Goal: Task Accomplishment & Management: Complete application form

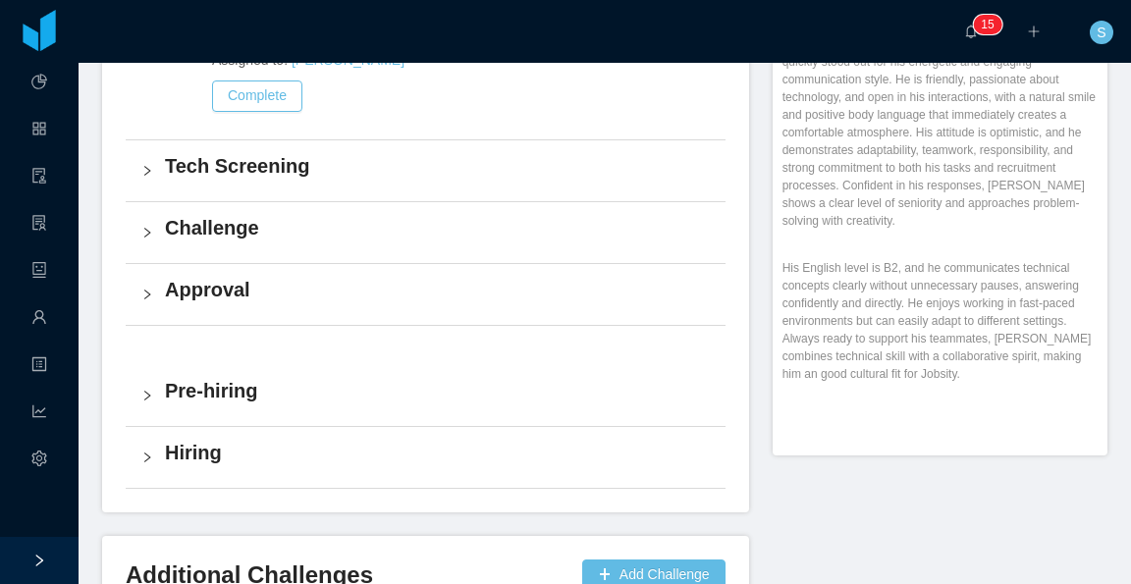
scroll to position [884, 0]
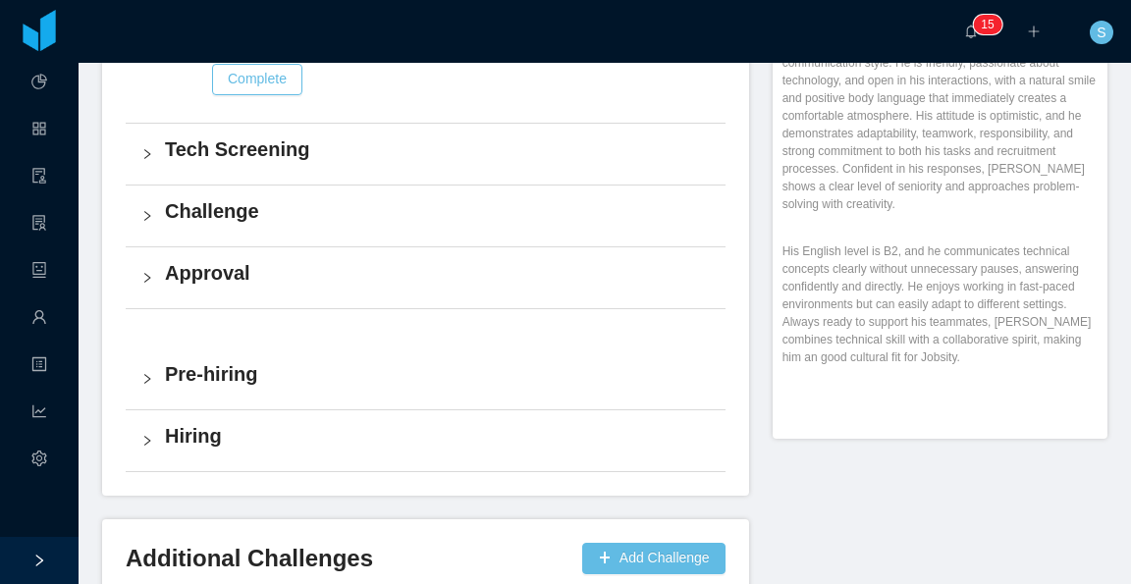
click at [295, 197] on h4 "Challenge" at bounding box center [437, 210] width 545 height 27
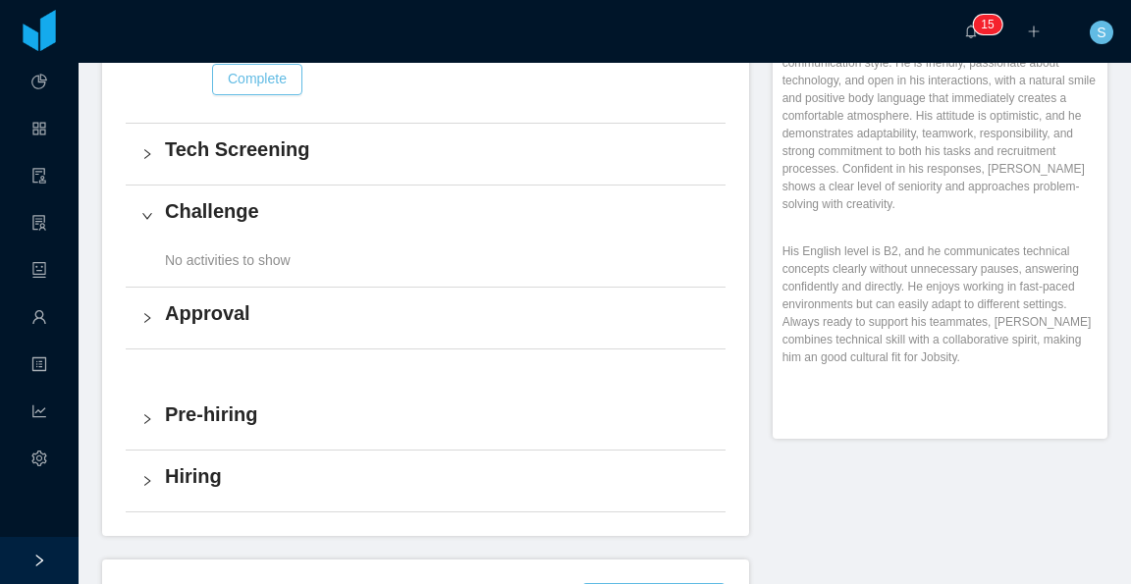
click at [300, 246] on div "No activities to show" at bounding box center [426, 266] width 600 height 40
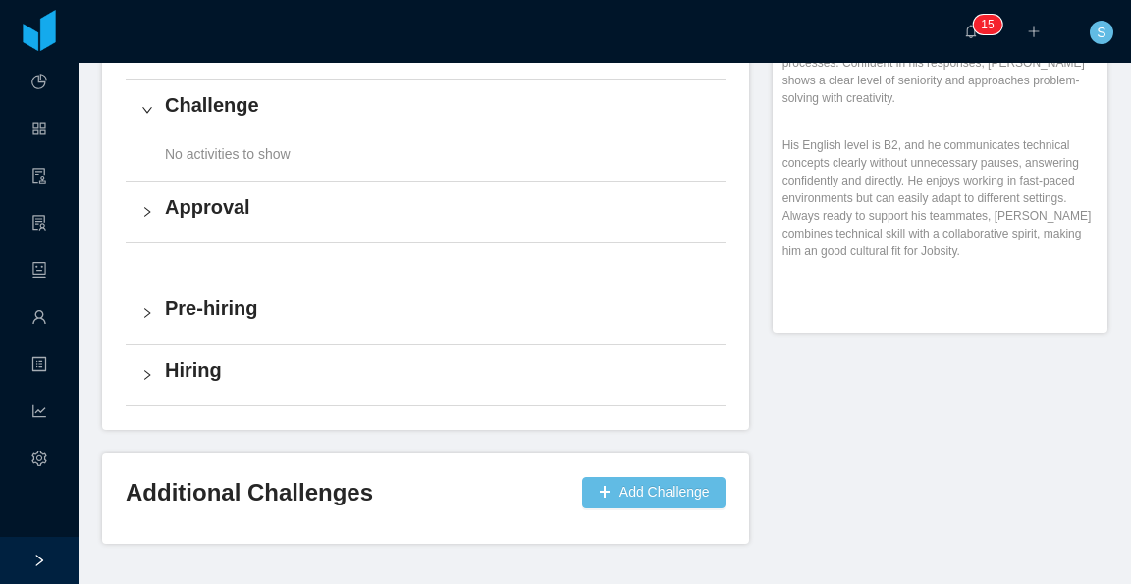
scroll to position [1018, 0]
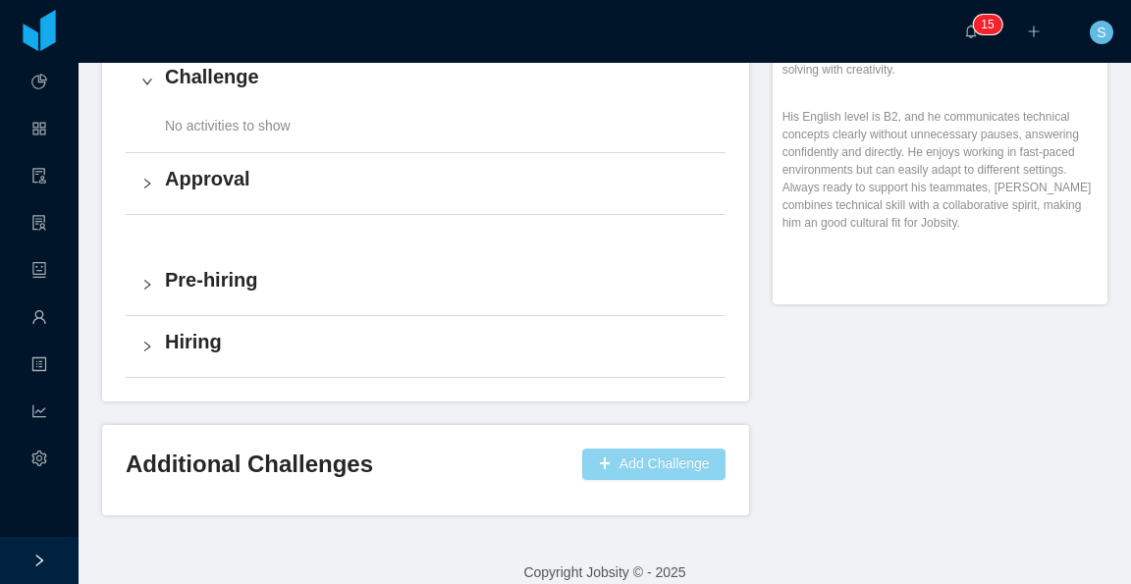
click at [628, 449] on button "Add Challenge" at bounding box center [653, 464] width 143 height 31
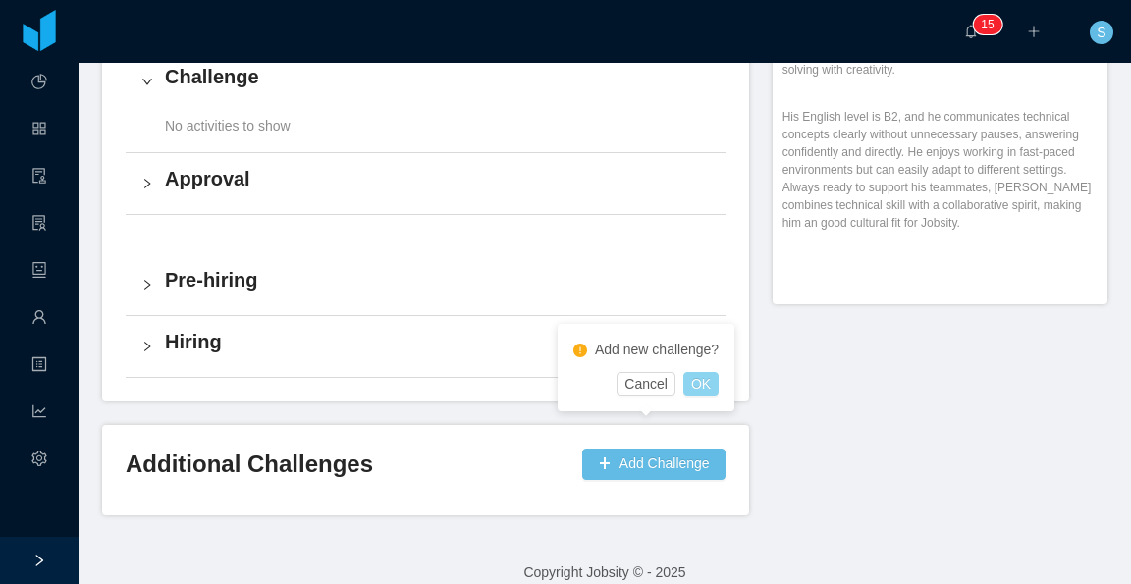
click at [698, 378] on button "OK" at bounding box center [700, 384] width 35 height 24
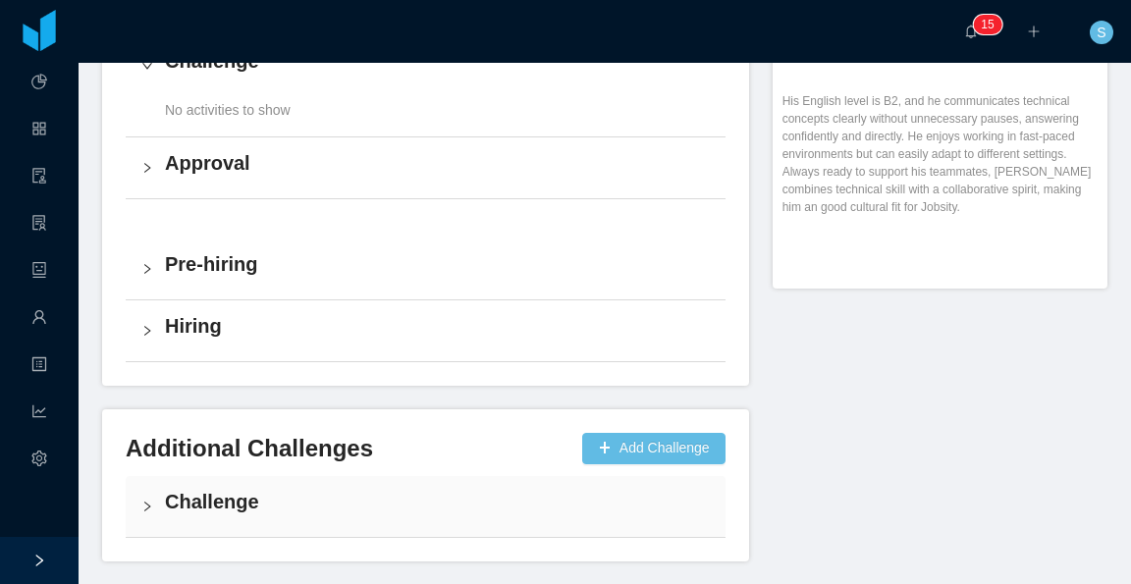
scroll to position [1080, 0]
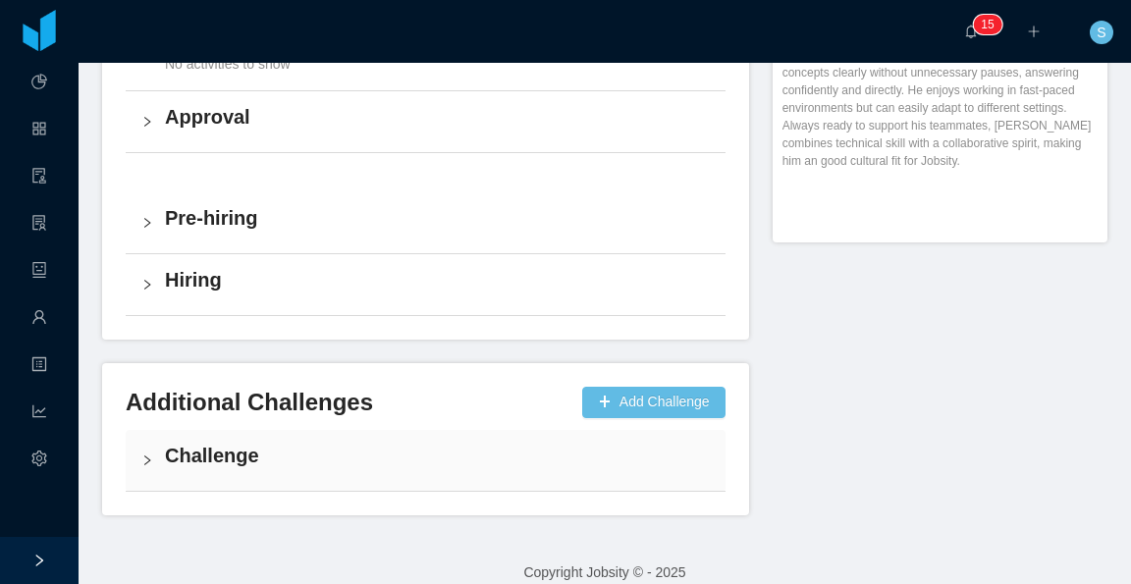
click at [341, 442] on h4 "Challenge" at bounding box center [437, 455] width 545 height 27
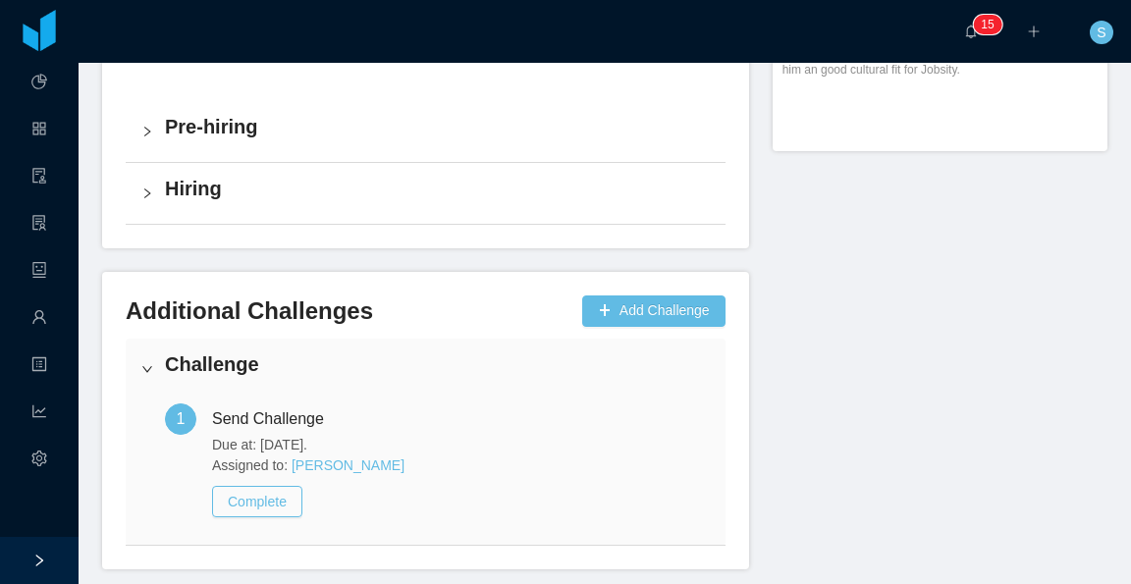
scroll to position [1225, 0]
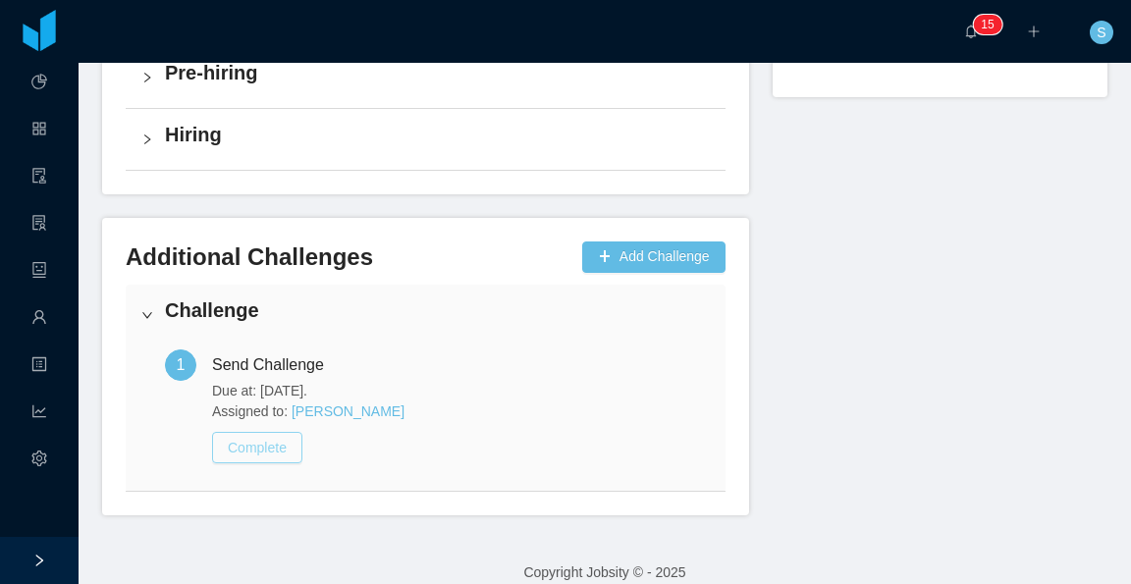
click at [281, 432] on button "Complete" at bounding box center [257, 447] width 90 height 31
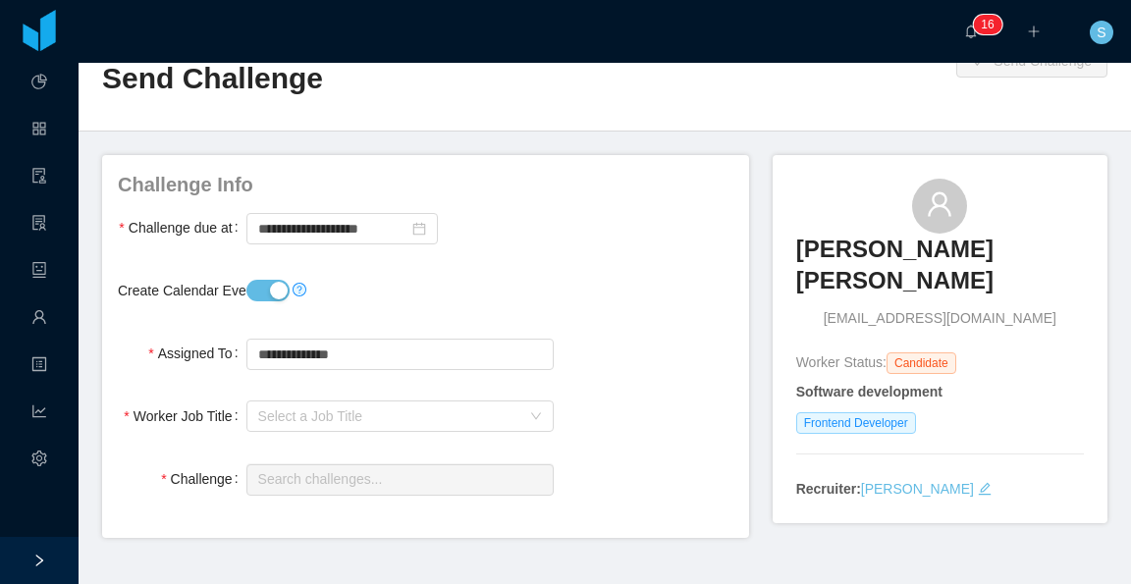
scroll to position [98, 0]
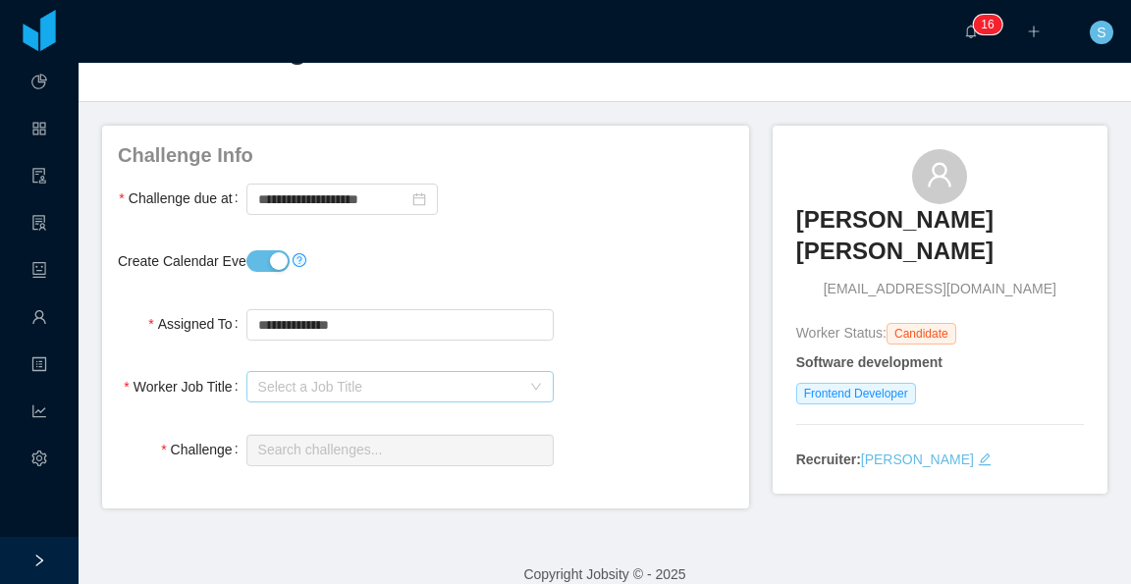
click at [373, 382] on div "Select a Job Title" at bounding box center [389, 387] width 262 height 20
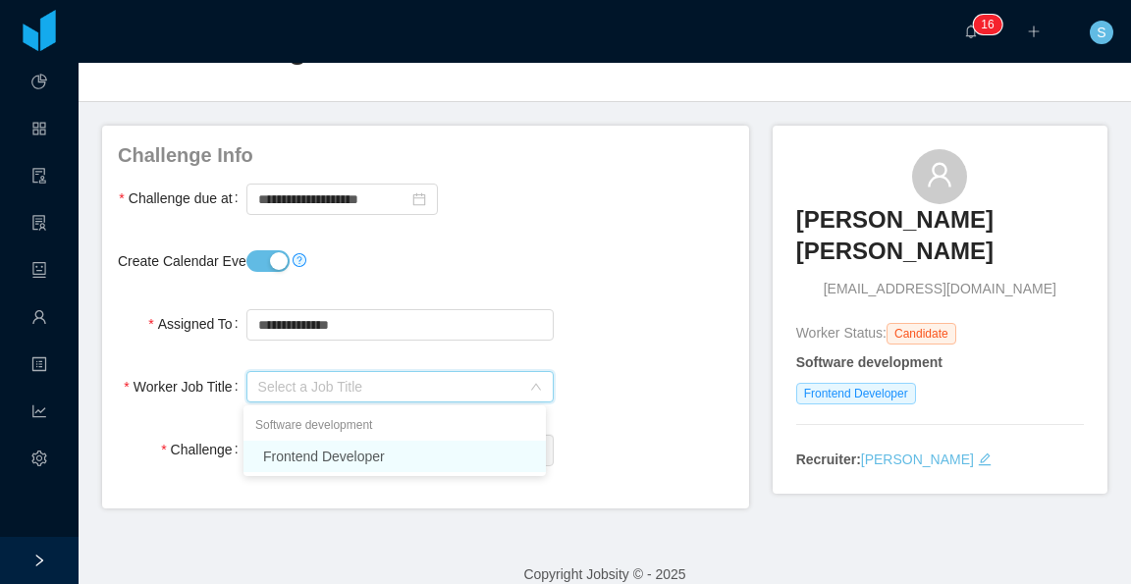
click at [394, 457] on li "Frontend Developer" at bounding box center [395, 456] width 302 height 31
type input "**********"
click at [430, 449] on input "text" at bounding box center [399, 450] width 307 height 31
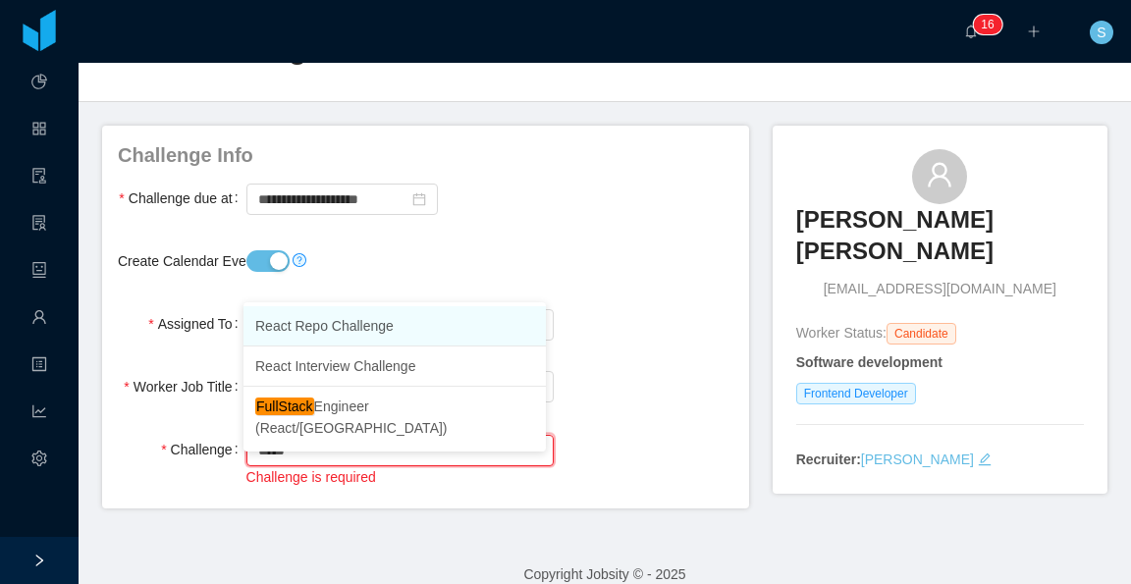
click at [397, 329] on li "React Repo Challenge" at bounding box center [395, 326] width 302 height 40
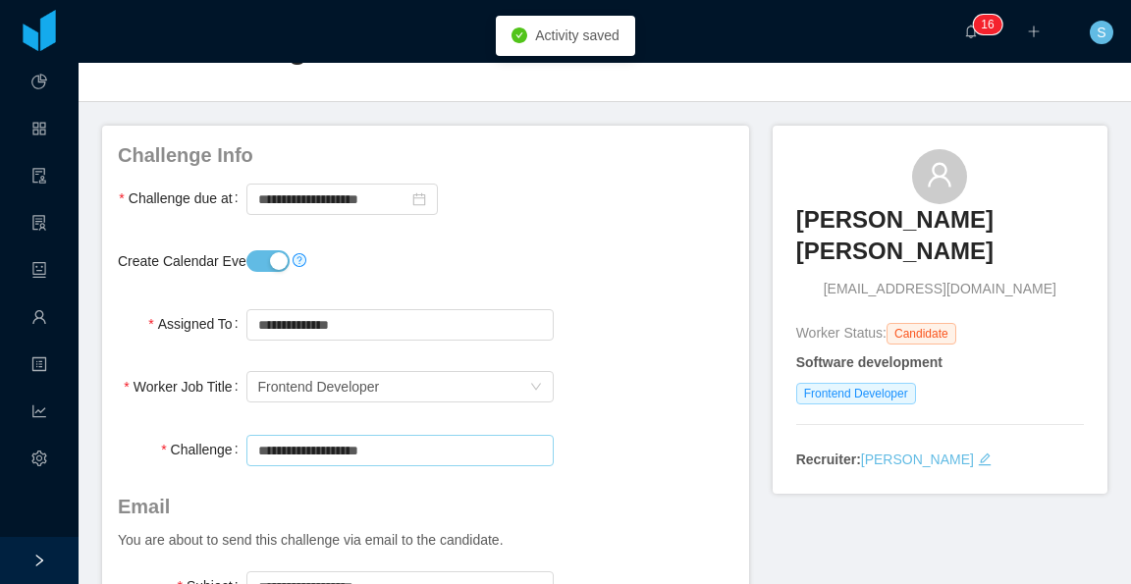
type input "**********"
click at [403, 447] on input "**********" at bounding box center [399, 450] width 307 height 31
click at [608, 372] on div "Worker Job Title Select a Job Title Frontend Developer" at bounding box center [426, 386] width 616 height 39
click at [429, 452] on input "**********" at bounding box center [399, 450] width 307 height 31
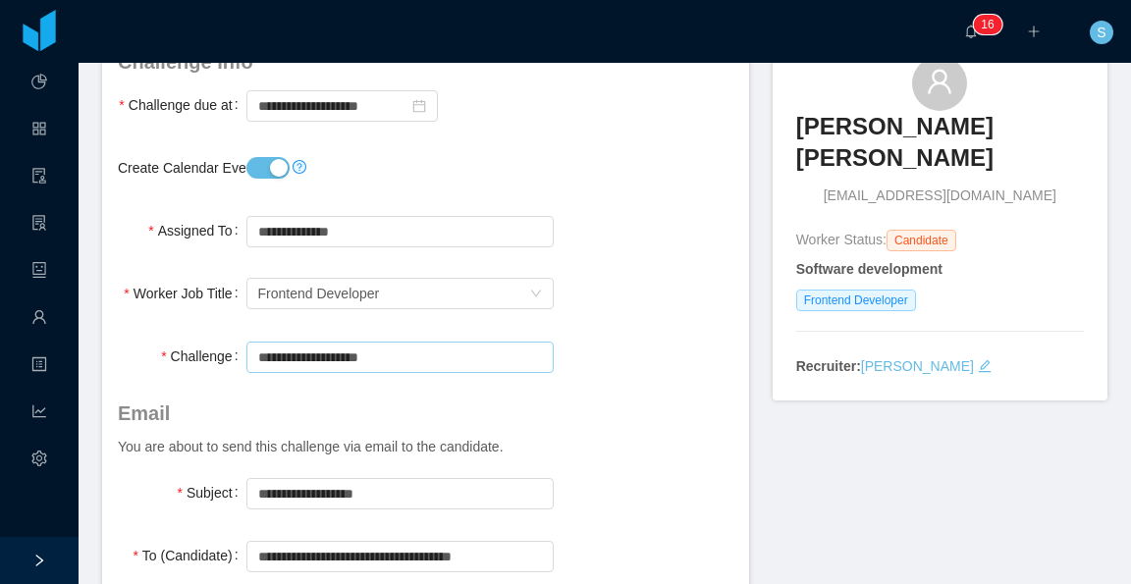
scroll to position [295, 0]
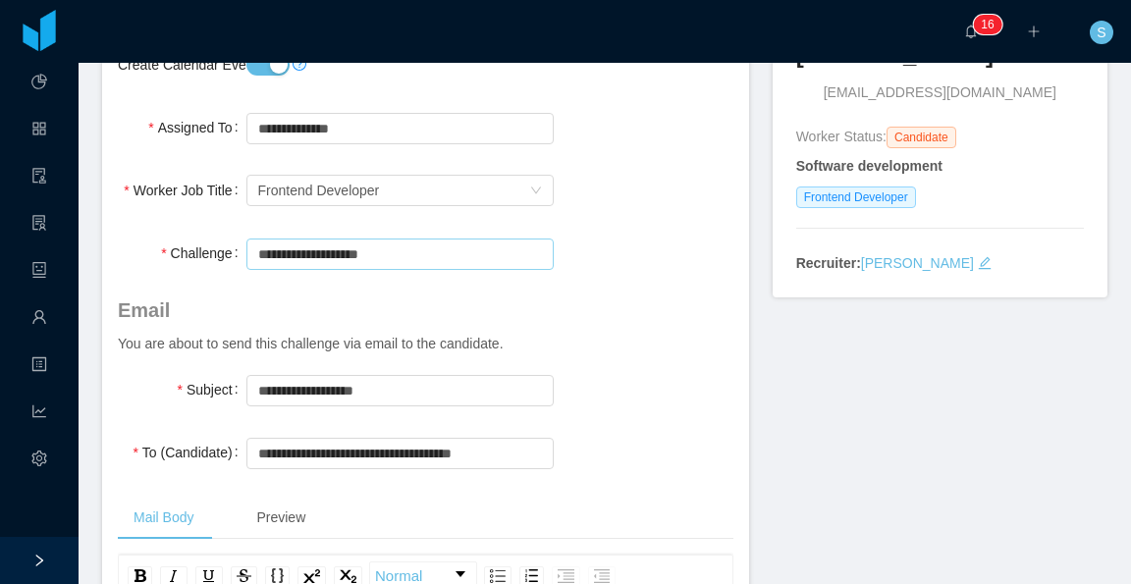
click at [406, 249] on input "**********" at bounding box center [399, 254] width 307 height 31
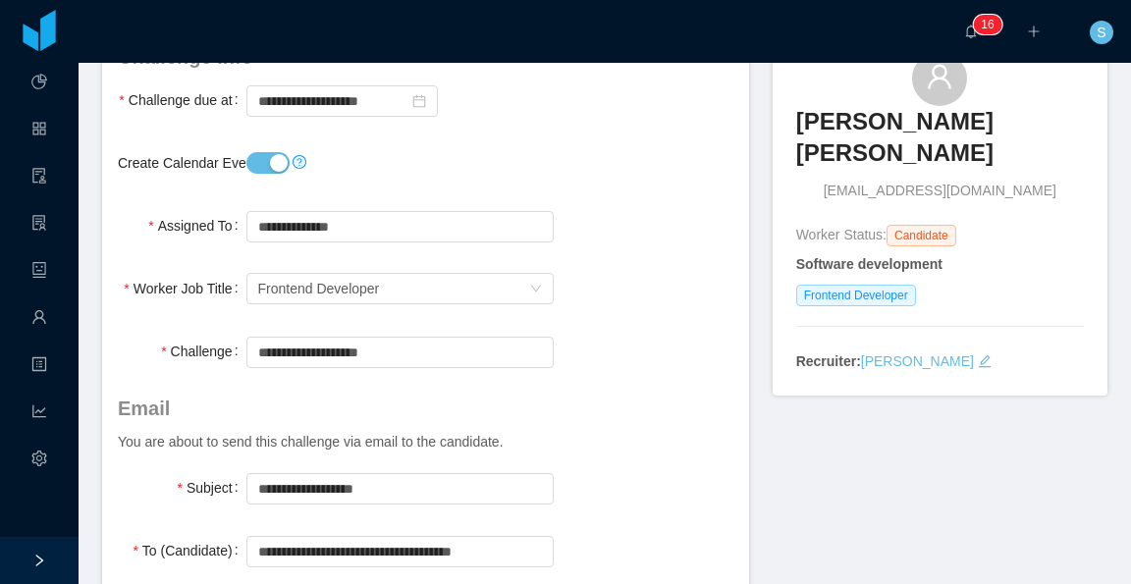
scroll to position [0, 0]
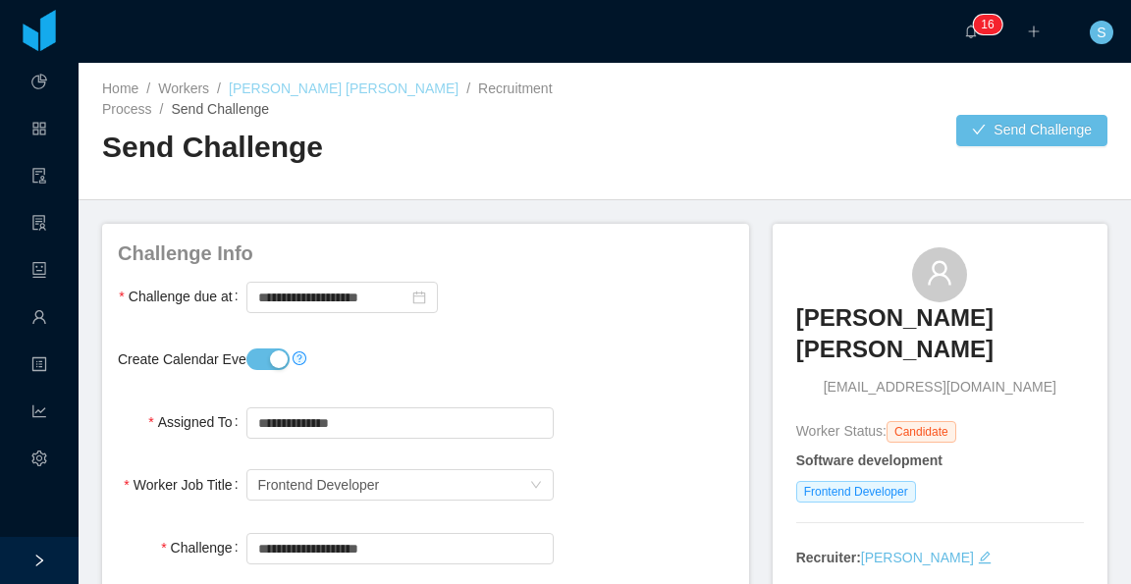
click at [355, 91] on link "Francisco Duran Gonzalez" at bounding box center [344, 89] width 230 height 16
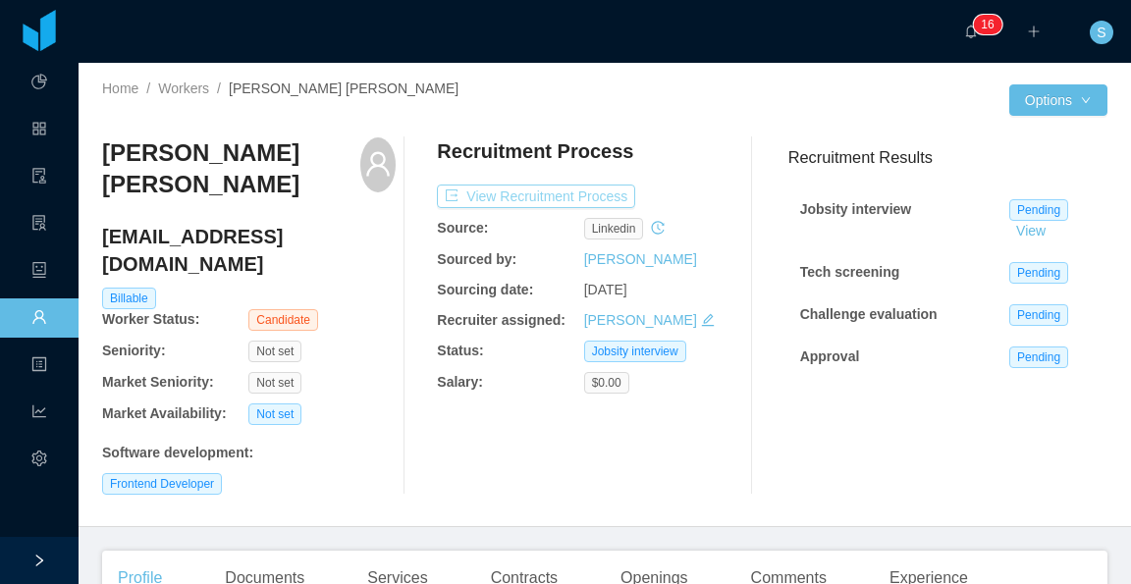
click at [583, 190] on button "View Recruitment Process" at bounding box center [536, 197] width 198 height 24
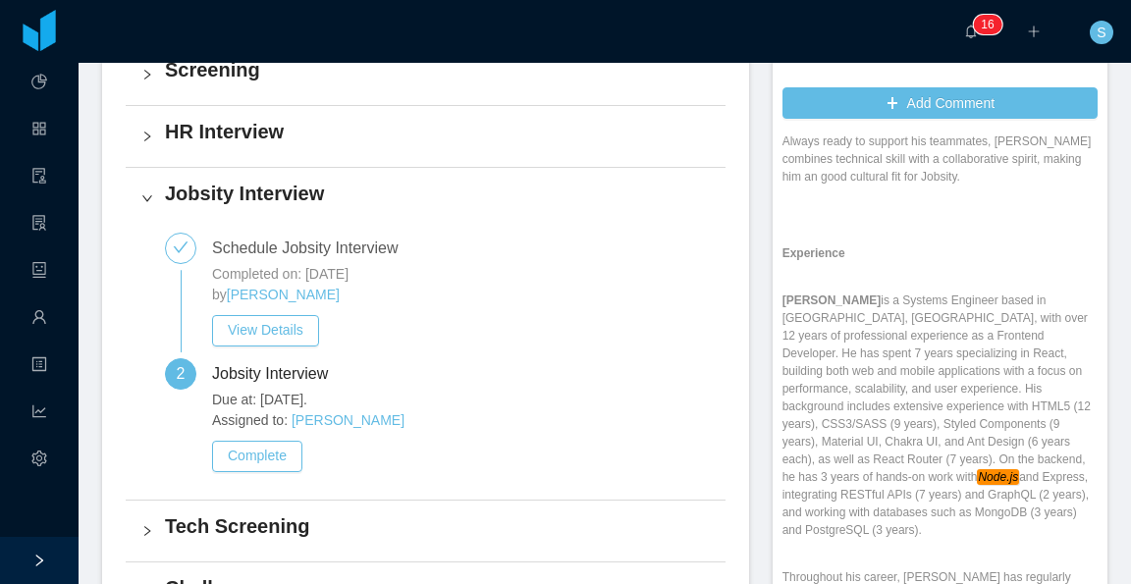
scroll to position [491, 0]
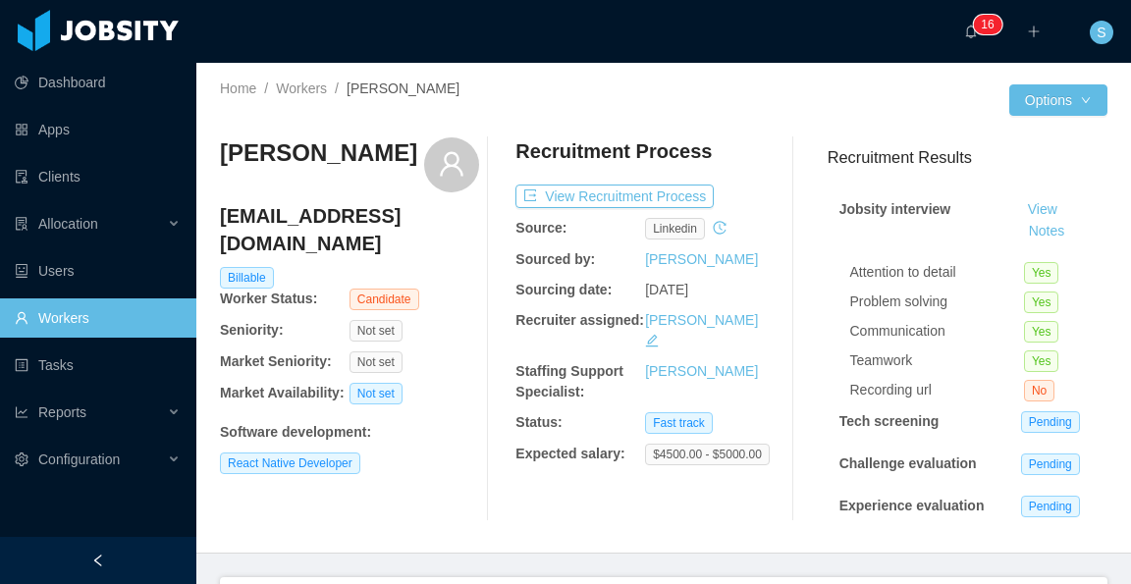
scroll to position [440, 0]
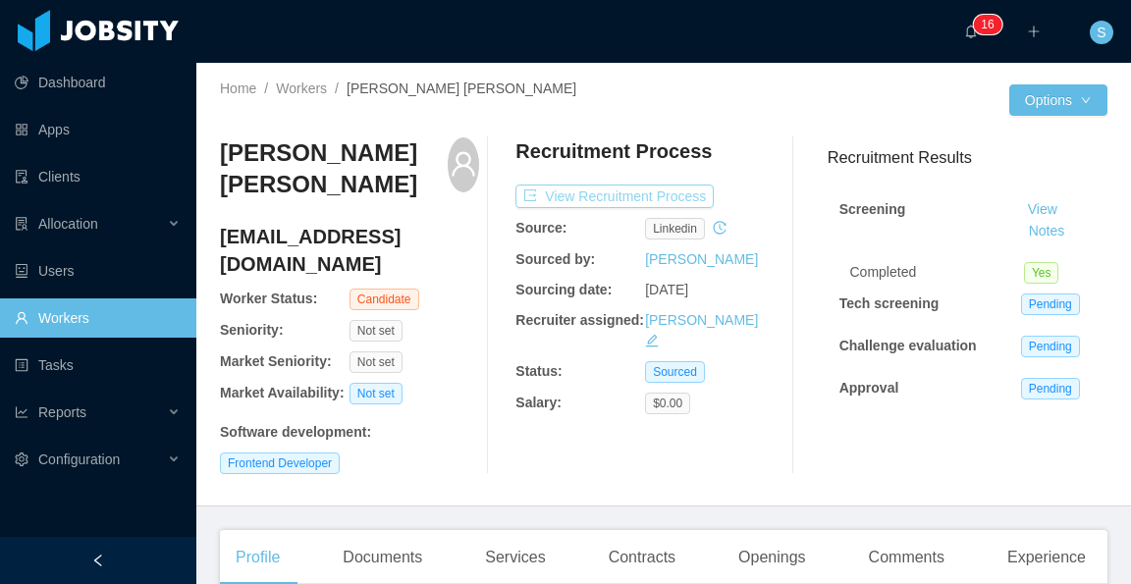
click at [666, 194] on button "View Recruitment Process" at bounding box center [614, 197] width 198 height 24
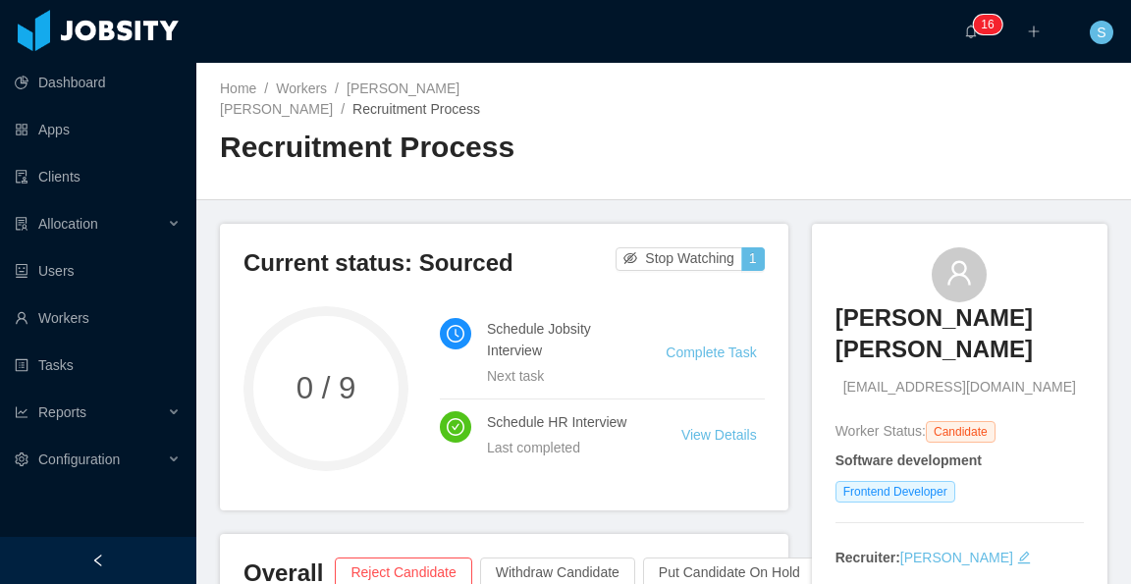
click at [814, 171] on div "Home / Workers / [PERSON_NAME] [PERSON_NAME] / Recruitment Process / Recruitmen…" at bounding box center [663, 131] width 935 height 137
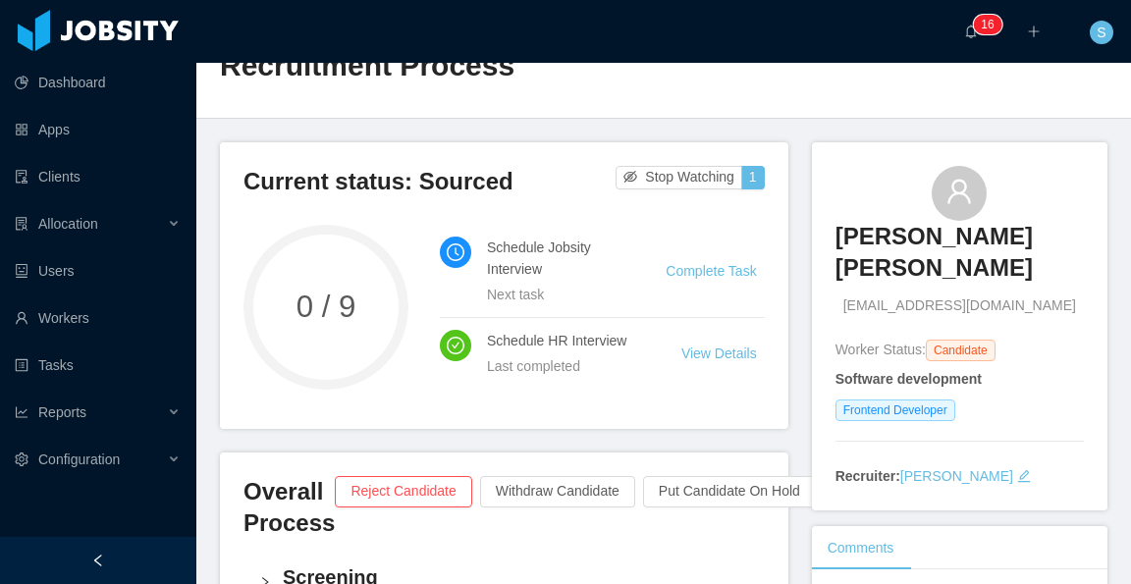
scroll to position [98, 0]
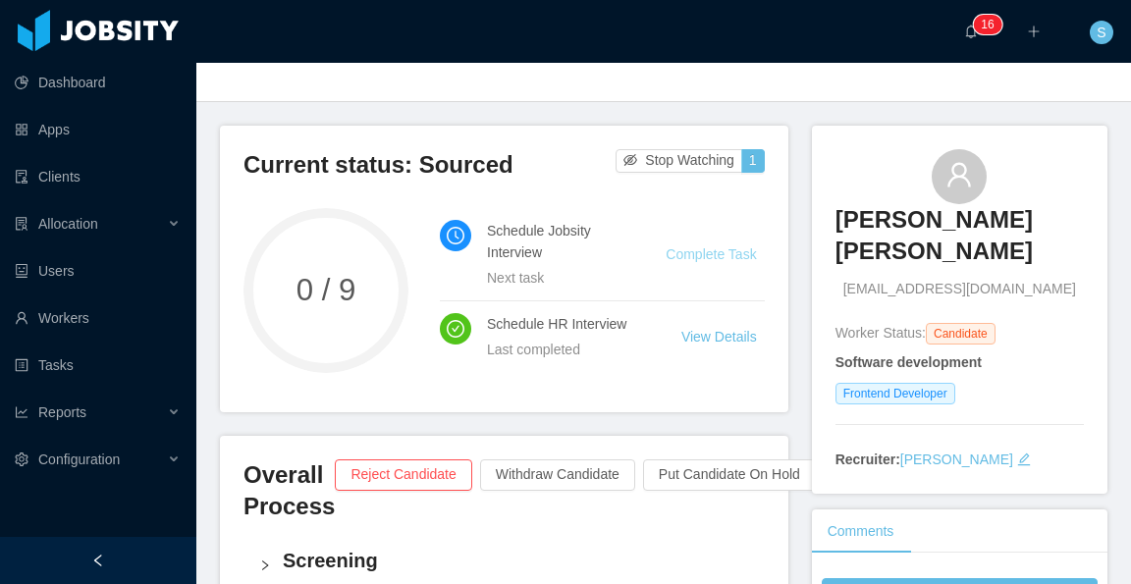
click at [727, 246] on link "Complete Task" at bounding box center [711, 254] width 90 height 16
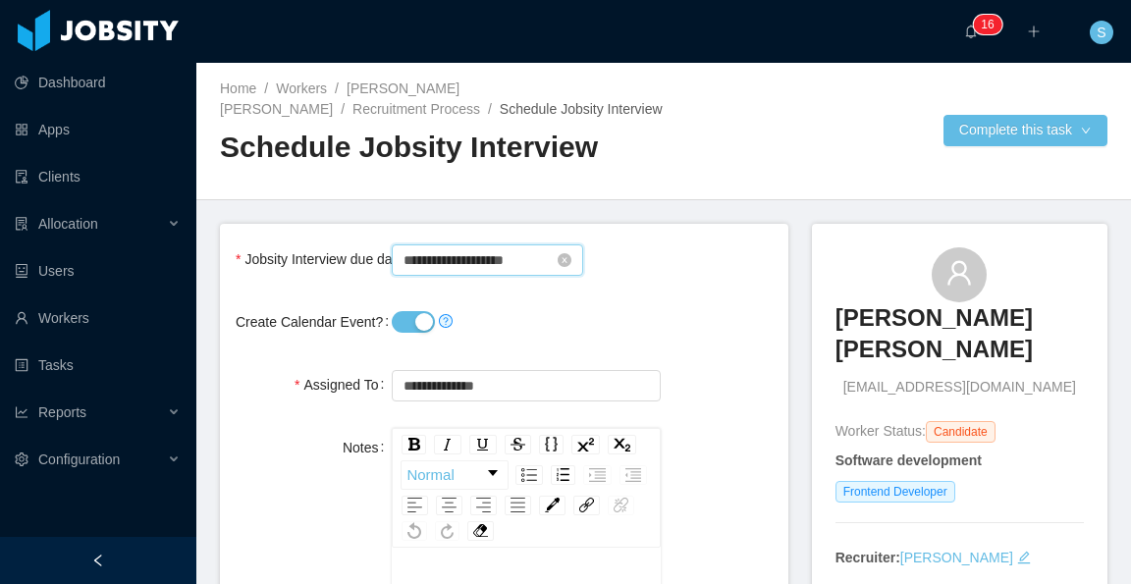
click at [497, 260] on input "**********" at bounding box center [487, 259] width 191 height 31
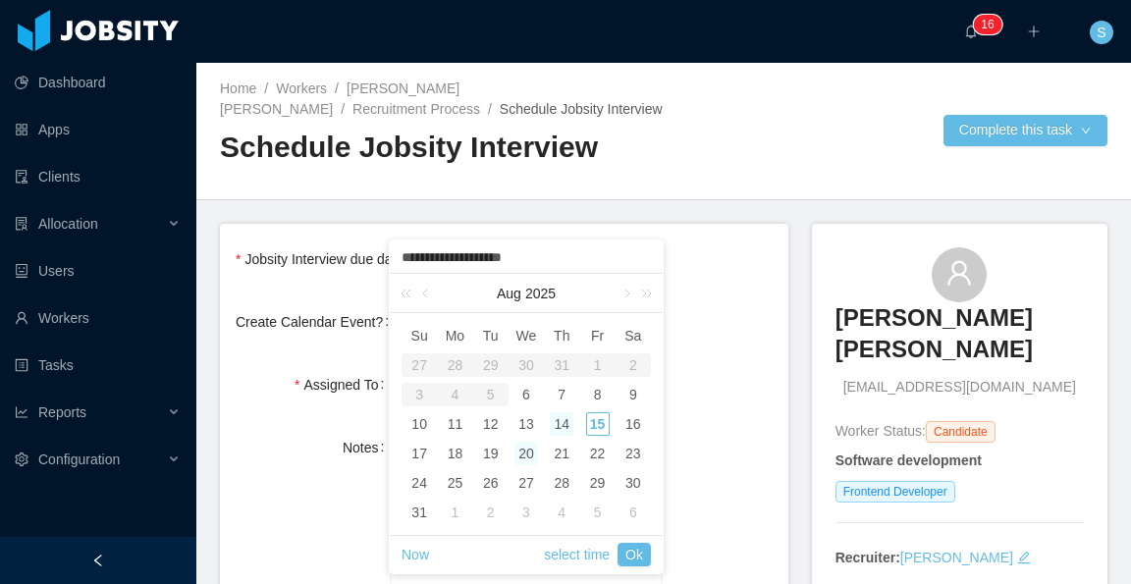
click at [565, 429] on div "14" at bounding box center [562, 424] width 24 height 24
type input "**********"
click at [567, 417] on div "14" at bounding box center [562, 424] width 24 height 24
click at [559, 429] on div "14" at bounding box center [562, 424] width 24 height 24
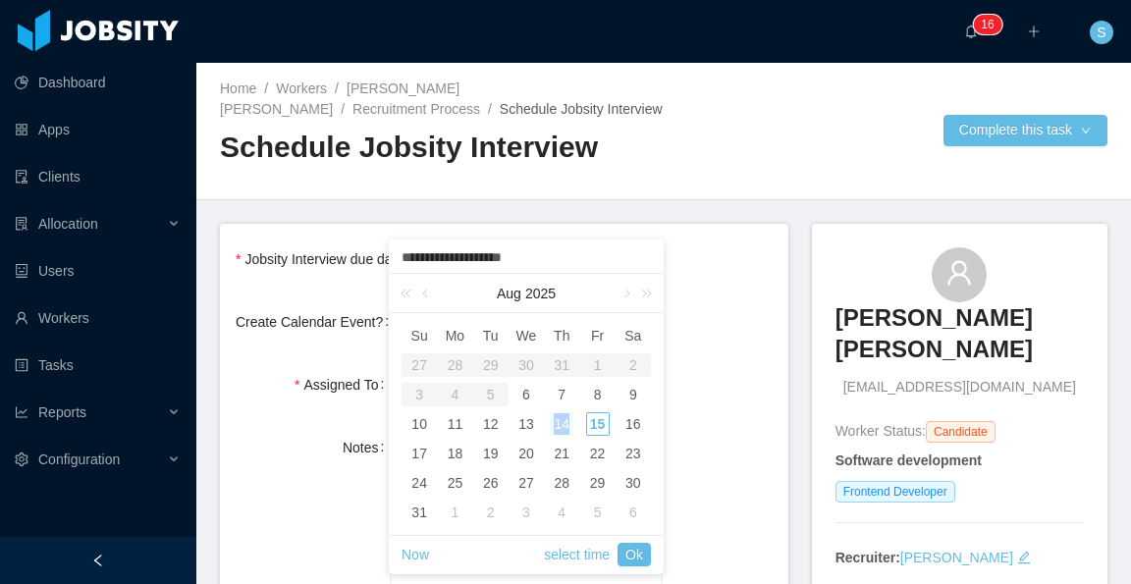
click at [558, 429] on div "14" at bounding box center [562, 424] width 24 height 24
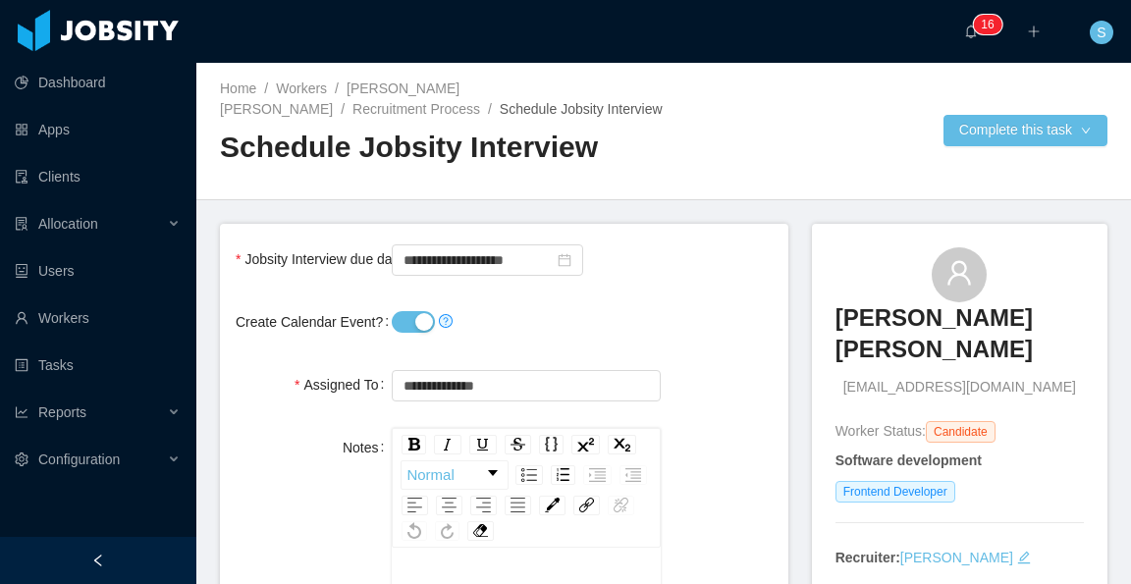
click at [688, 396] on div "**********" at bounding box center [504, 384] width 537 height 39
click at [520, 264] on input "**********" at bounding box center [487, 259] width 191 height 31
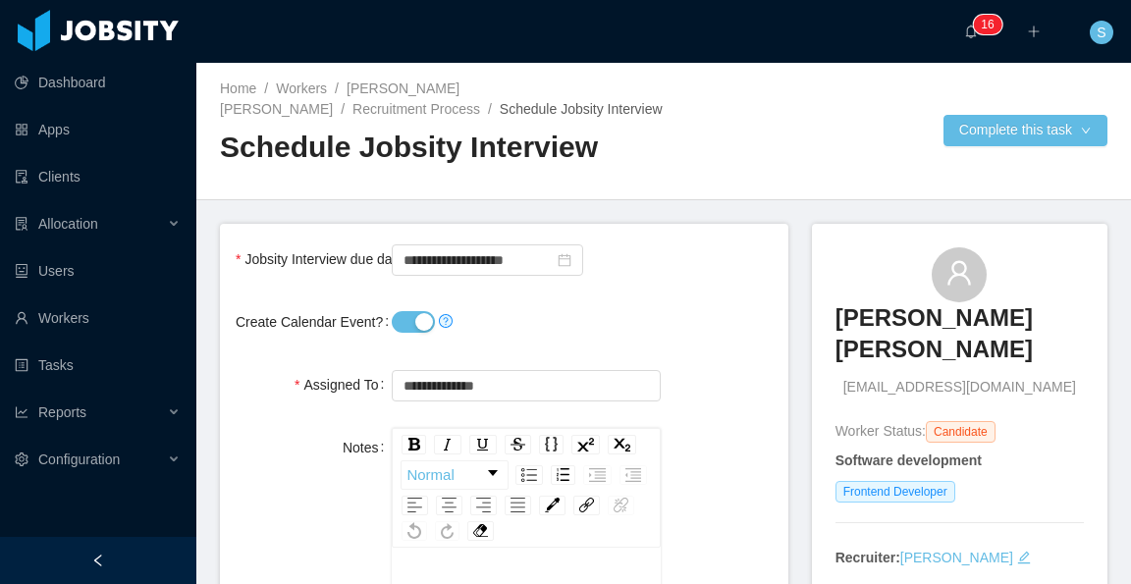
click at [414, 320] on button "Create Calendar Event?" at bounding box center [413, 322] width 43 height 22
click at [998, 127] on button "Complete this task" at bounding box center [1026, 130] width 164 height 31
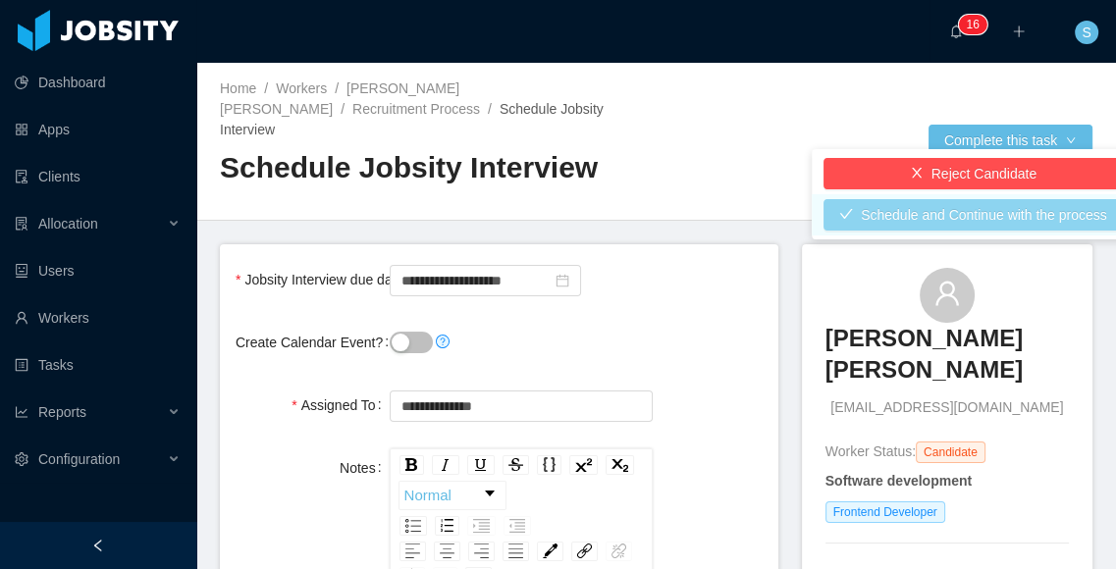
click at [1005, 218] on button "Schedule and Continue with the process" at bounding box center [973, 214] width 299 height 31
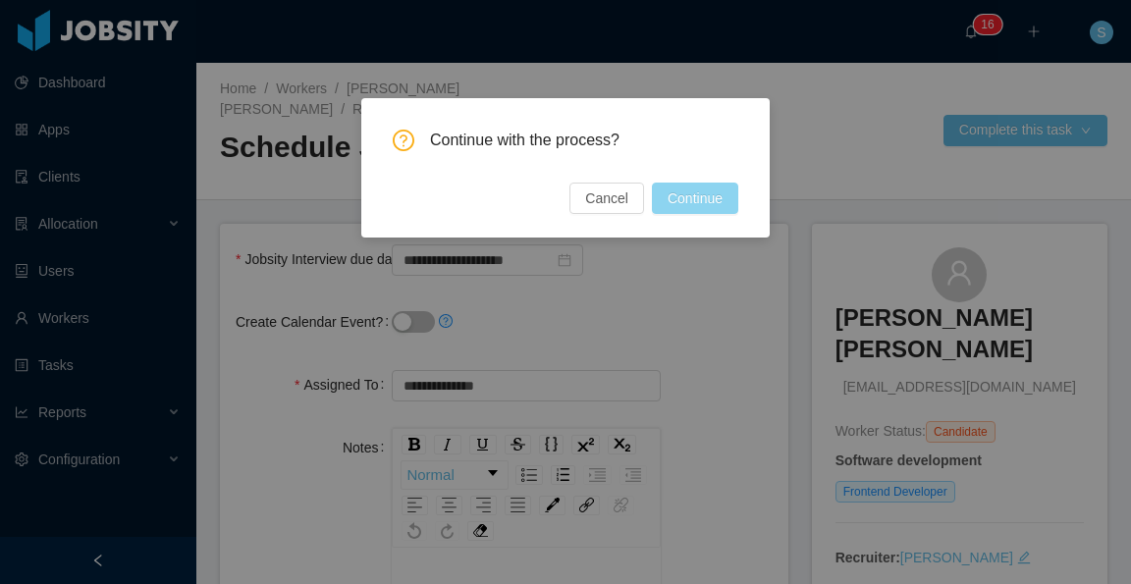
click at [705, 209] on button "Continue" at bounding box center [695, 198] width 86 height 31
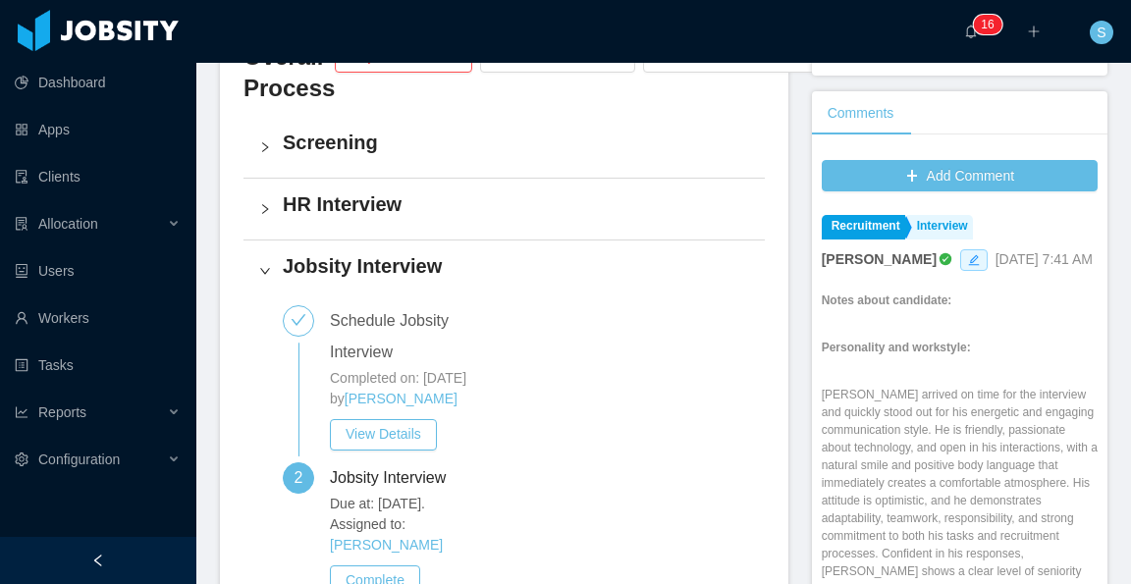
scroll to position [589, 0]
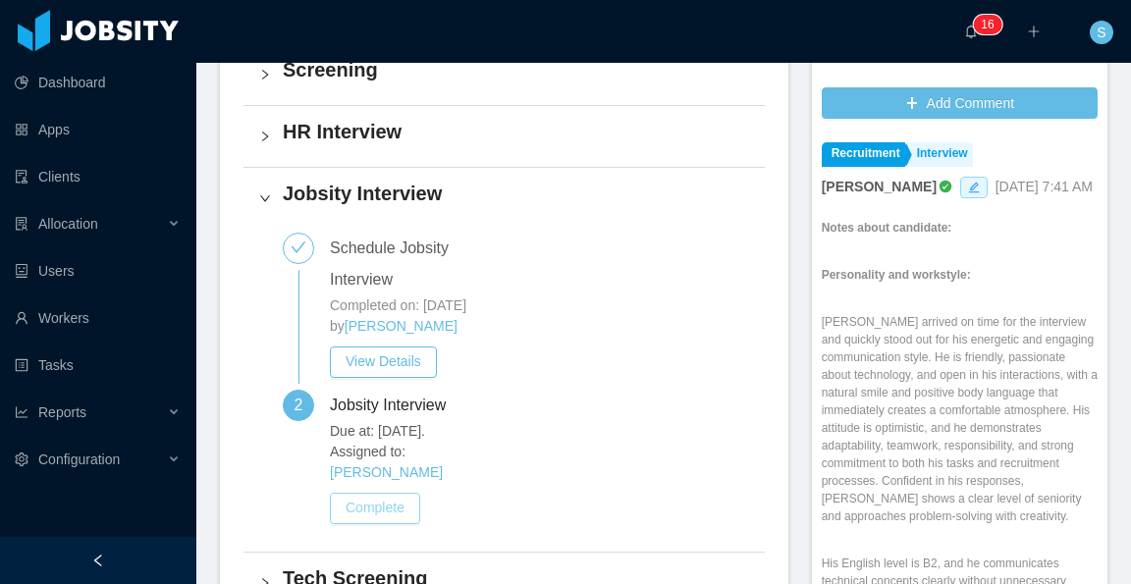
click at [395, 493] on button "Complete" at bounding box center [375, 508] width 90 height 31
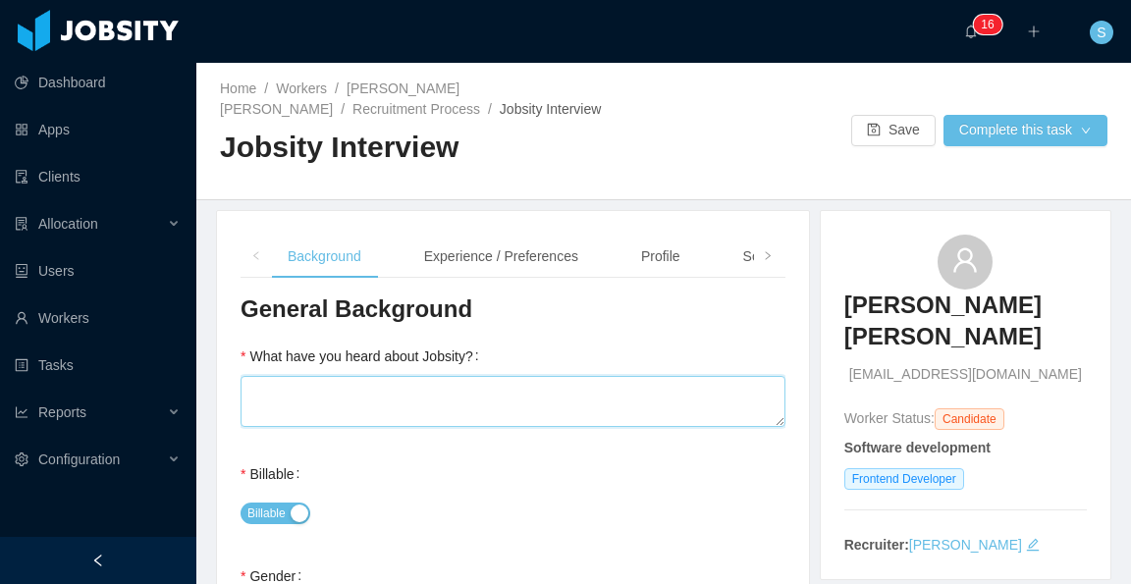
click at [564, 396] on textarea "What have you heard about Jobsity?" at bounding box center [513, 401] width 545 height 51
click at [765, 257] on icon "icon: right" at bounding box center [767, 255] width 5 height 8
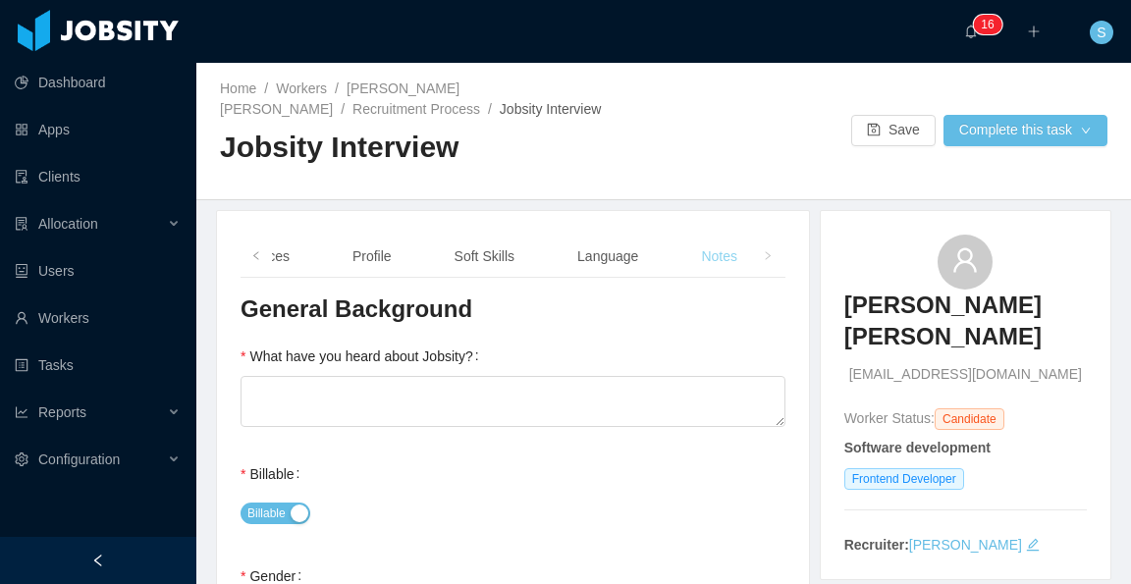
click at [713, 260] on div "Notes" at bounding box center [719, 257] width 68 height 44
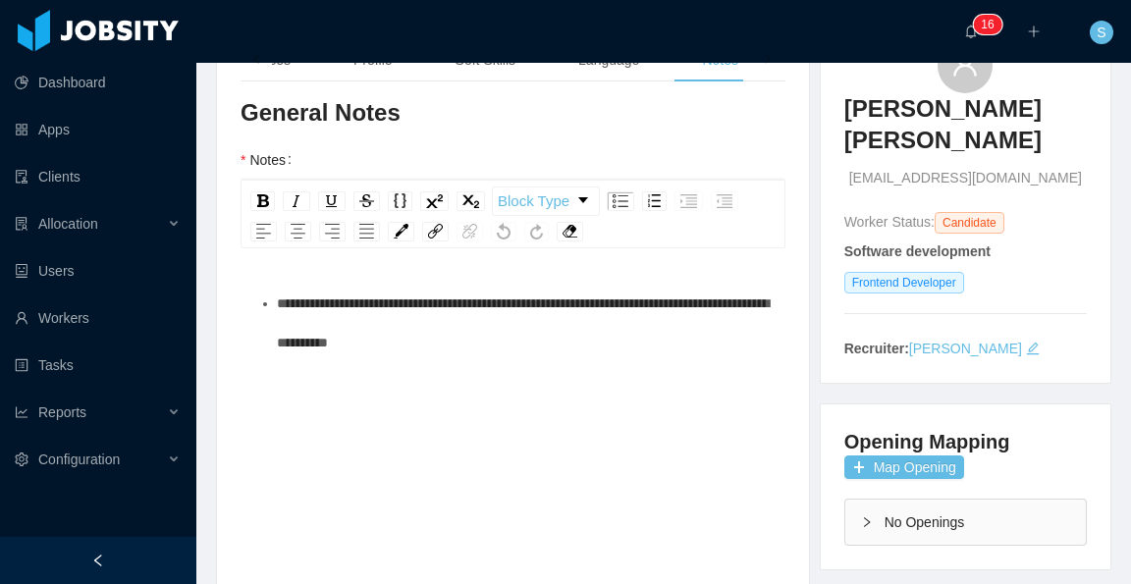
click at [544, 368] on div "**********" at bounding box center [513, 456] width 515 height 344
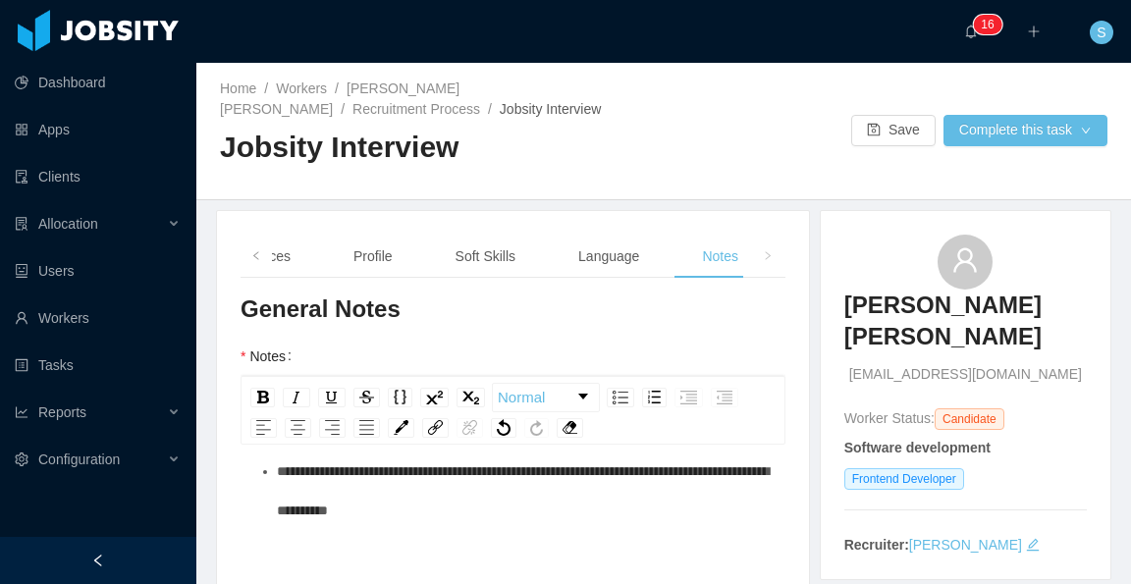
scroll to position [45, 0]
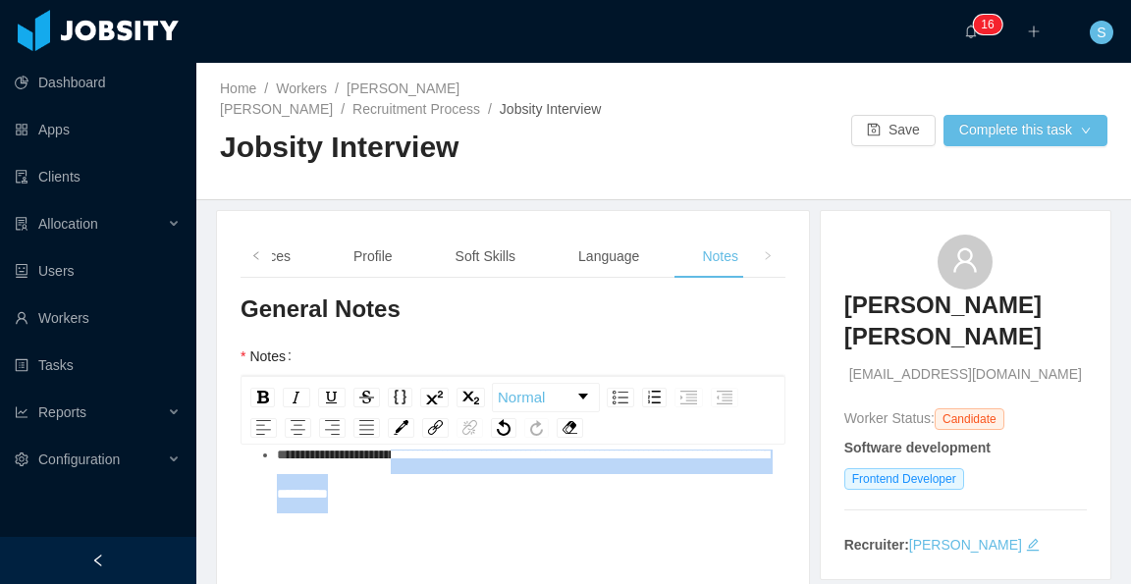
drag, startPoint x: 567, startPoint y: 500, endPoint x: 421, endPoint y: 461, distance: 150.5
click at [421, 461] on div "**********" at bounding box center [524, 474] width 494 height 79
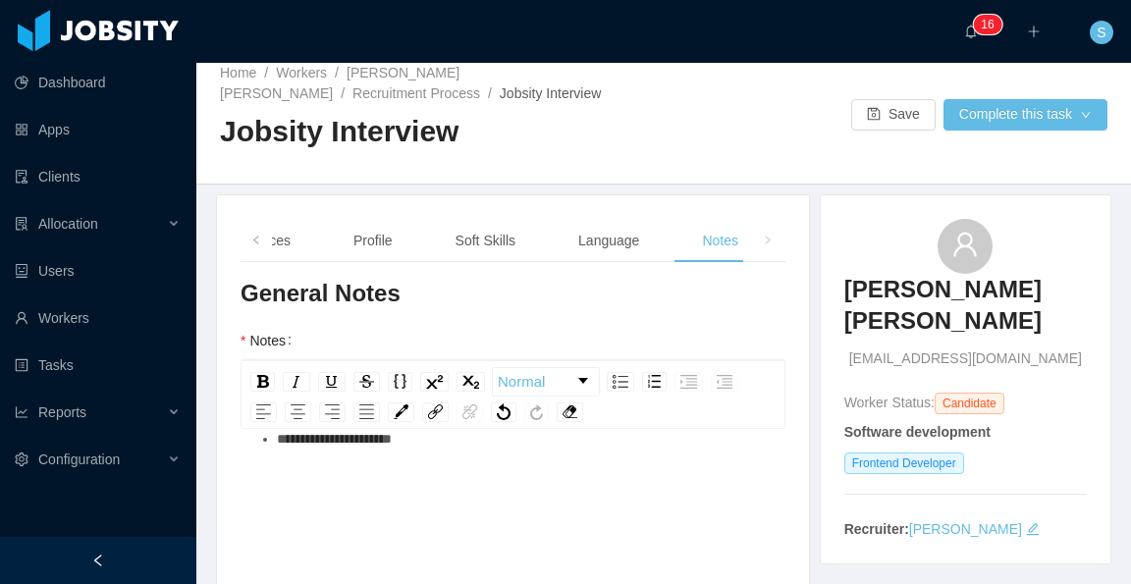
scroll to position [0, 0]
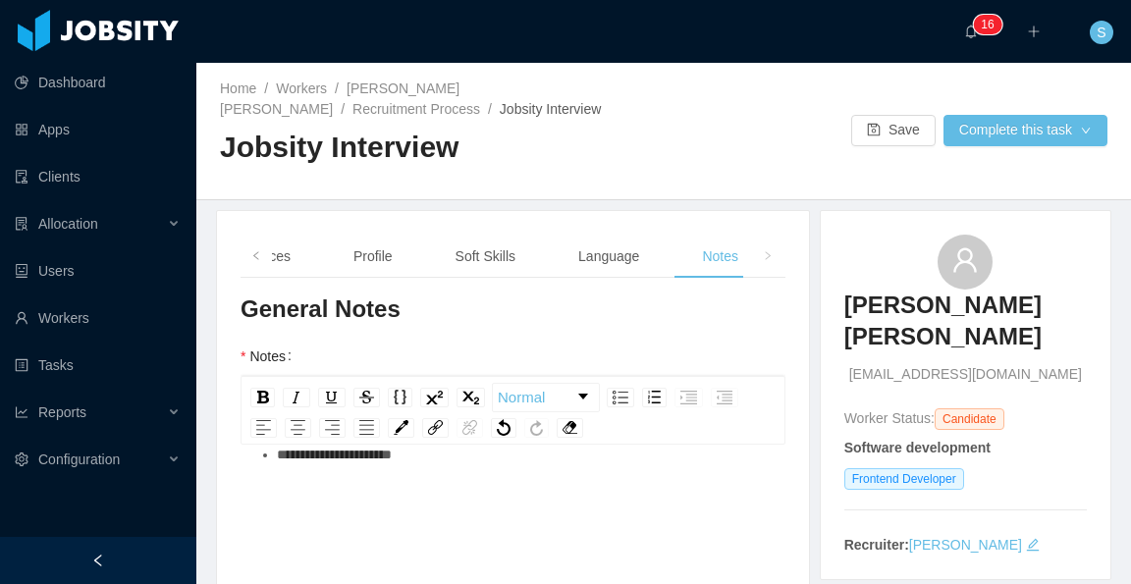
click at [442, 500] on div "rdw-editor" at bounding box center [513, 509] width 515 height 39
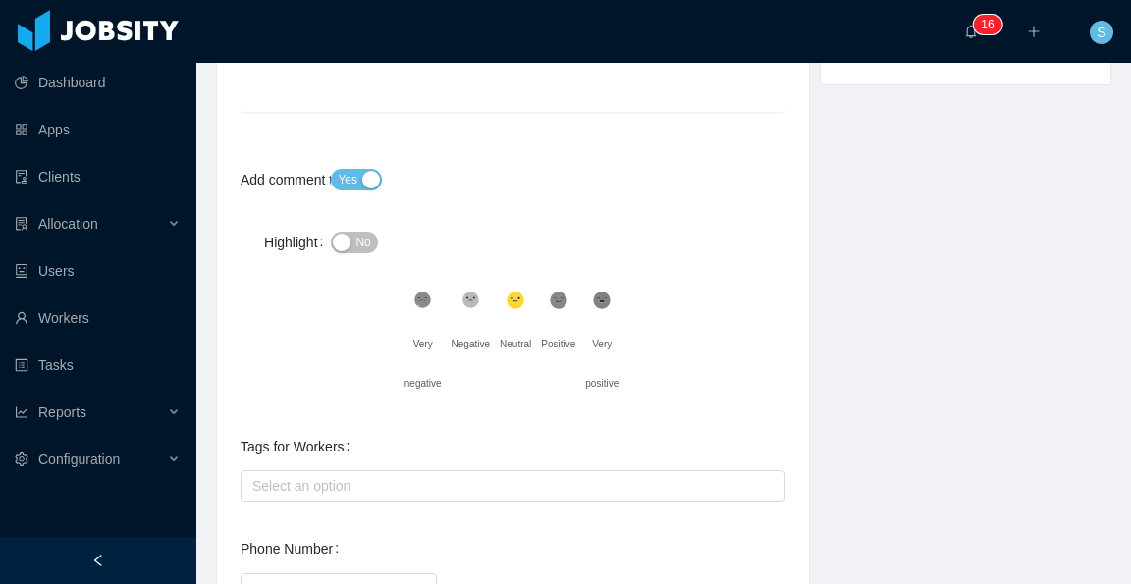
scroll to position [786, 0]
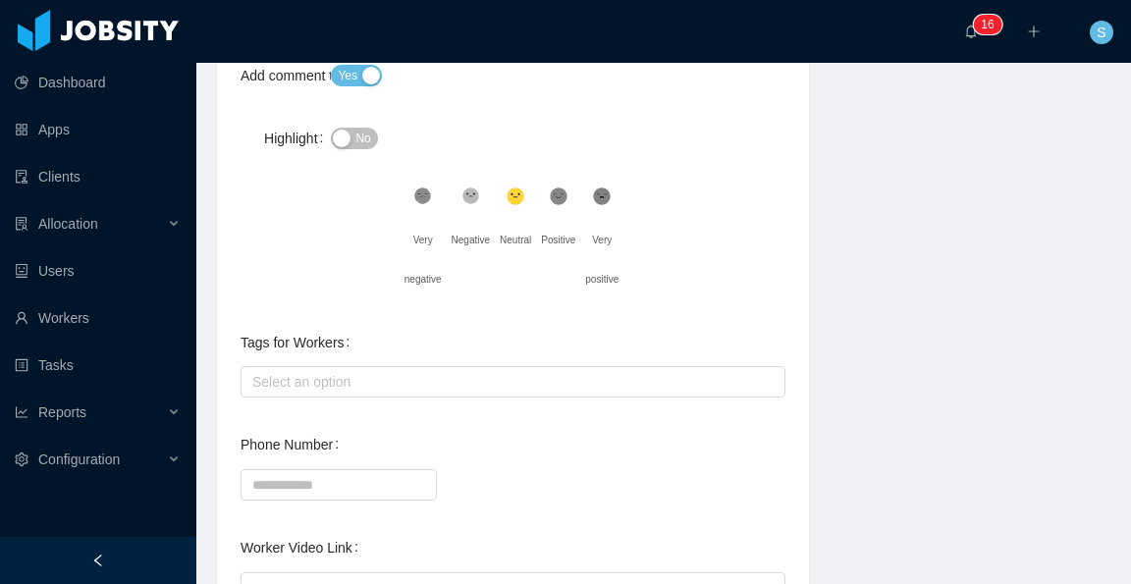
click at [430, 198] on icon at bounding box center [423, 196] width 13 height 13
click at [357, 139] on span "No" at bounding box center [362, 139] width 15 height 20
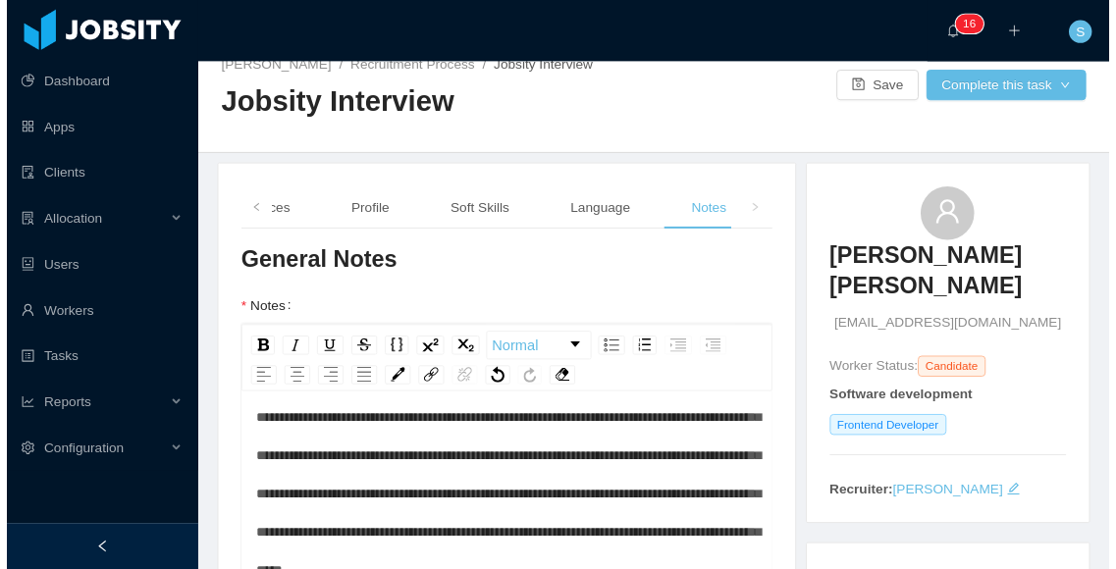
scroll to position [0, 0]
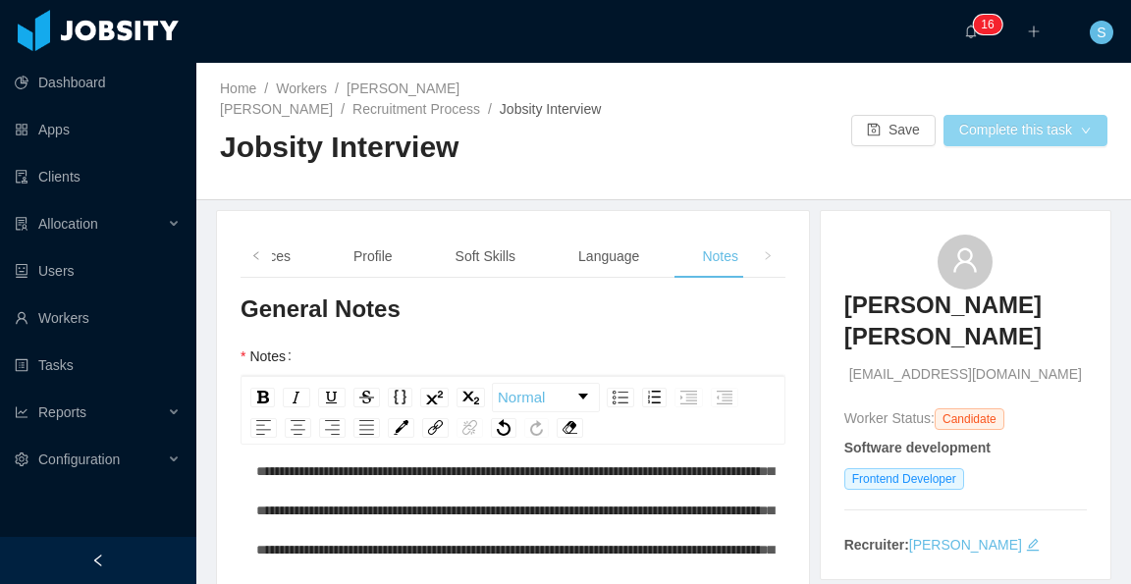
click at [983, 130] on button "Complete this task" at bounding box center [1026, 130] width 164 height 31
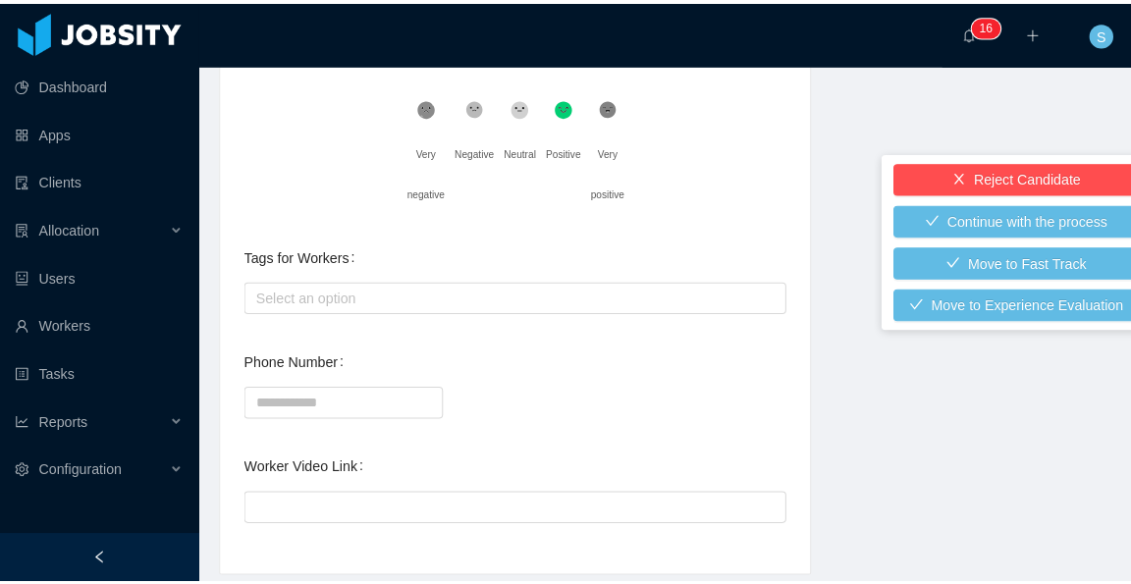
scroll to position [922, 0]
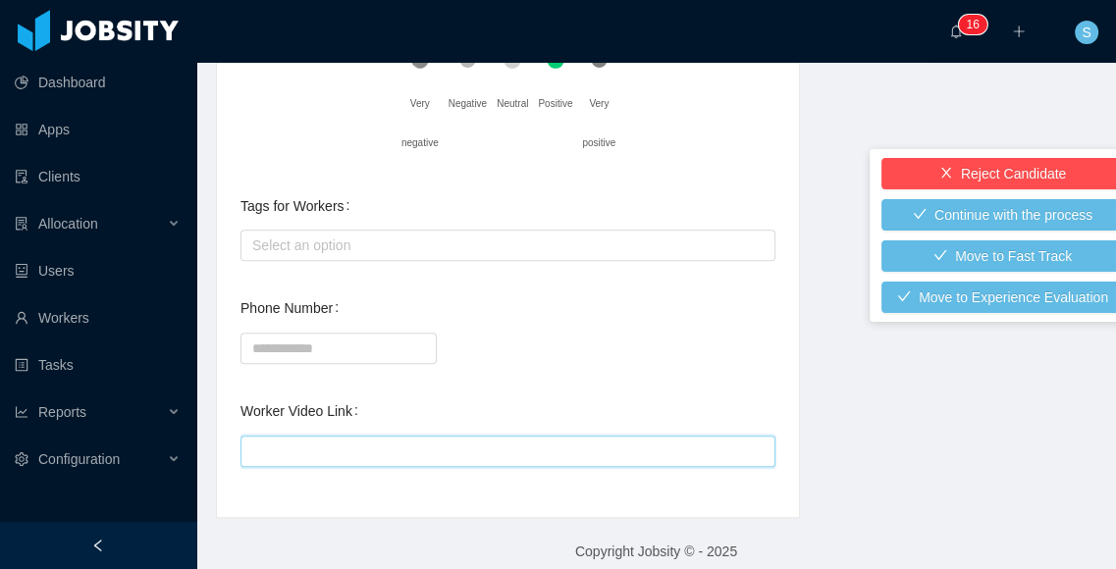
click at [560, 452] on input "Worker Video Link" at bounding box center [508, 451] width 535 height 31
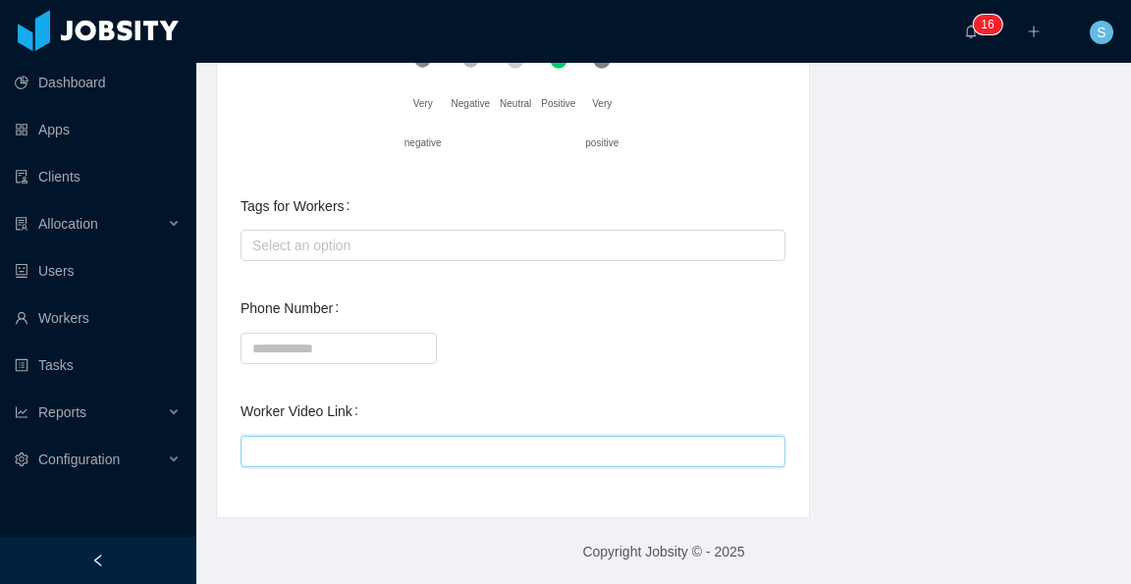
click at [542, 441] on input "Worker Video Link" at bounding box center [513, 451] width 545 height 31
click at [418, 446] on input "Worker Video Link" at bounding box center [513, 451] width 545 height 31
paste input "**********"
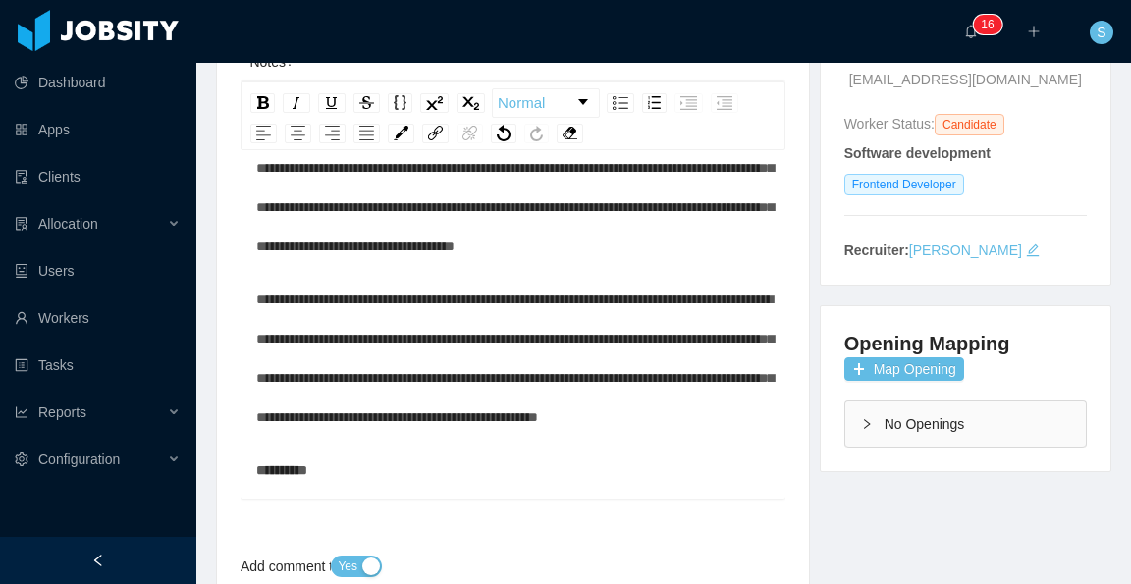
scroll to position [0, 0]
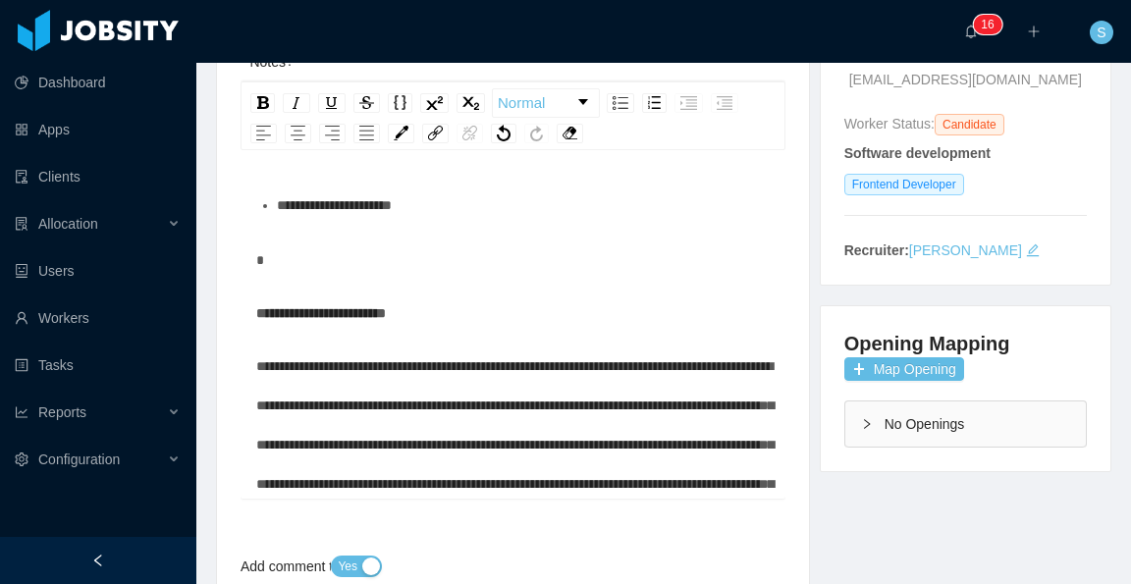
type input "**********"
click at [567, 249] on div "rdw-editor" at bounding box center [513, 260] width 515 height 39
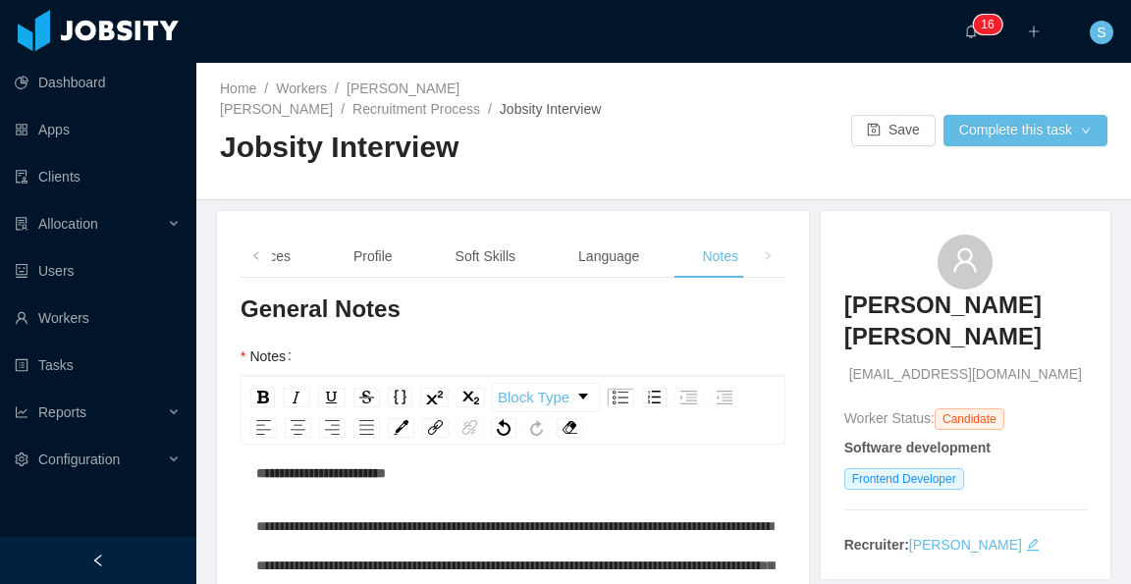
scroll to position [98, 0]
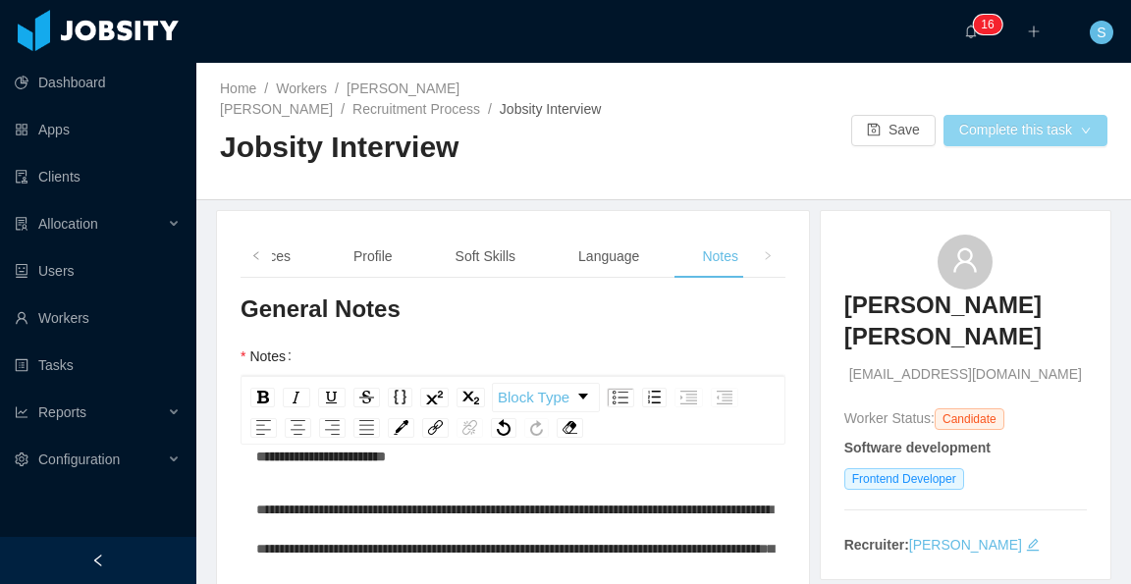
click at [952, 136] on button "Complete this task" at bounding box center [1026, 130] width 164 height 31
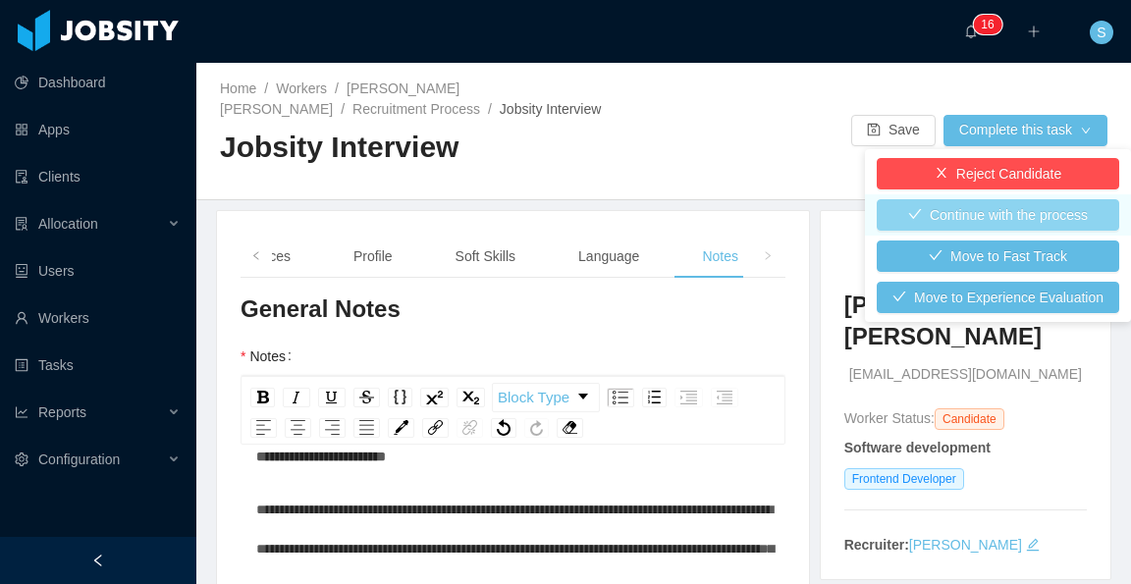
click at [964, 216] on button "Continue with the process" at bounding box center [998, 214] width 243 height 31
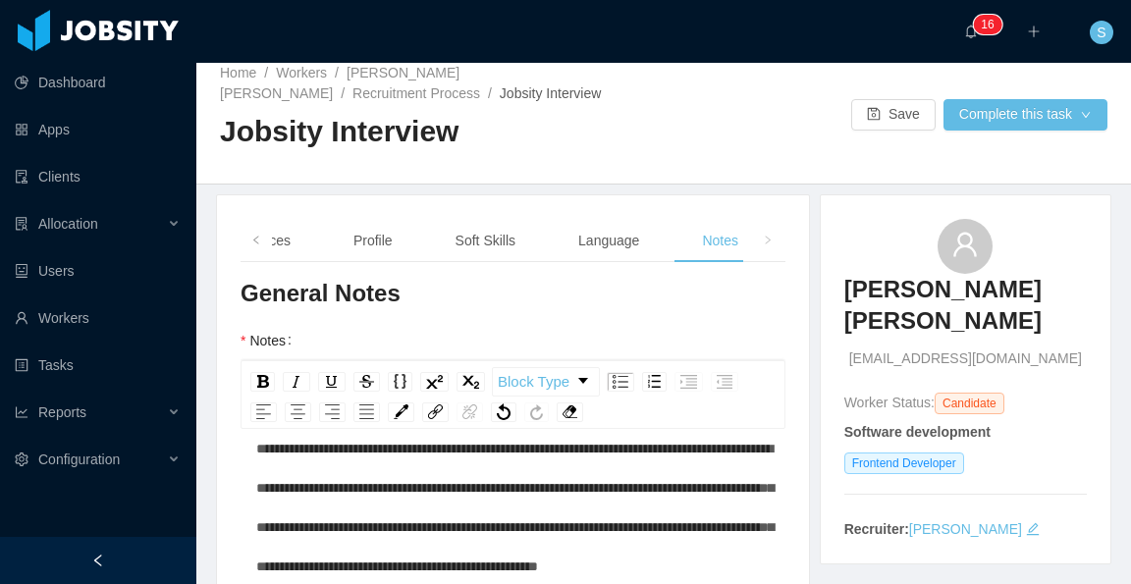
scroll to position [0, 0]
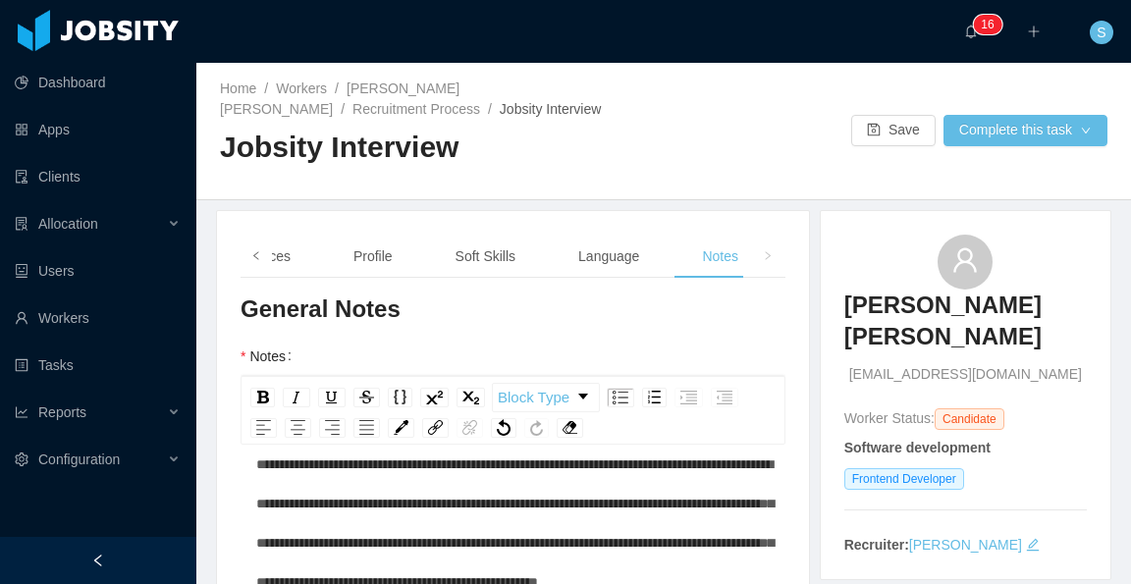
click at [259, 257] on icon "icon: left" at bounding box center [256, 256] width 10 height 10
click at [313, 252] on div "Background" at bounding box center [324, 257] width 105 height 44
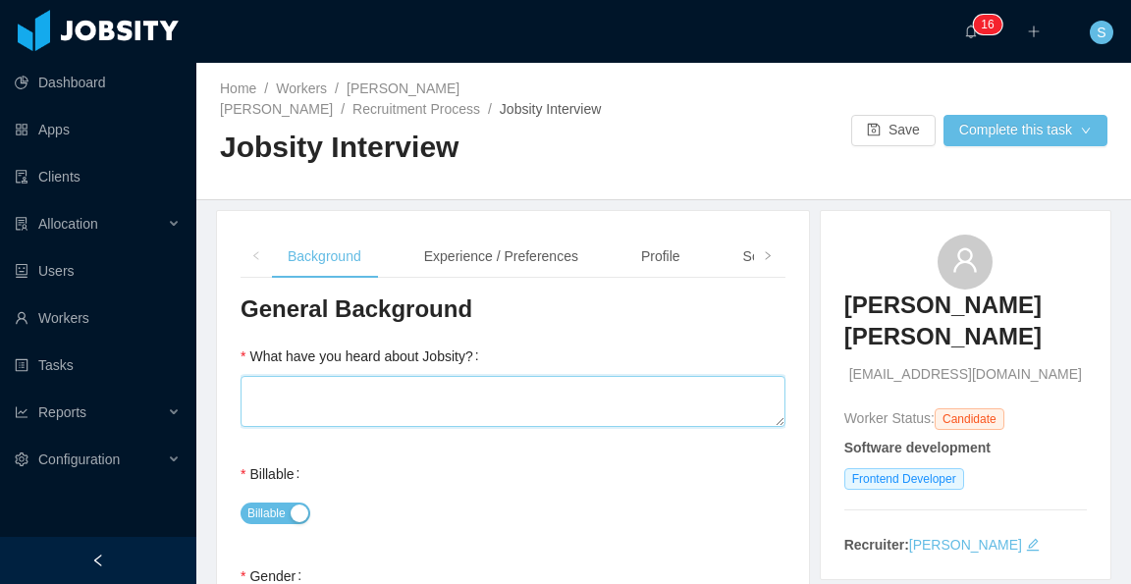
click at [545, 378] on textarea "What have you heard about Jobsity?" at bounding box center [513, 401] width 545 height 51
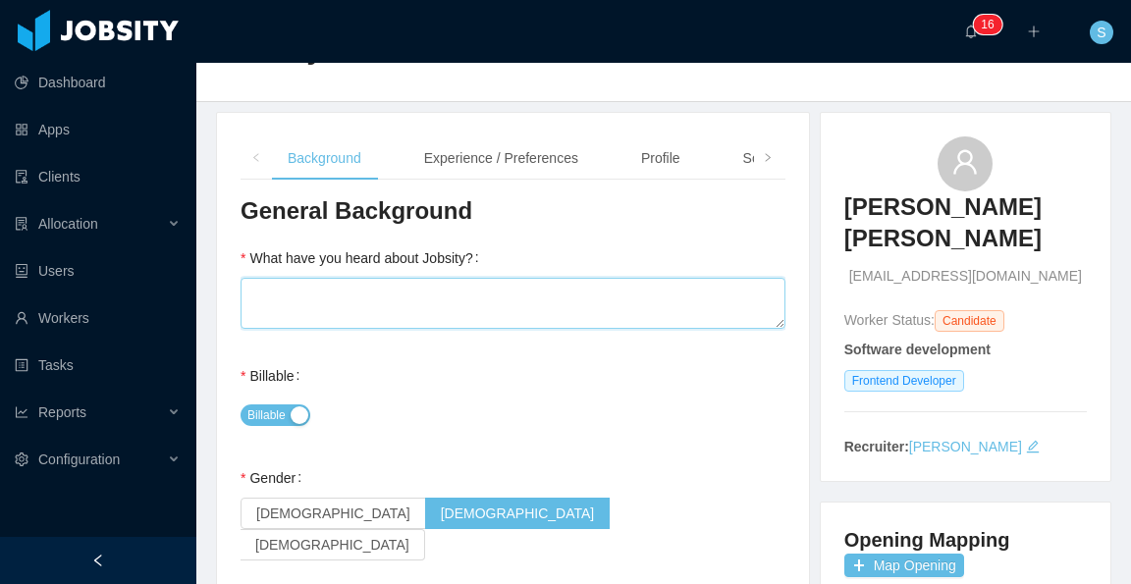
click at [630, 296] on textarea "What have you heard about Jobsity?" at bounding box center [513, 303] width 545 height 51
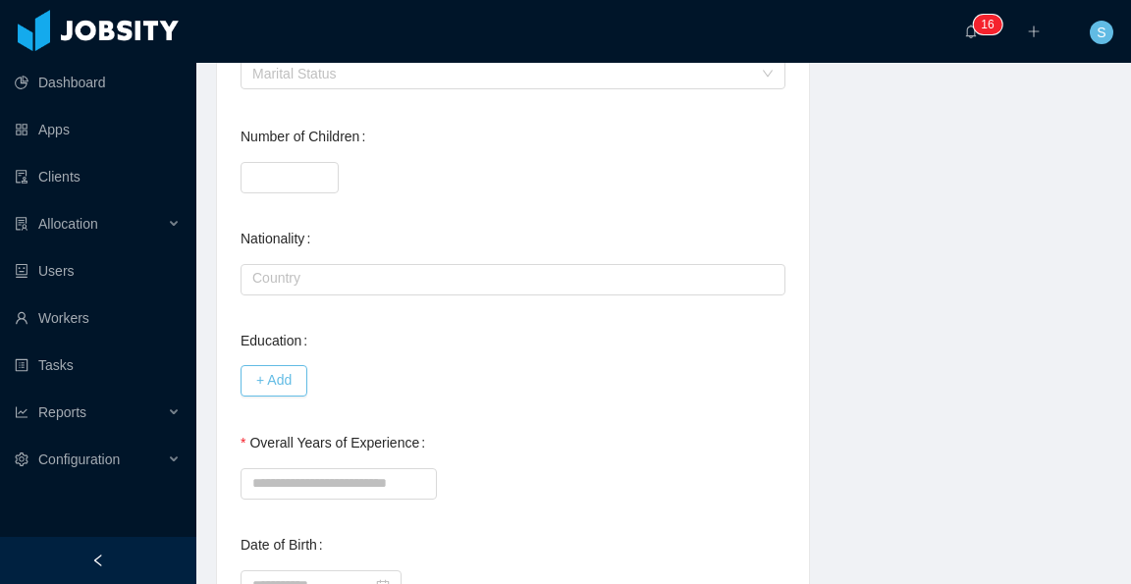
scroll to position [884, 0]
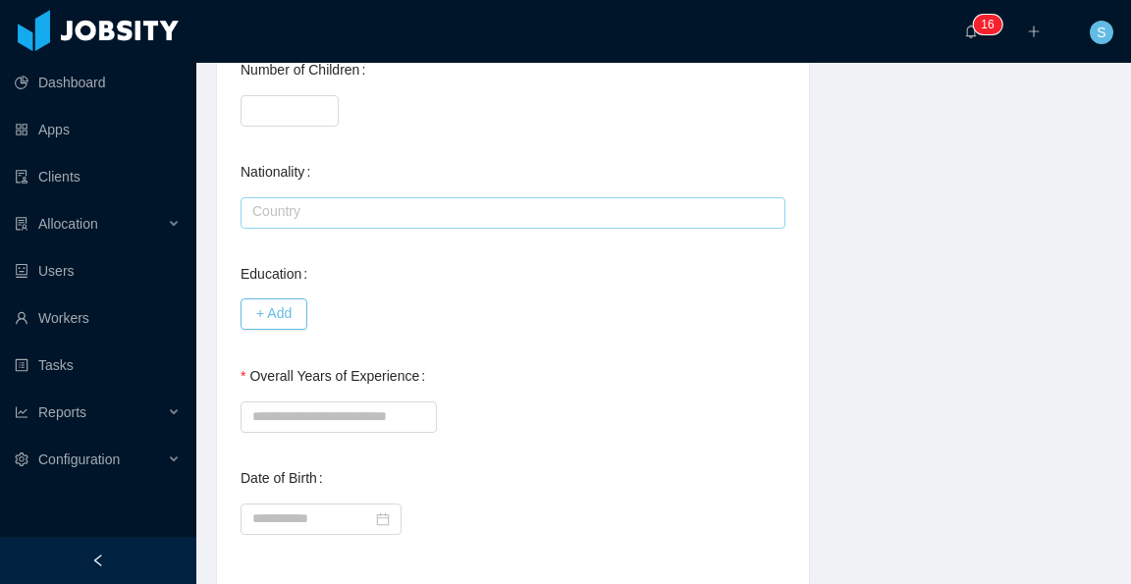
type textarea "**********"
click at [496, 197] on input "text" at bounding box center [513, 212] width 545 height 31
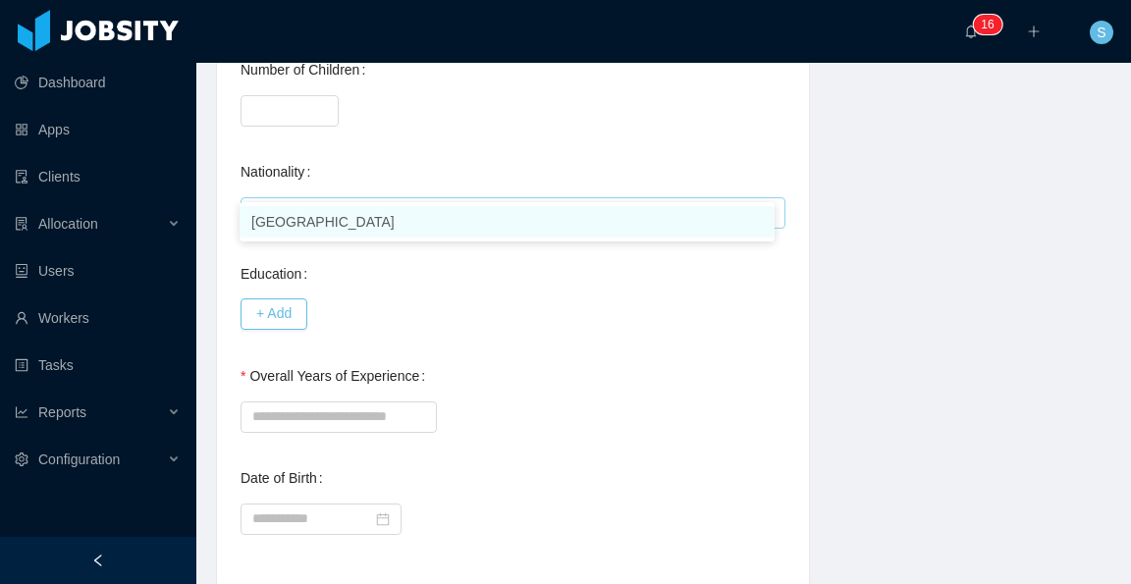
click at [426, 224] on li "Colombia" at bounding box center [507, 221] width 535 height 31
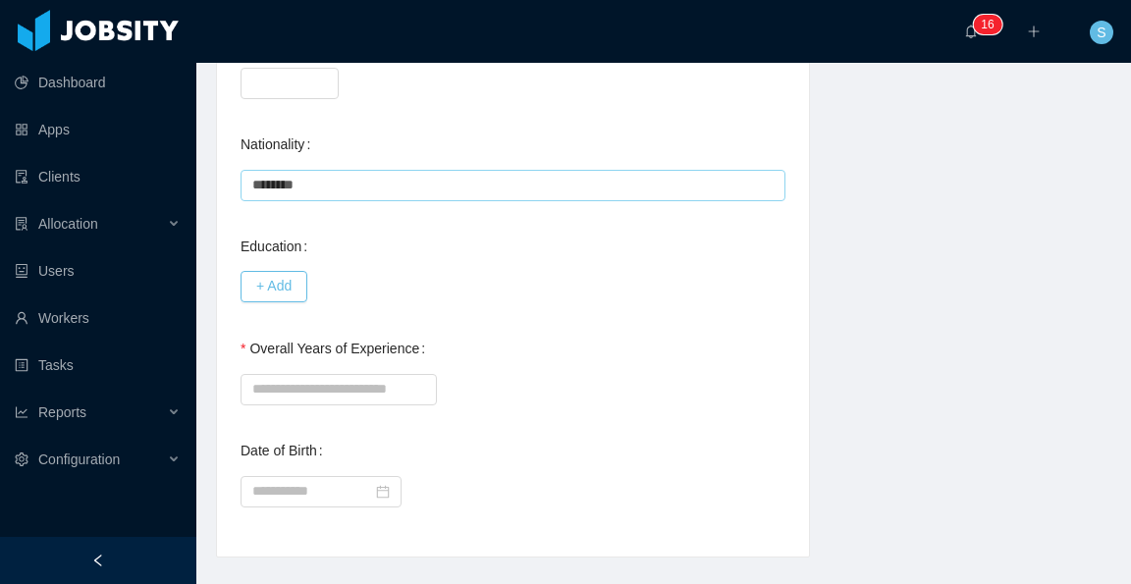
scroll to position [924, 0]
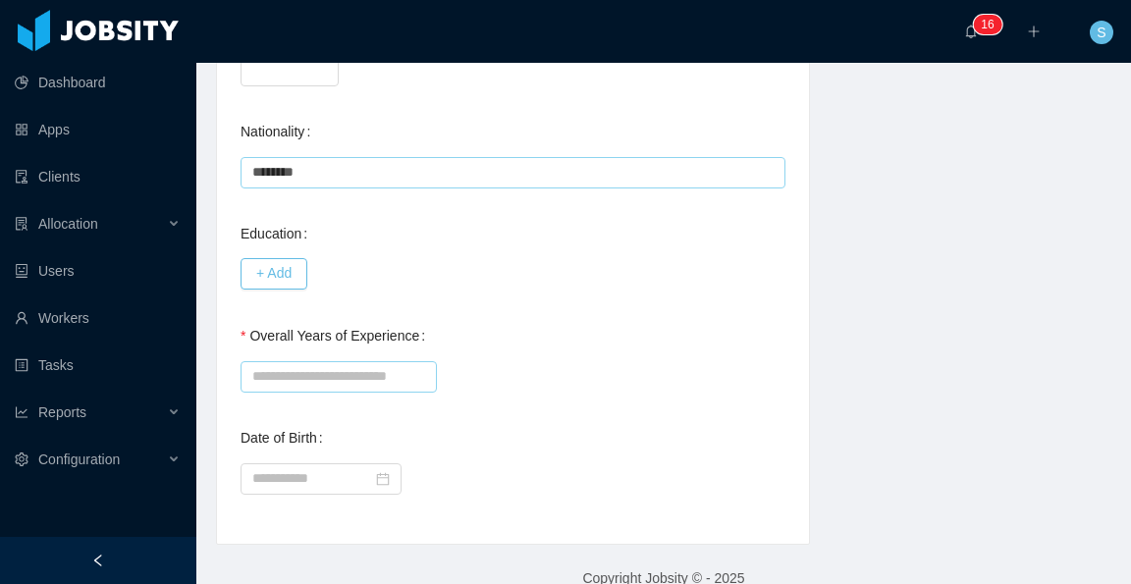
type input "********"
click at [386, 361] on input "Overall Years of Experience" at bounding box center [339, 376] width 196 height 31
type input "**"
click at [587, 355] on div "**" at bounding box center [513, 374] width 545 height 39
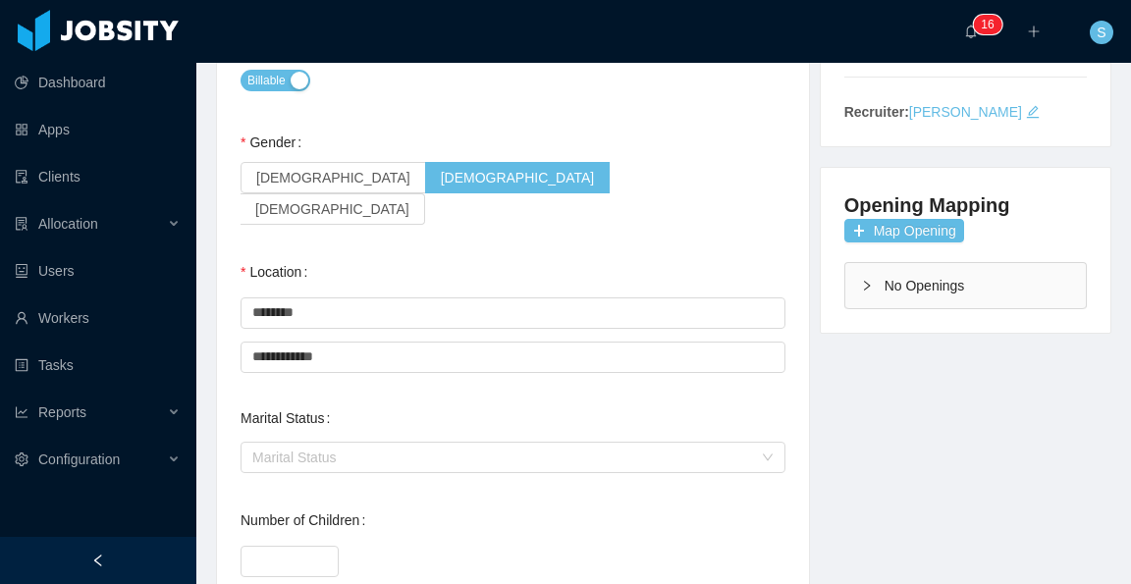
scroll to position [0, 0]
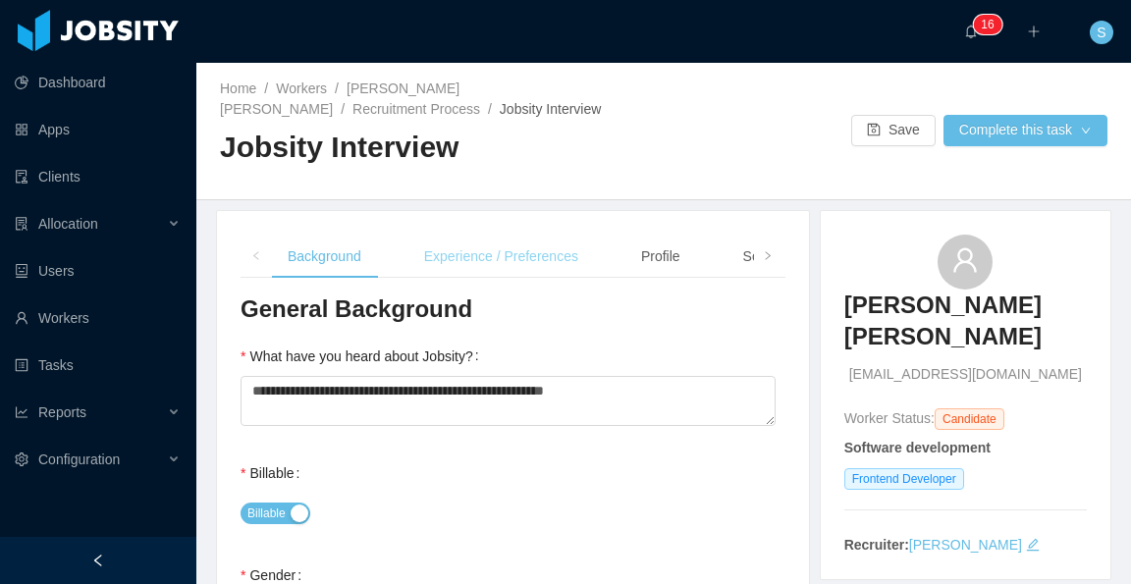
click at [508, 259] on div "Experience / Preferences" at bounding box center [501, 257] width 186 height 44
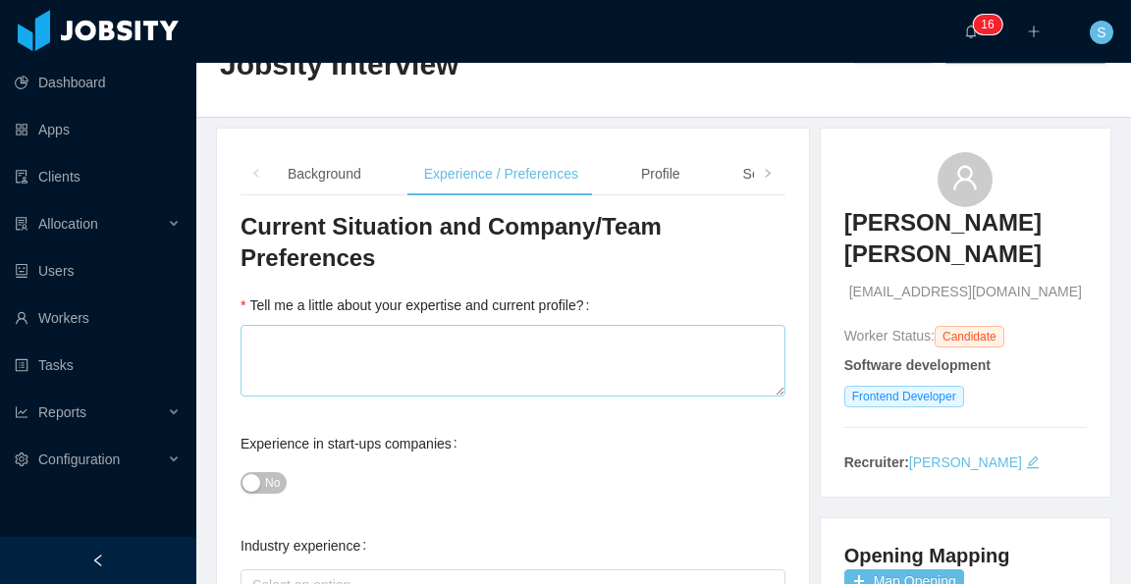
scroll to position [98, 0]
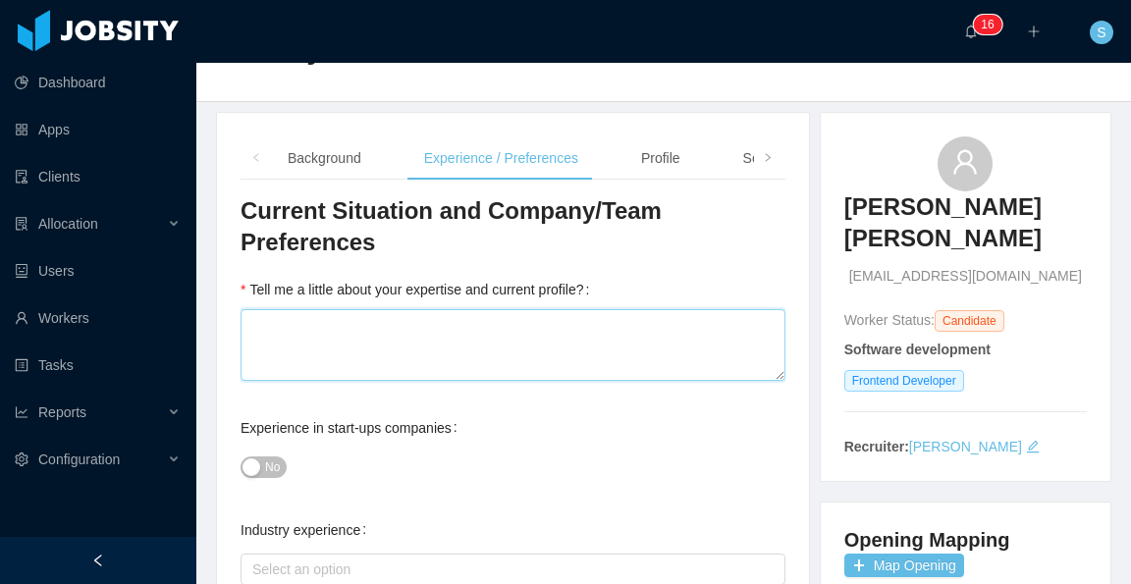
click at [540, 314] on textarea "Tell me a little about your expertise and current profile?" at bounding box center [513, 345] width 545 height 72
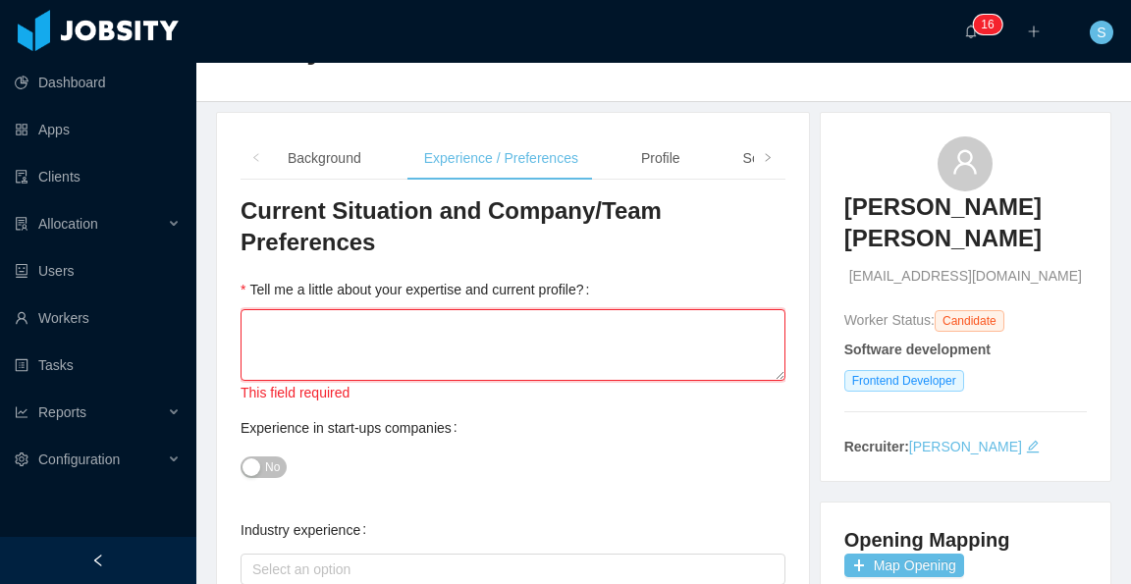
click at [408, 309] on textarea "Tell me a little about your expertise and current profile?" at bounding box center [513, 345] width 545 height 72
paste textarea "**********"
type textarea "**********"
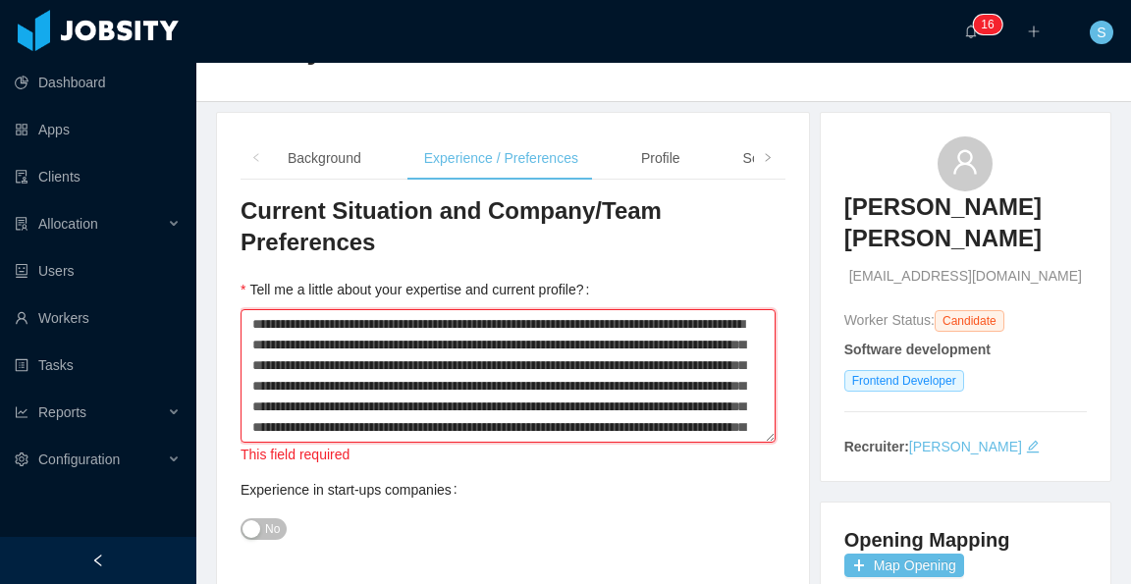
scroll to position [97, 0]
type textarea "**********"
click at [621, 470] on div "Experience in start-ups companies No" at bounding box center [513, 509] width 545 height 79
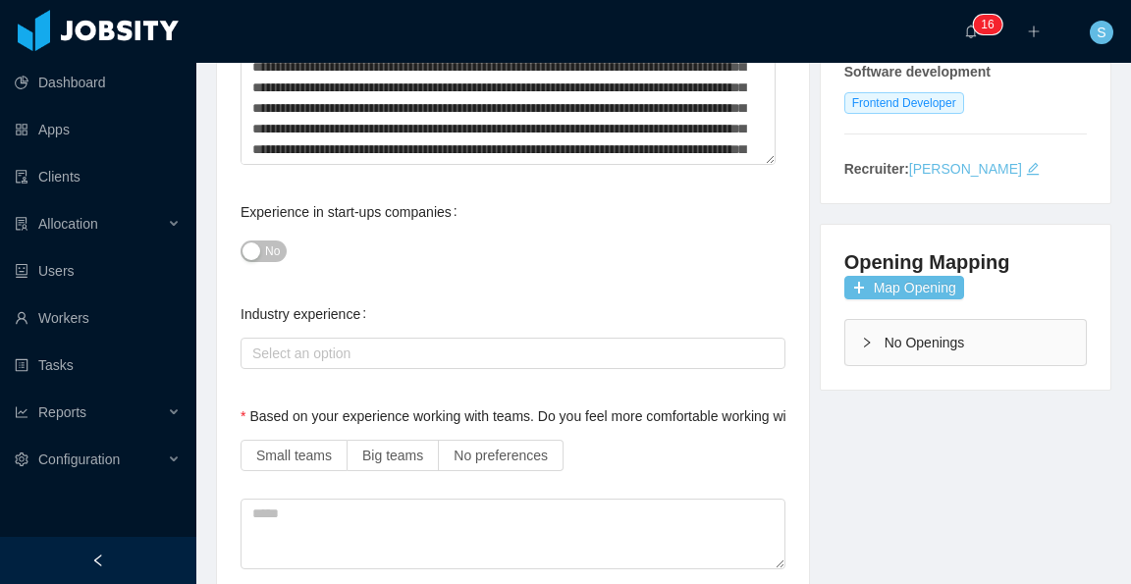
scroll to position [393, 0]
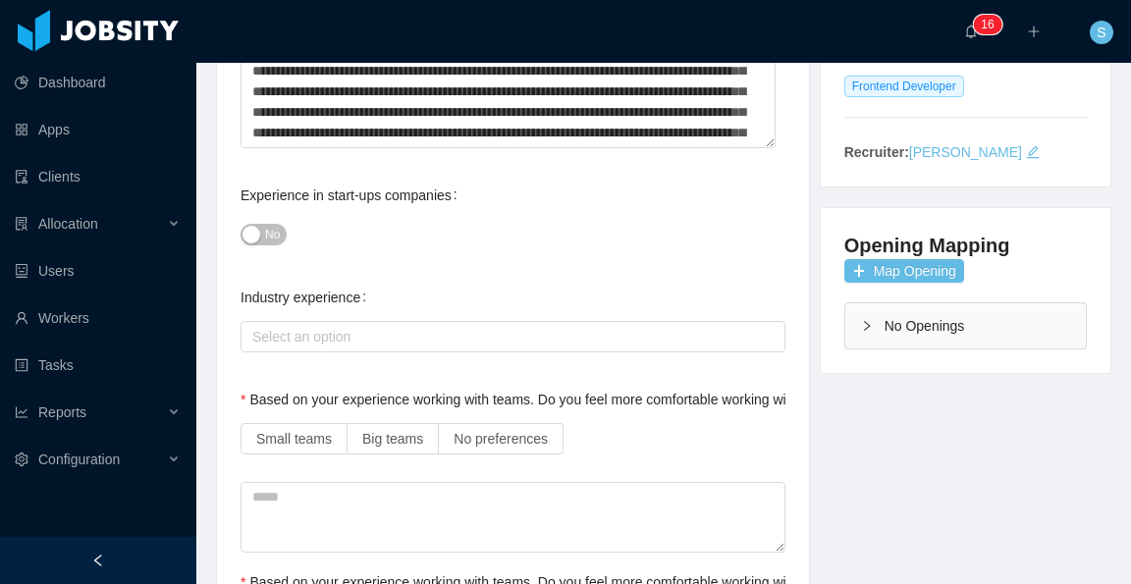
click at [277, 225] on span "No" at bounding box center [272, 235] width 15 height 20
click at [381, 327] on div "Select an option" at bounding box center [508, 337] width 513 height 20
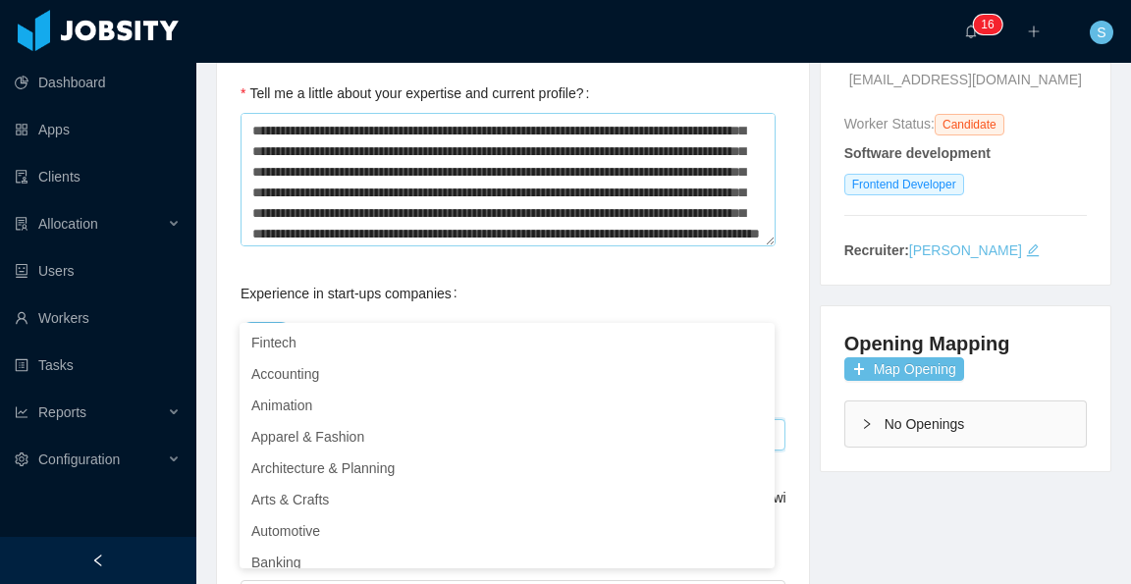
scroll to position [61, 0]
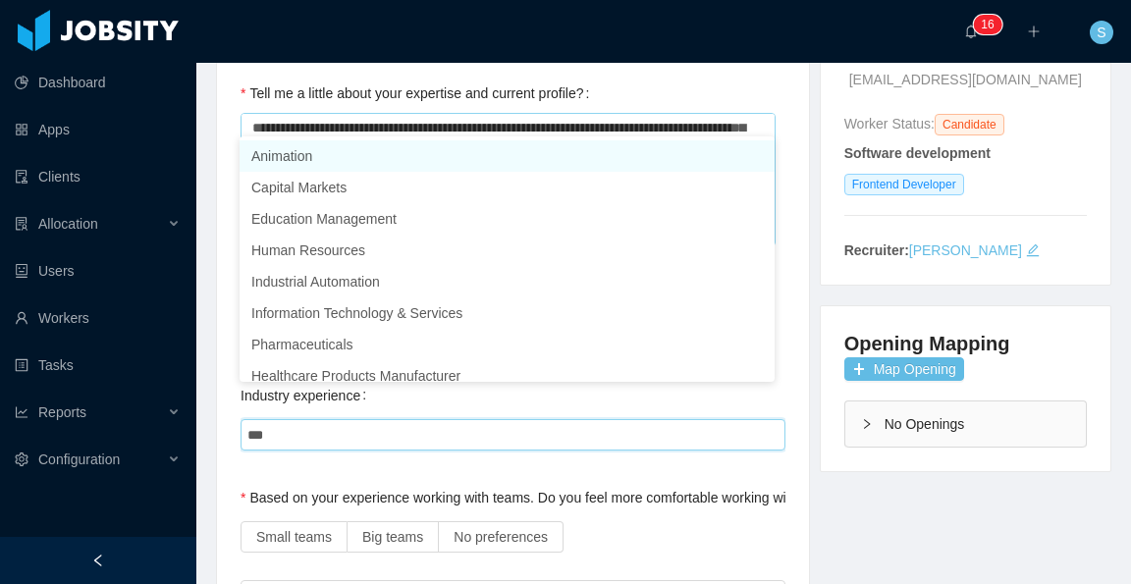
type input "****"
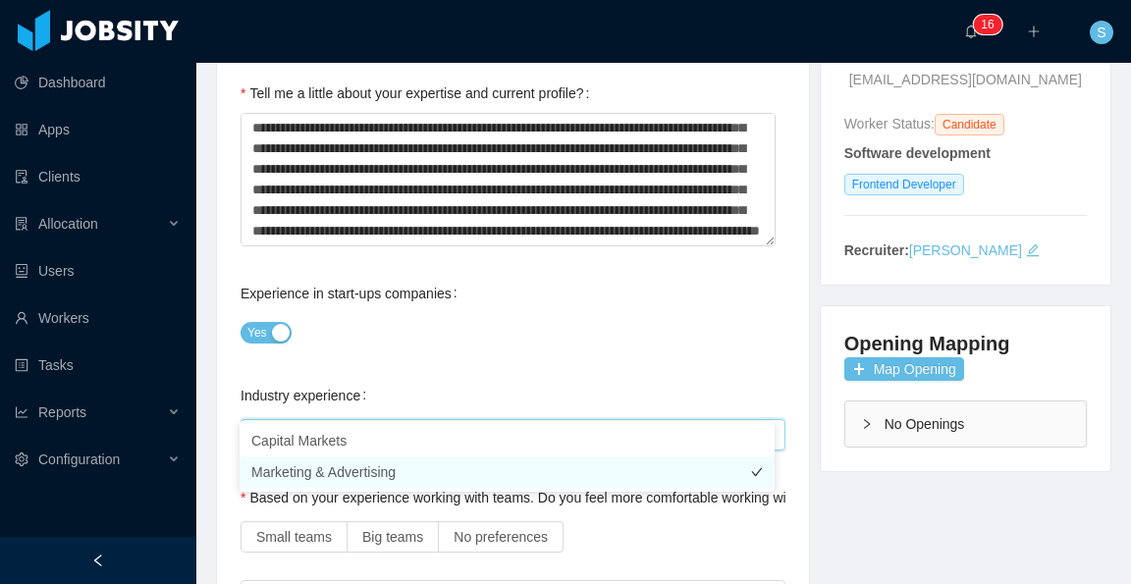
click at [402, 467] on li "Marketing & Advertising" at bounding box center [507, 472] width 535 height 31
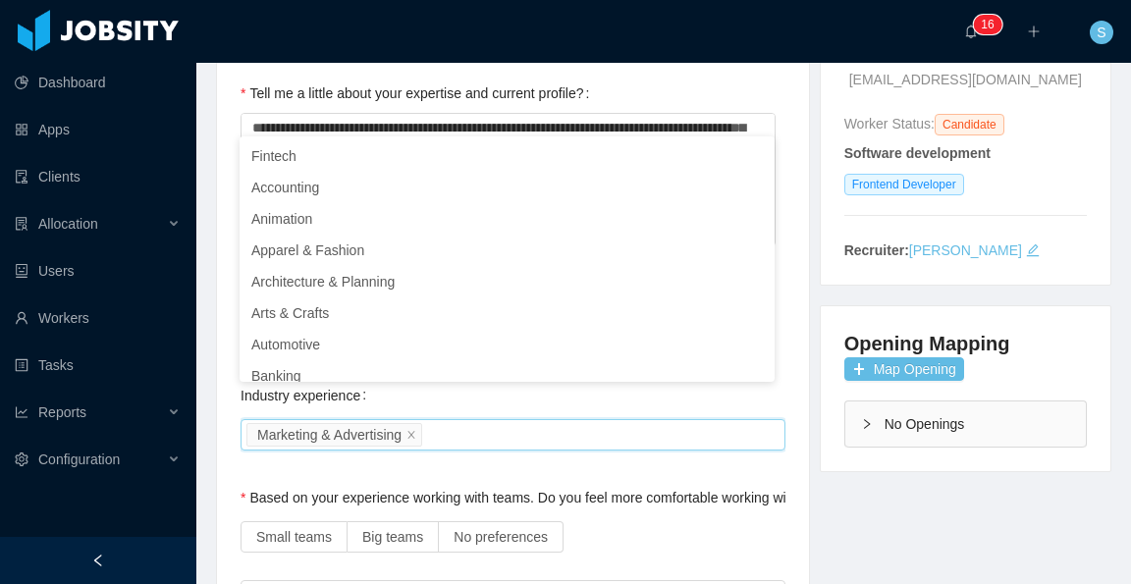
click at [448, 420] on div "Select an option Marketing & Advertising" at bounding box center [509, 434] width 527 height 29
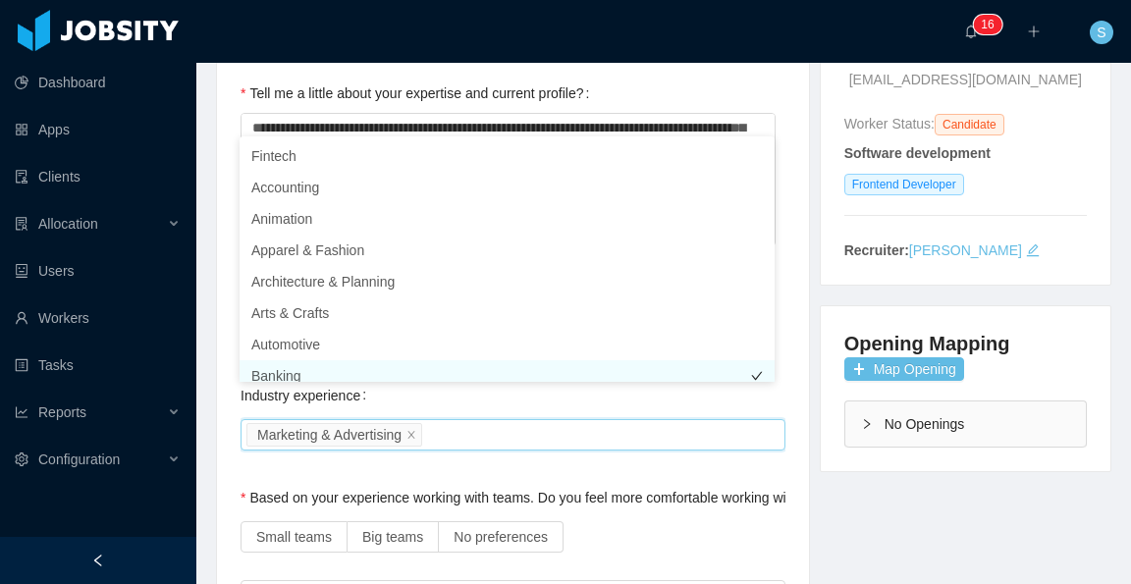
scroll to position [10, 0]
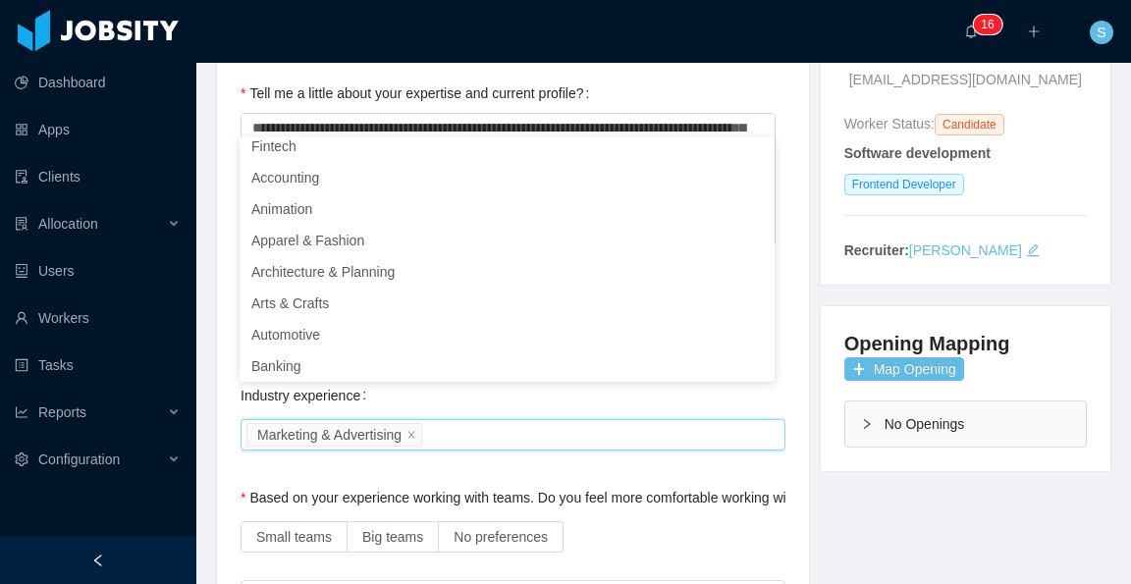
click at [453, 420] on div "Select an option Marketing & Advertising" at bounding box center [509, 434] width 527 height 29
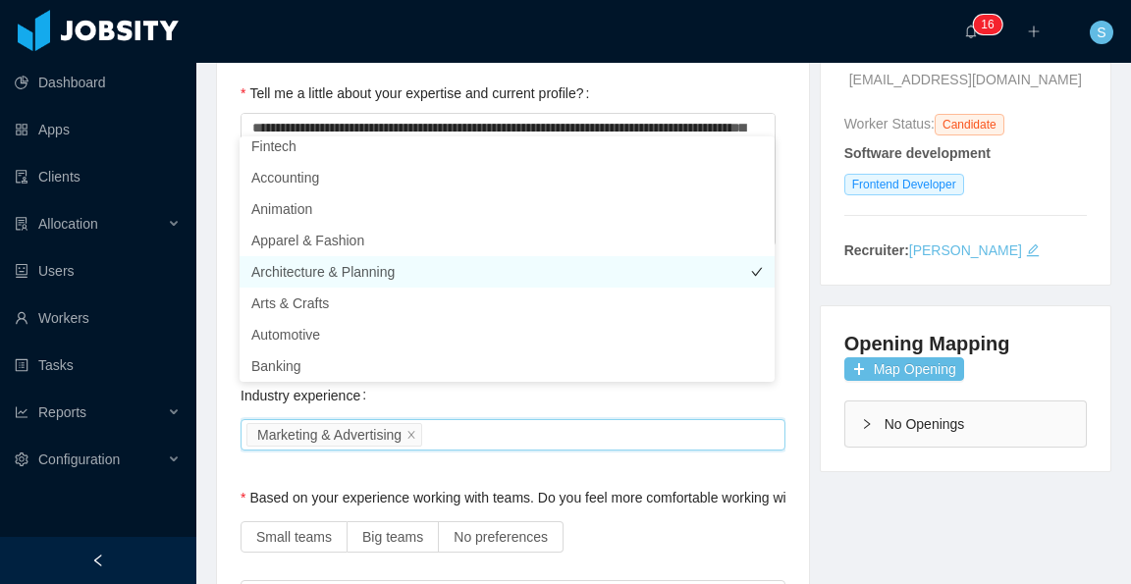
scroll to position [0, 0]
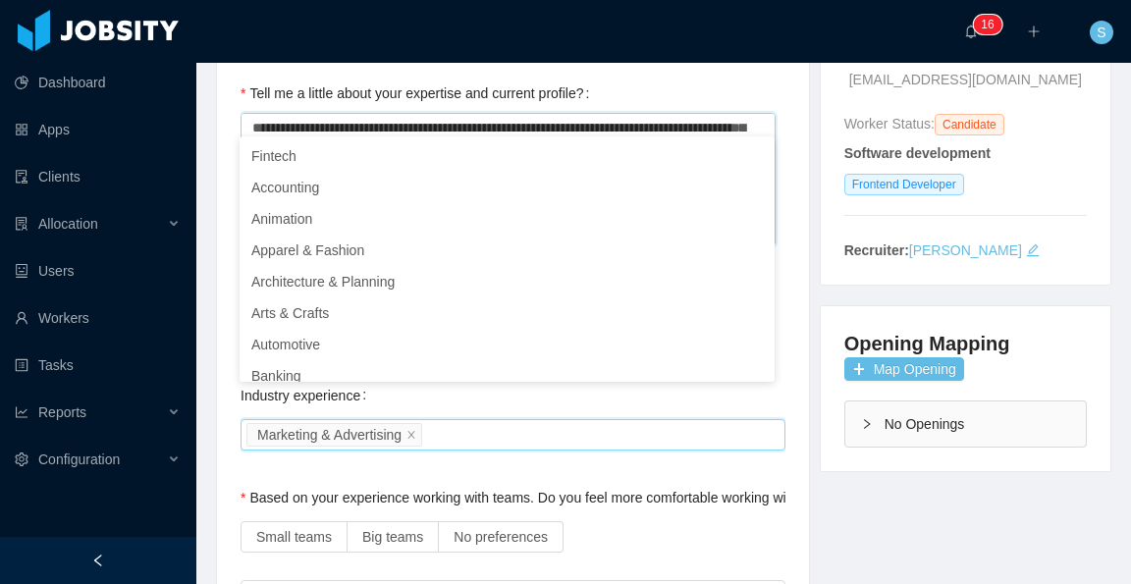
click at [697, 113] on textarea "**********" at bounding box center [508, 180] width 535 height 134
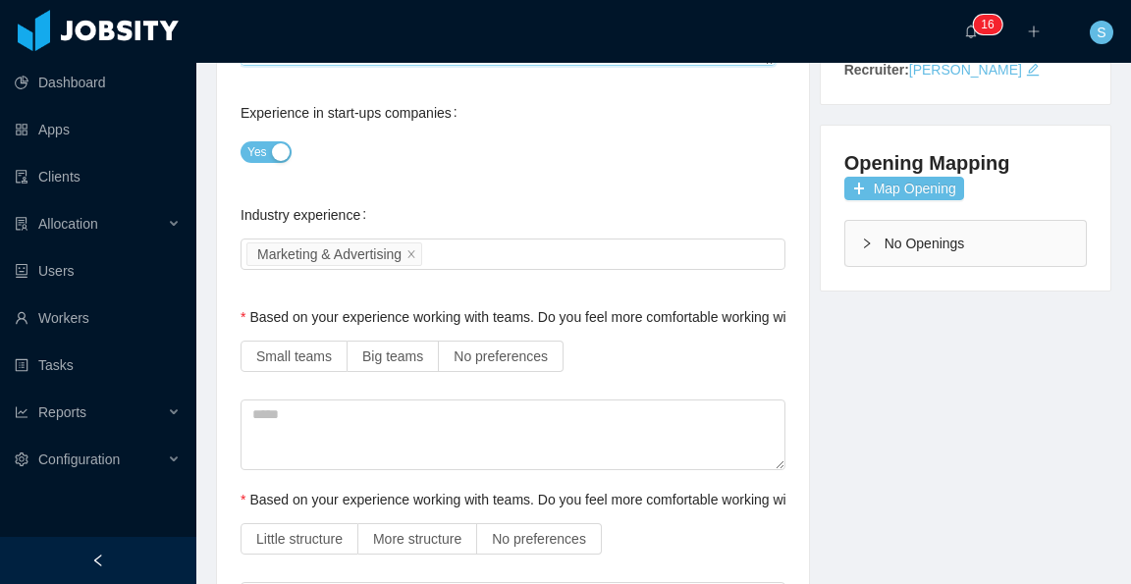
scroll to position [491, 0]
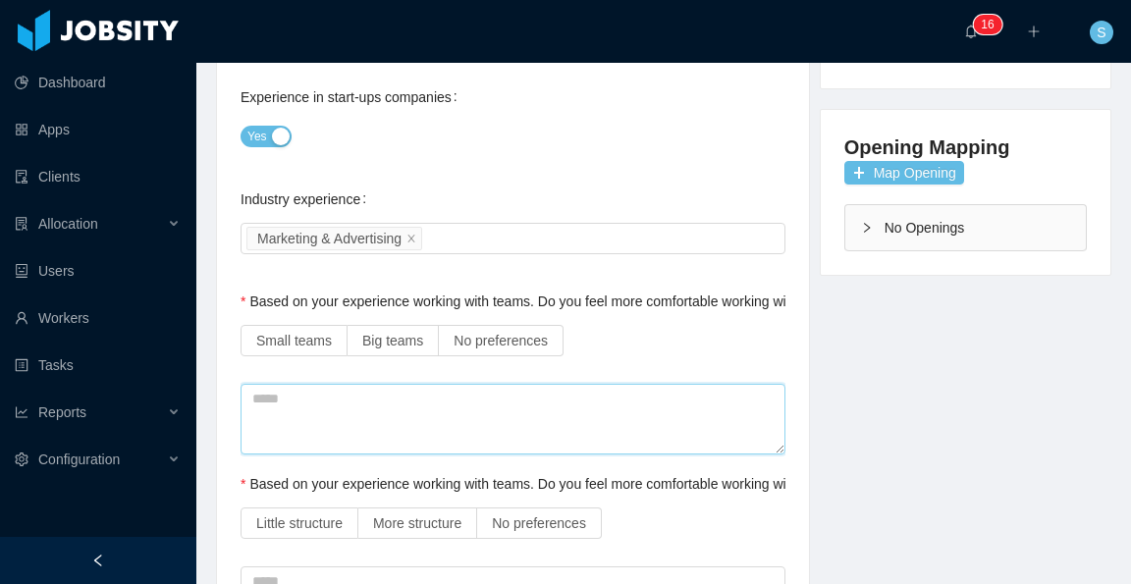
click at [528, 384] on textarea at bounding box center [513, 420] width 545 height 72
click at [497, 333] on span "No preferences" at bounding box center [501, 341] width 94 height 16
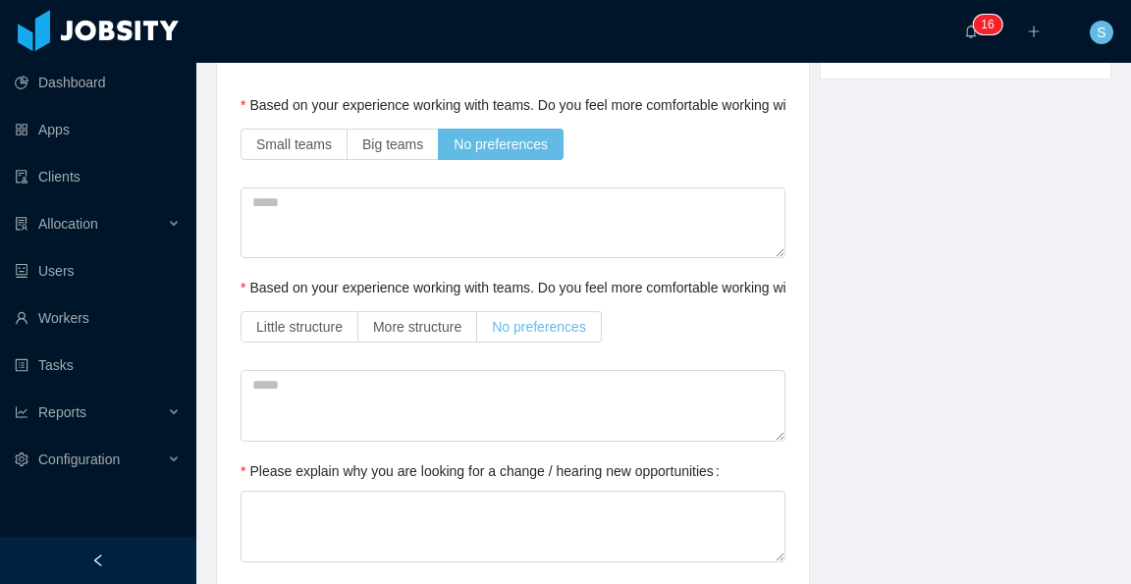
click at [557, 319] on span "No preferences" at bounding box center [539, 327] width 94 height 16
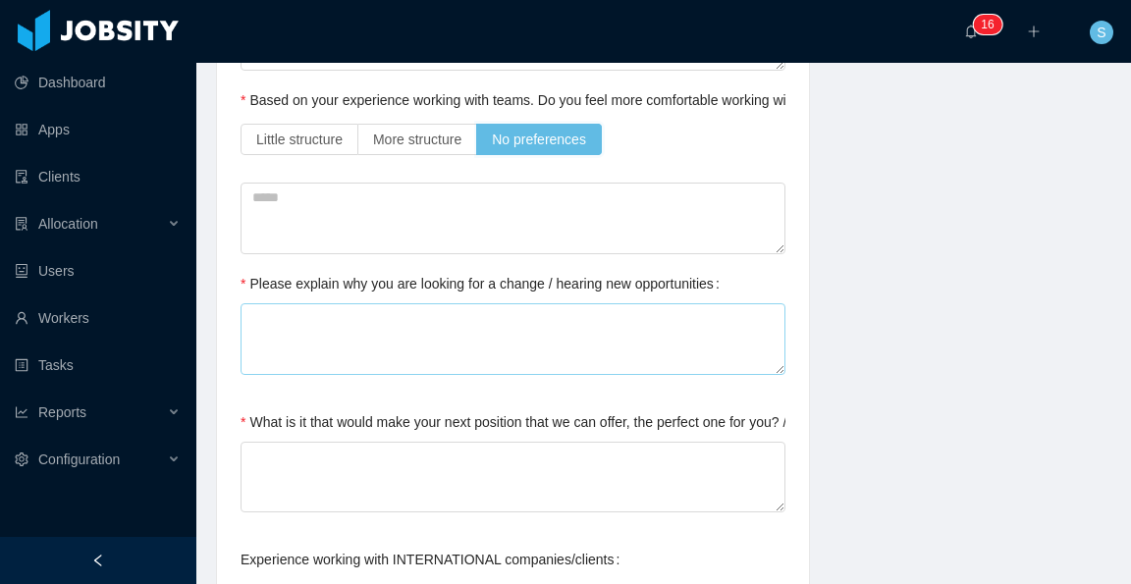
scroll to position [884, 0]
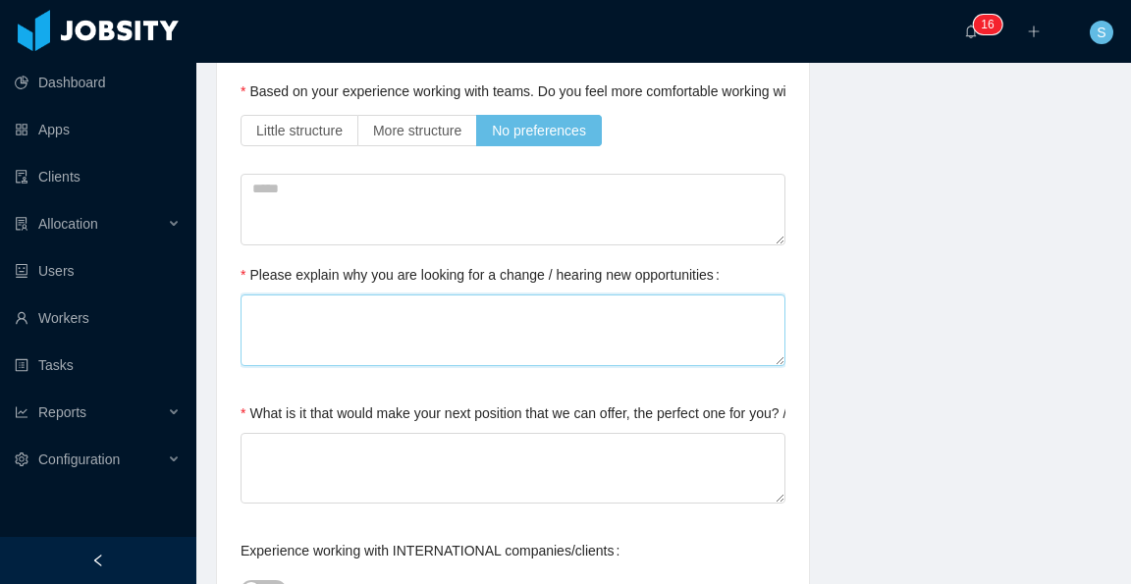
click at [526, 295] on textarea "Please explain why you are looking for a change / hearing new opportunities" at bounding box center [513, 331] width 545 height 72
type textarea "*"
type textarea "**"
type textarea "***"
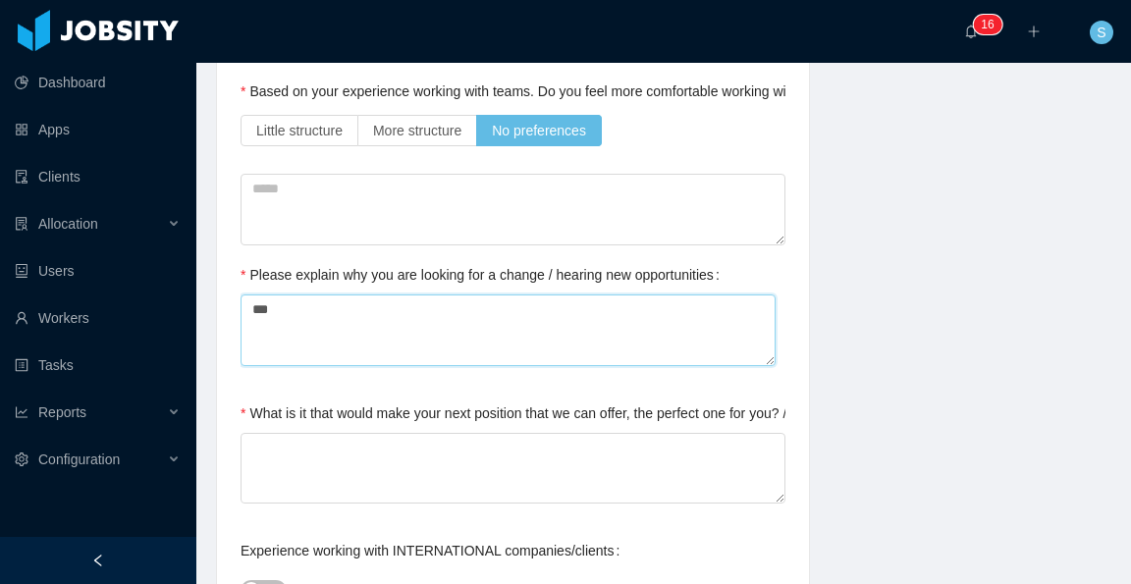
type textarea "****"
type textarea "*****"
type textarea "****"
type textarea "*****"
type textarea "******"
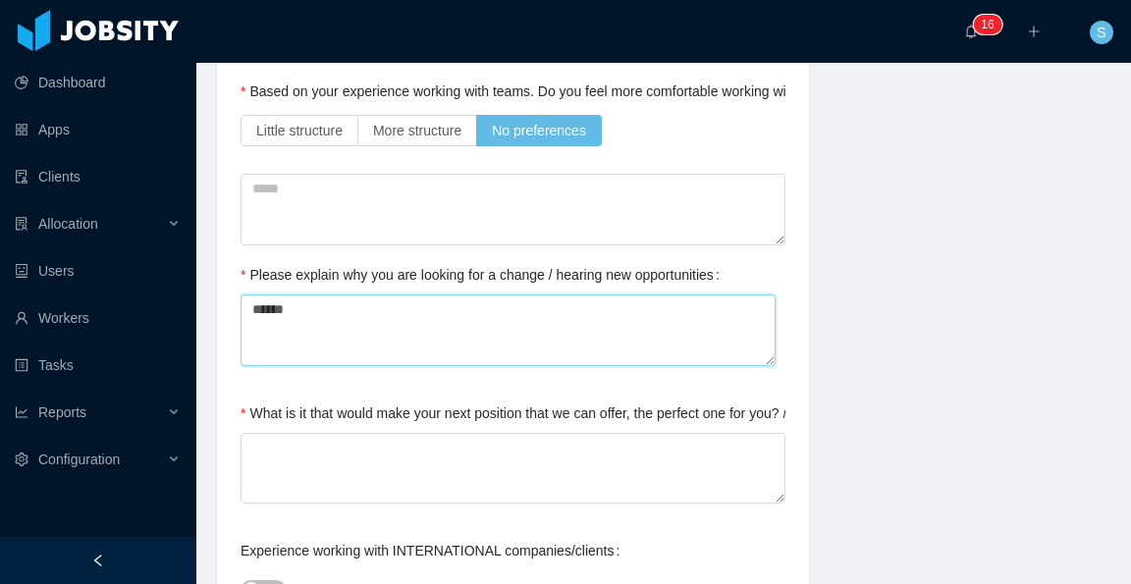
type textarea "*******"
type textarea "*********"
type textarea "**********"
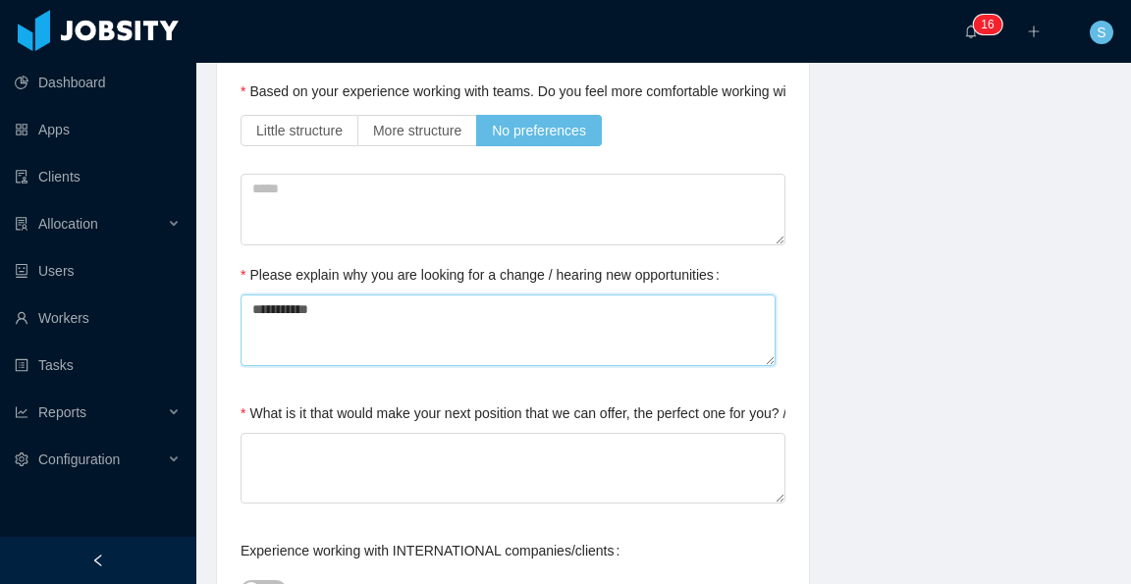
type textarea "**********"
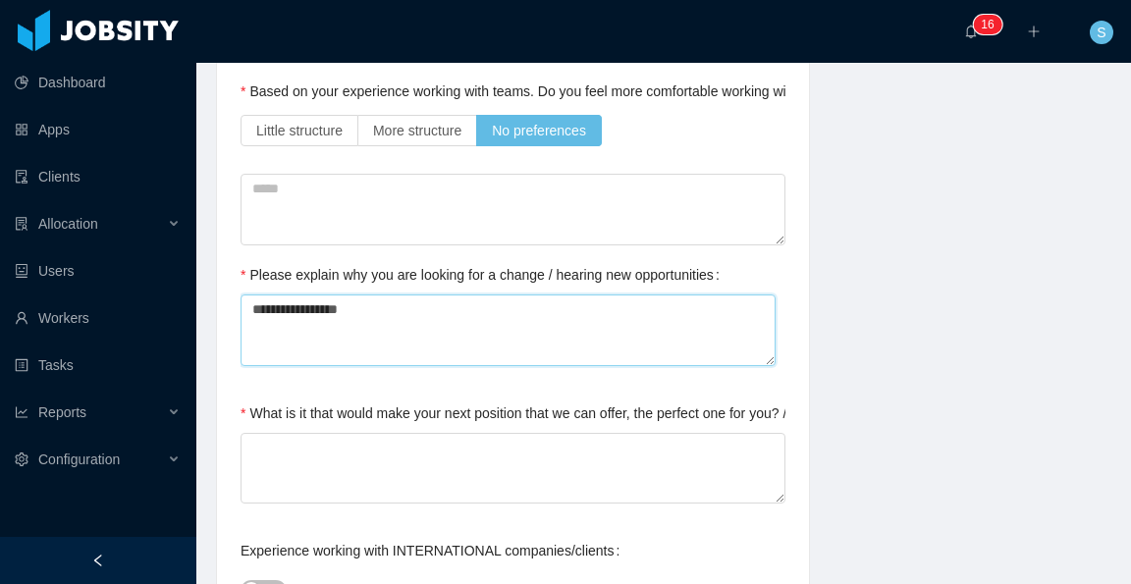
type textarea "**********"
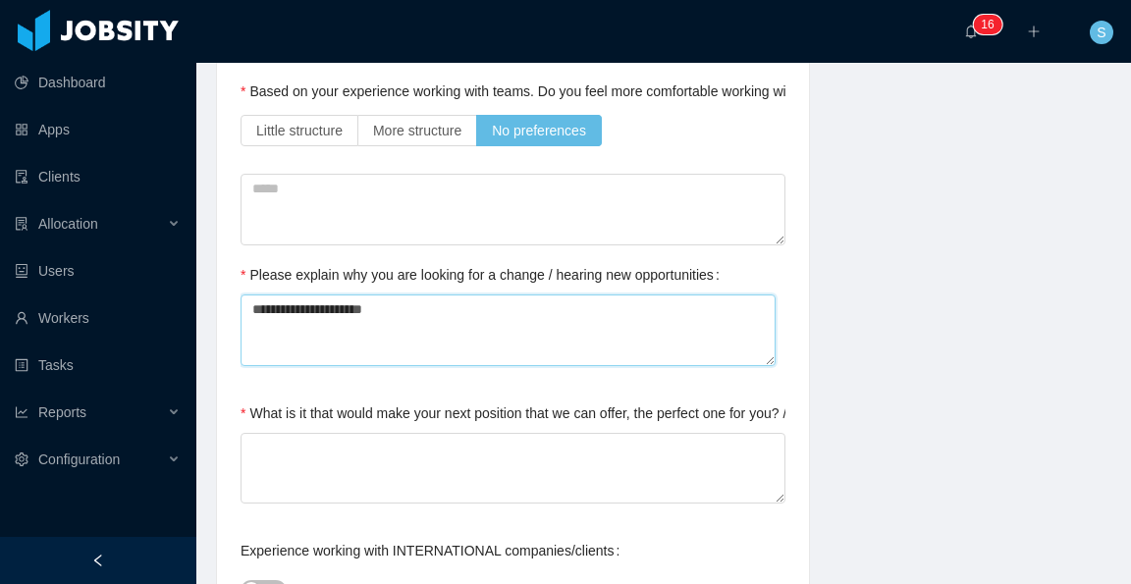
type textarea "**********"
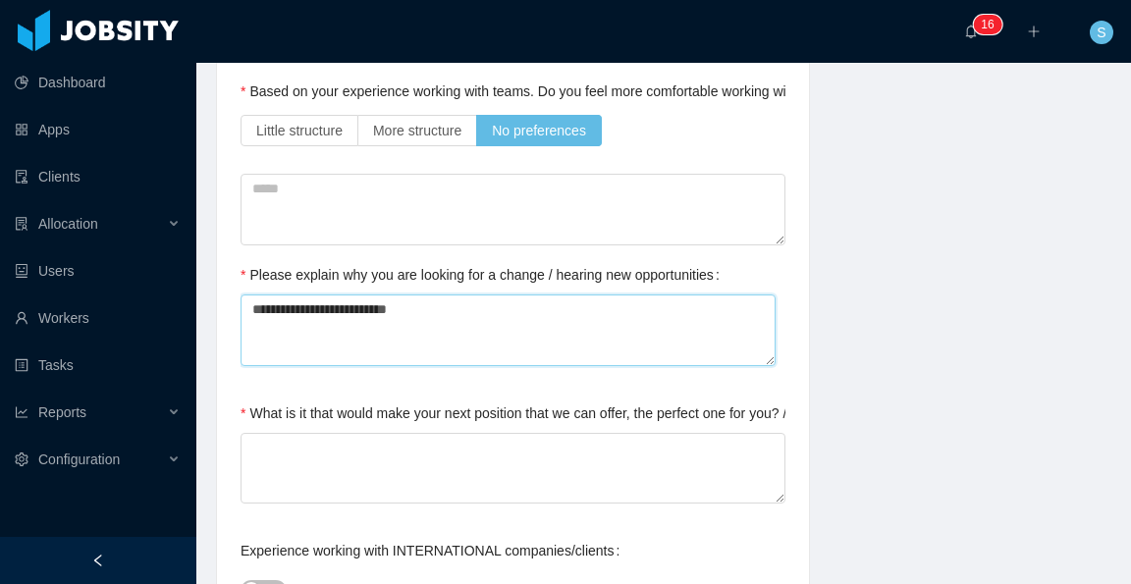
type textarea "**********"
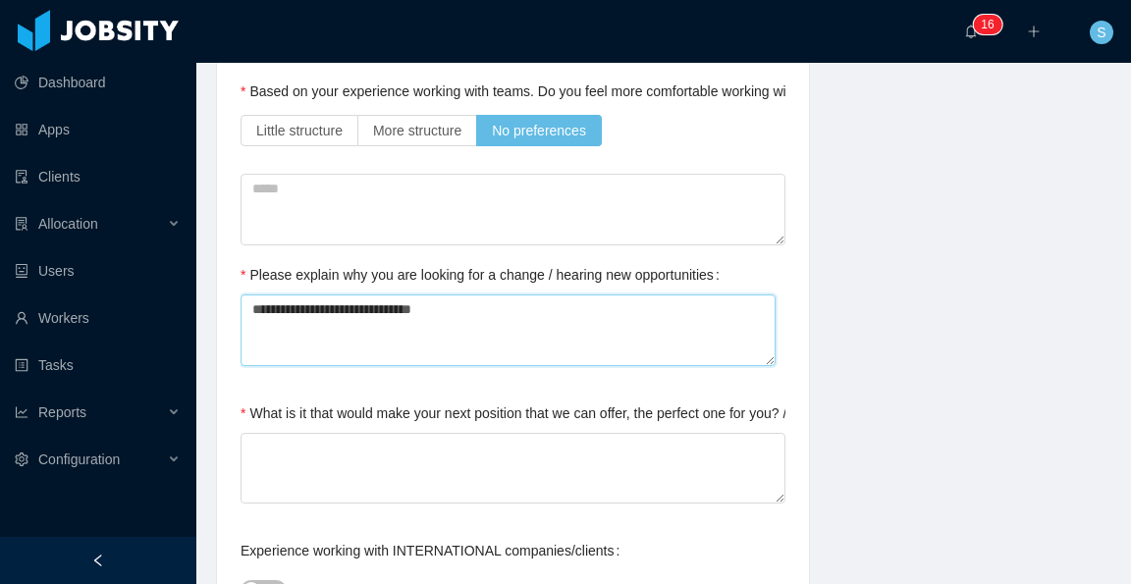
type textarea "**********"
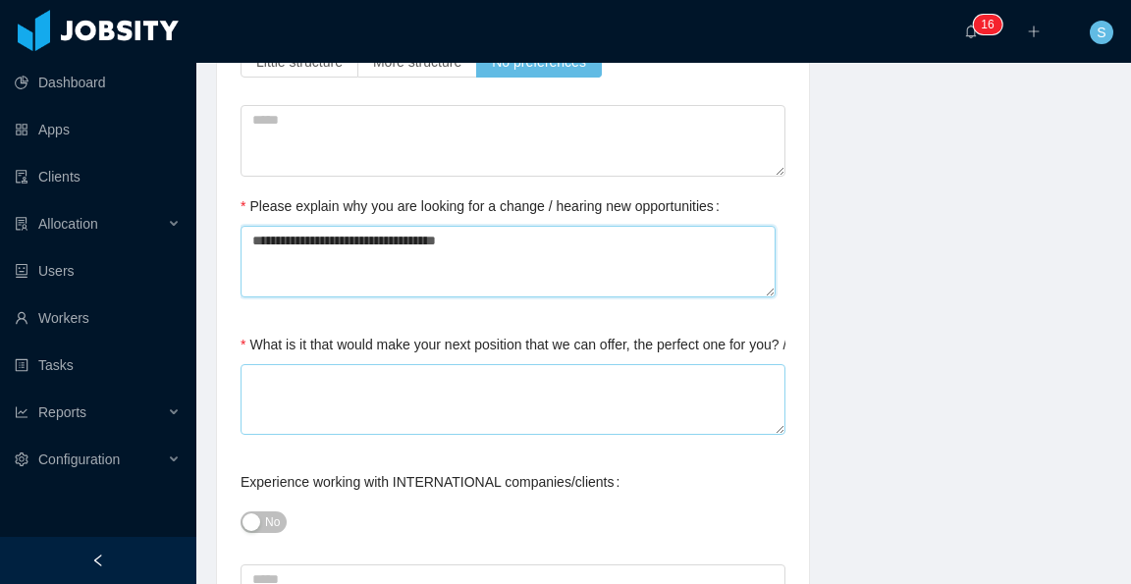
scroll to position [982, 0]
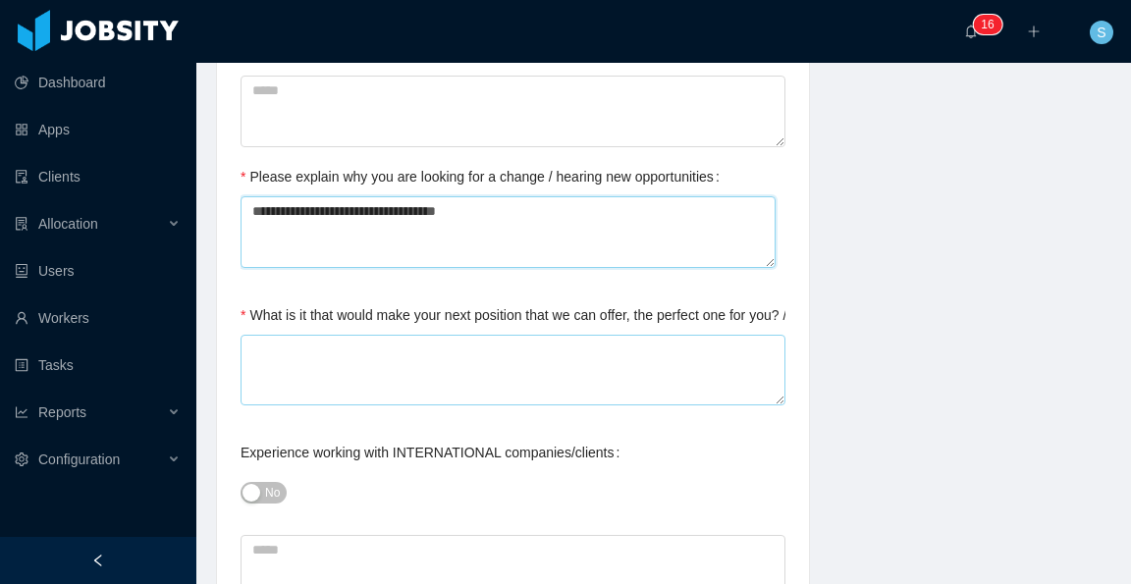
type textarea "**********"
click at [537, 335] on textarea "What is it that would make your next position that we can offer, the perfect on…" at bounding box center [513, 371] width 545 height 72
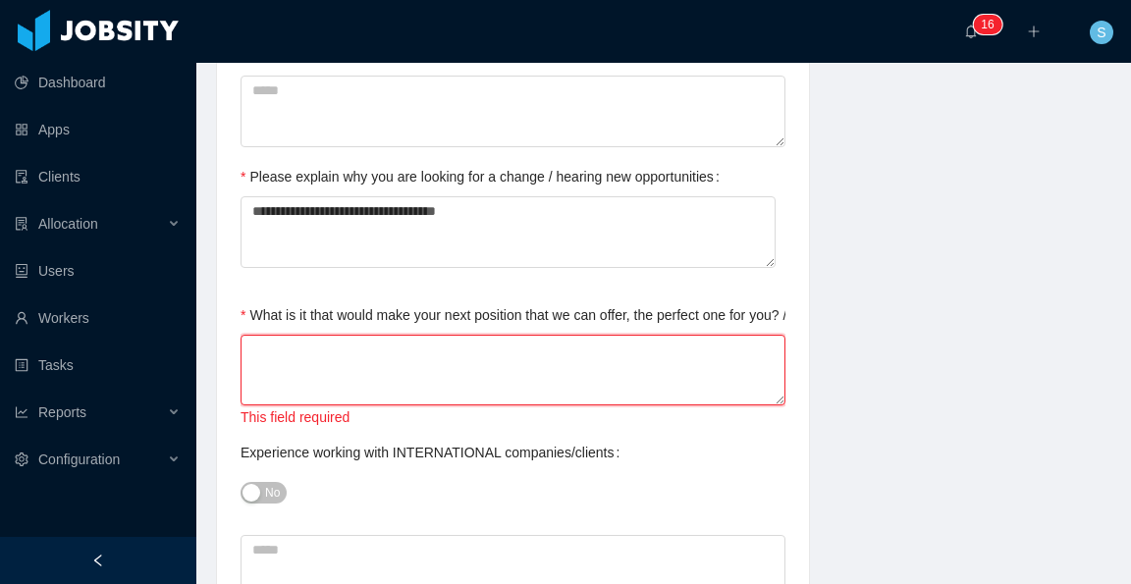
click at [538, 335] on textarea "What is it that would make your next position that we can offer, the perfect on…" at bounding box center [513, 371] width 545 height 72
paste textarea "**********"
type textarea "**********"
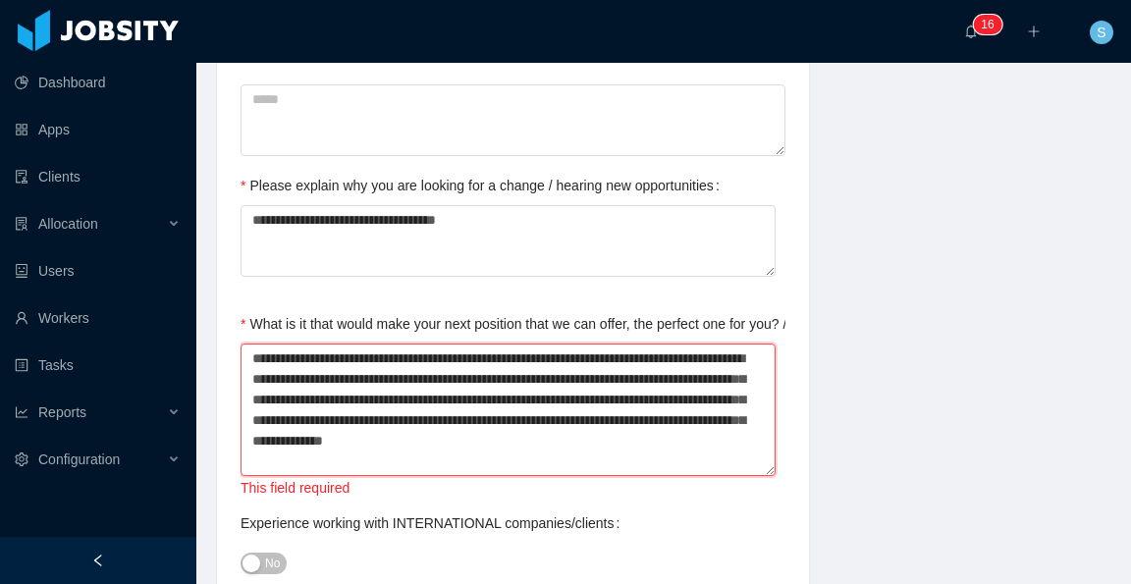
scroll to position [1080, 0]
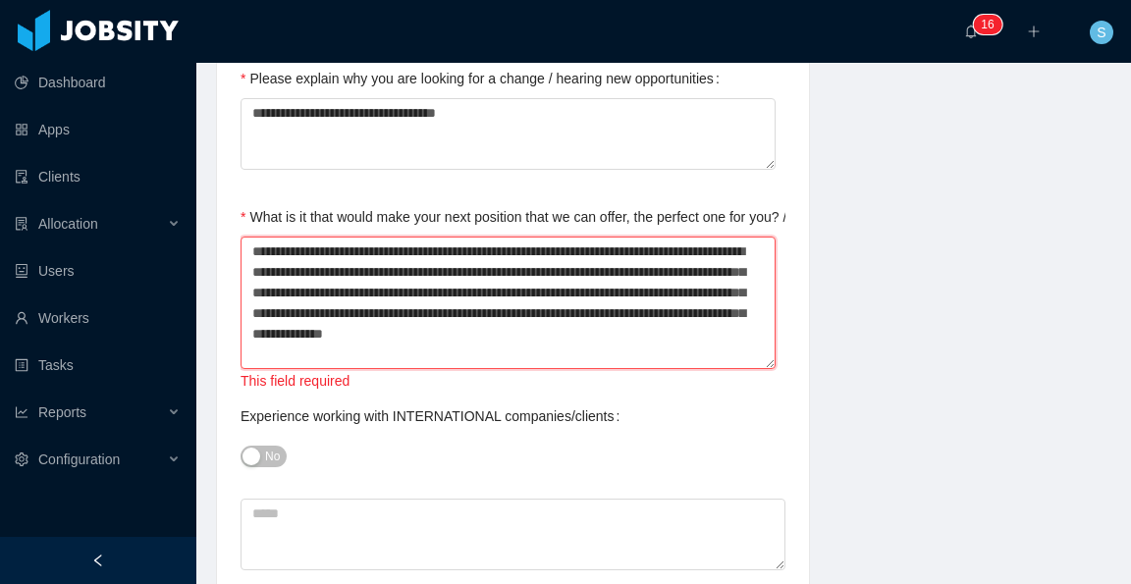
type textarea "**********"
click at [675, 397] on div "Experience working with INTERNATIONAL companies/clients No" at bounding box center [513, 436] width 545 height 79
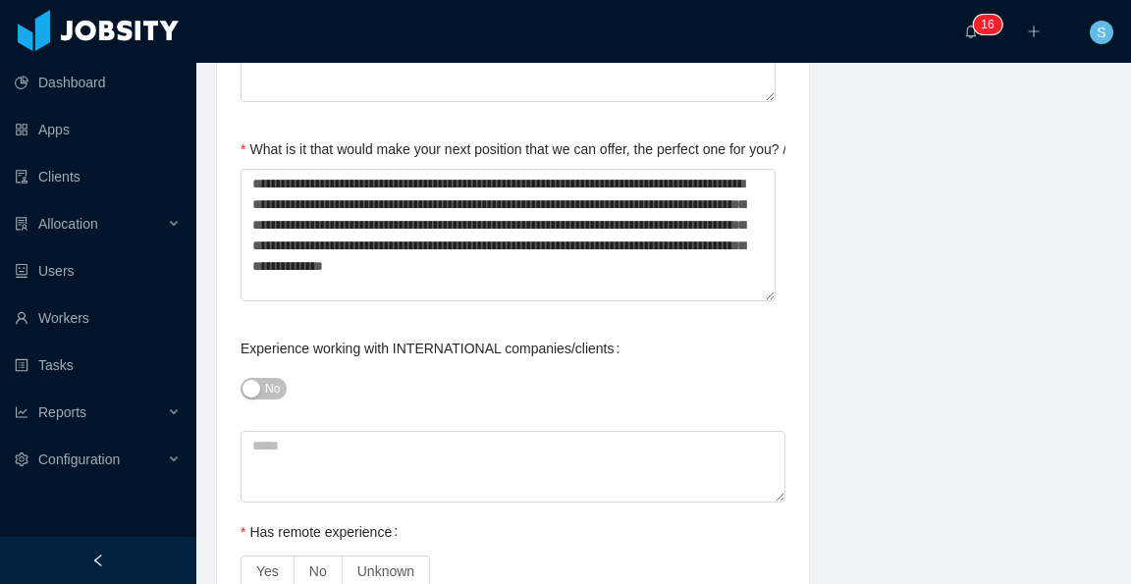
scroll to position [1178, 0]
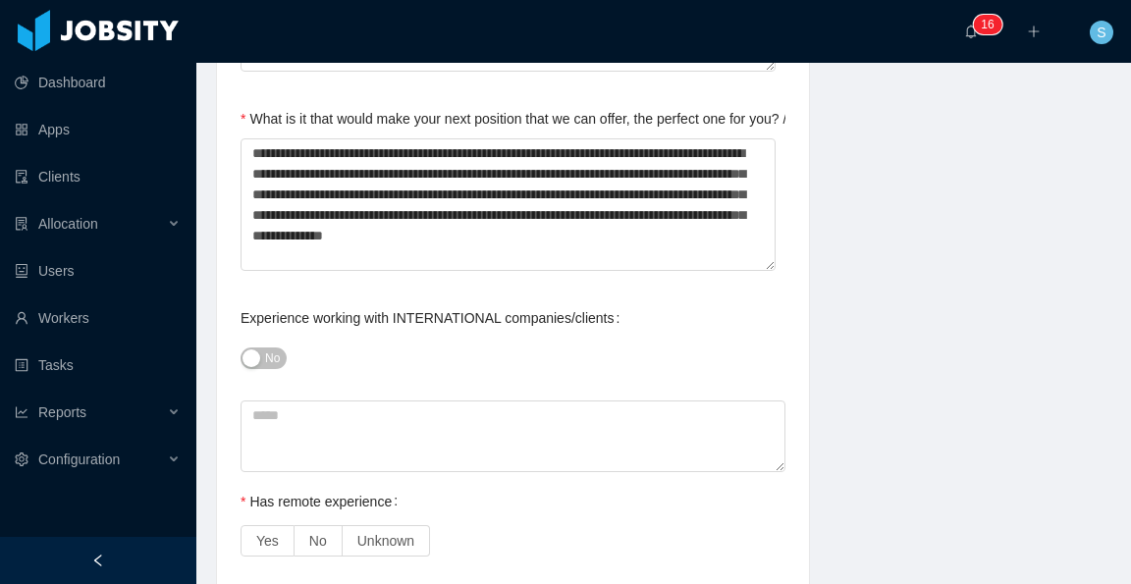
click at [265, 349] on span "No" at bounding box center [272, 359] width 15 height 20
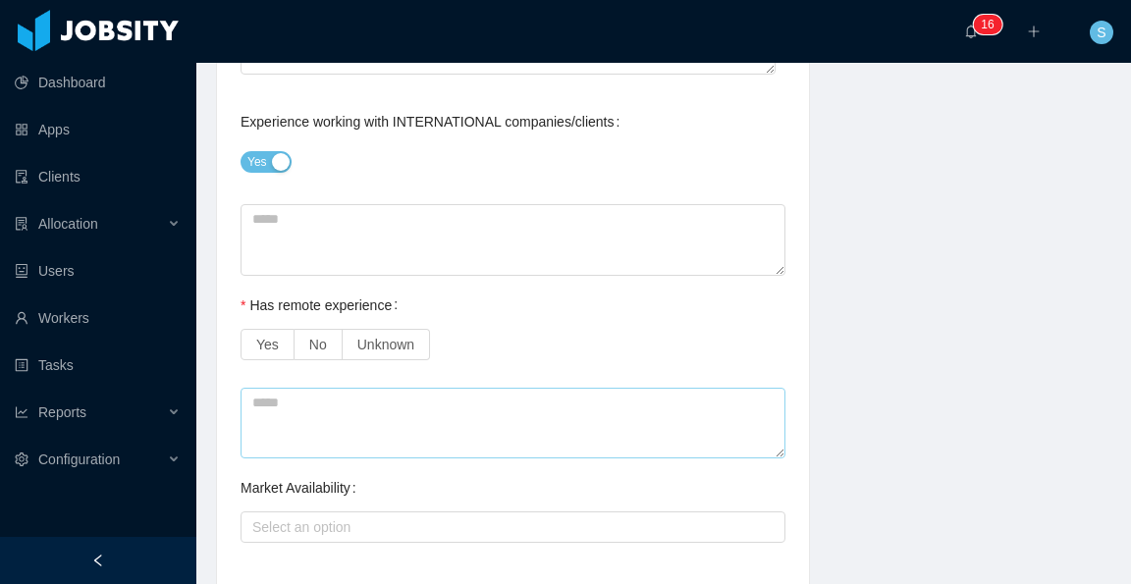
scroll to position [1473, 0]
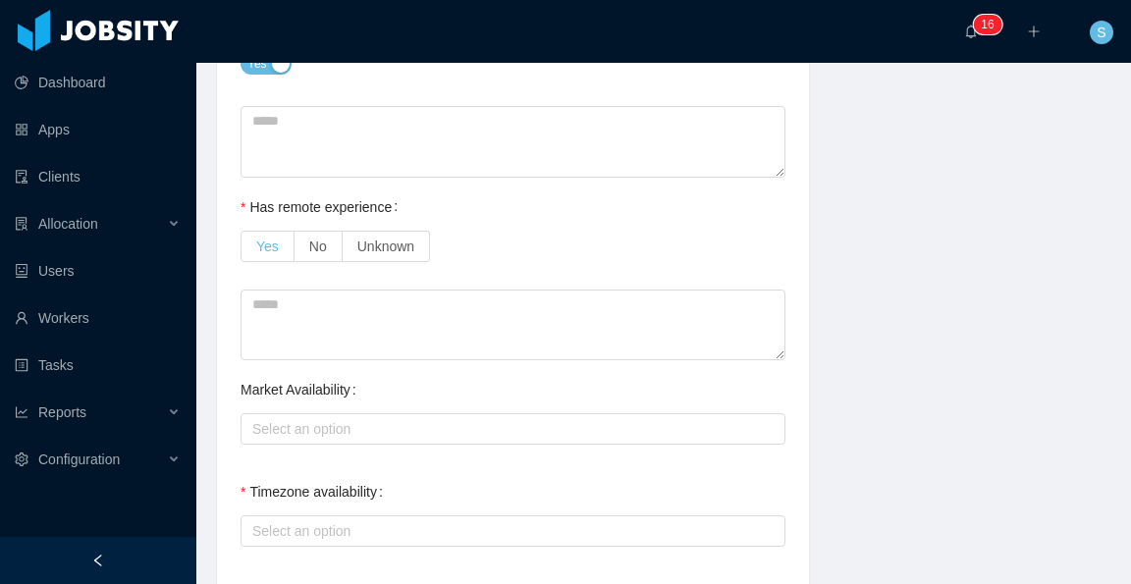
click at [264, 239] on span "Yes" at bounding box center [267, 247] width 23 height 16
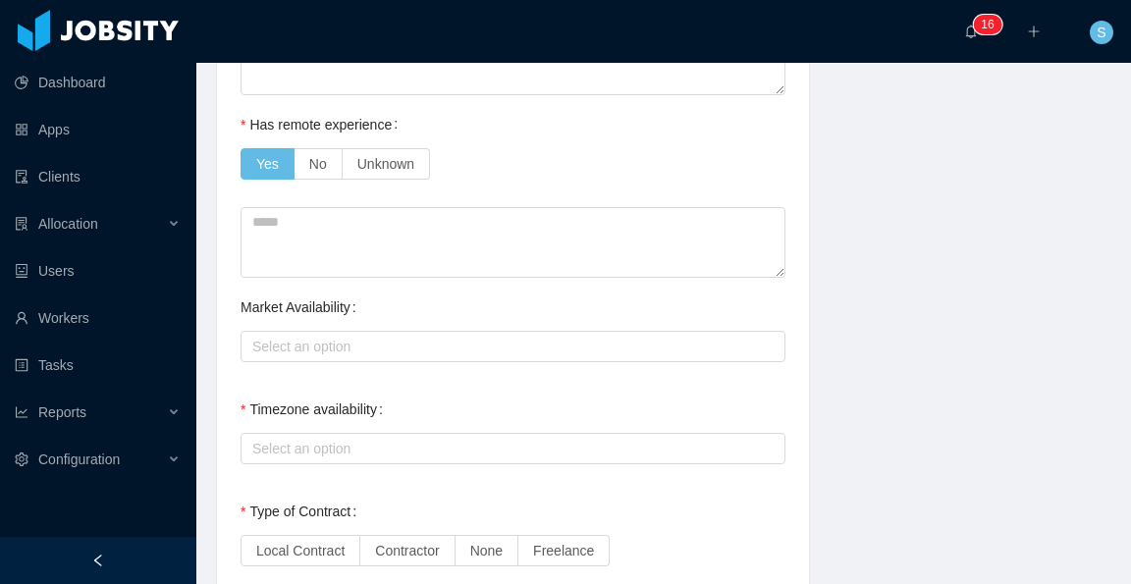
scroll to position [1571, 0]
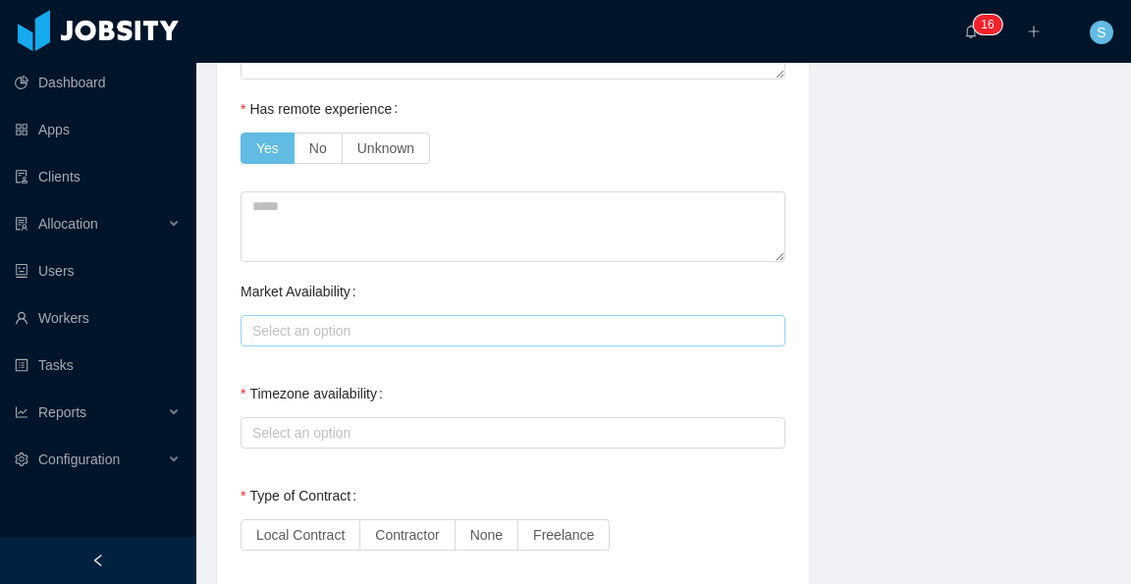
click at [426, 321] on div "Select an option" at bounding box center [508, 331] width 513 height 20
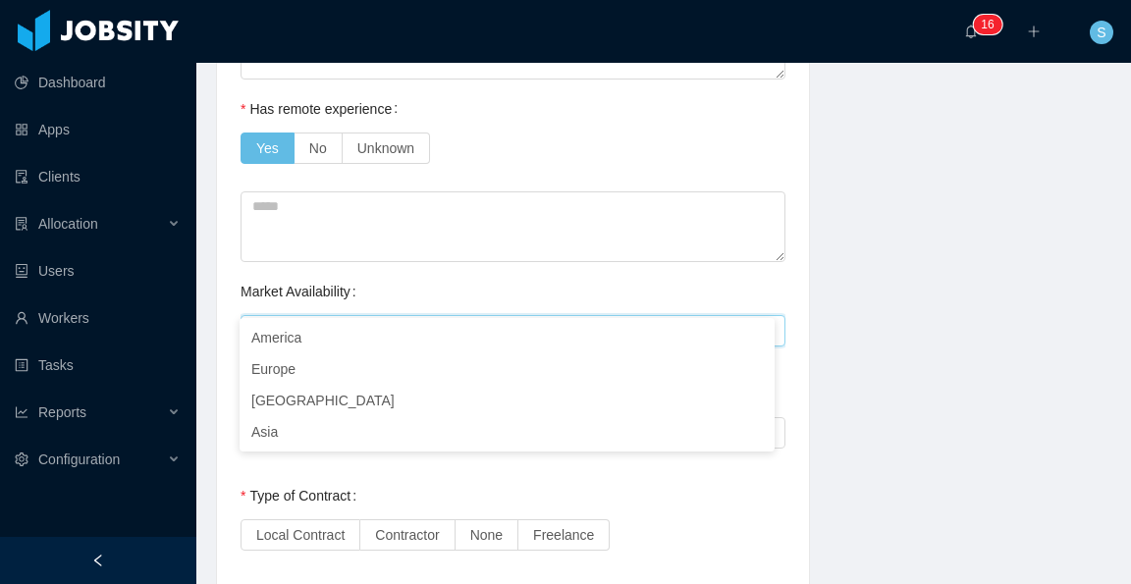
click at [437, 272] on div "Market Availability Select an option" at bounding box center [513, 311] width 545 height 79
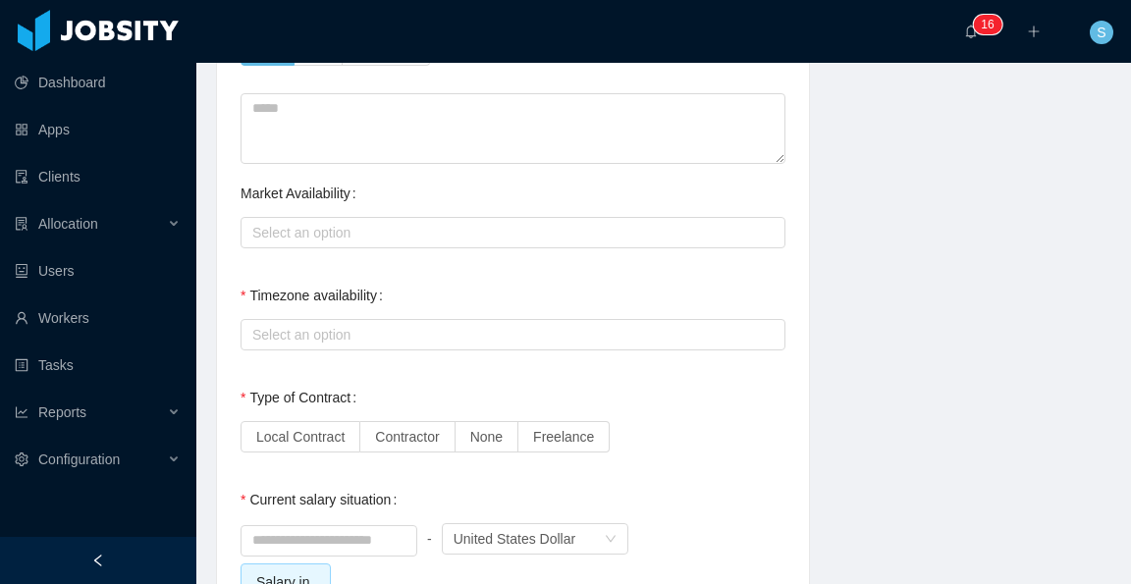
scroll to position [1767, 0]
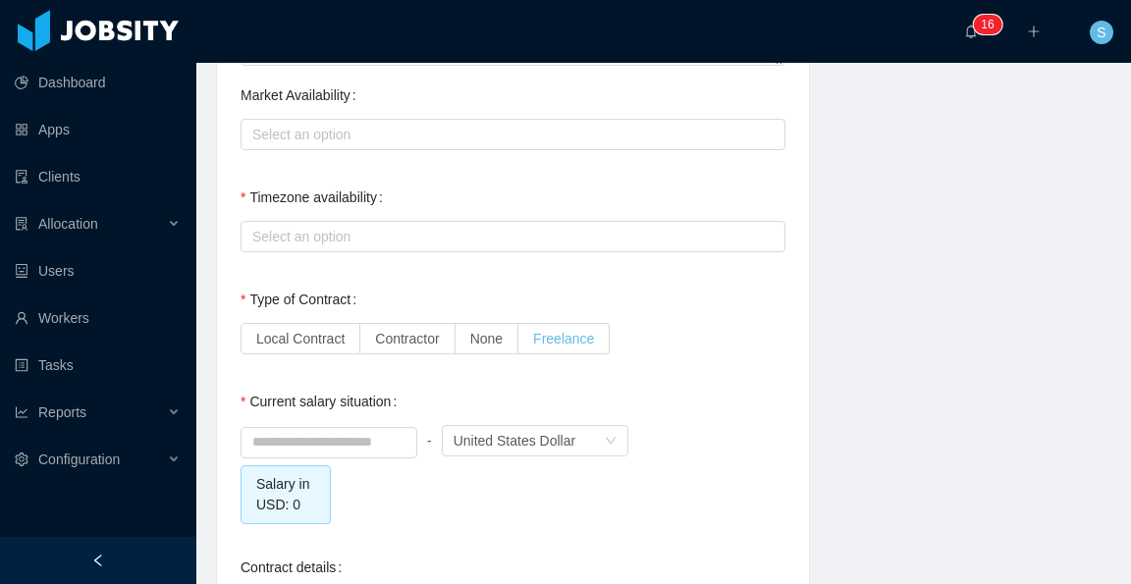
click at [549, 331] on span "Freelance" at bounding box center [563, 339] width 61 height 16
click at [389, 323] on label "Contractor" at bounding box center [407, 338] width 94 height 31
click at [571, 227] on div "Select an option" at bounding box center [508, 237] width 513 height 20
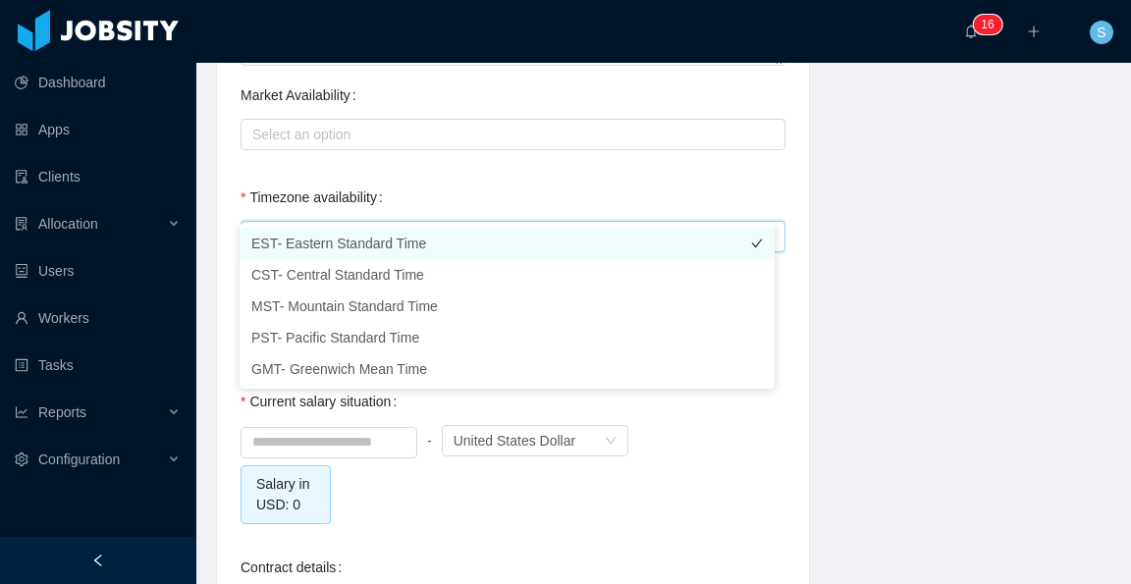
click at [432, 250] on li "EST- Eastern Standard Time" at bounding box center [507, 243] width 535 height 31
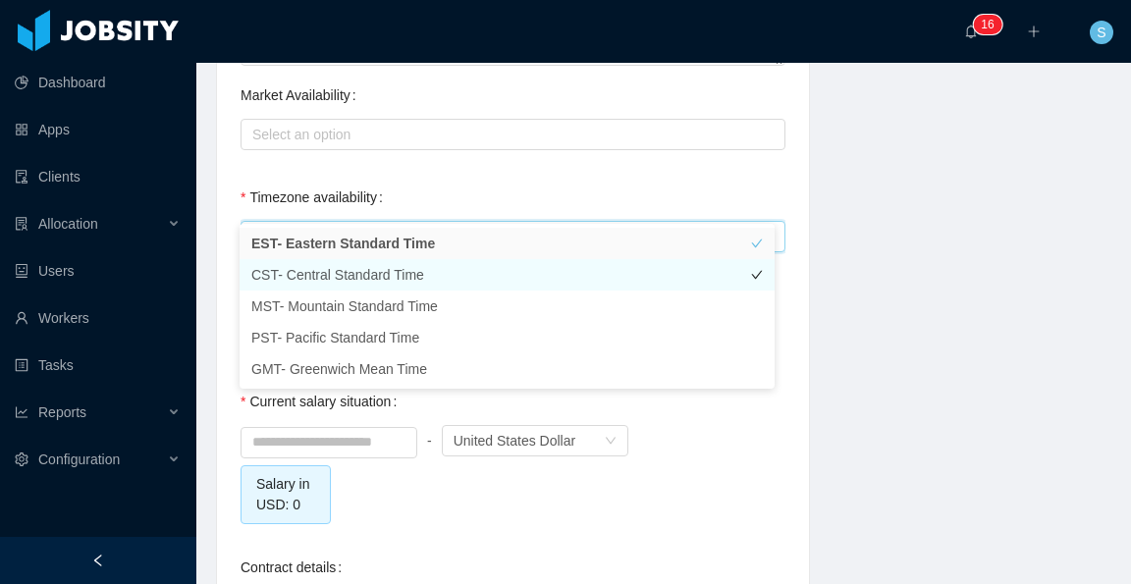
click at [467, 278] on li "CST- Central Standard Time" at bounding box center [507, 274] width 535 height 31
drag, startPoint x: 737, startPoint y: 423, endPoint x: 678, endPoint y: 422, distance: 58.9
click at [737, 423] on div "- Currency United States Dollar" at bounding box center [513, 440] width 545 height 39
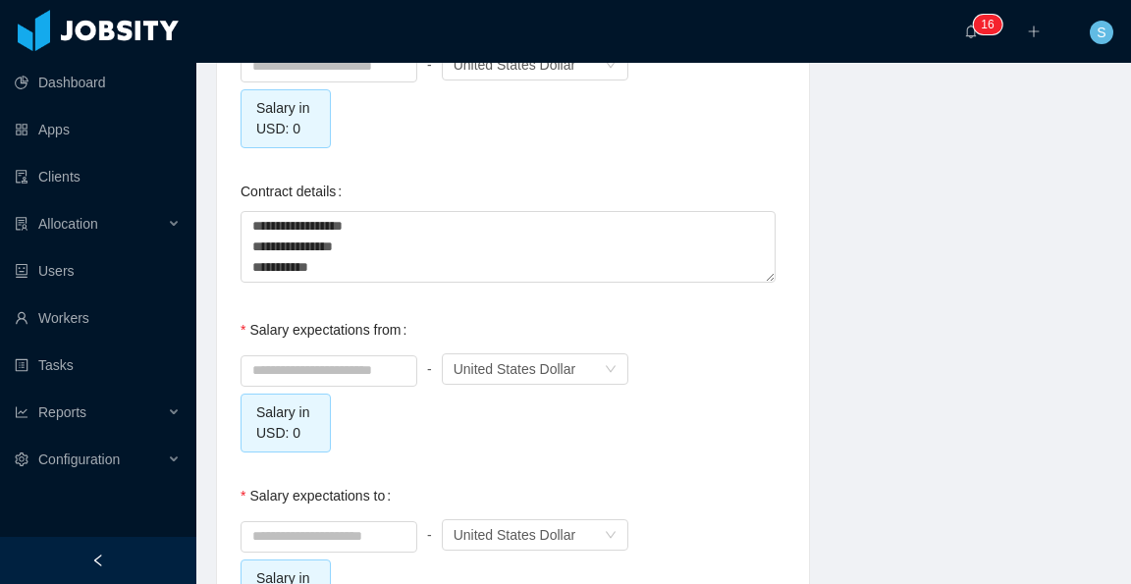
scroll to position [2160, 0]
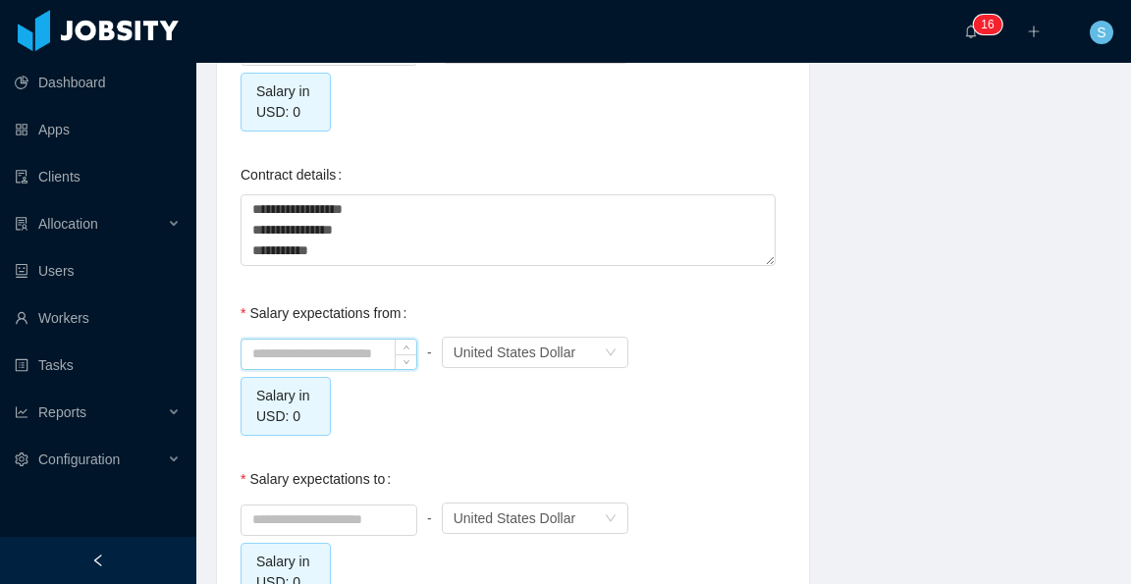
click at [355, 340] on input at bounding box center [329, 354] width 175 height 29
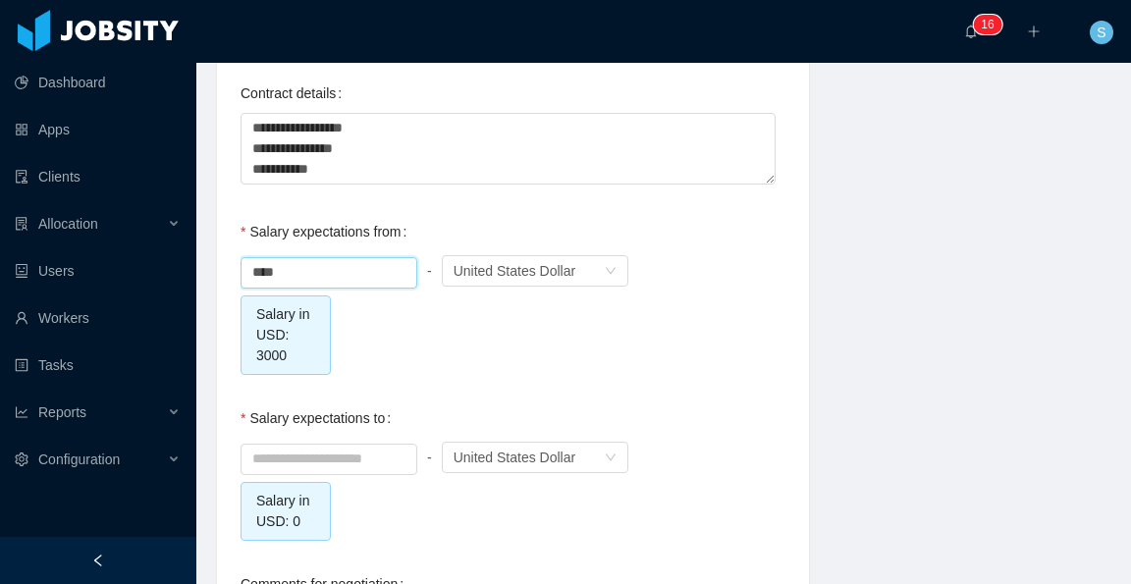
scroll to position [2258, 0]
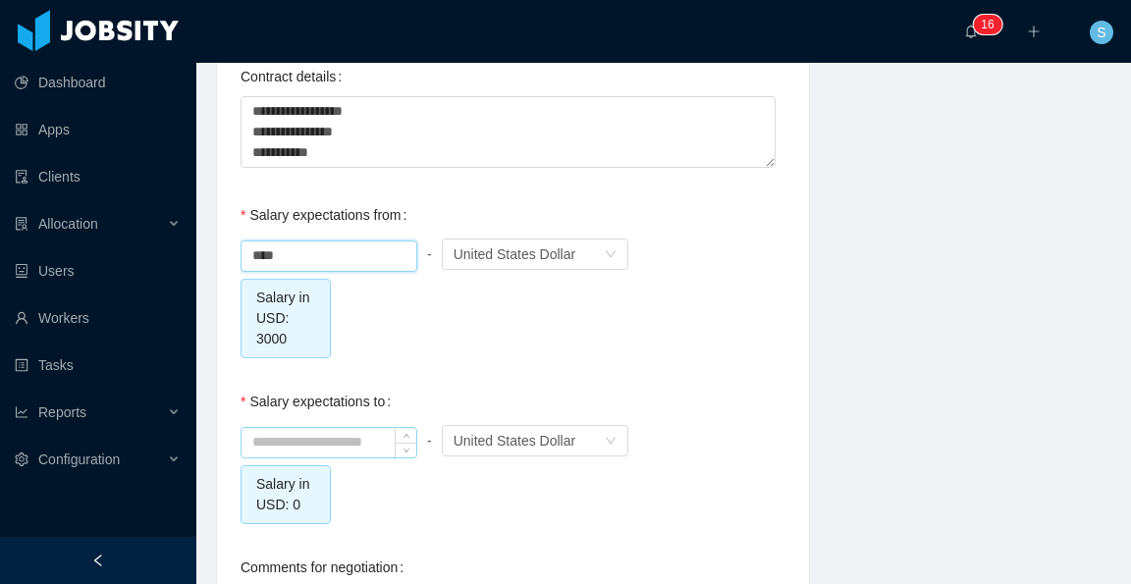
type input "*******"
click at [336, 428] on input at bounding box center [329, 442] width 175 height 29
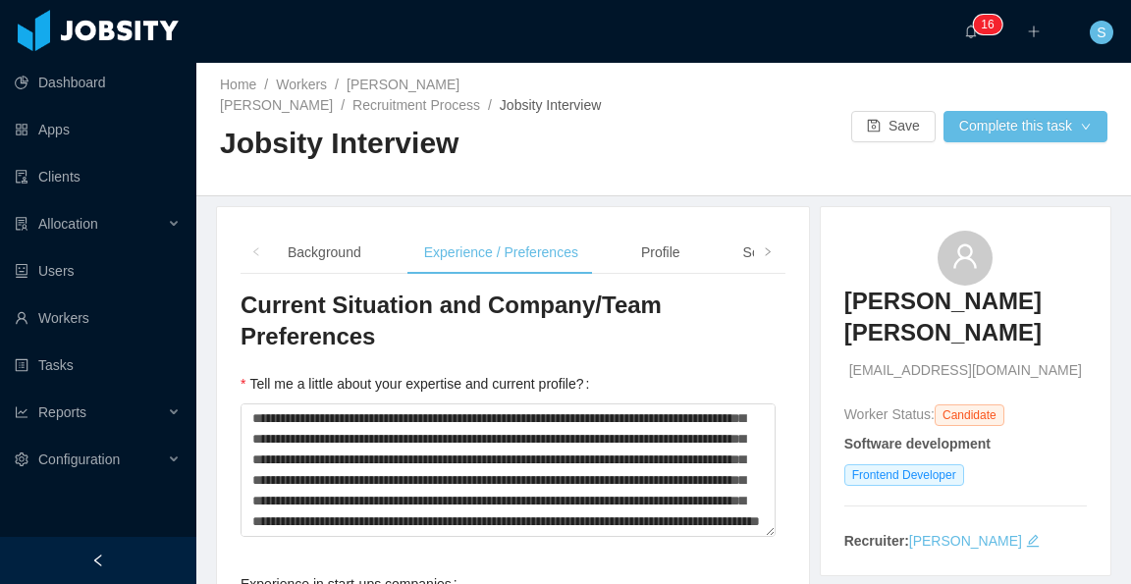
scroll to position [0, 0]
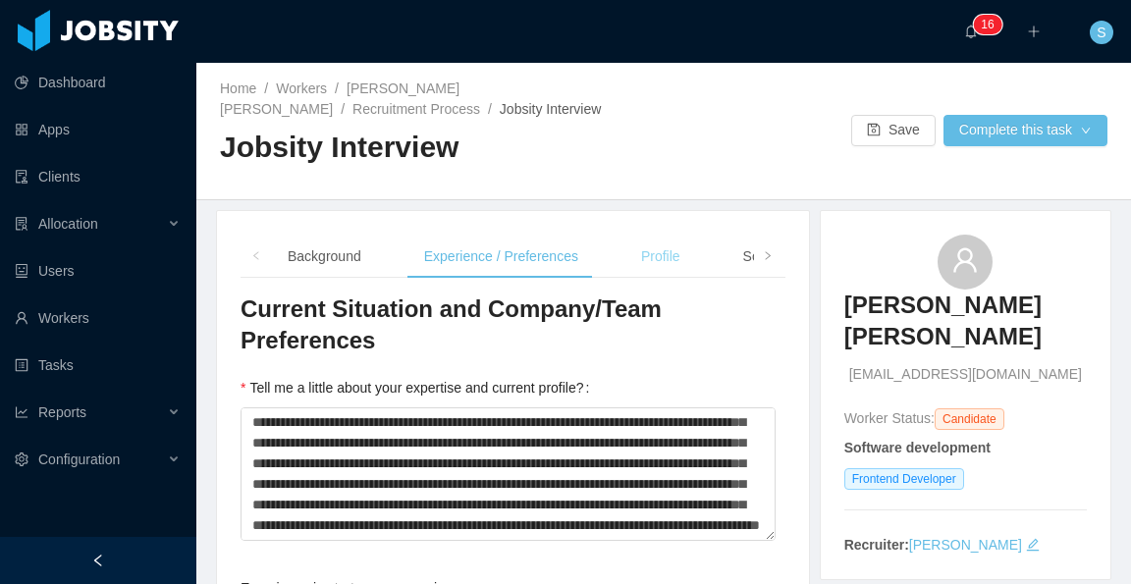
type input "*******"
click at [658, 250] on div "Profile" at bounding box center [660, 257] width 71 height 44
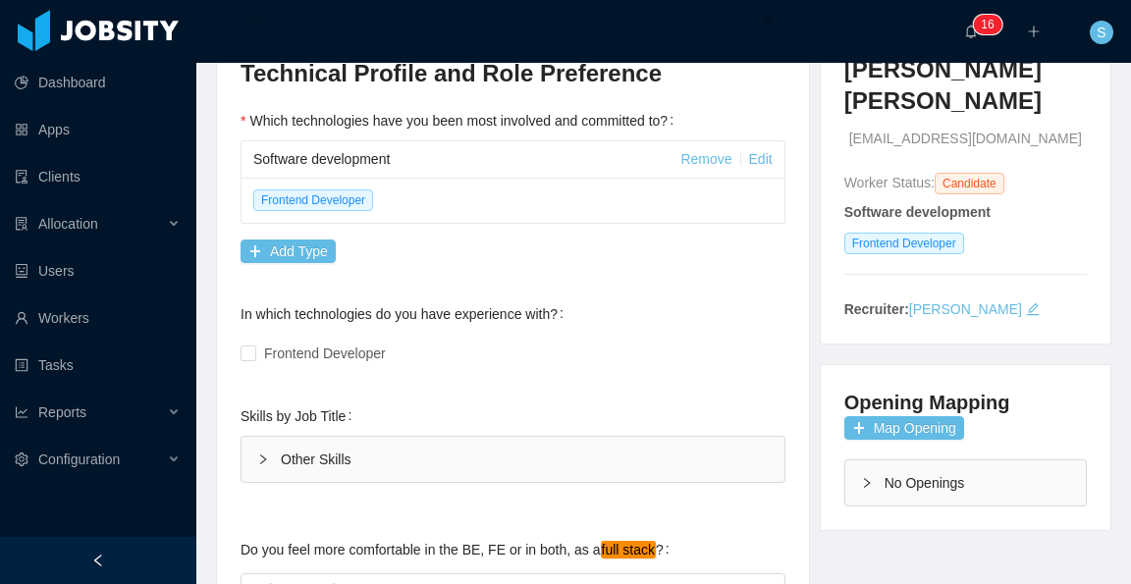
scroll to position [393, 0]
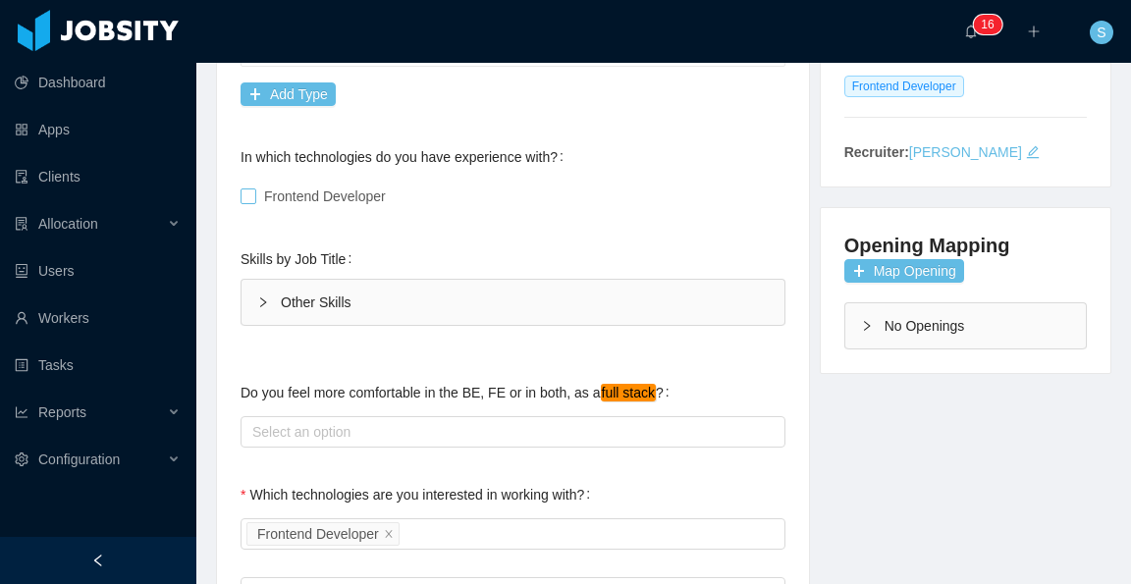
click at [355, 198] on span "Frontend Developer" at bounding box center [324, 197] width 137 height 16
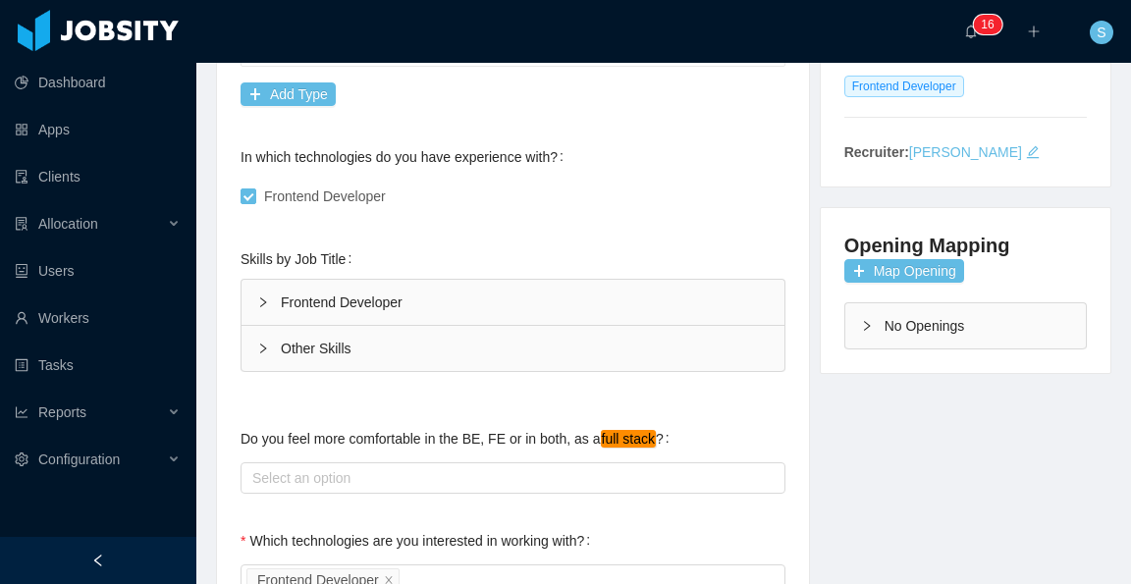
scroll to position [491, 0]
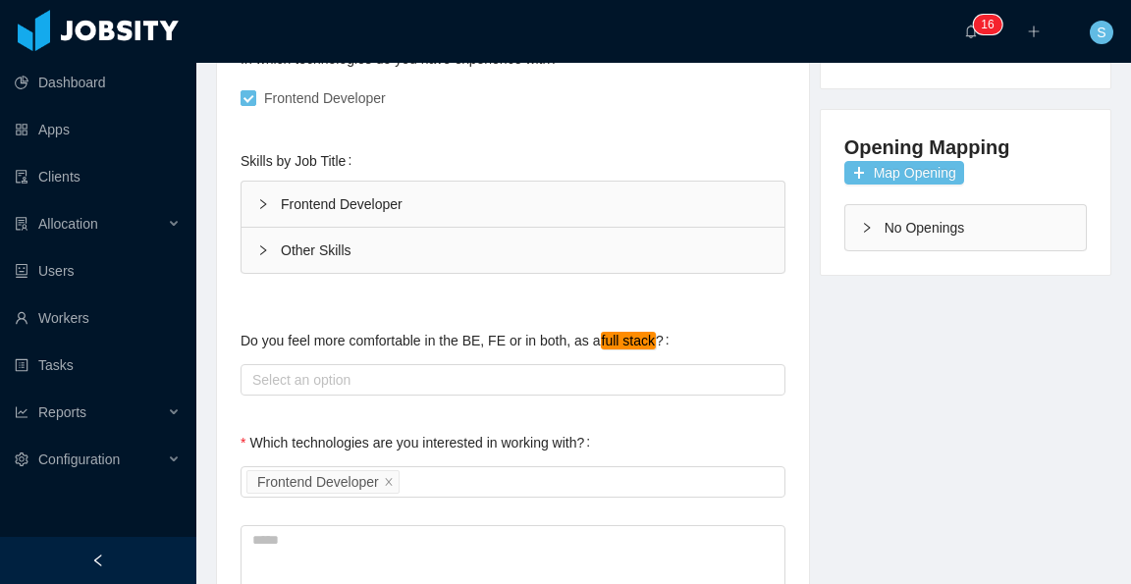
click at [423, 243] on div "Other Skills" at bounding box center [513, 250] width 543 height 45
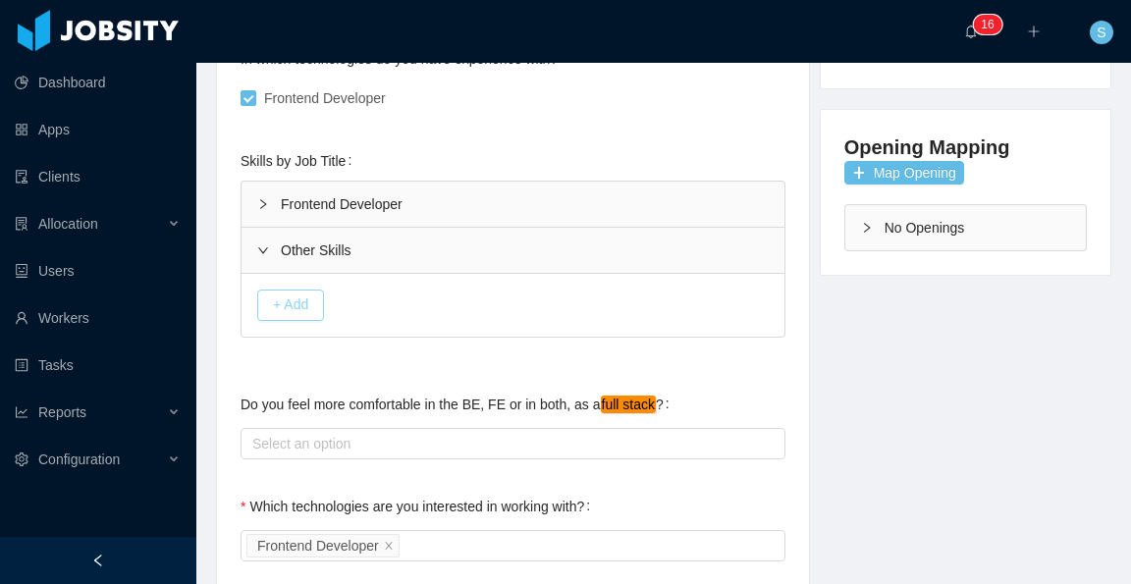
click at [309, 304] on button "+ Add" at bounding box center [290, 305] width 67 height 31
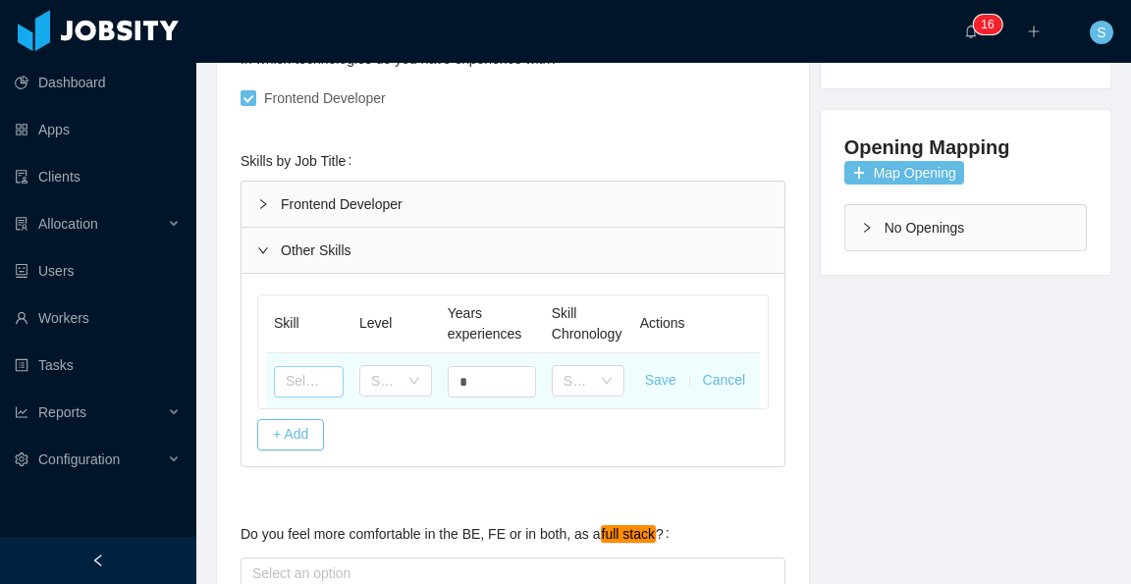
click at [317, 398] on input "text" at bounding box center [309, 381] width 70 height 31
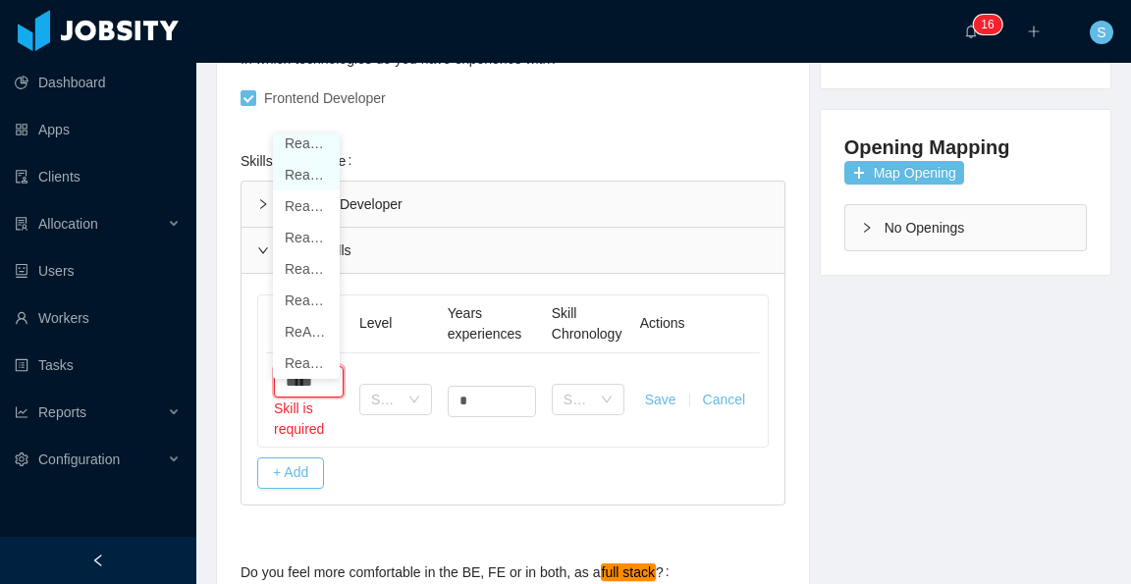
scroll to position [4, 0]
click at [288, 138] on li "React.js" at bounding box center [306, 149] width 67 height 31
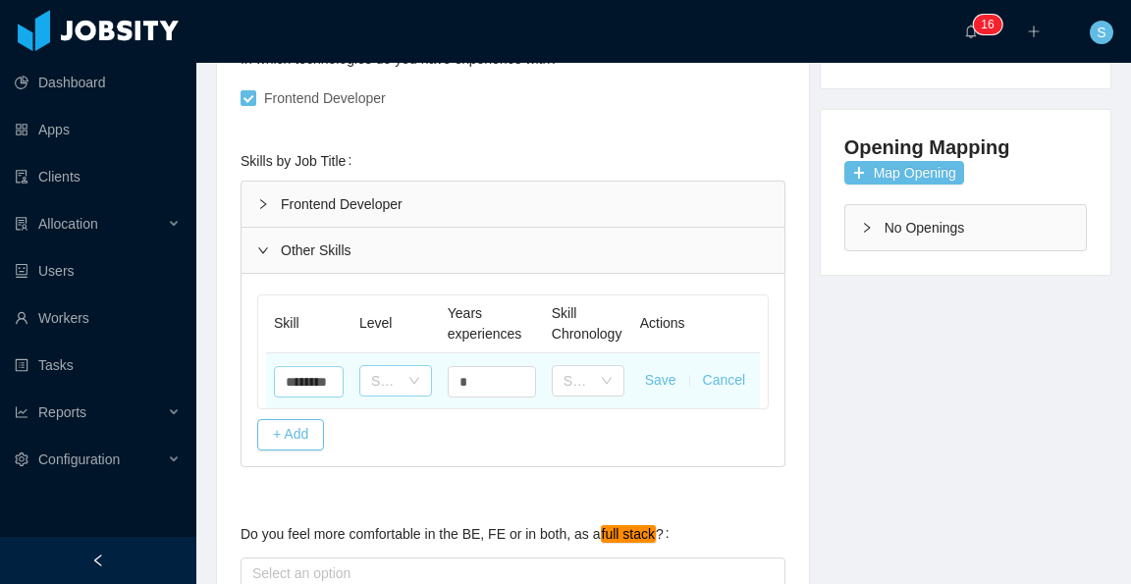
click at [388, 391] on div "Select one" at bounding box center [384, 381] width 27 height 20
type input "********"
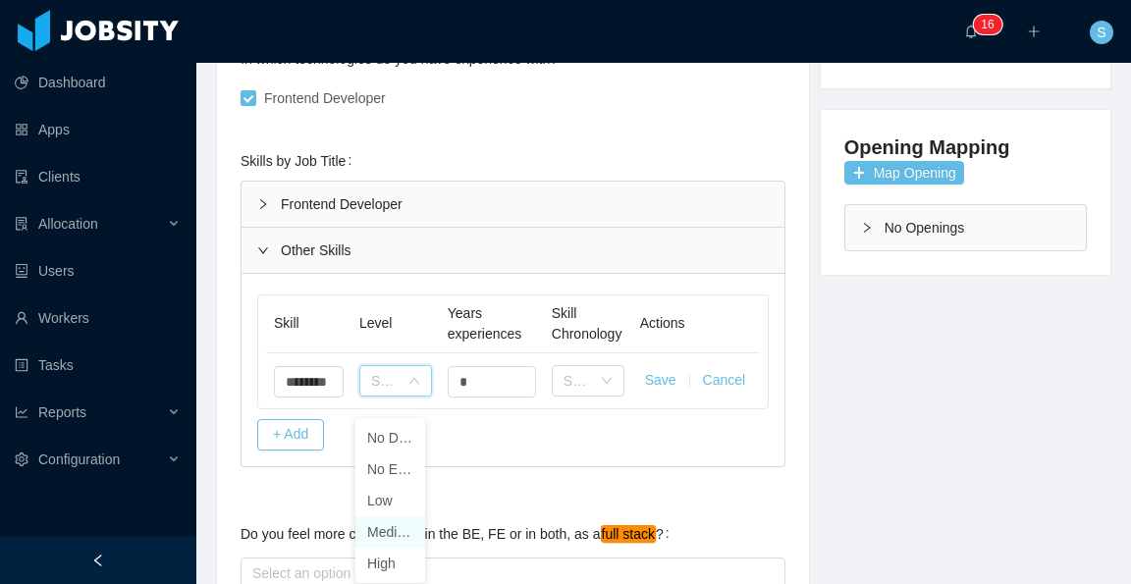
click at [384, 528] on li "Medium" at bounding box center [390, 531] width 70 height 31
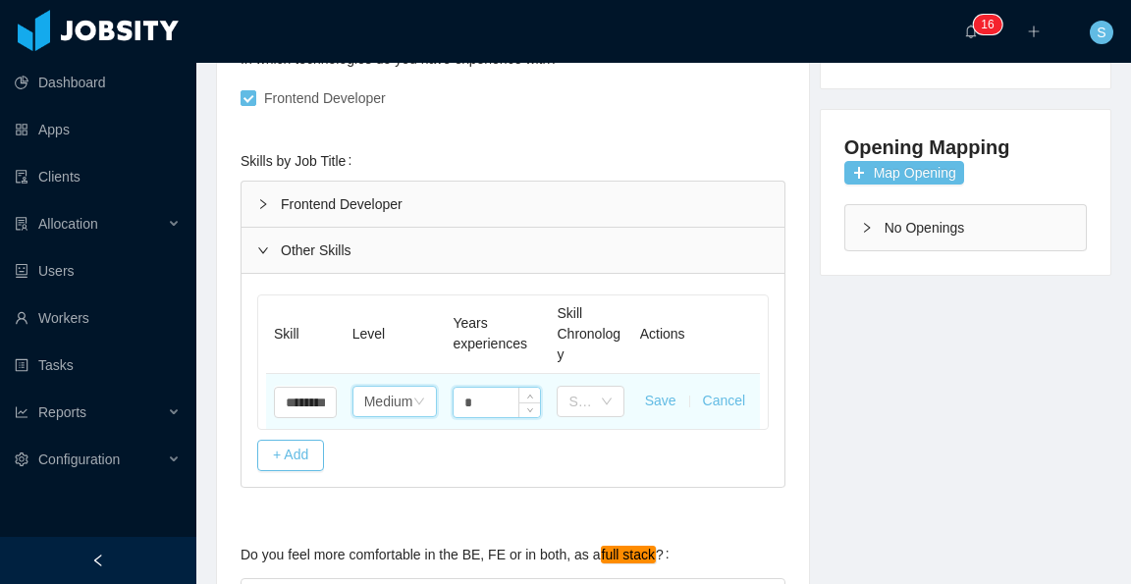
click at [502, 400] on input "*" at bounding box center [497, 402] width 86 height 29
click at [602, 401] on icon "icon: down" at bounding box center [607, 401] width 10 height 7
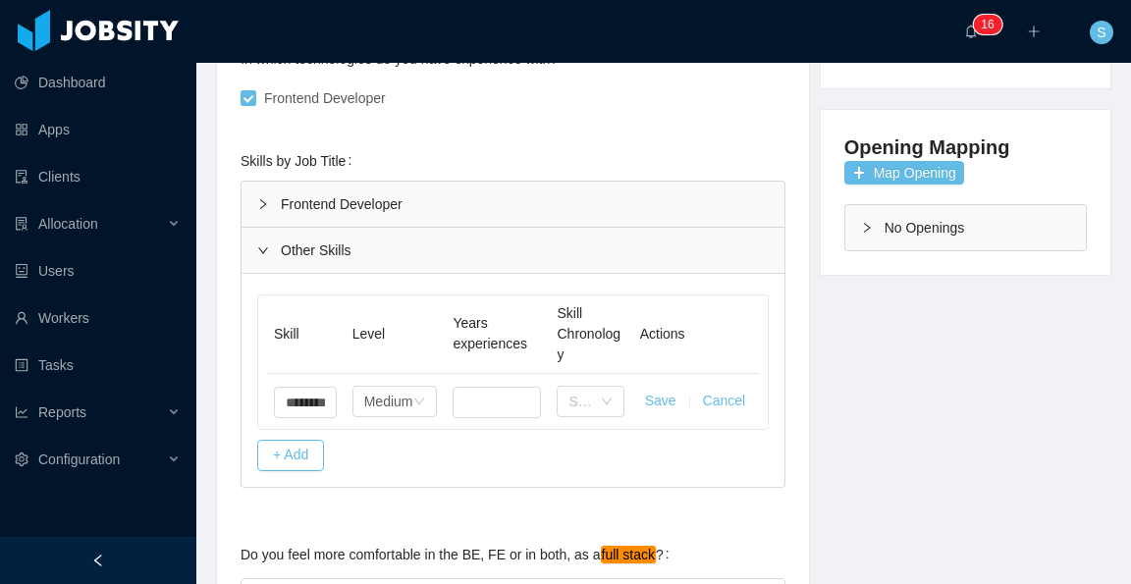
click at [664, 449] on div "Skill Level Years experiences Skill Chronology Actions Select one ******** Reac…" at bounding box center [513, 380] width 543 height 213
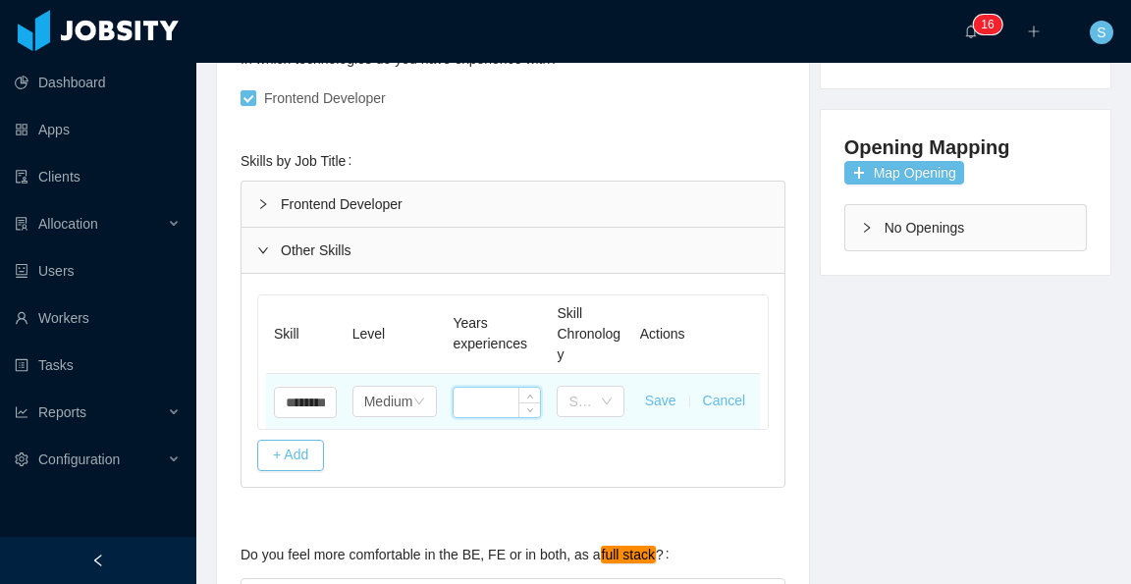
click at [507, 401] on input at bounding box center [497, 402] width 86 height 29
click at [467, 404] on input at bounding box center [497, 402] width 86 height 29
click at [471, 400] on input at bounding box center [497, 402] width 86 height 29
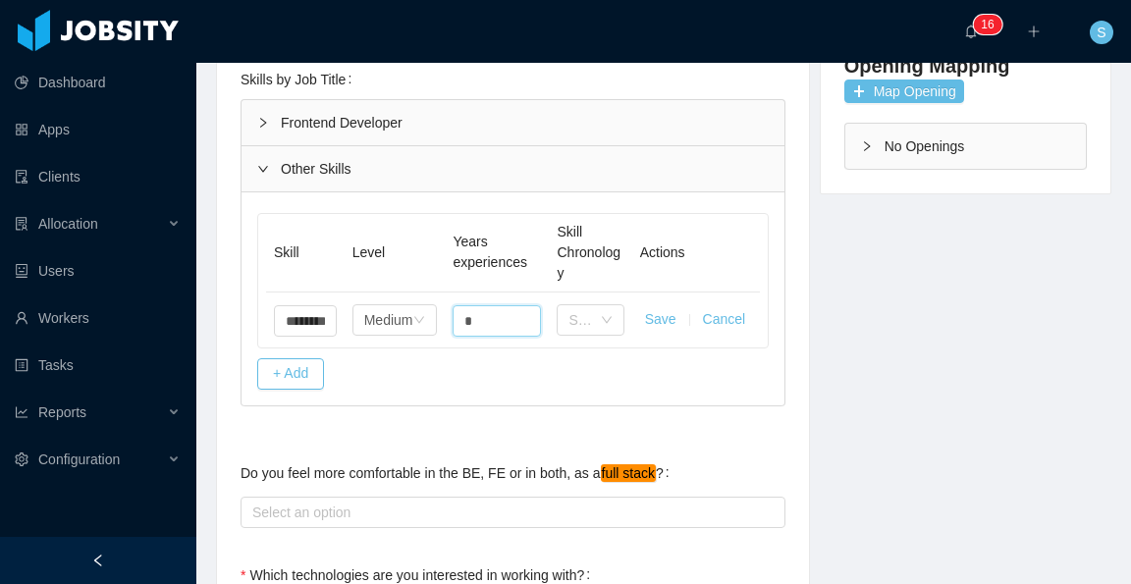
scroll to position [589, 0]
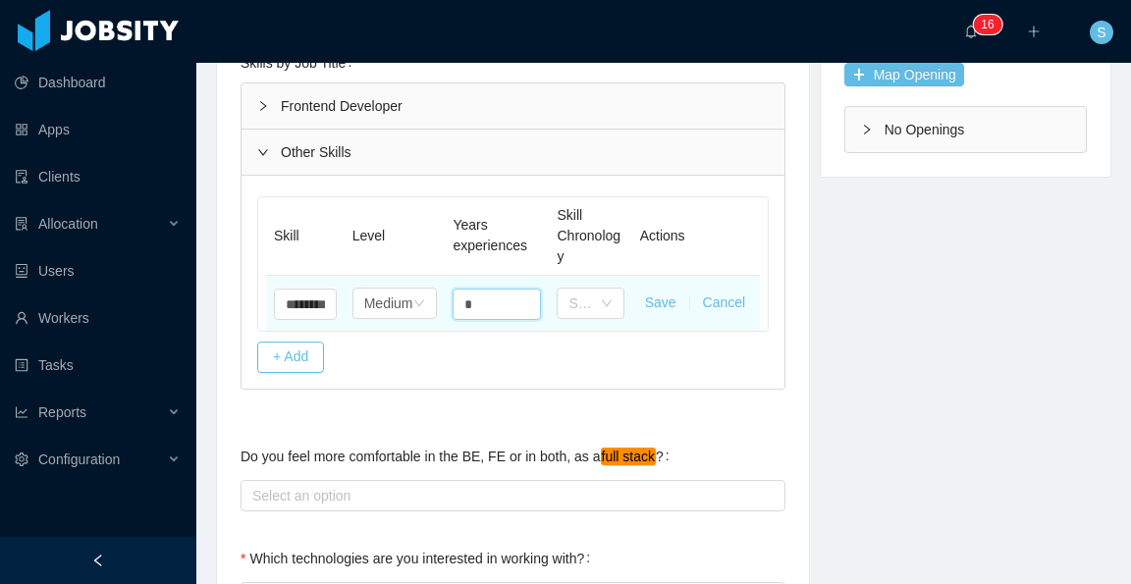
type input "*"
click at [654, 300] on button "Save" at bounding box center [660, 303] width 31 height 21
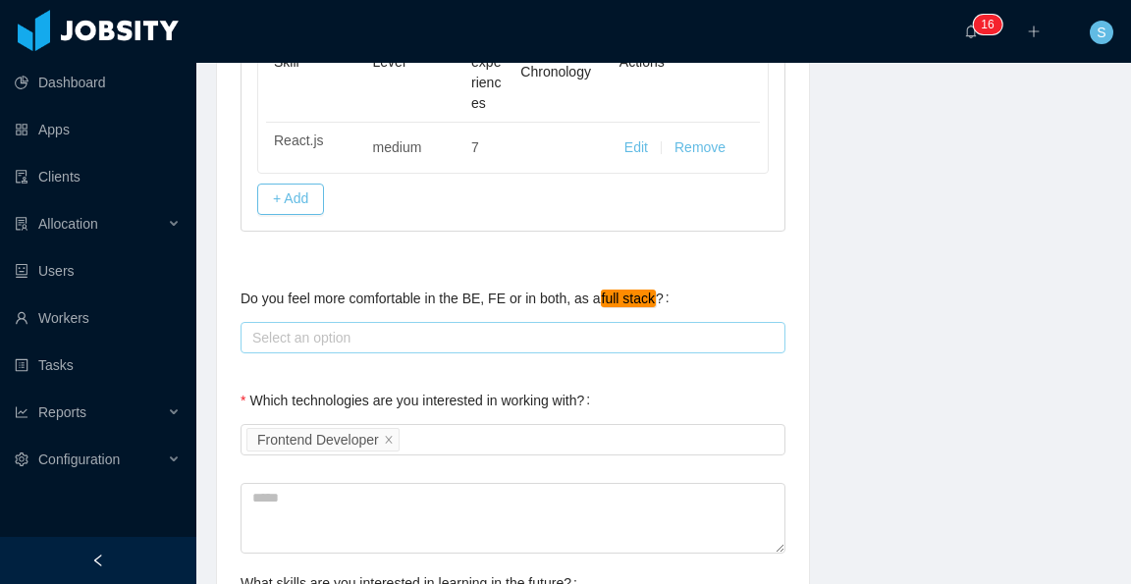
scroll to position [786, 0]
click at [658, 326] on div "Select an option" at bounding box center [508, 336] width 513 height 20
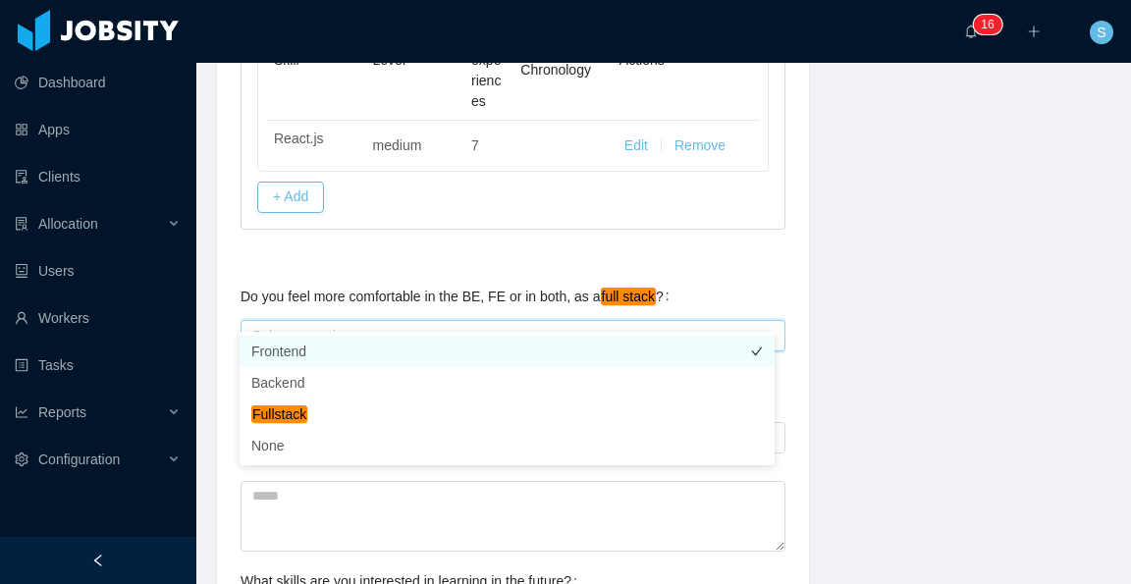
click at [512, 348] on li "Frontend" at bounding box center [507, 351] width 535 height 31
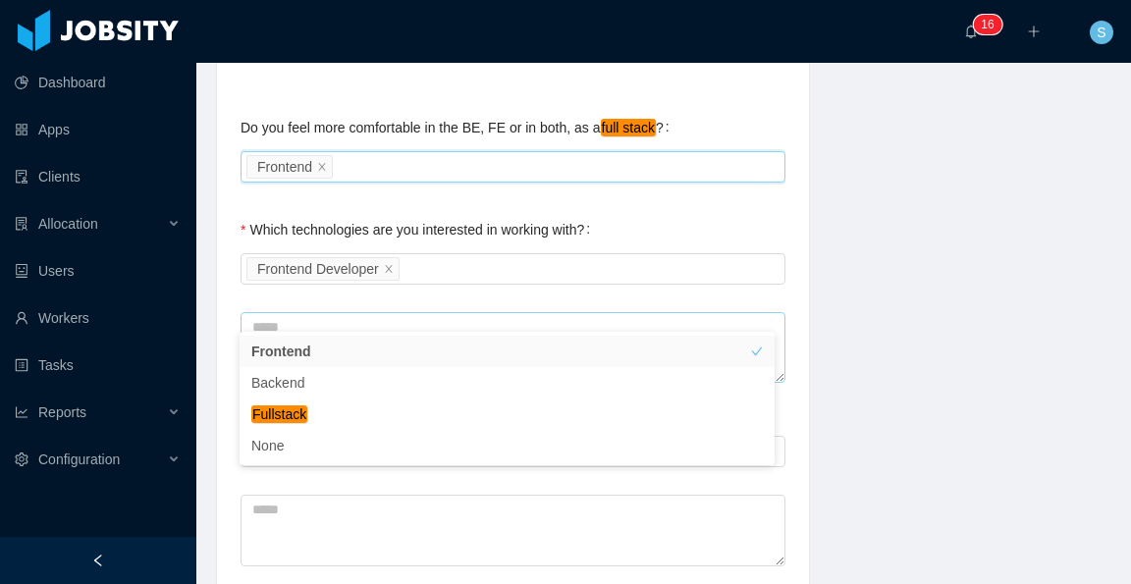
scroll to position [982, 0]
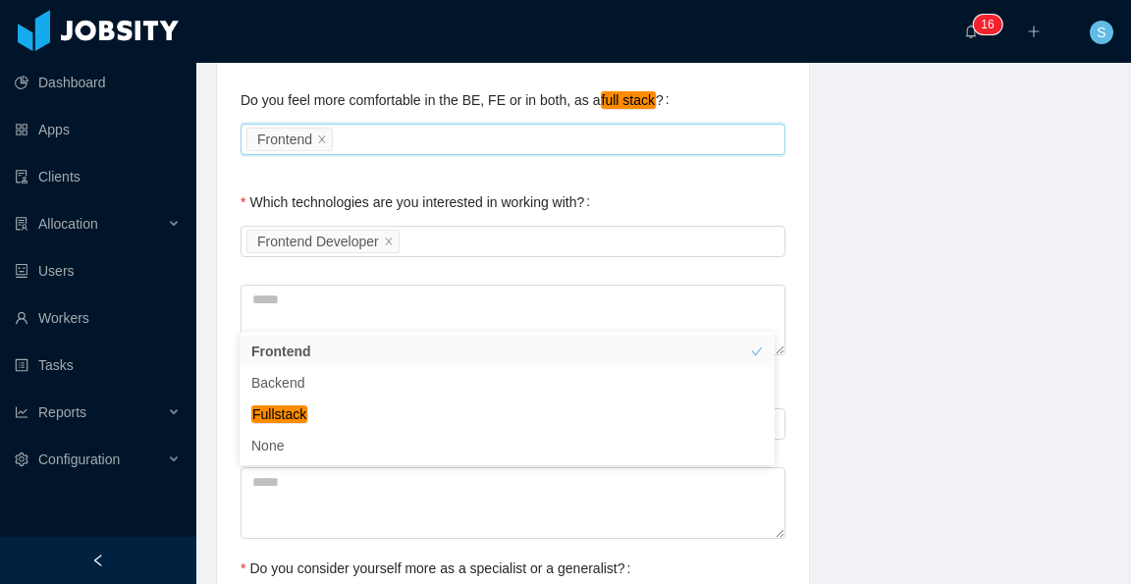
click at [681, 183] on div "Which technologies are you interested in working with? Select Job Titles Fronte…" at bounding box center [513, 222] width 545 height 79
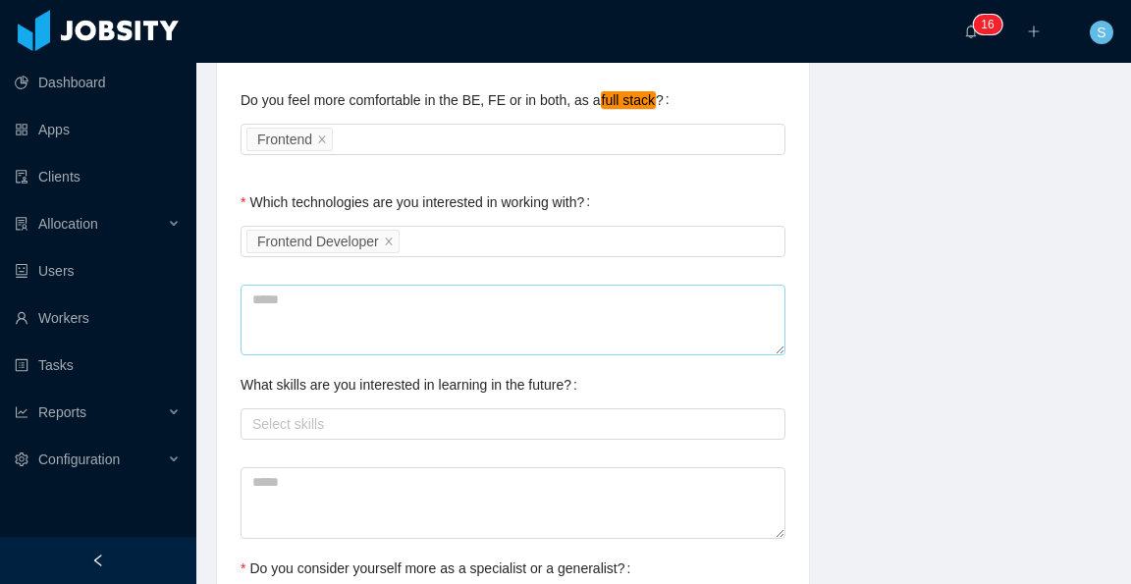
scroll to position [1080, 0]
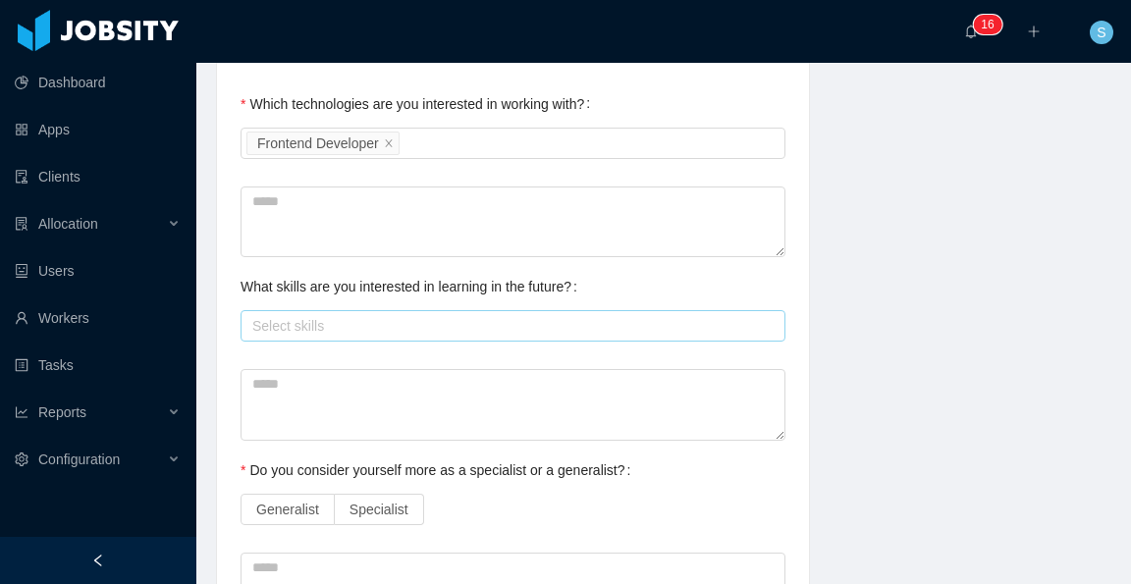
click at [529, 316] on div "Select skills" at bounding box center [508, 326] width 513 height 20
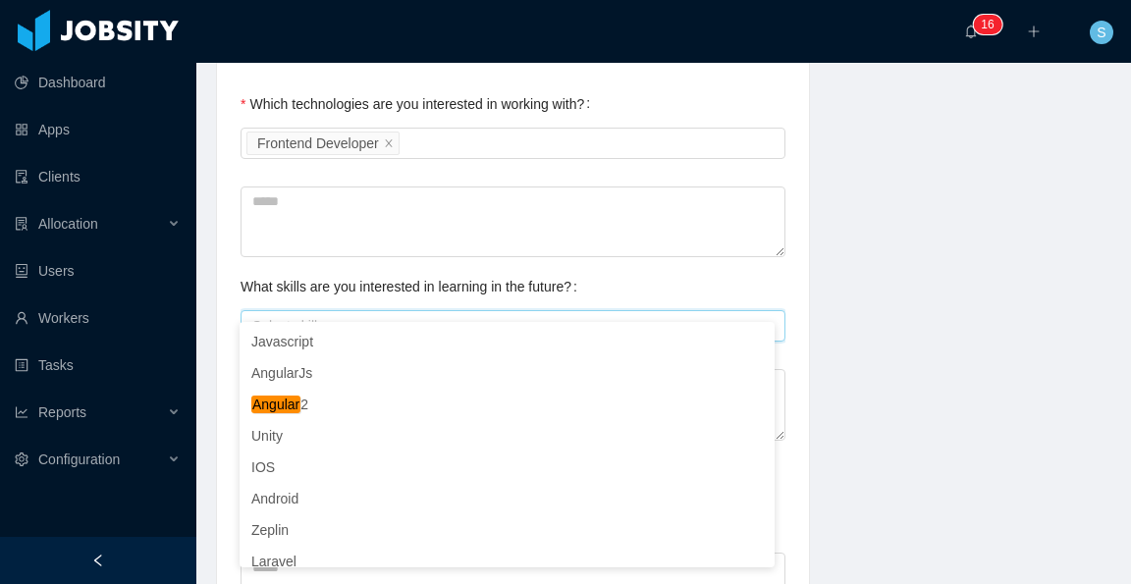
click at [626, 271] on div "What skills are you interested in learning in the future? Select skills" at bounding box center [513, 306] width 545 height 79
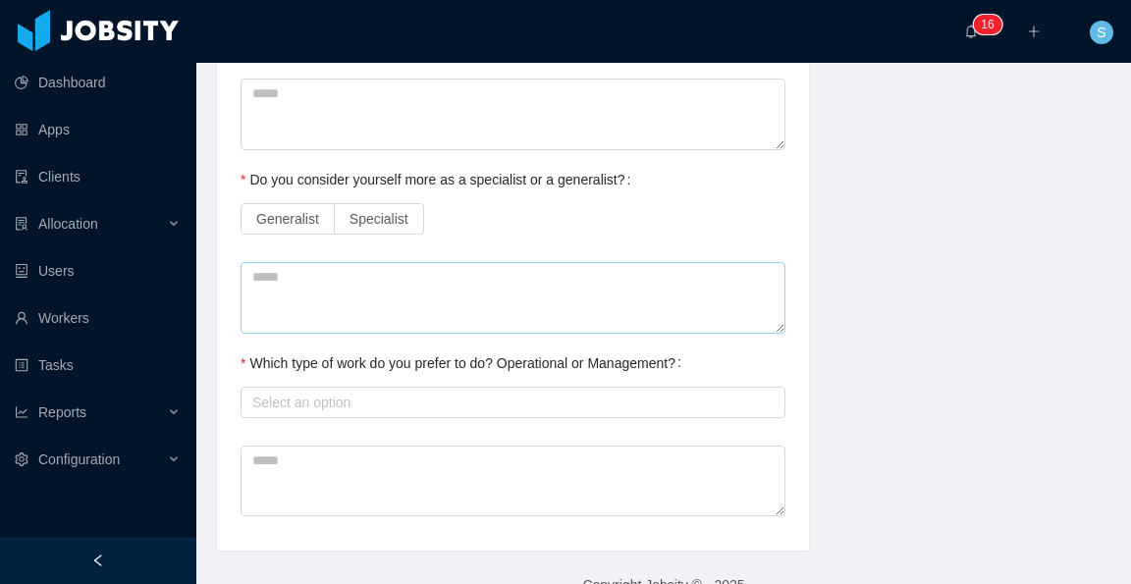
scroll to position [1375, 0]
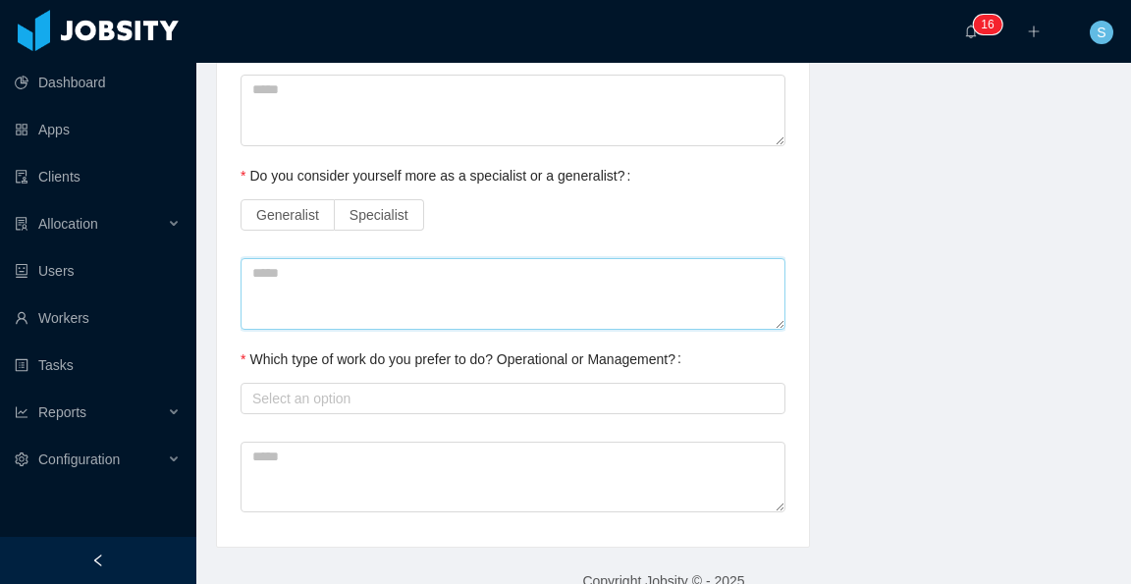
click at [534, 292] on textarea at bounding box center [513, 294] width 545 height 72
click at [374, 207] on span "Specialist" at bounding box center [379, 215] width 59 height 16
click at [608, 258] on textarea at bounding box center [513, 294] width 545 height 72
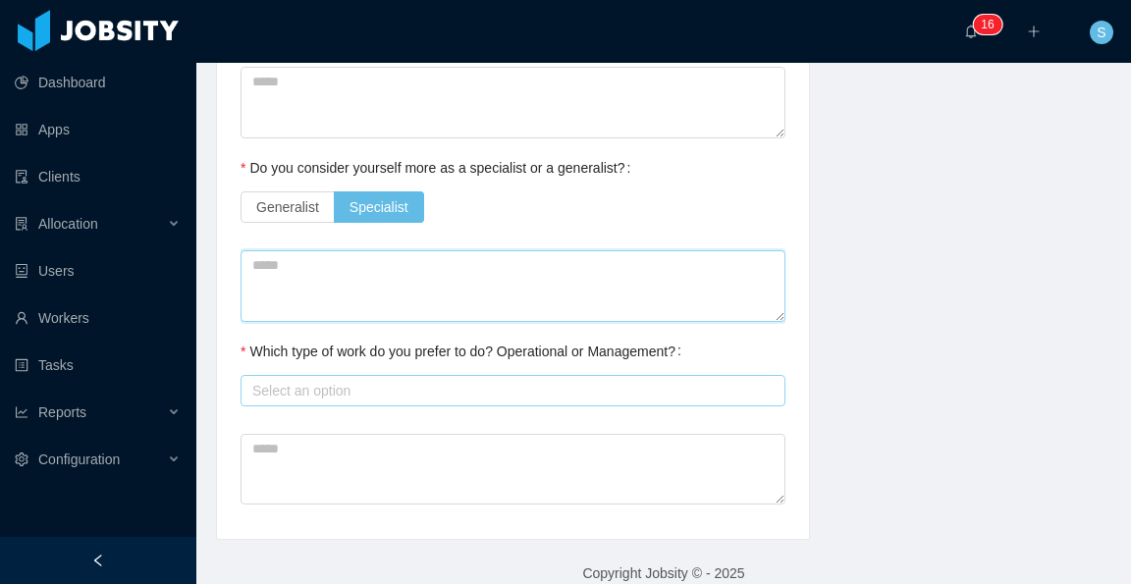
click at [619, 381] on div "Select an option" at bounding box center [508, 391] width 513 height 20
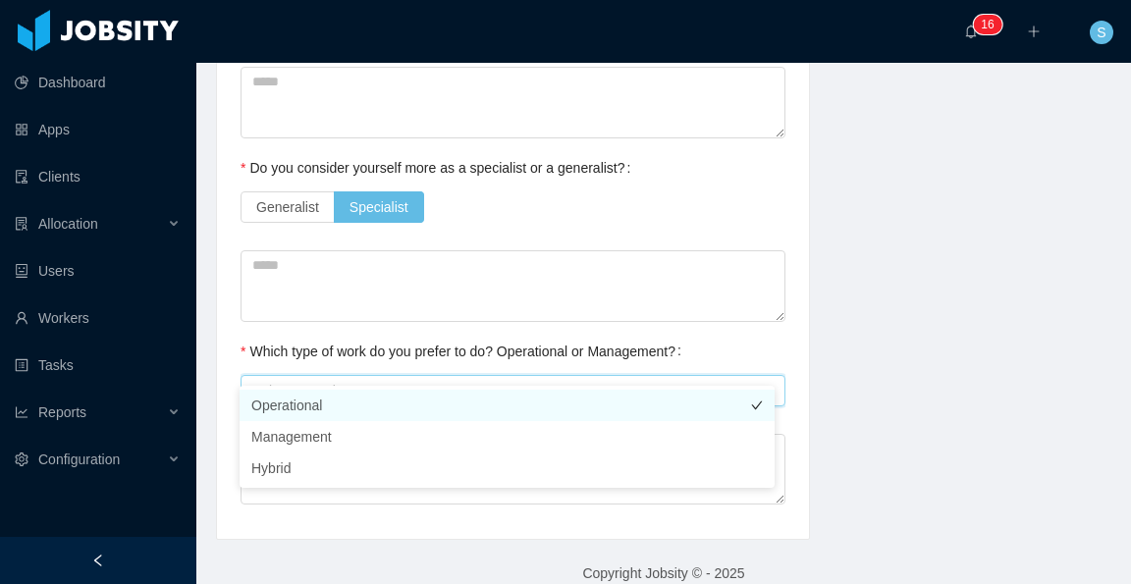
click at [541, 415] on li "Operational" at bounding box center [507, 405] width 535 height 31
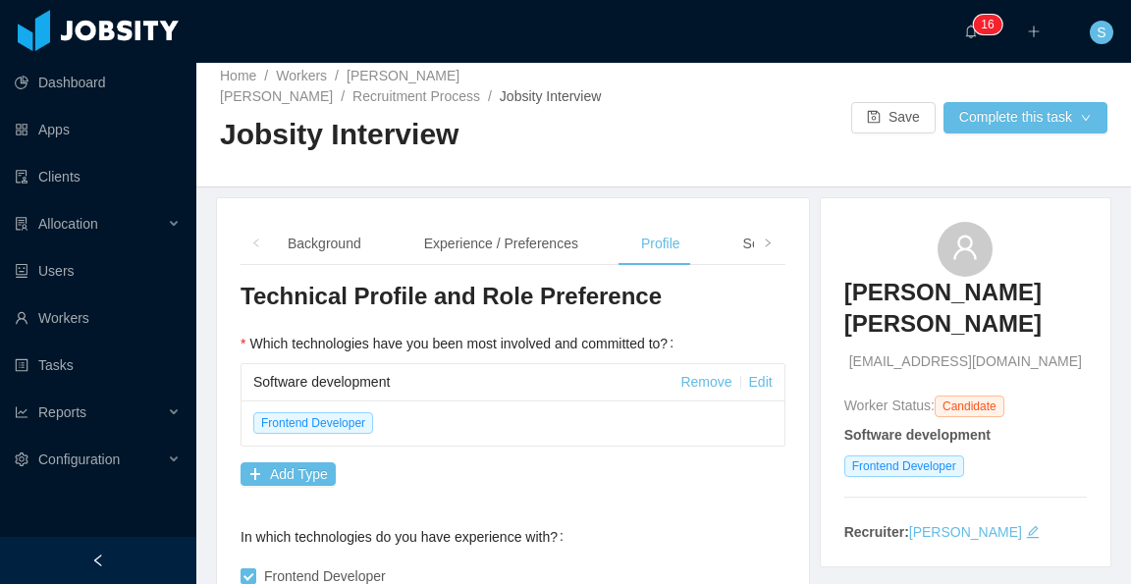
scroll to position [0, 0]
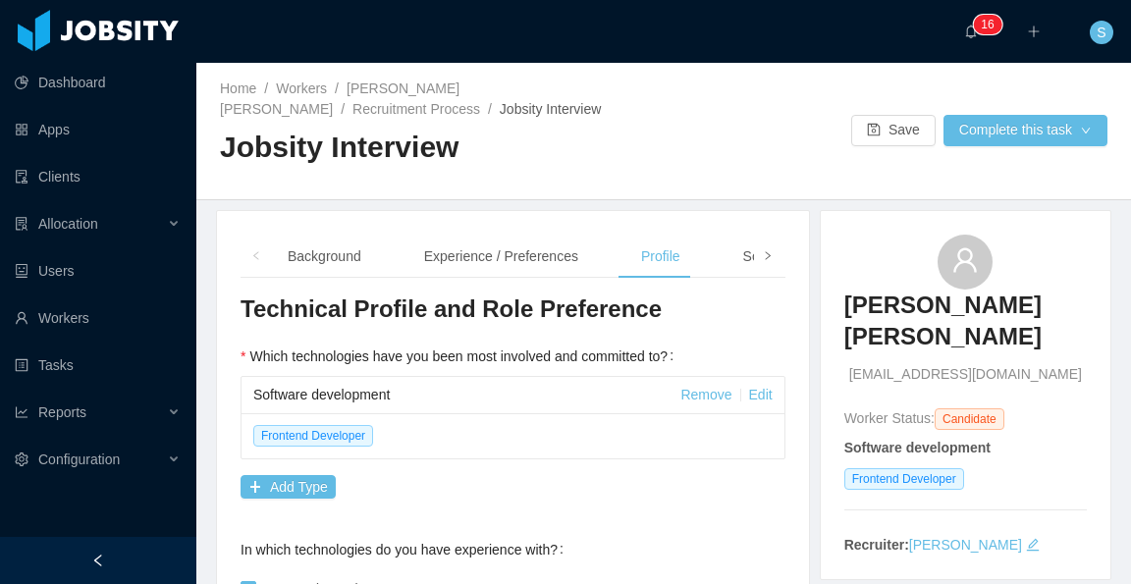
click at [763, 259] on icon "icon: right" at bounding box center [768, 256] width 10 height 10
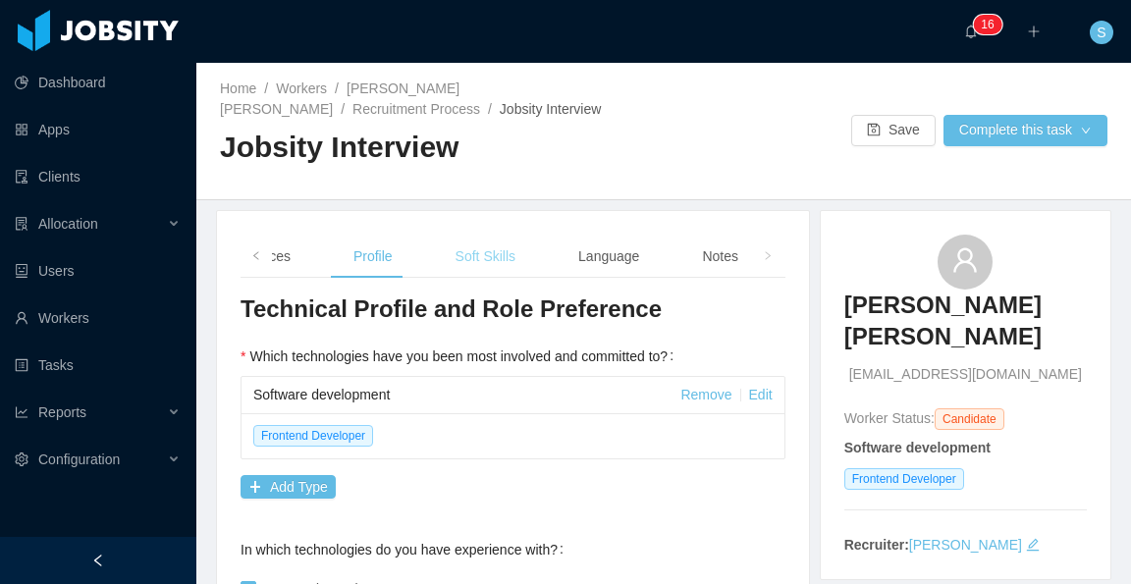
click at [500, 252] on div "Soft Skills" at bounding box center [485, 257] width 91 height 44
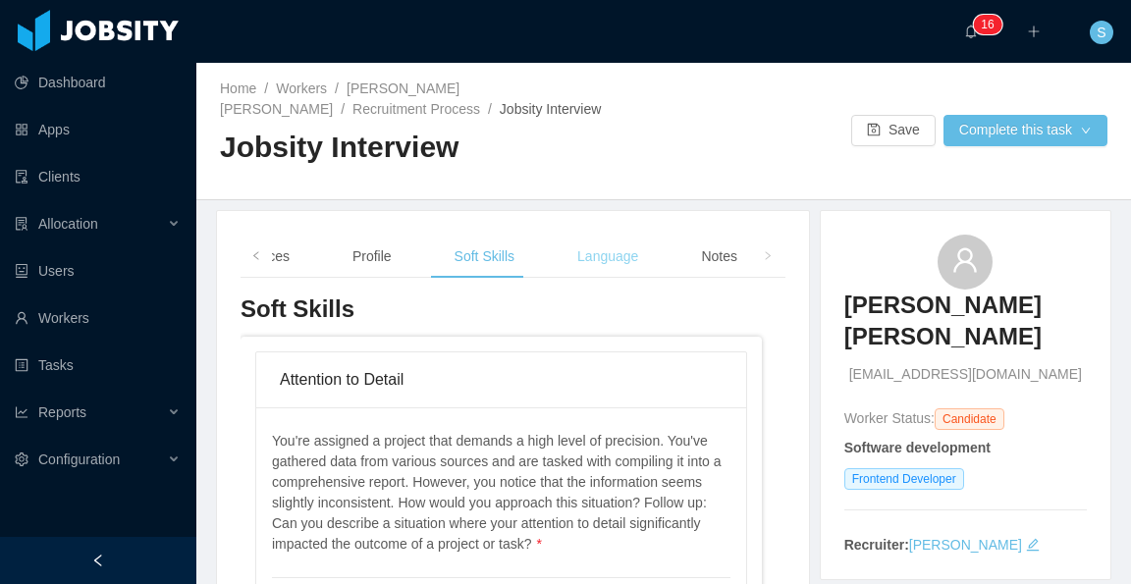
click at [597, 268] on div "Language" at bounding box center [608, 257] width 92 height 44
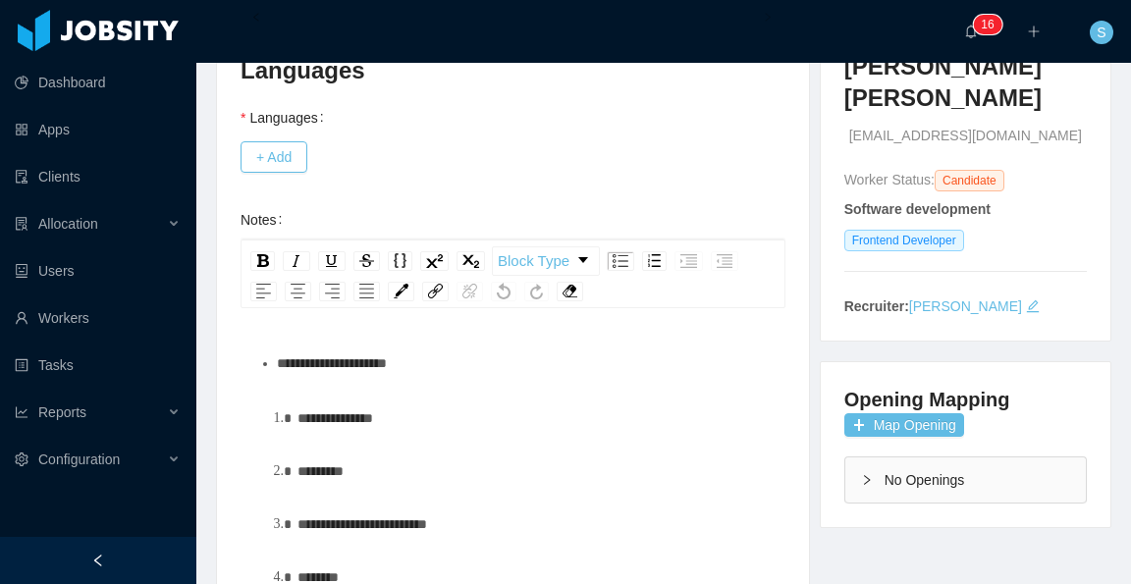
scroll to position [295, 0]
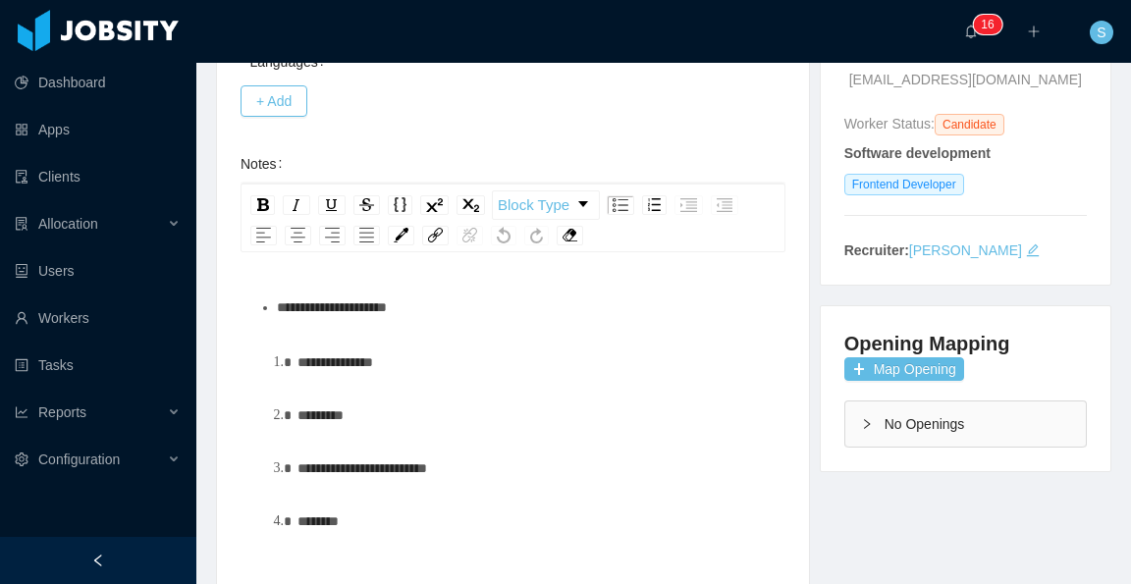
click at [447, 360] on div "**********" at bounding box center [534, 362] width 473 height 39
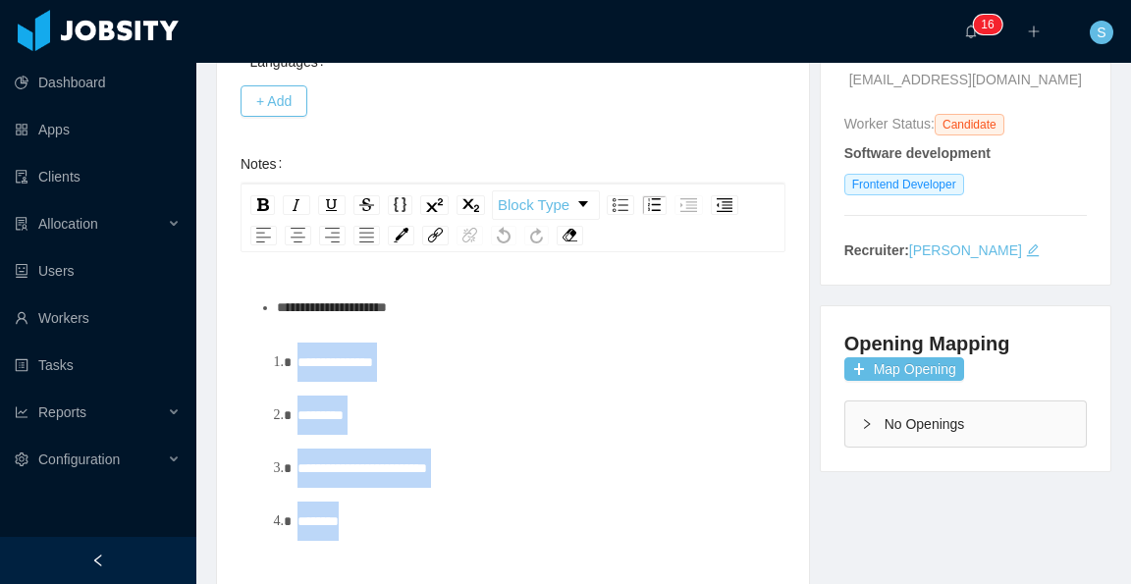
drag, startPoint x: 365, startPoint y: 534, endPoint x: 292, endPoint y: 354, distance: 194.2
click at [292, 354] on ol "**********" at bounding box center [513, 442] width 515 height 198
copy ol "**********"
click at [507, 403] on div "********" at bounding box center [534, 415] width 473 height 39
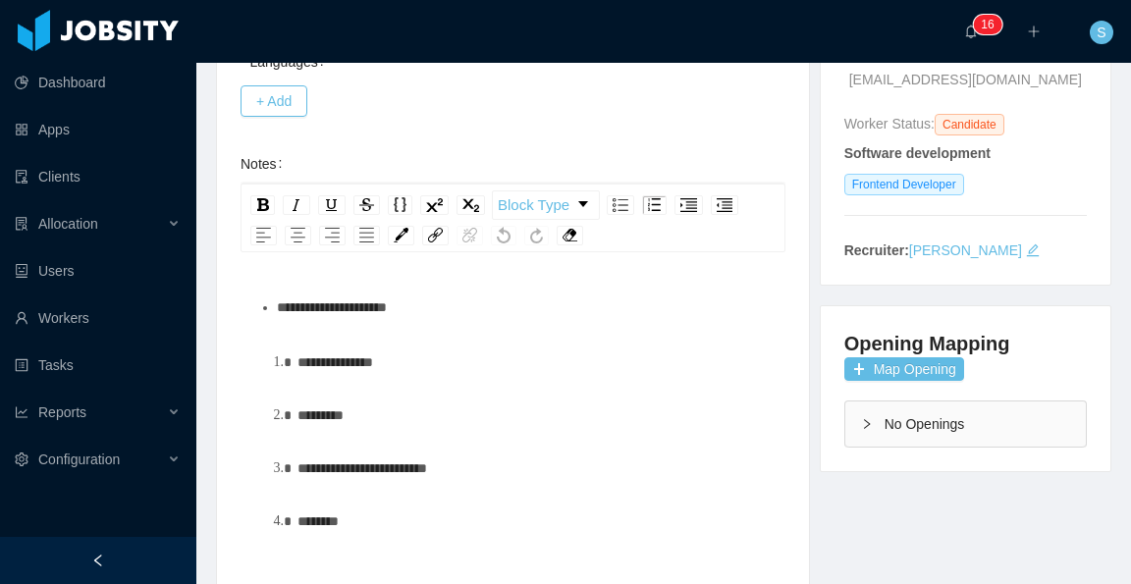
click at [411, 385] on ol "**********" at bounding box center [513, 442] width 515 height 198
click at [397, 367] on div "**********" at bounding box center [534, 362] width 473 height 39
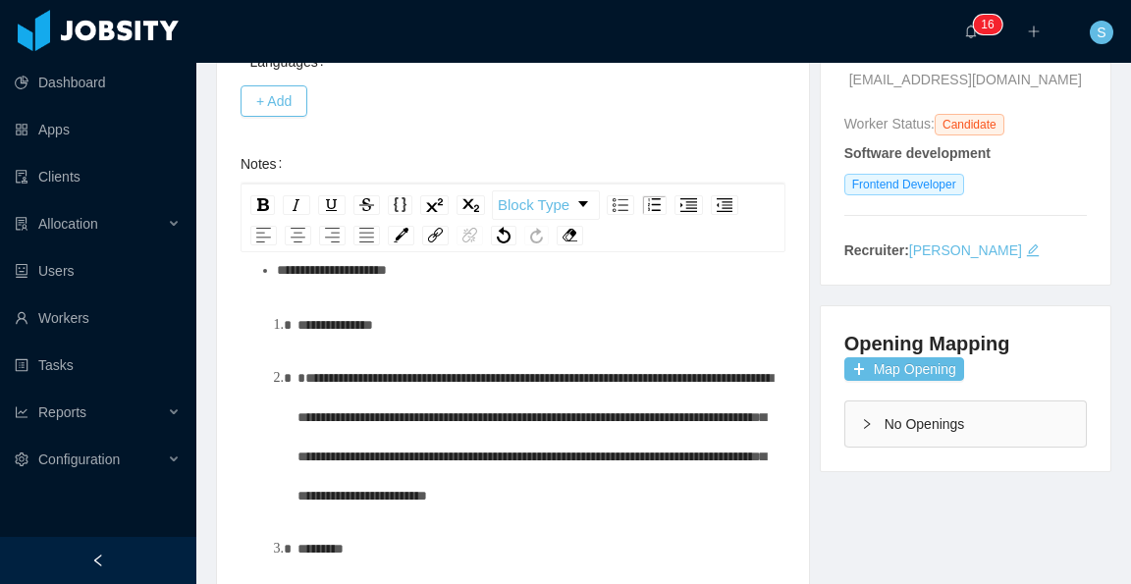
scroll to position [98, 0]
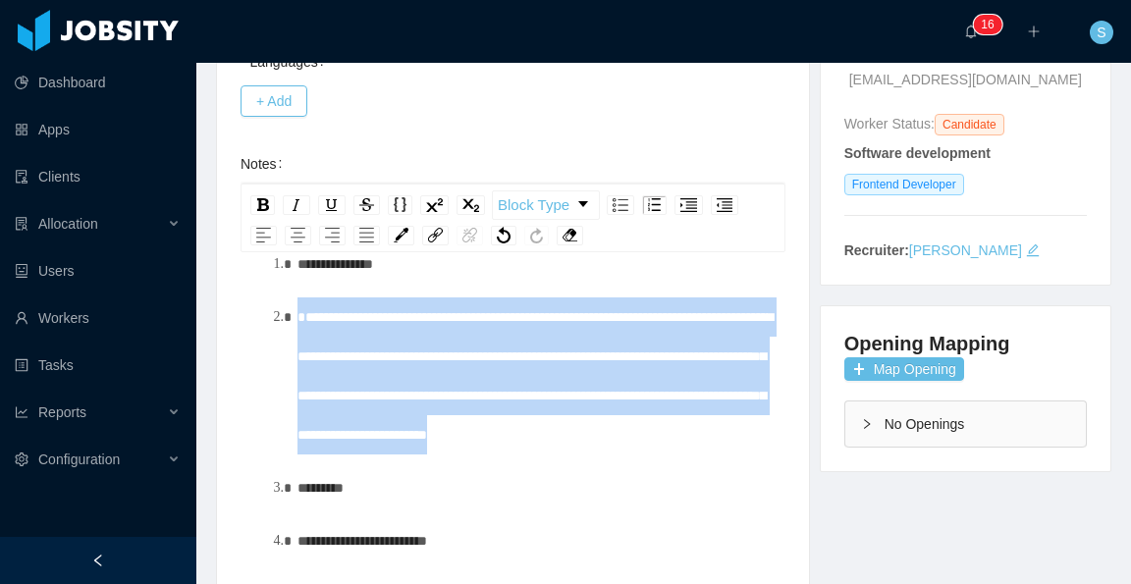
drag, startPoint x: 520, startPoint y: 477, endPoint x: 250, endPoint y: 301, distance: 322.2
click at [250, 301] on div "**********" at bounding box center [513, 429] width 545 height 344
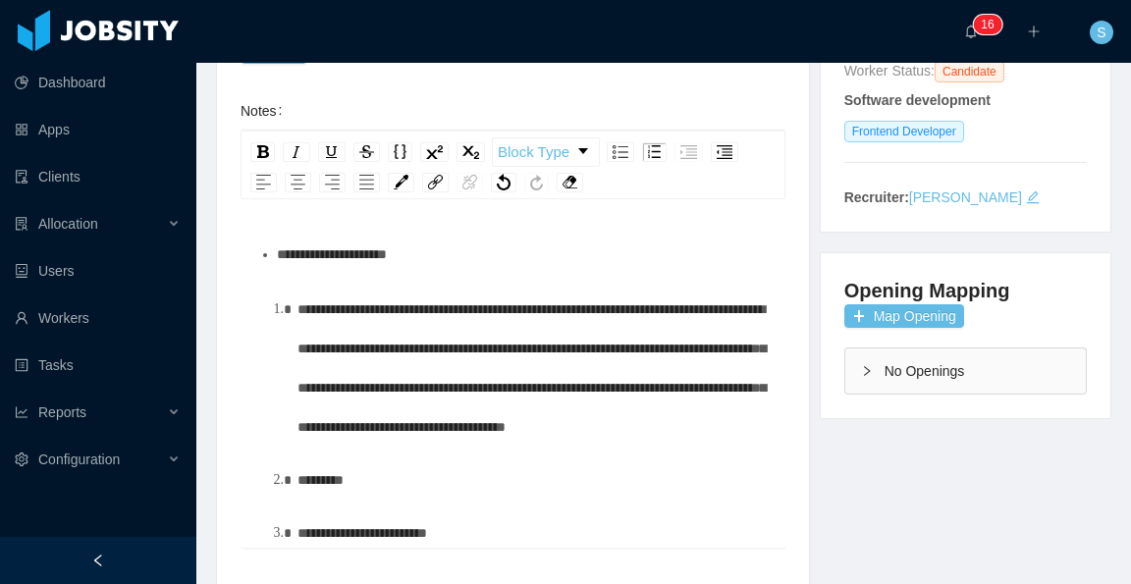
scroll to position [97, 0]
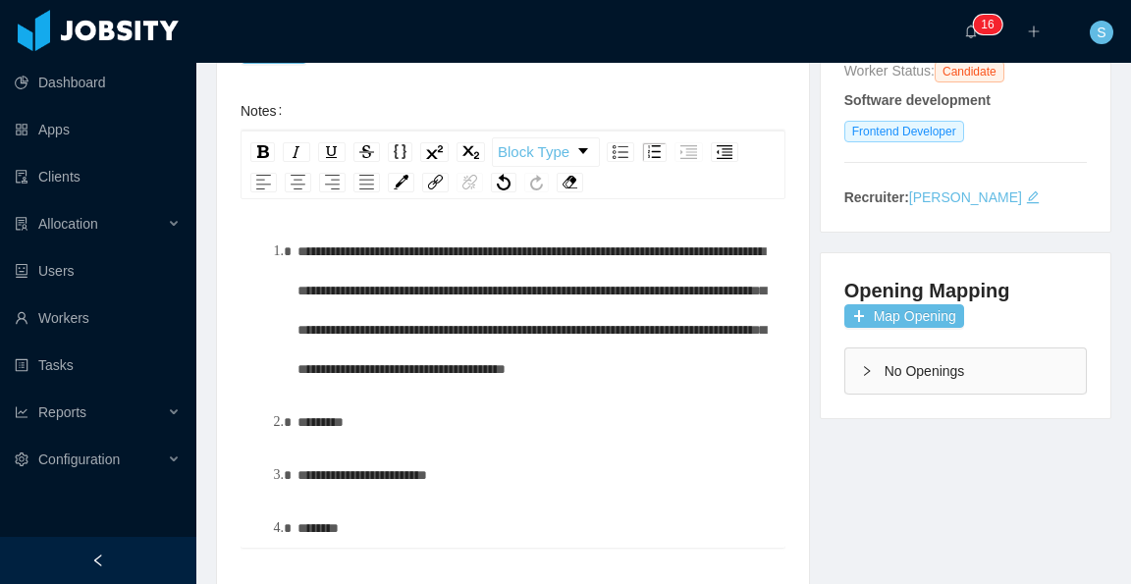
click at [481, 426] on div "********" at bounding box center [534, 422] width 473 height 39
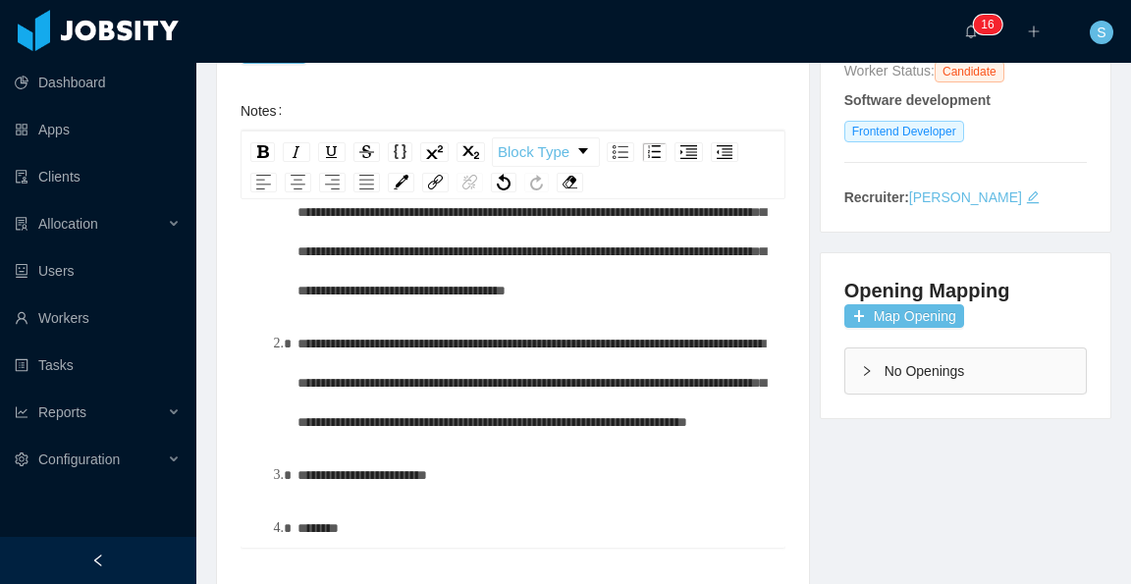
scroll to position [195, 0]
click at [572, 424] on div "**********" at bounding box center [534, 383] width 473 height 118
click at [681, 442] on div "**********" at bounding box center [534, 383] width 473 height 118
click at [470, 474] on div "**********" at bounding box center [534, 475] width 473 height 39
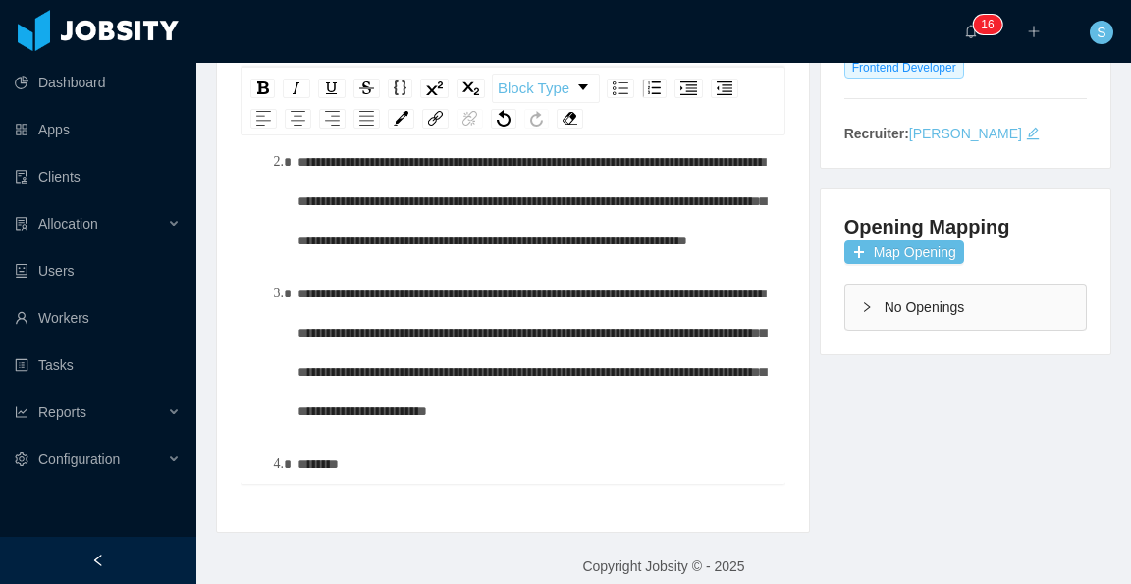
scroll to position [426, 0]
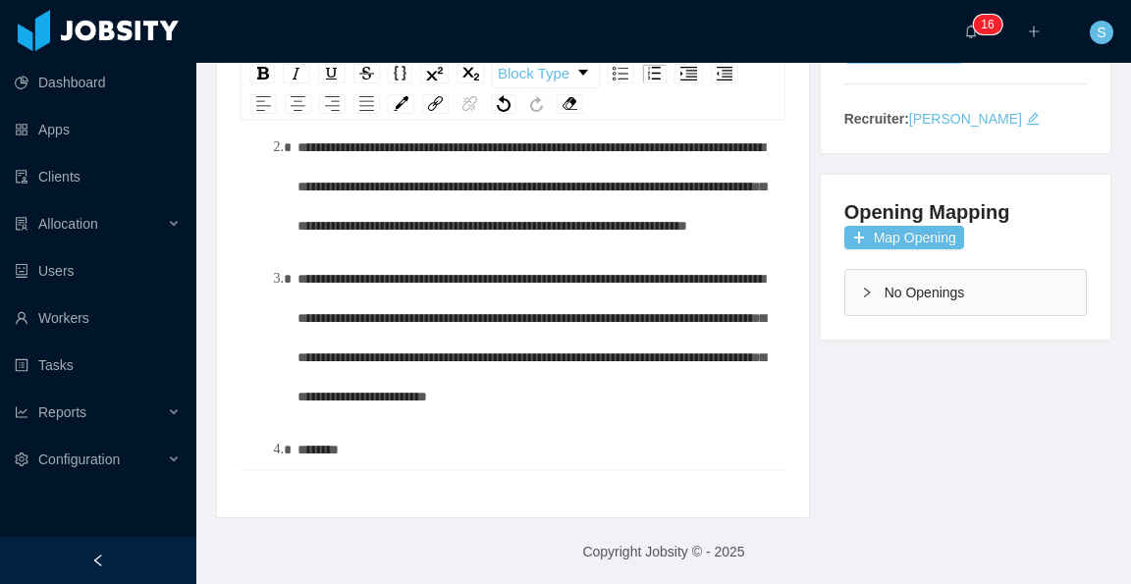
click at [385, 454] on div "********" at bounding box center [534, 449] width 473 height 39
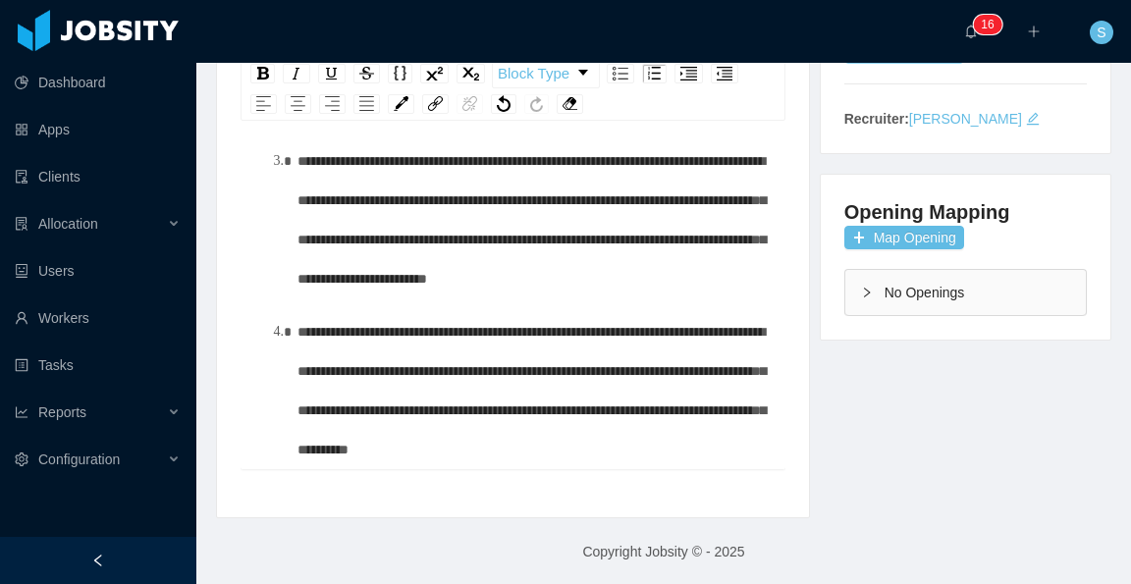
click at [296, 448] on ol "**********" at bounding box center [513, 154] width 515 height 630
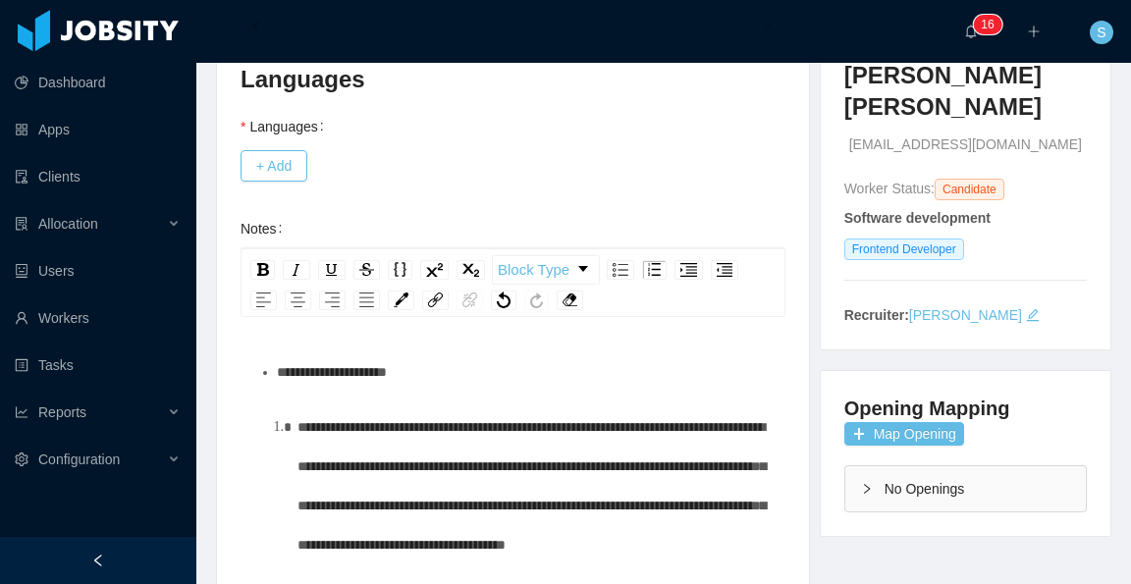
scroll to position [0, 0]
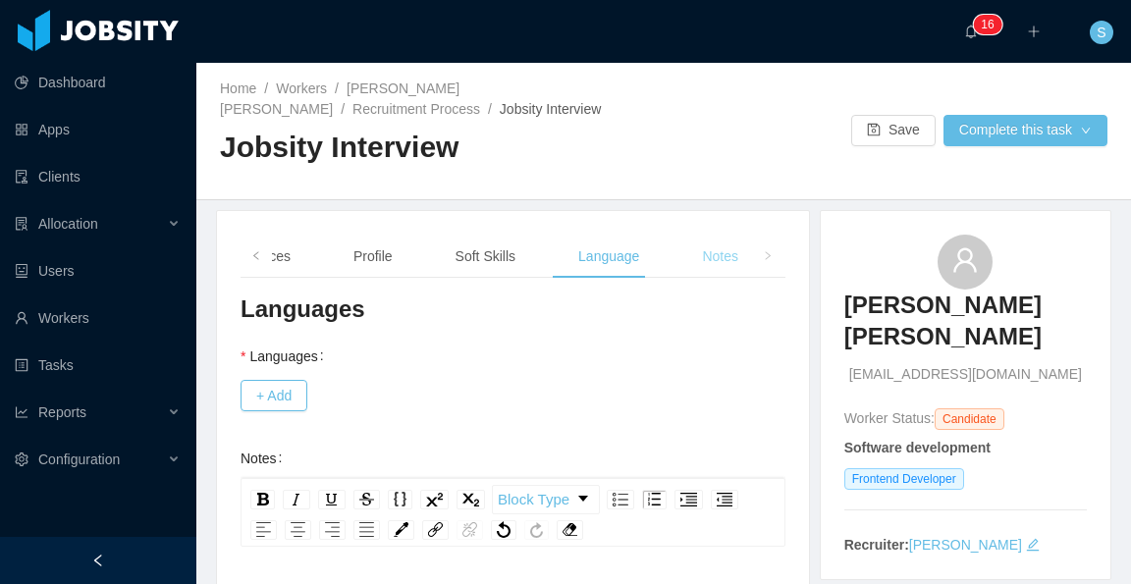
click at [699, 248] on div "Notes" at bounding box center [720, 257] width 68 height 44
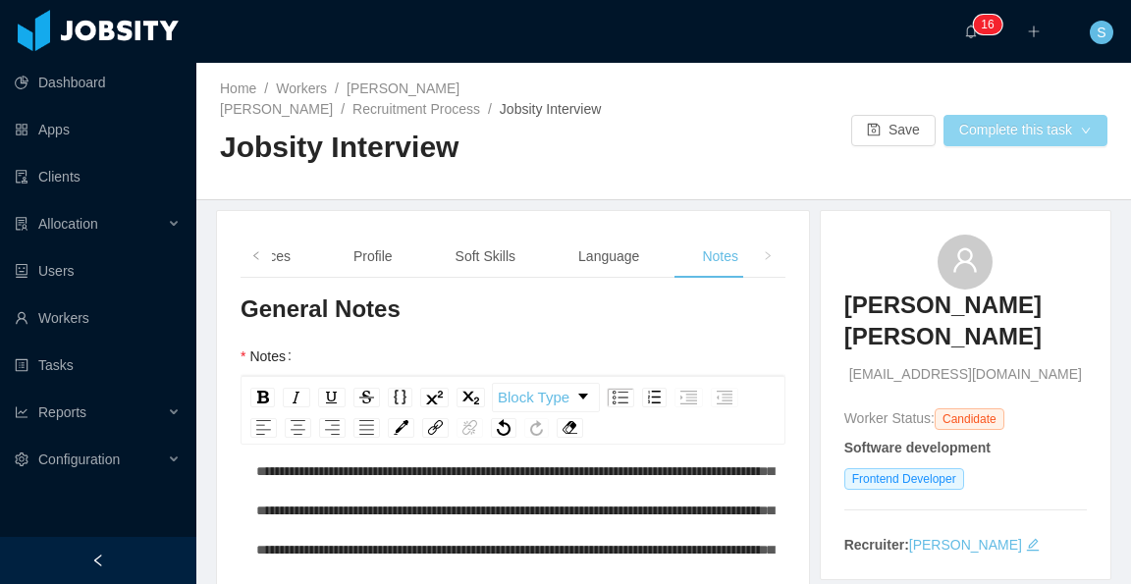
click at [981, 133] on button "Complete this task" at bounding box center [1026, 130] width 164 height 31
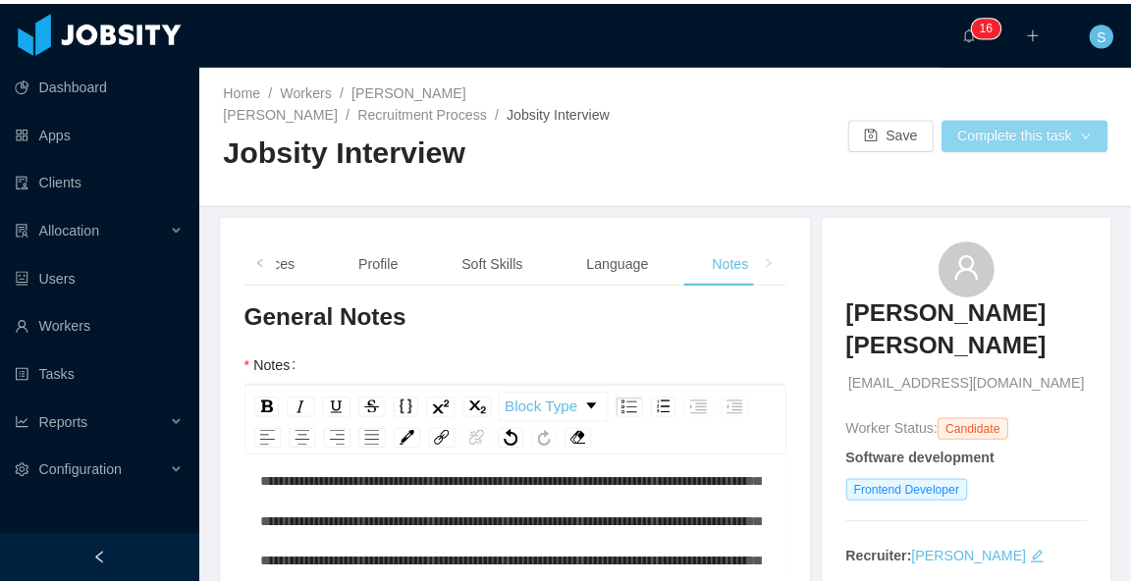
scroll to position [1291, 0]
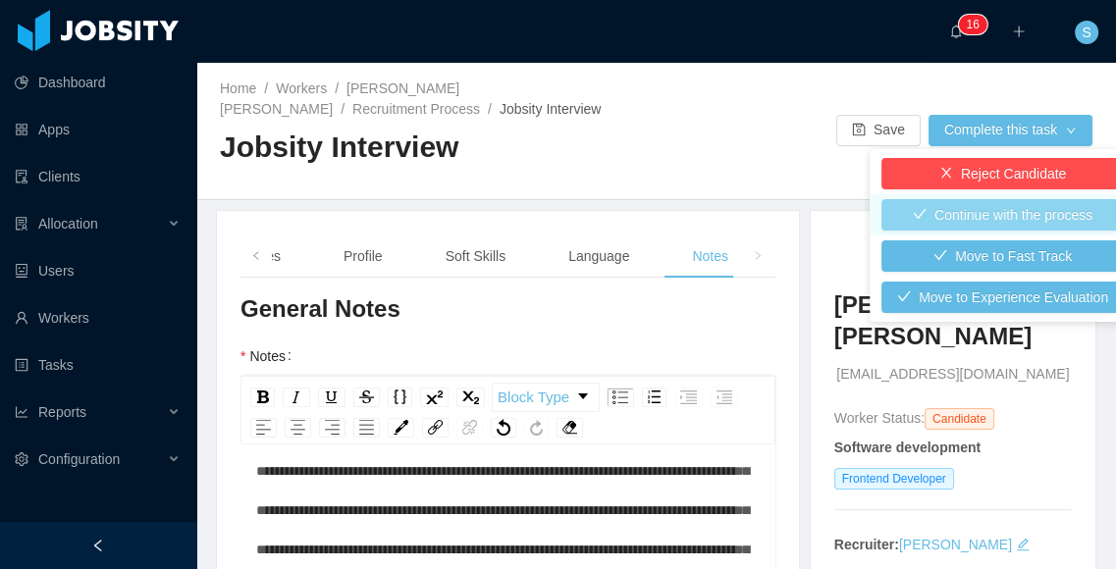
click at [1003, 217] on button "Continue with the process" at bounding box center [1003, 214] width 243 height 31
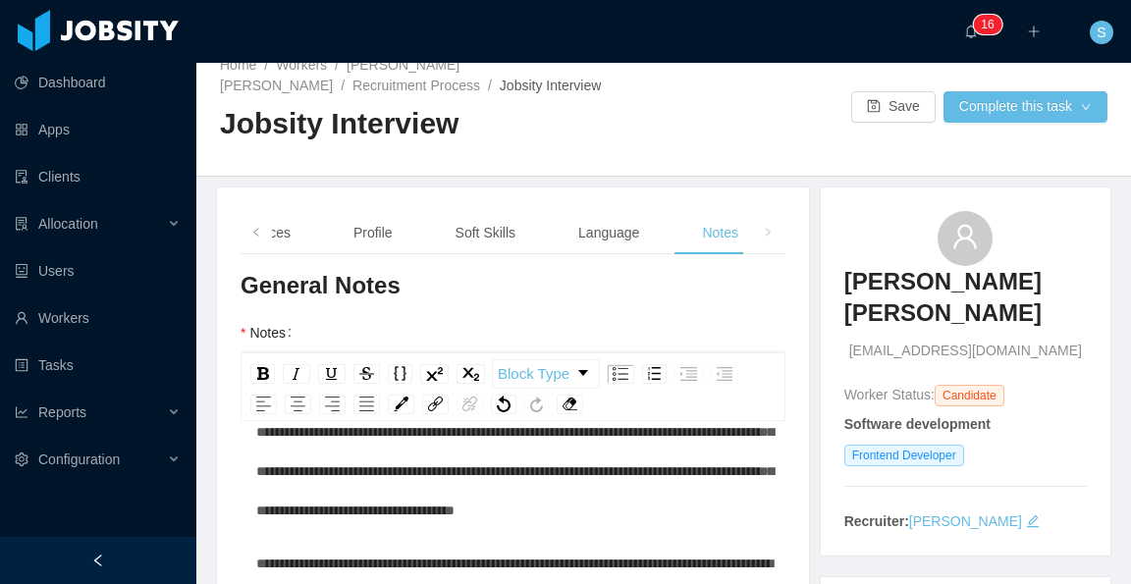
scroll to position [0, 0]
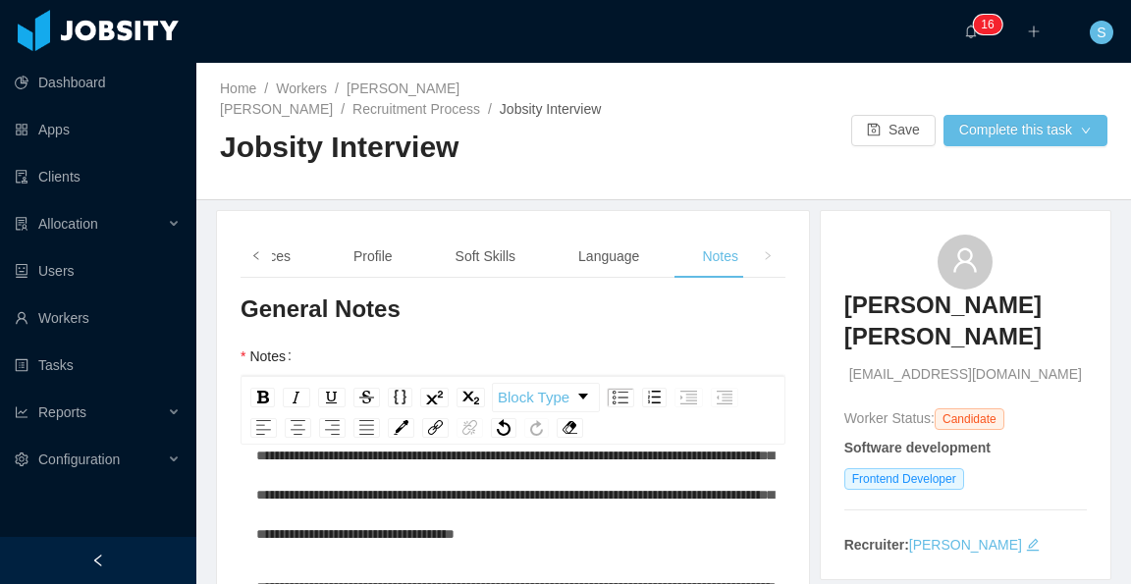
click at [259, 256] on icon "icon: left" at bounding box center [256, 256] width 10 height 10
click at [338, 262] on div "Background" at bounding box center [324, 257] width 105 height 44
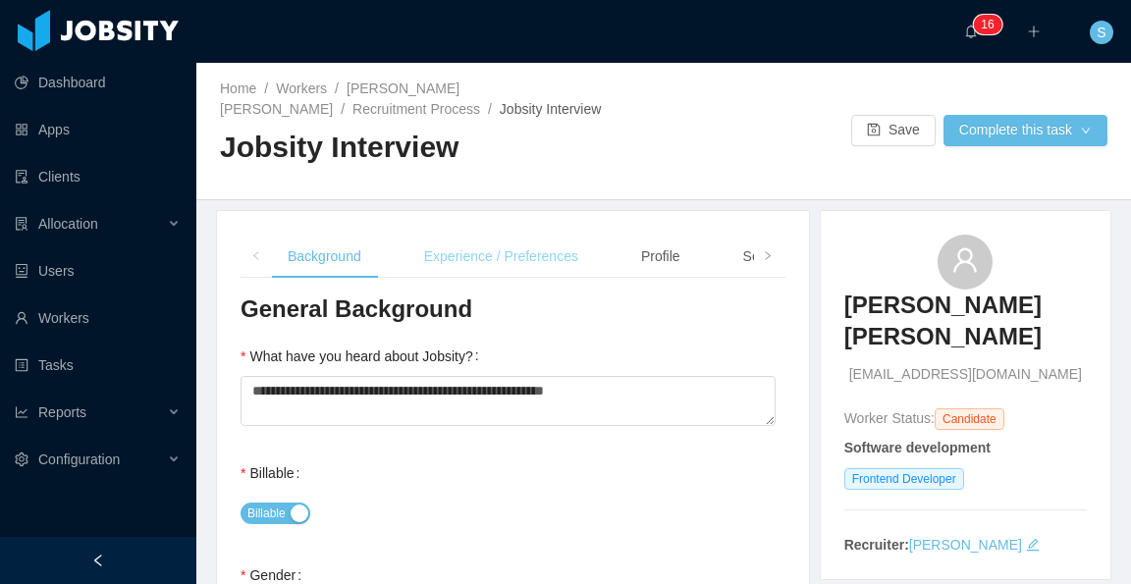
click at [482, 236] on div "Experience / Preferences" at bounding box center [501, 257] width 186 height 44
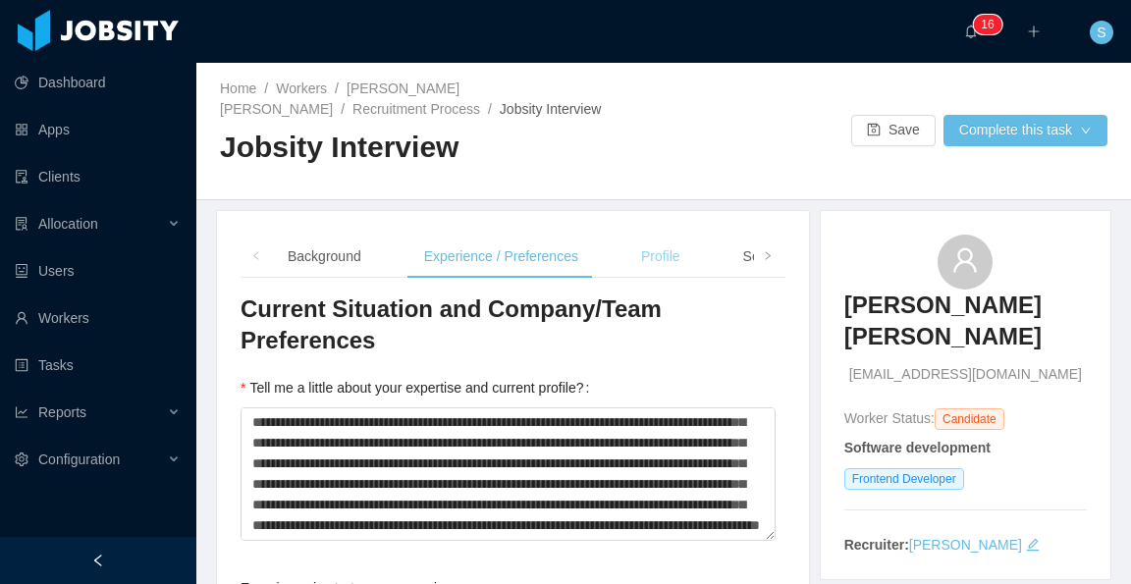
click at [641, 252] on div "Profile" at bounding box center [660, 257] width 71 height 44
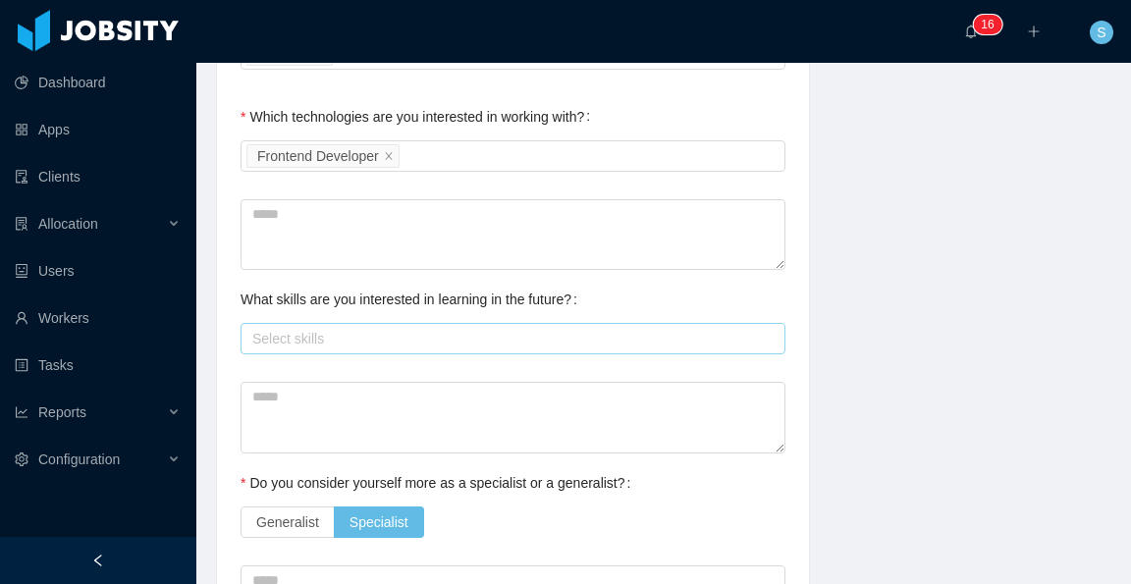
scroll to position [1080, 0]
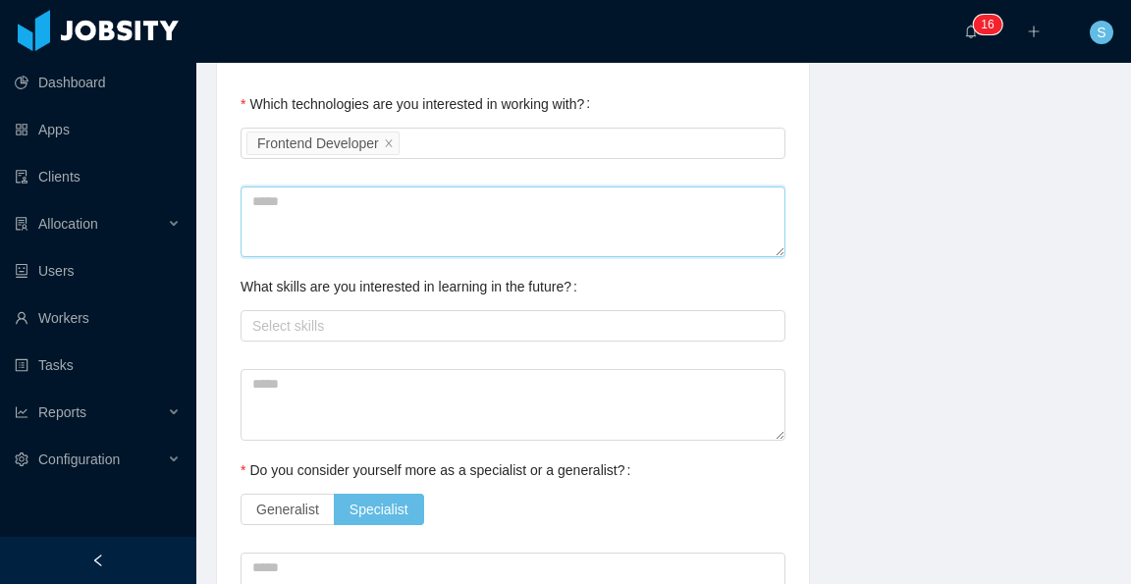
click at [545, 204] on textarea at bounding box center [513, 223] width 545 height 72
type textarea "*"
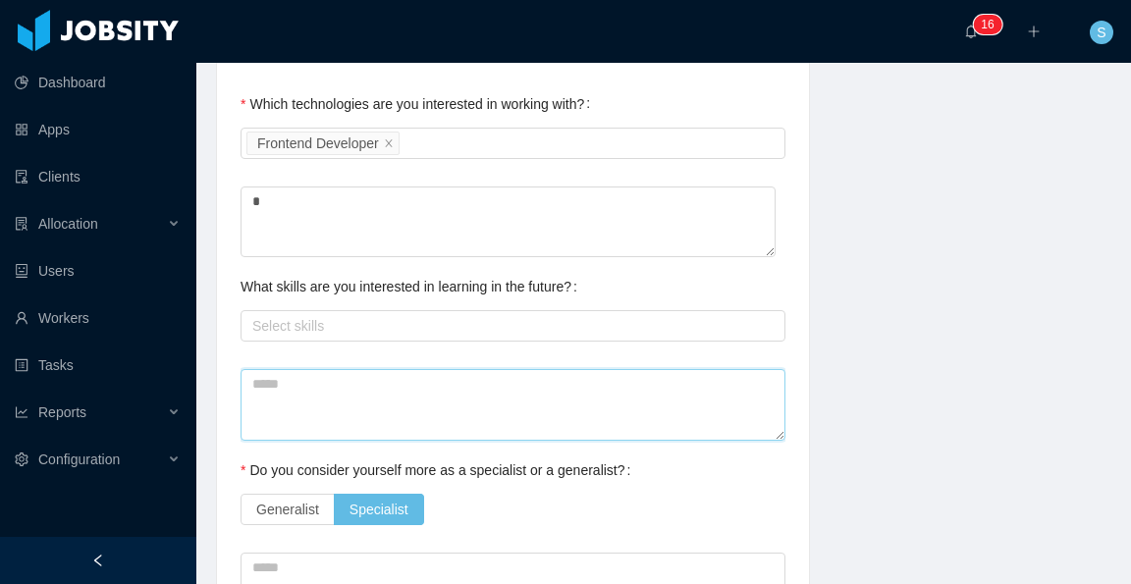
click at [528, 369] on textarea at bounding box center [513, 405] width 545 height 72
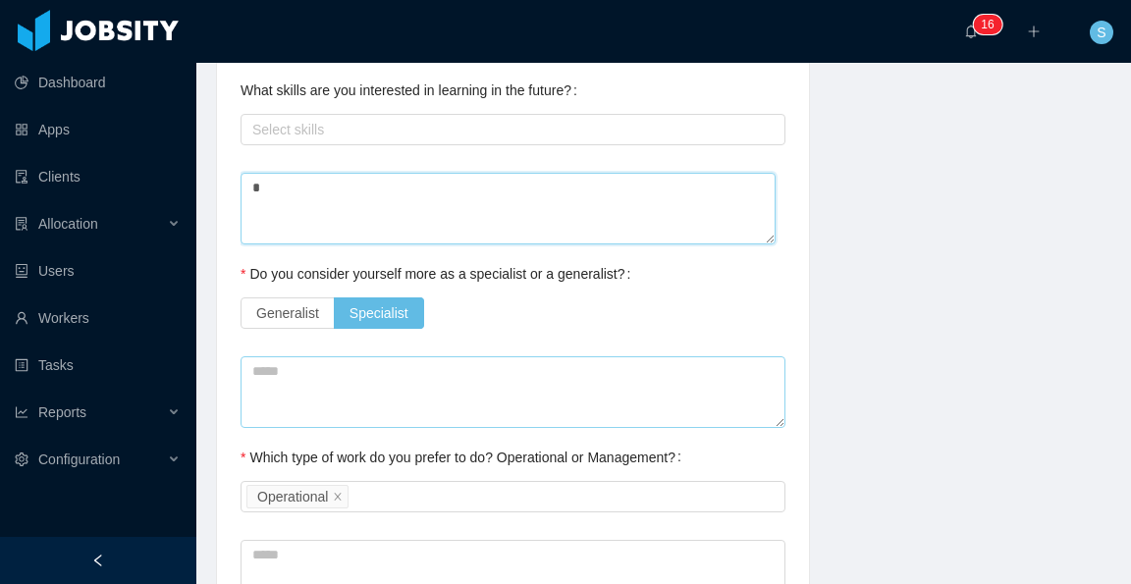
type textarea "*"
click at [543, 356] on textarea at bounding box center [513, 392] width 545 height 72
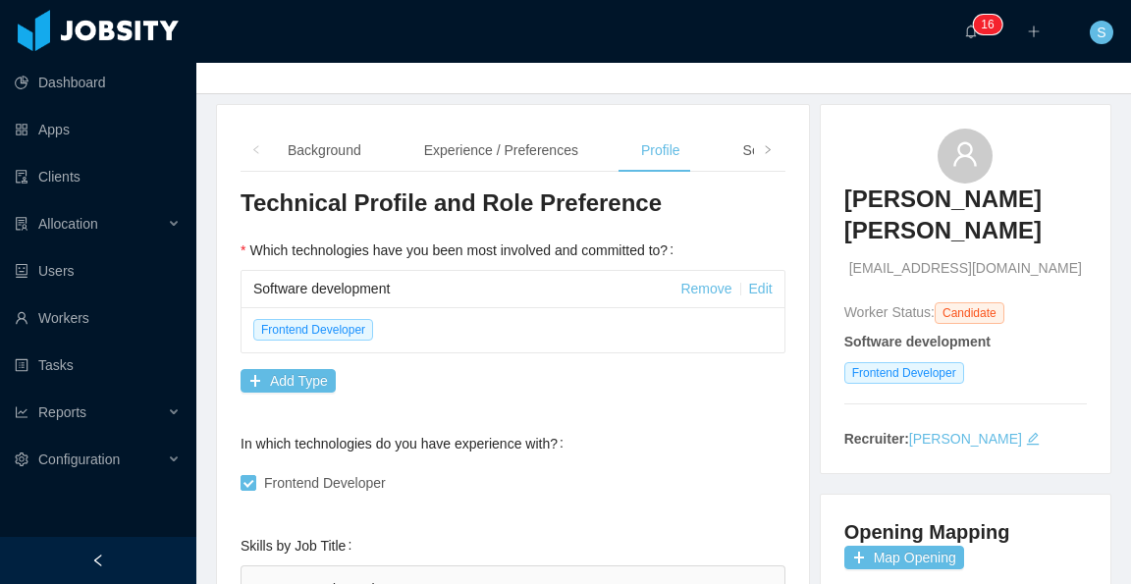
scroll to position [0, 0]
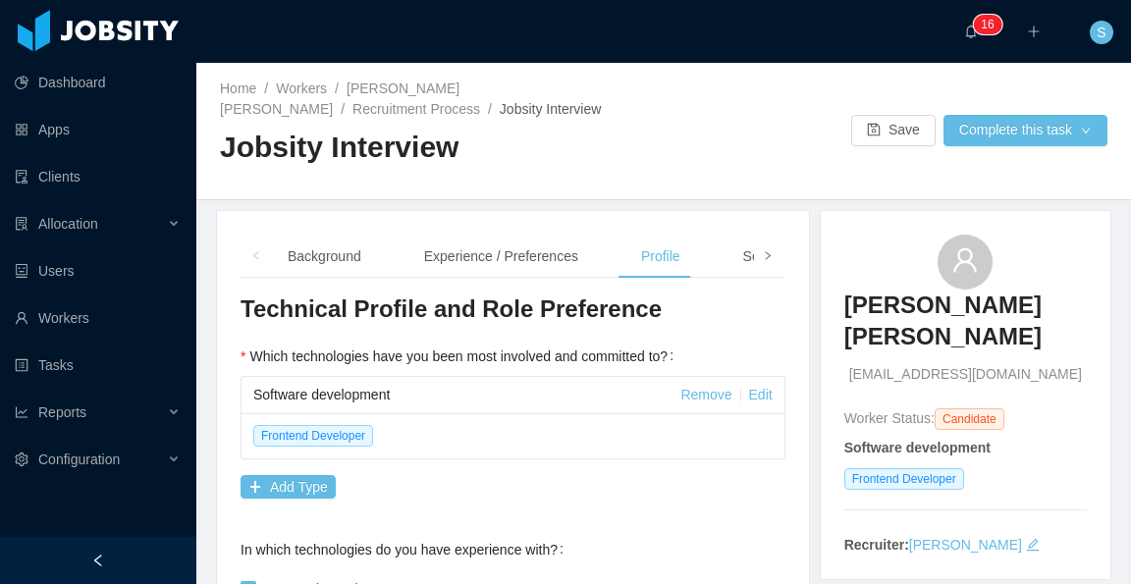
type textarea "*"
click at [762, 261] on span at bounding box center [768, 255] width 12 height 21
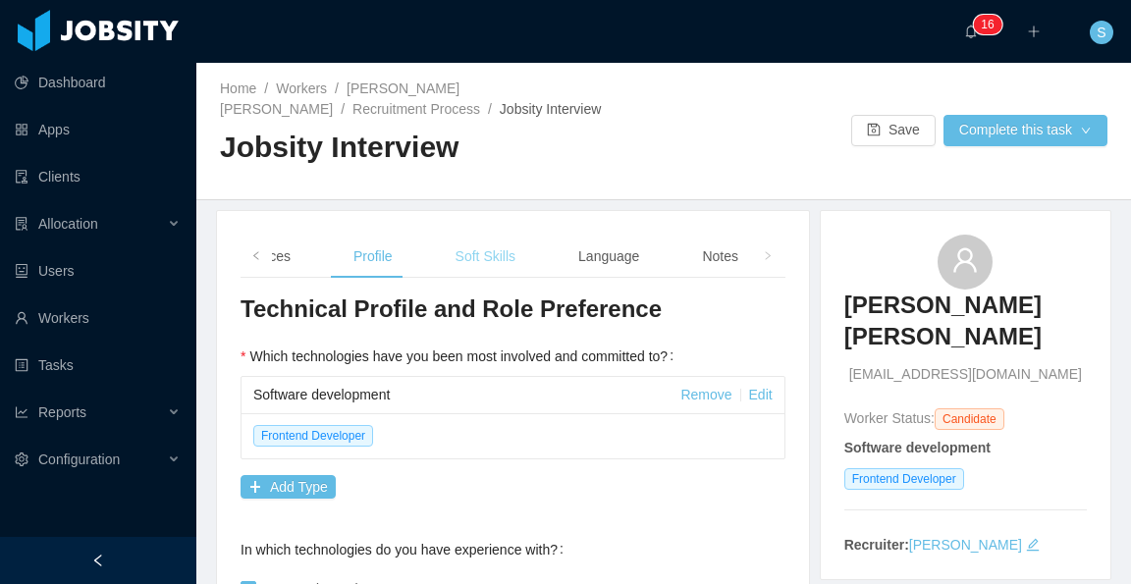
click at [489, 247] on div "Soft Skills" at bounding box center [485, 257] width 91 height 44
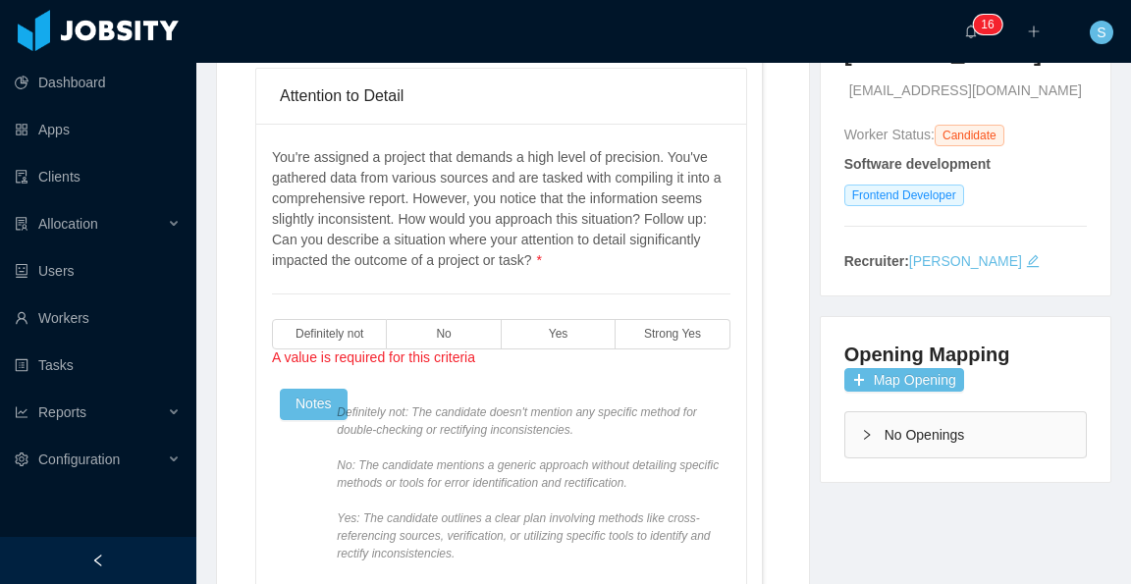
scroll to position [295, 0]
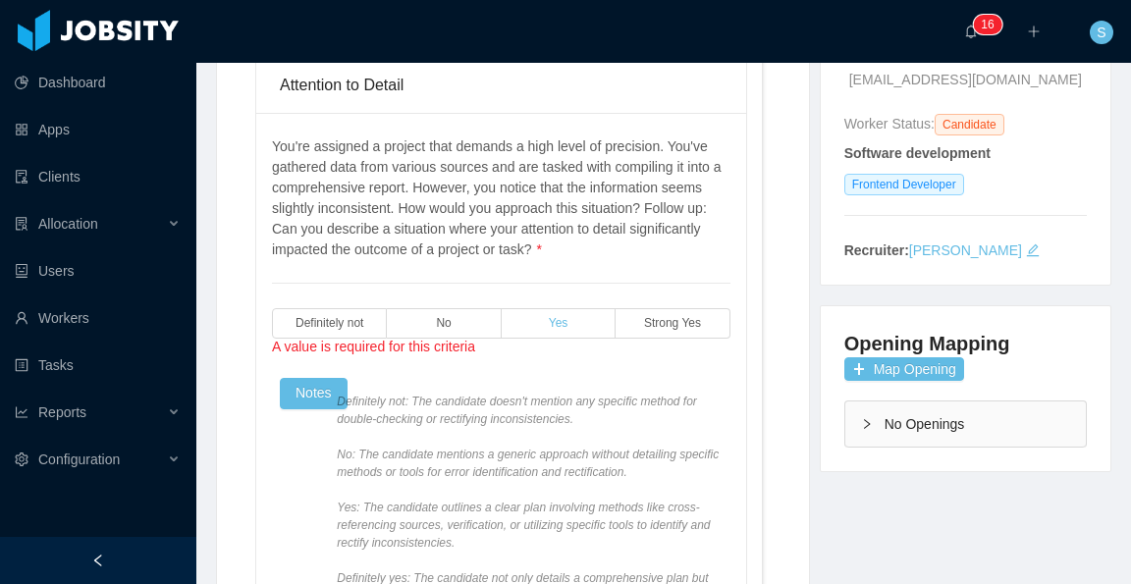
click at [559, 317] on span "Yes" at bounding box center [559, 323] width 20 height 13
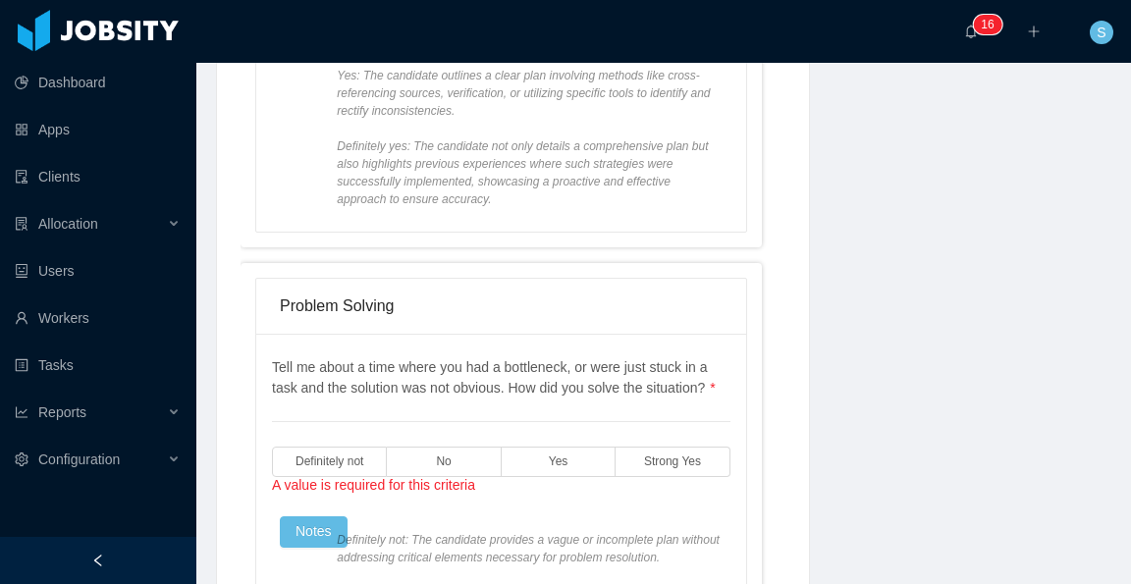
scroll to position [982, 0]
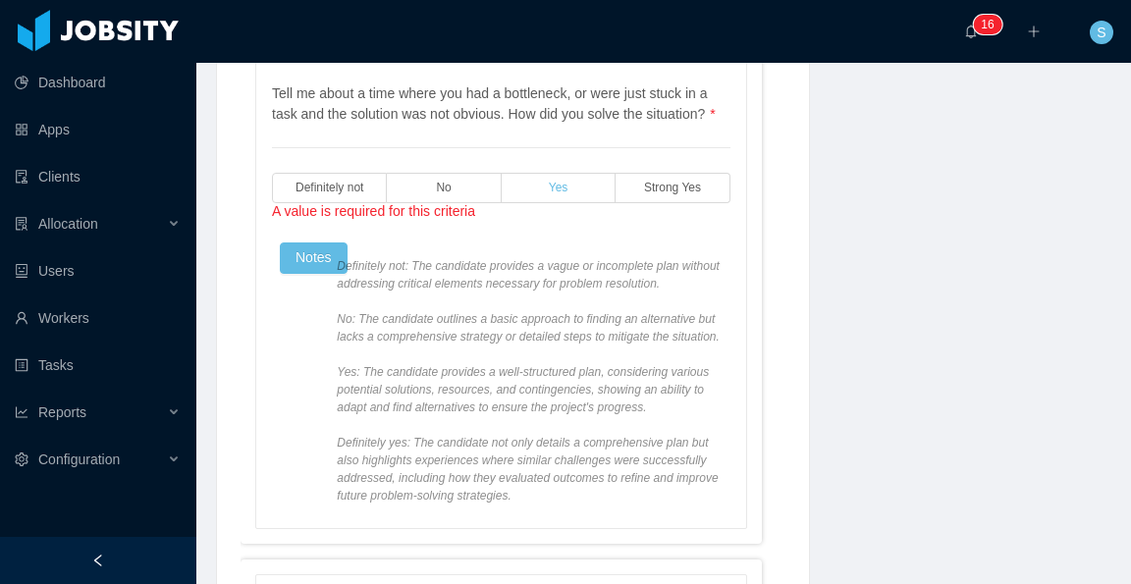
click at [543, 193] on label "Yes" at bounding box center [559, 188] width 114 height 30
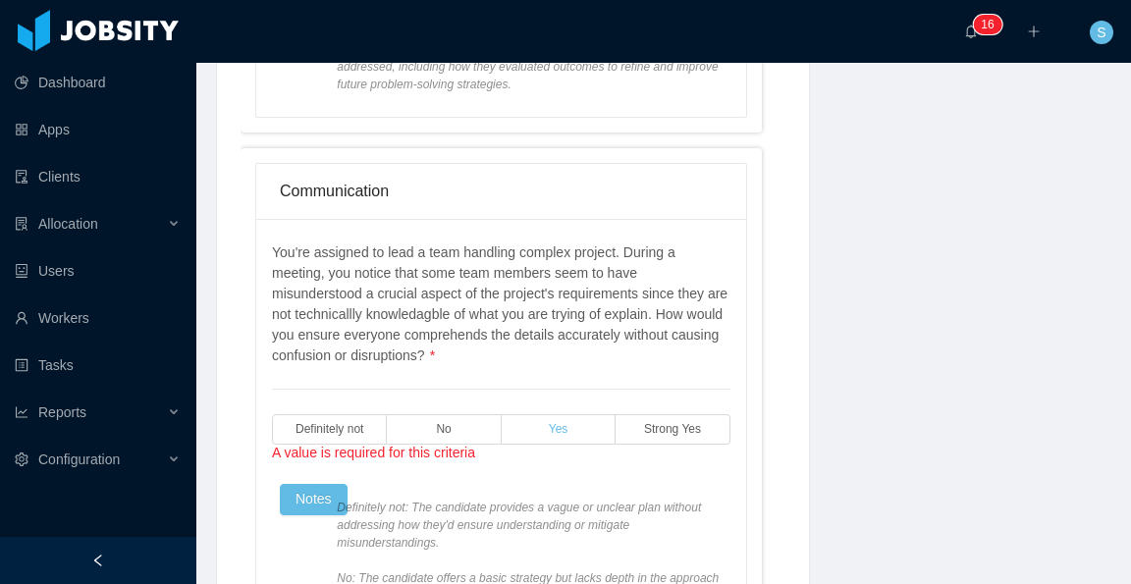
click at [569, 418] on label "Yes" at bounding box center [559, 429] width 114 height 30
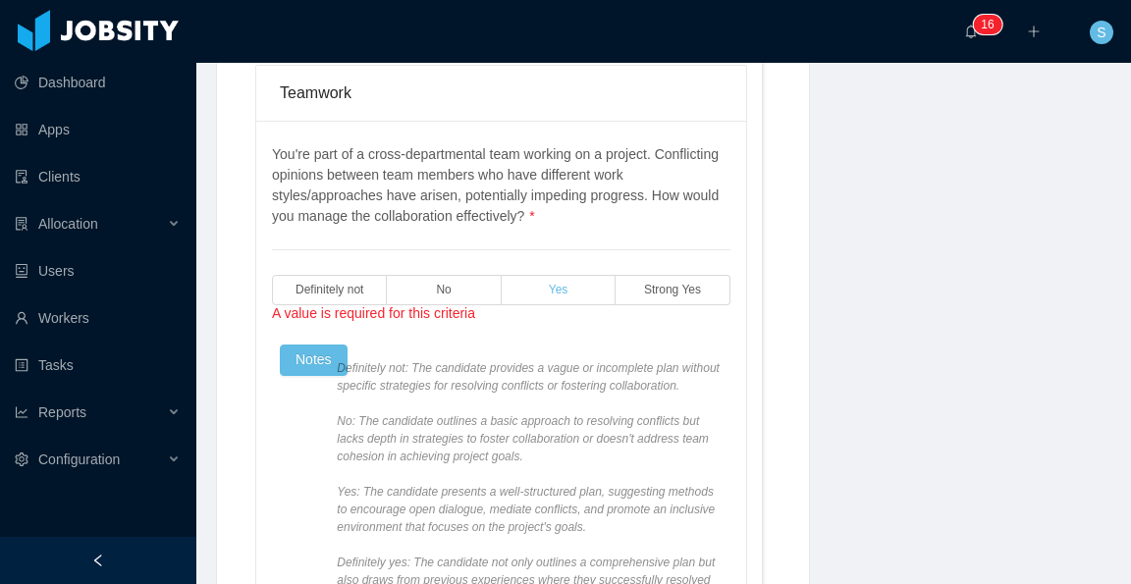
click at [549, 287] on span "Yes" at bounding box center [559, 290] width 20 height 13
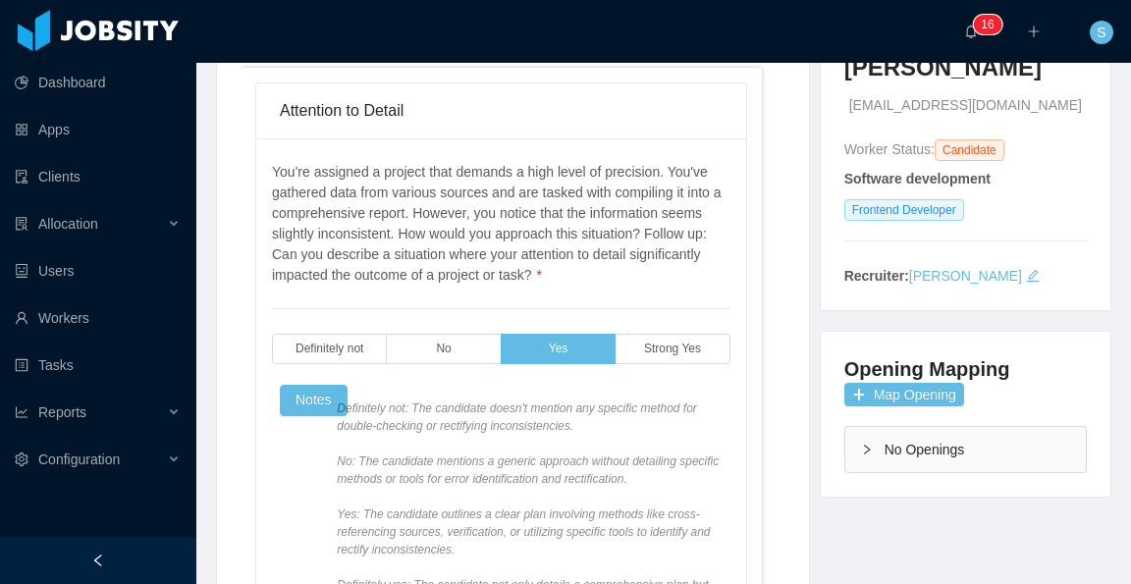
scroll to position [0, 0]
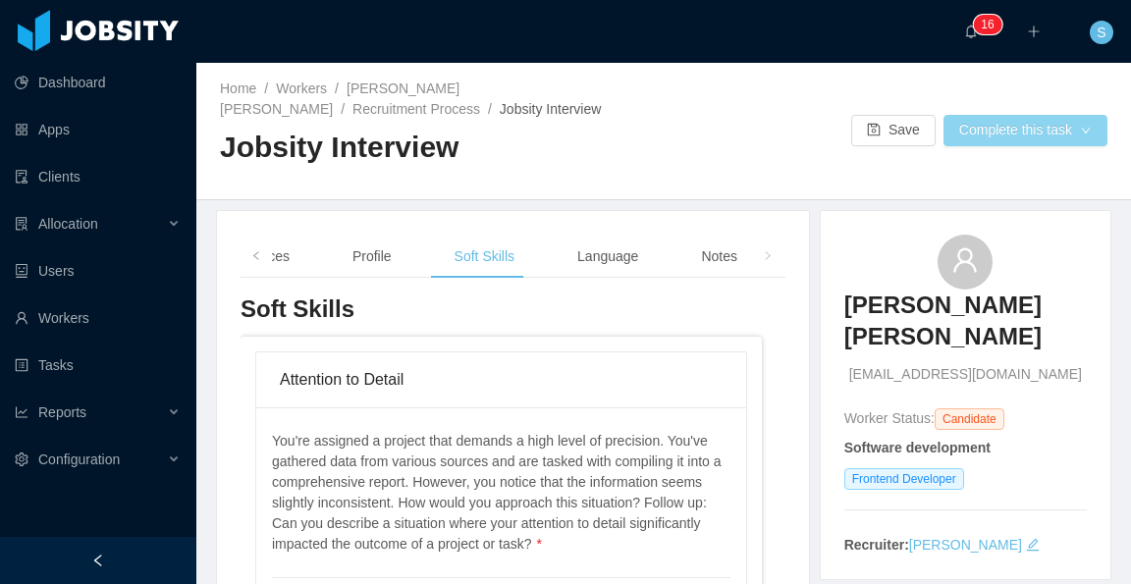
click at [981, 134] on button "Complete this task" at bounding box center [1026, 130] width 164 height 31
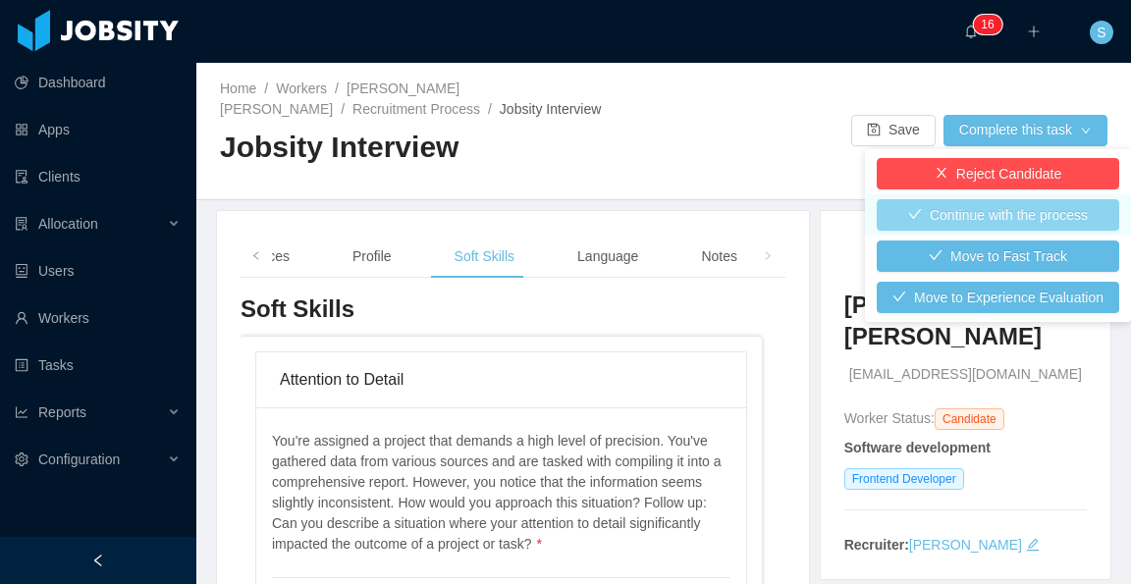
click at [1000, 222] on button "Continue with the process" at bounding box center [998, 214] width 243 height 31
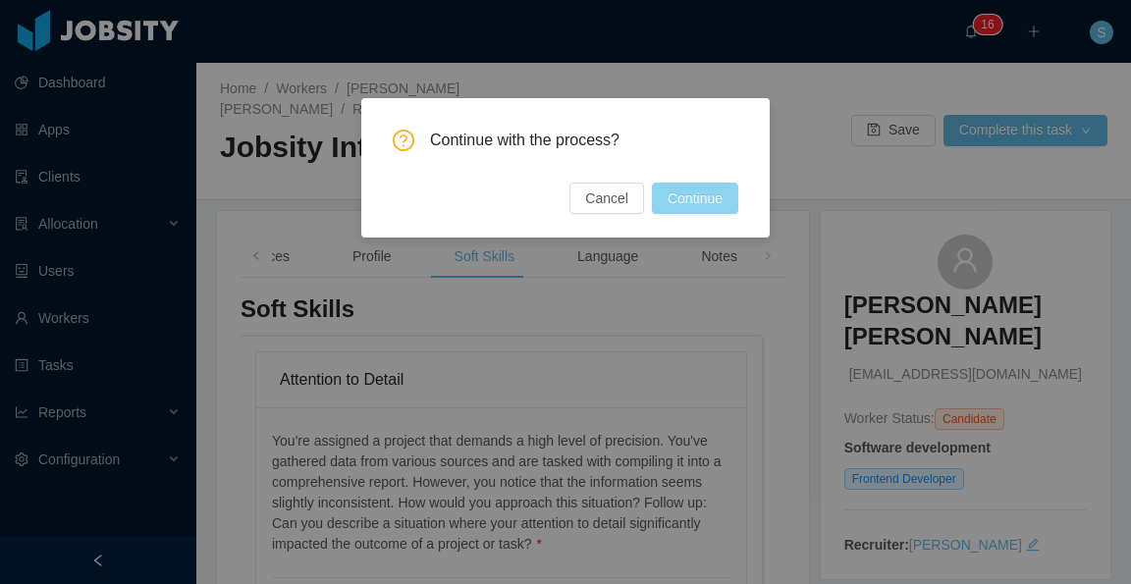
click at [709, 205] on button "Continue" at bounding box center [695, 198] width 86 height 31
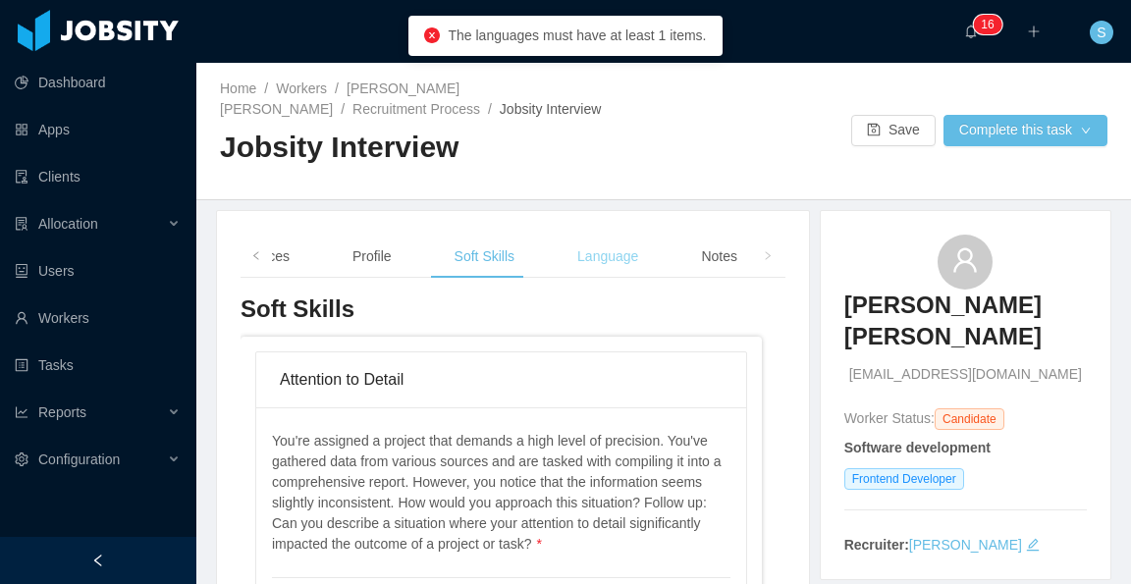
click at [599, 259] on div "Language" at bounding box center [608, 257] width 92 height 44
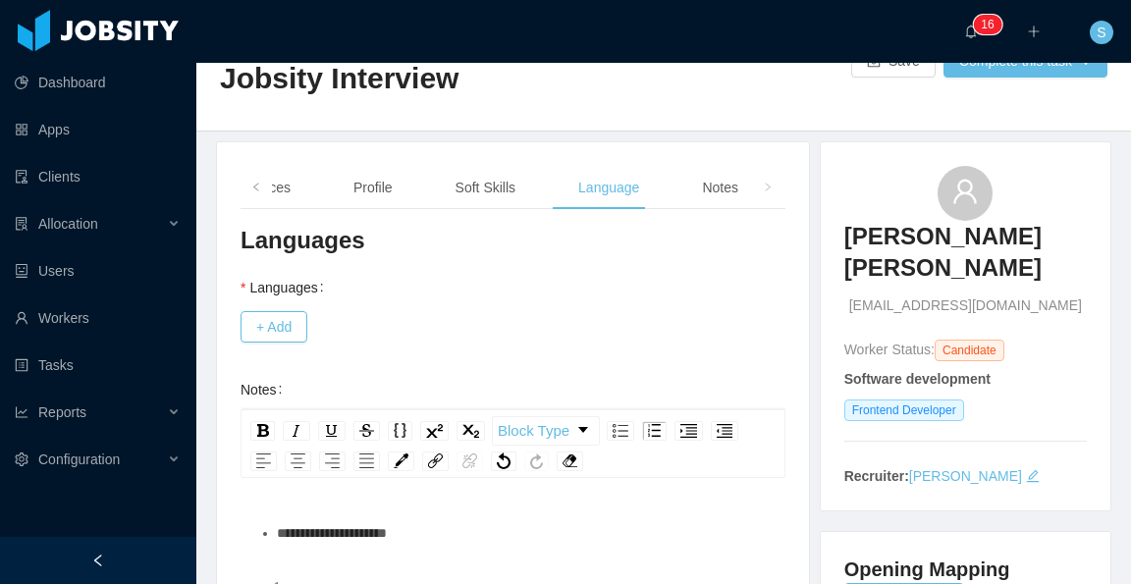
scroll to position [98, 0]
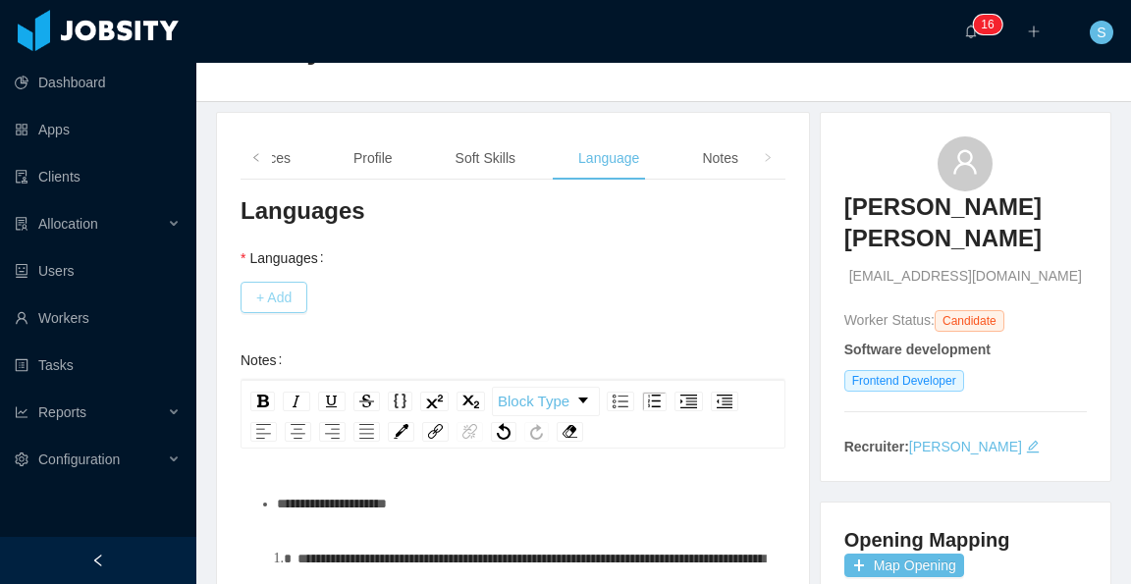
click at [268, 298] on button "+ Add" at bounding box center [274, 297] width 67 height 31
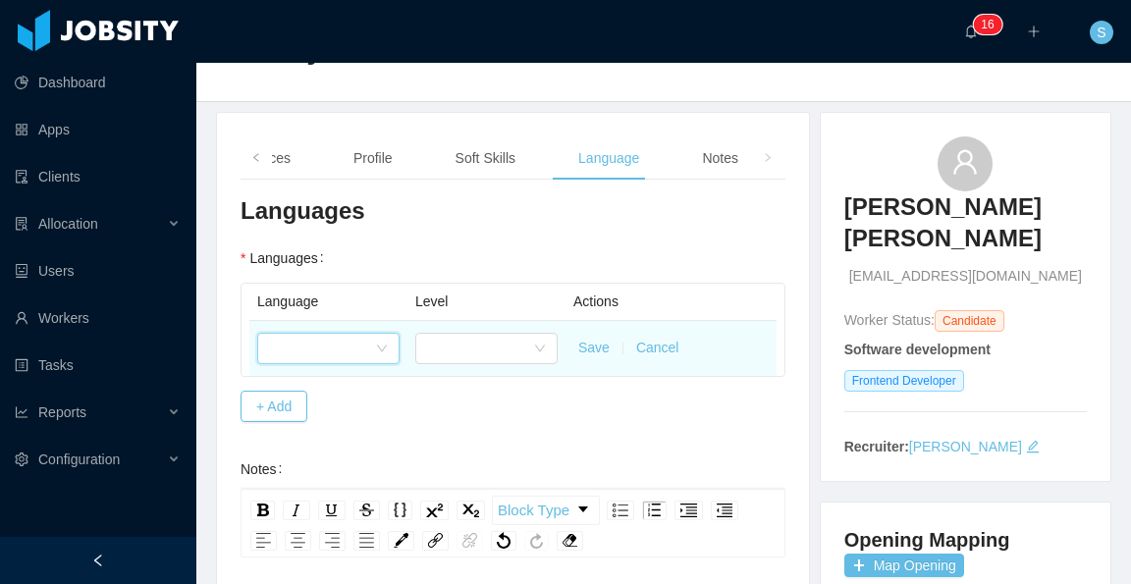
click at [333, 345] on div at bounding box center [322, 348] width 106 height 29
type input "***"
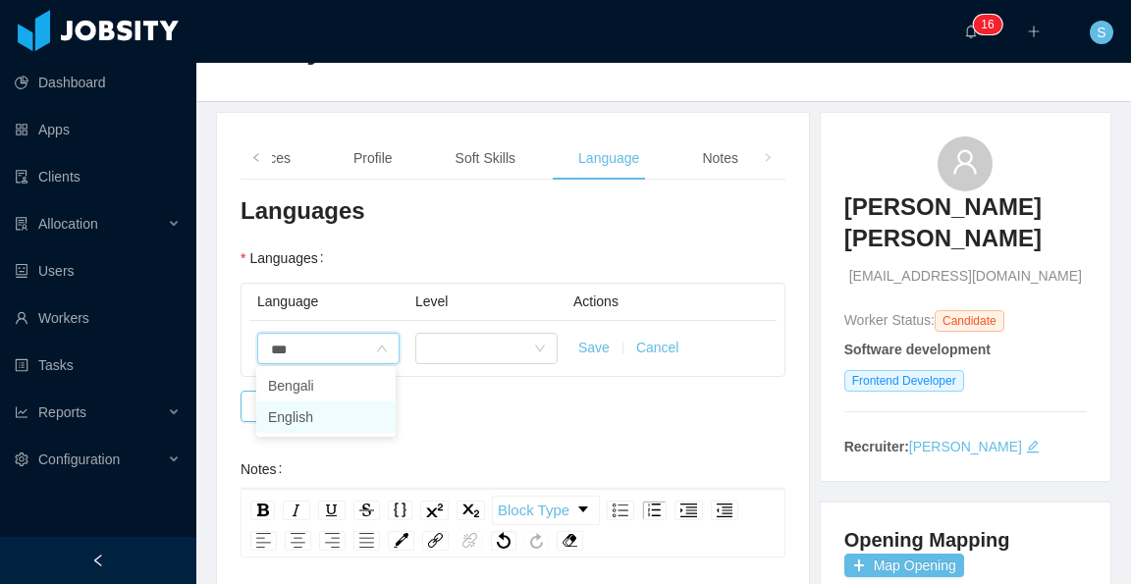
click at [343, 421] on li "English" at bounding box center [325, 417] width 139 height 31
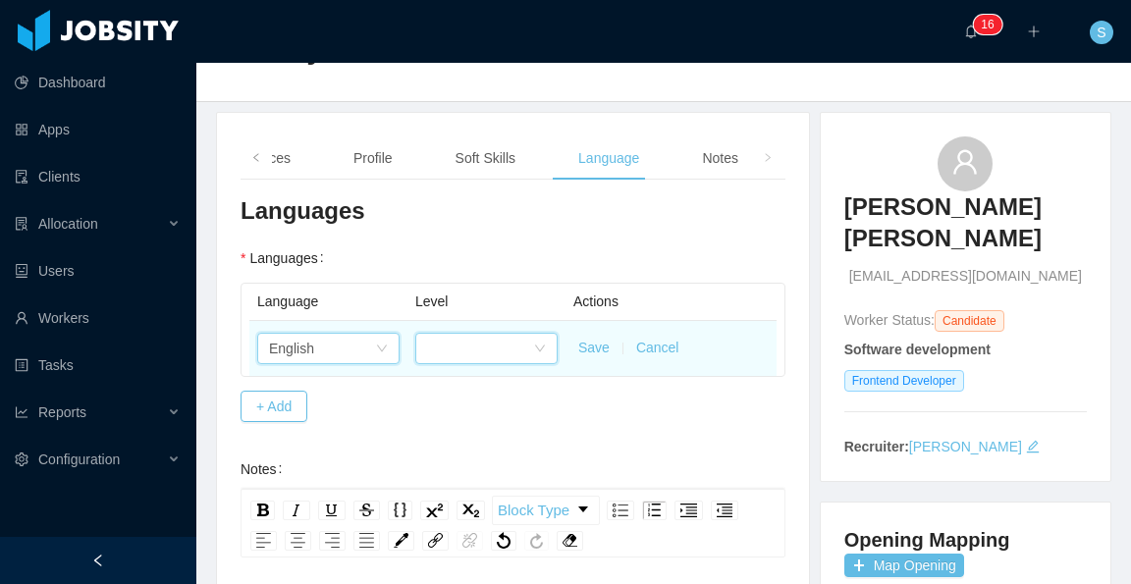
click at [455, 346] on div at bounding box center [480, 348] width 106 height 29
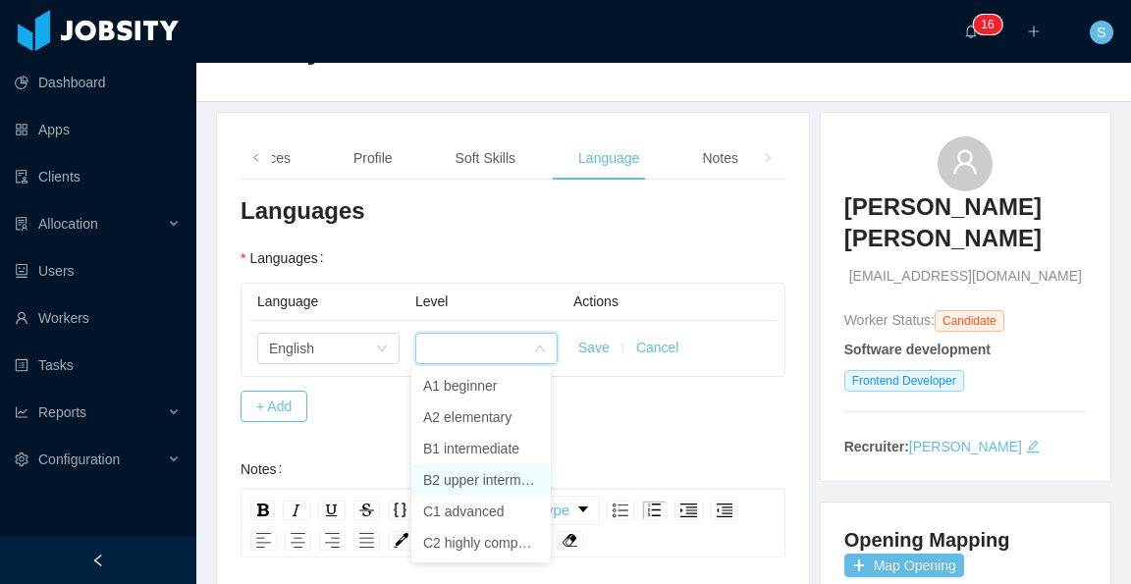
click at [488, 482] on li "B2 upper intermediate" at bounding box center [480, 479] width 139 height 31
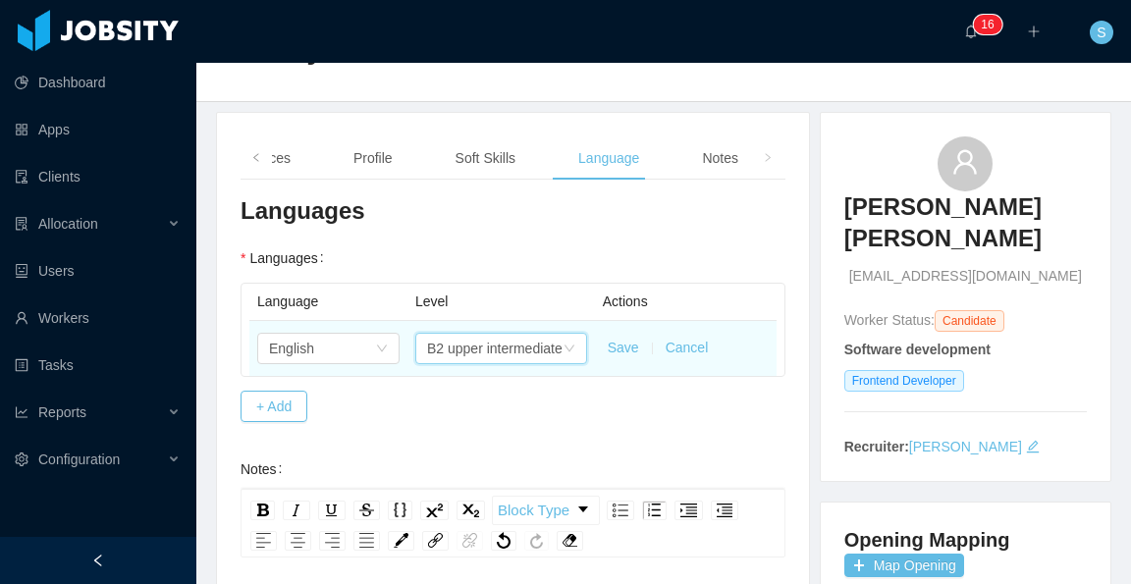
click at [617, 360] on td "Save Cancel" at bounding box center [686, 348] width 182 height 55
click at [619, 352] on button "Save" at bounding box center [623, 348] width 31 height 21
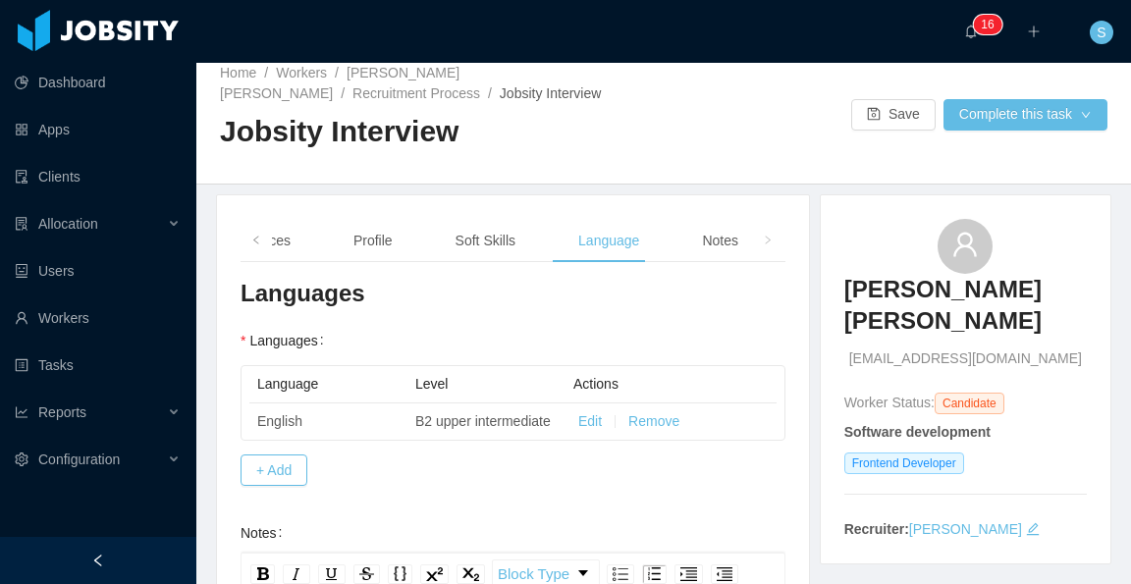
scroll to position [0, 0]
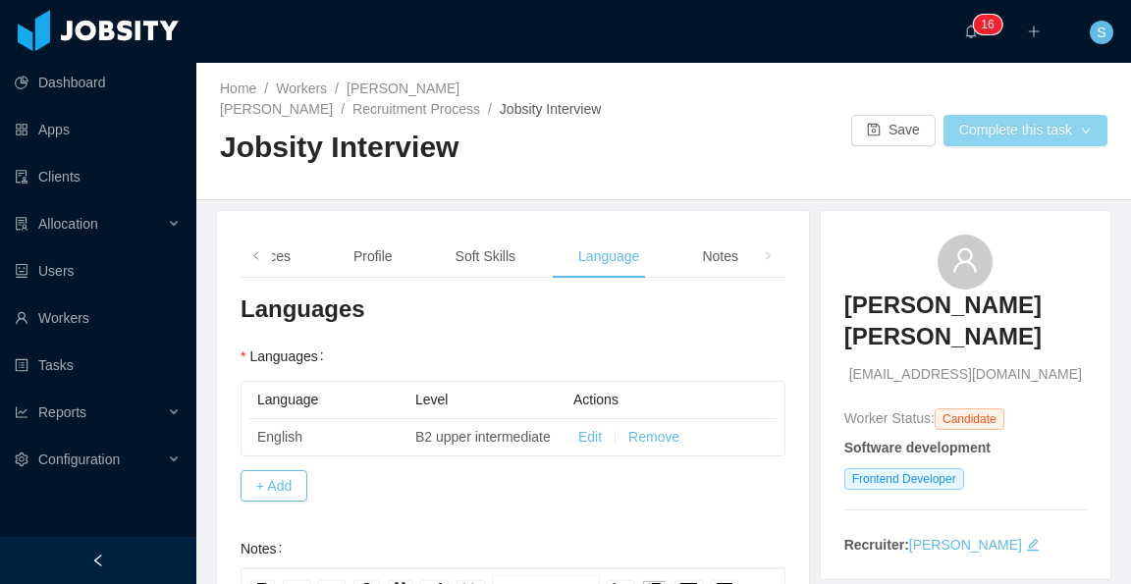
click at [981, 135] on button "Complete this task" at bounding box center [1026, 130] width 164 height 31
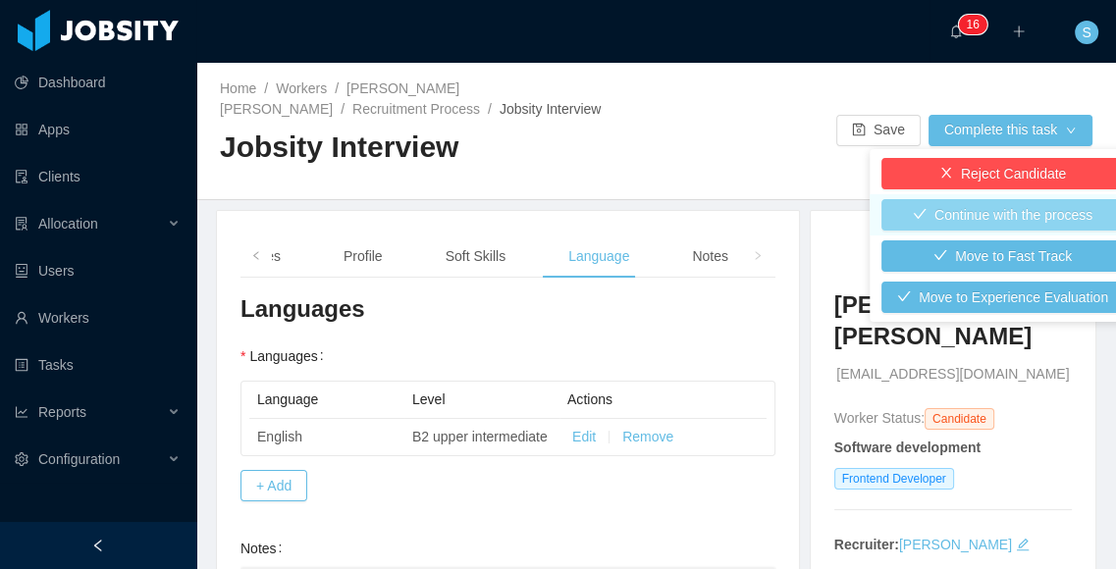
click at [996, 213] on button "Continue with the process" at bounding box center [1003, 214] width 243 height 31
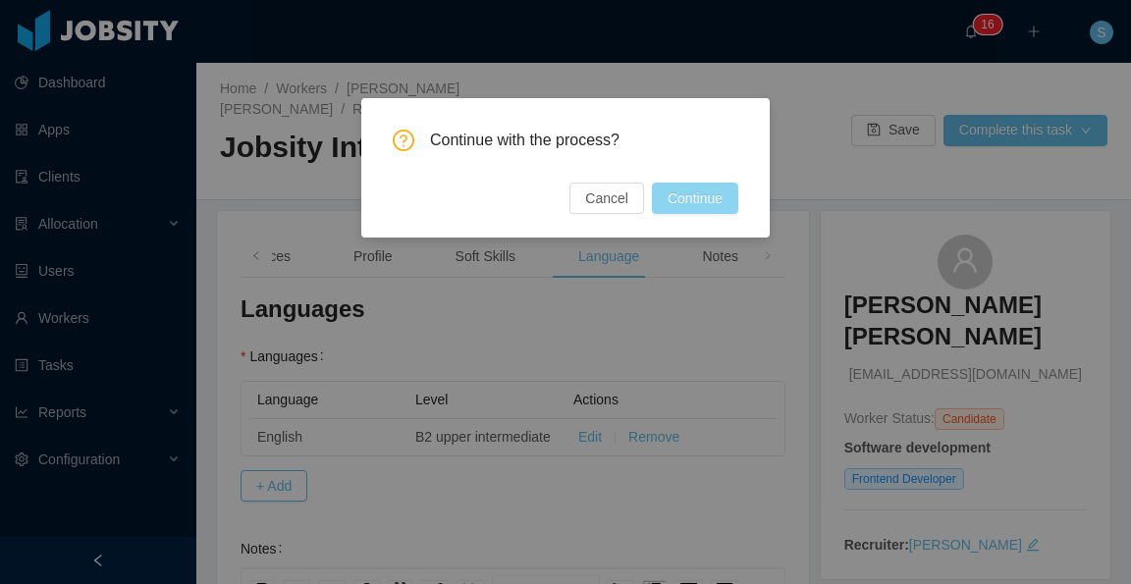
click at [705, 196] on button "Continue" at bounding box center [695, 198] width 86 height 31
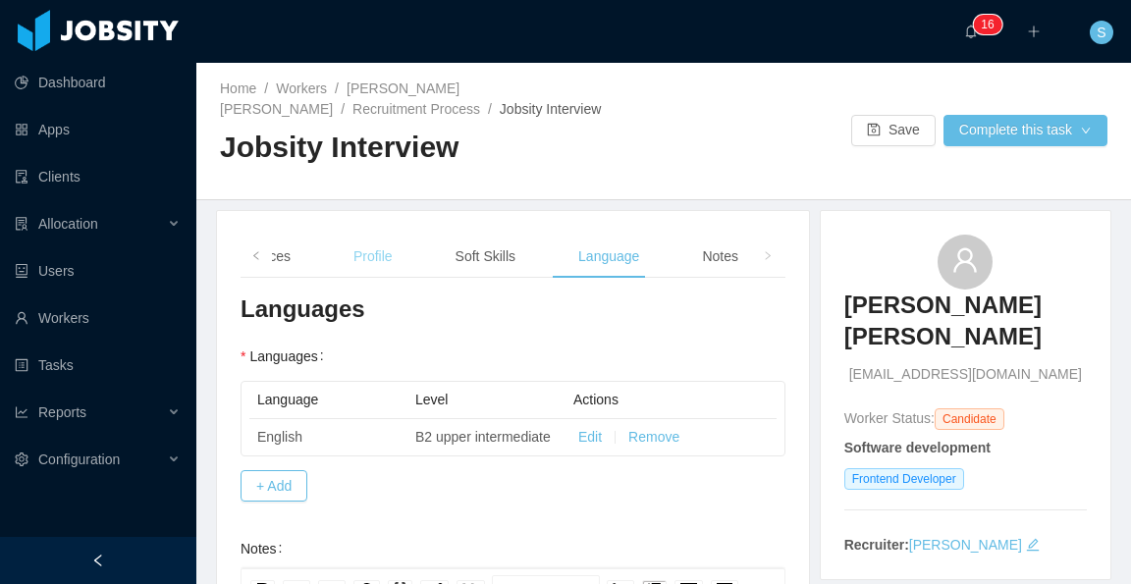
click at [375, 251] on div "Profile" at bounding box center [373, 257] width 71 height 44
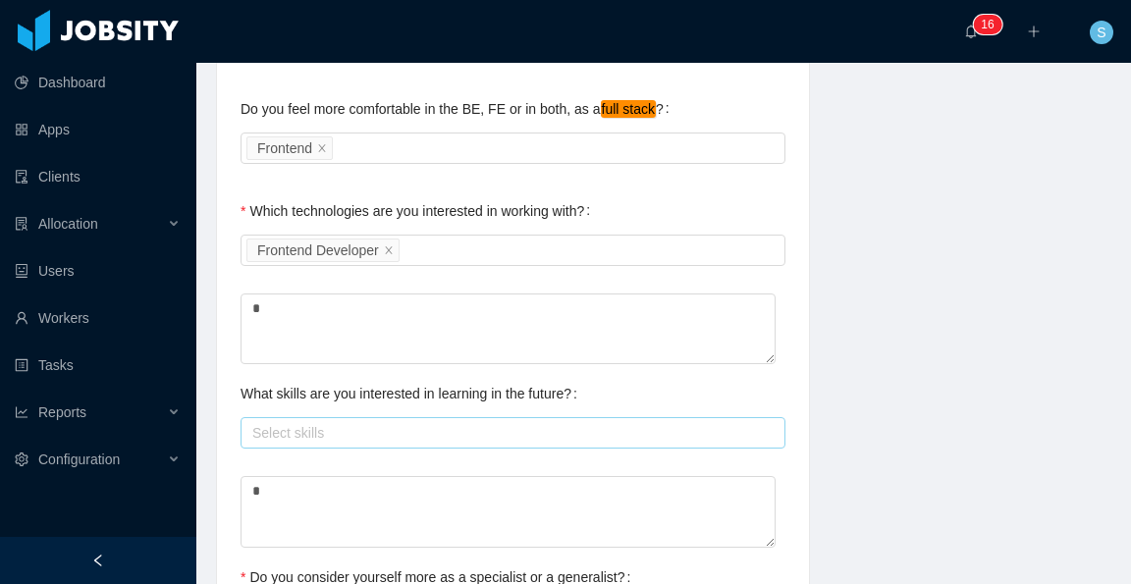
scroll to position [1080, 0]
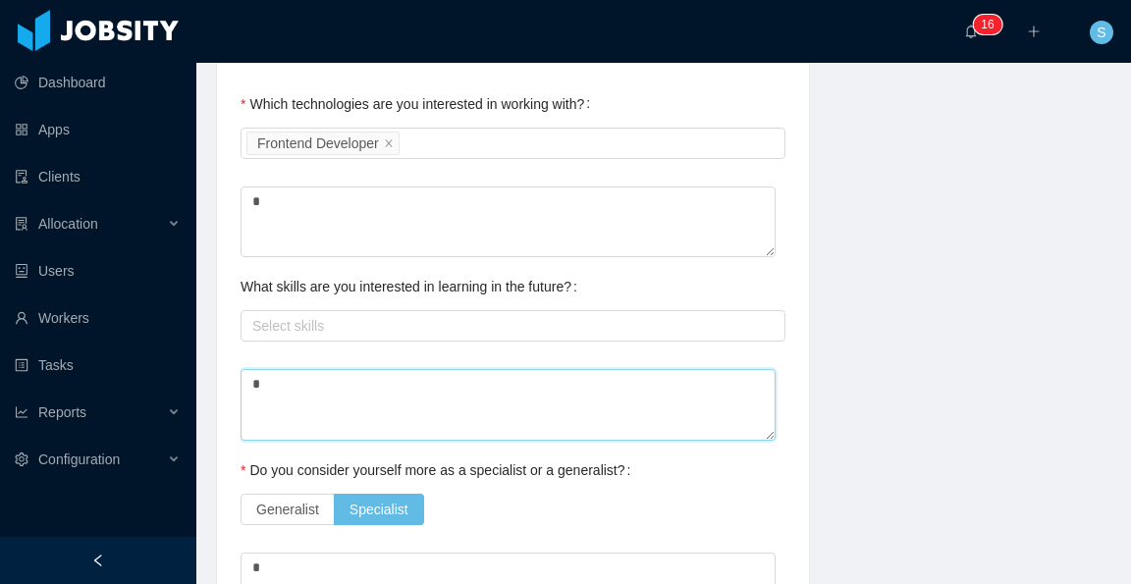
click at [510, 389] on textarea "*" at bounding box center [508, 405] width 535 height 72
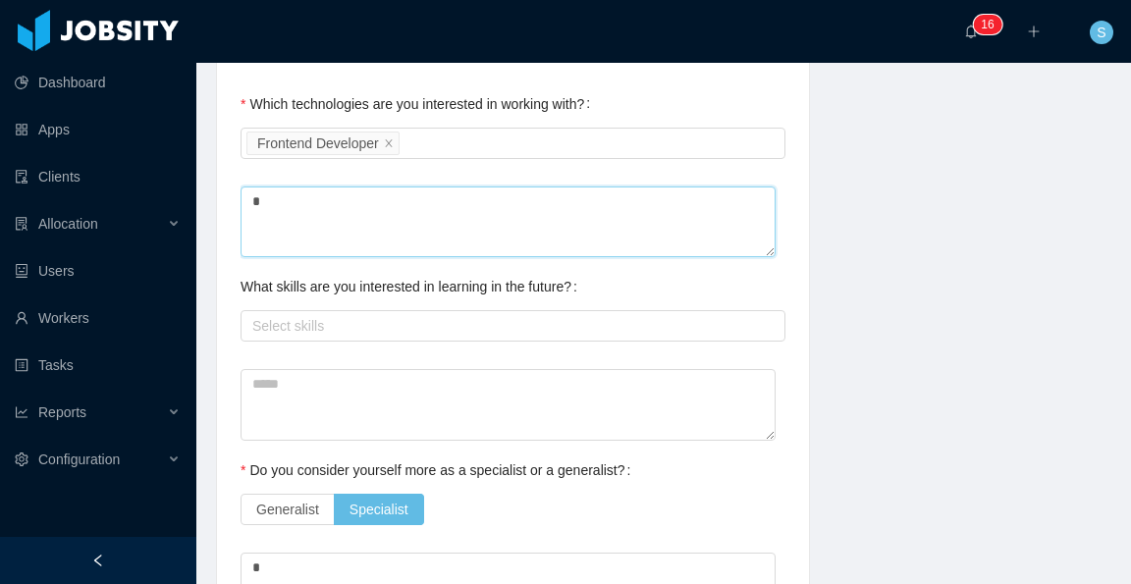
click at [442, 190] on textarea "*" at bounding box center [508, 223] width 535 height 72
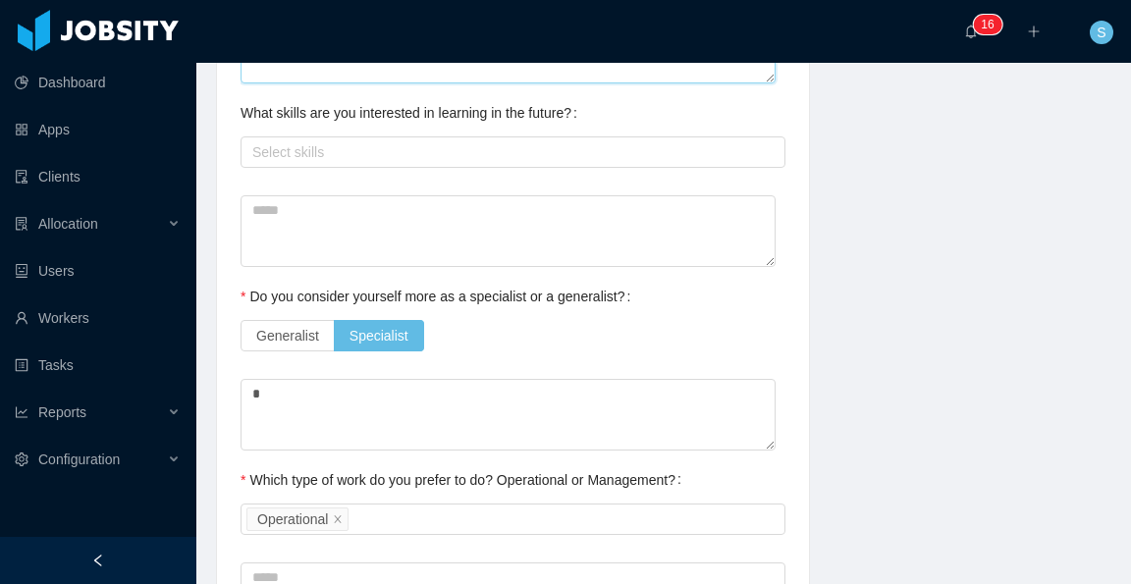
scroll to position [1276, 0]
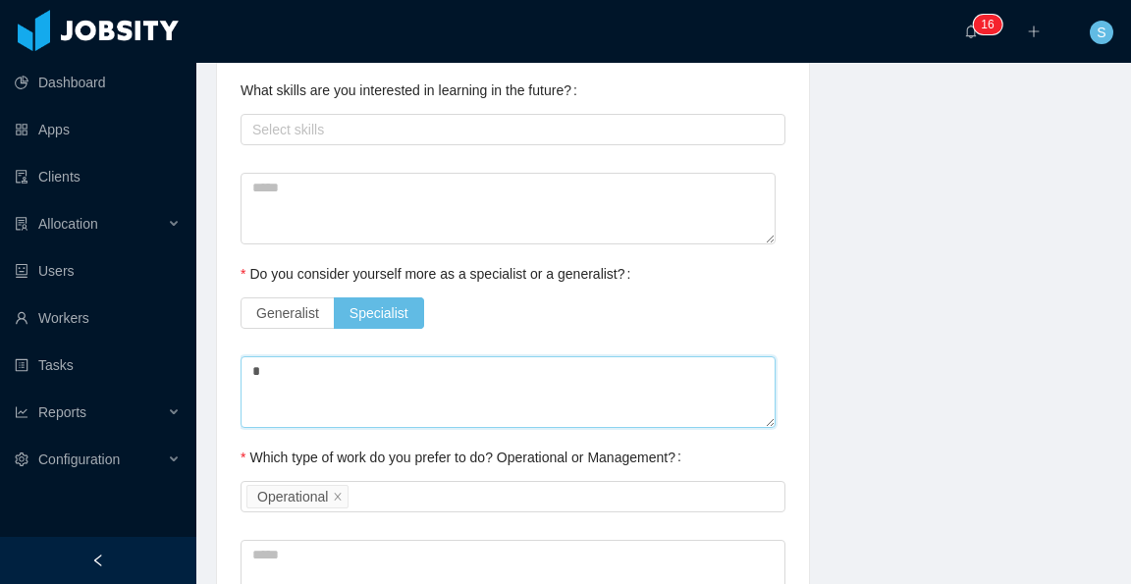
click at [398, 357] on textarea "*" at bounding box center [508, 392] width 535 height 72
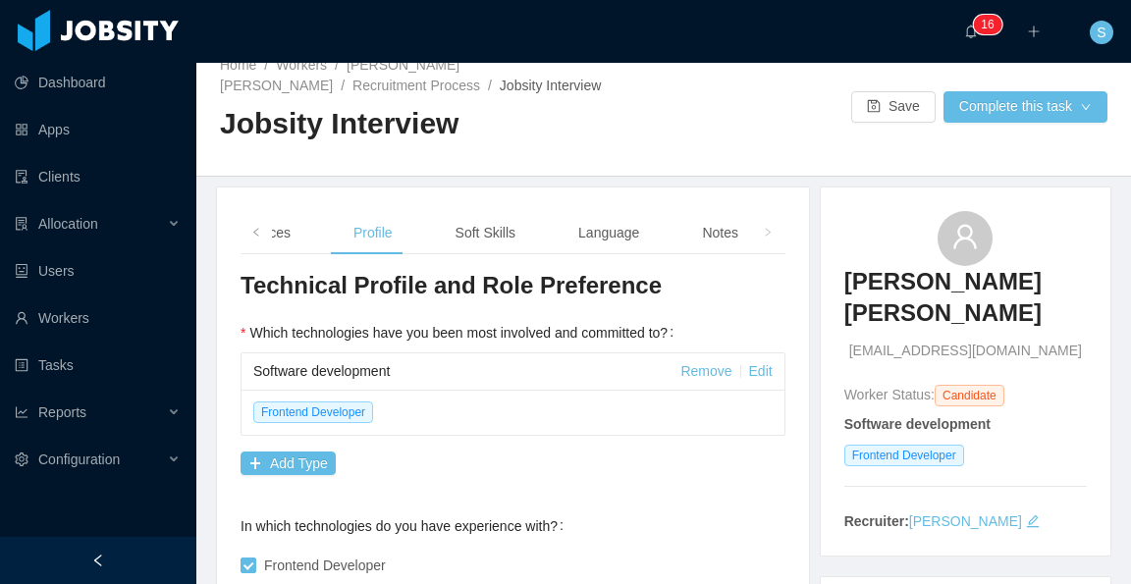
scroll to position [0, 0]
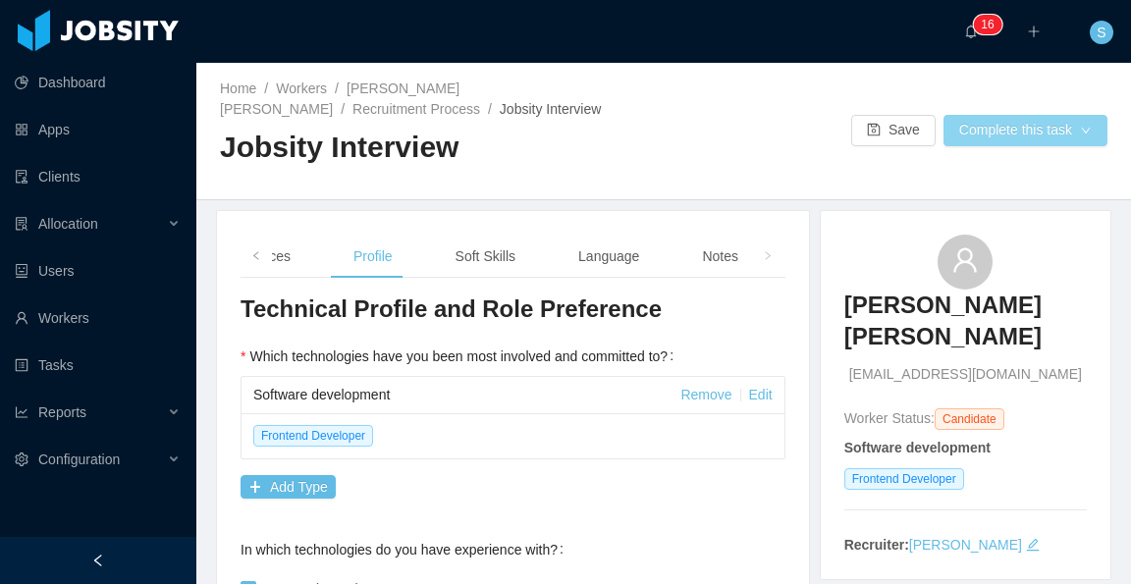
click at [983, 132] on button "Complete this task" at bounding box center [1026, 130] width 164 height 31
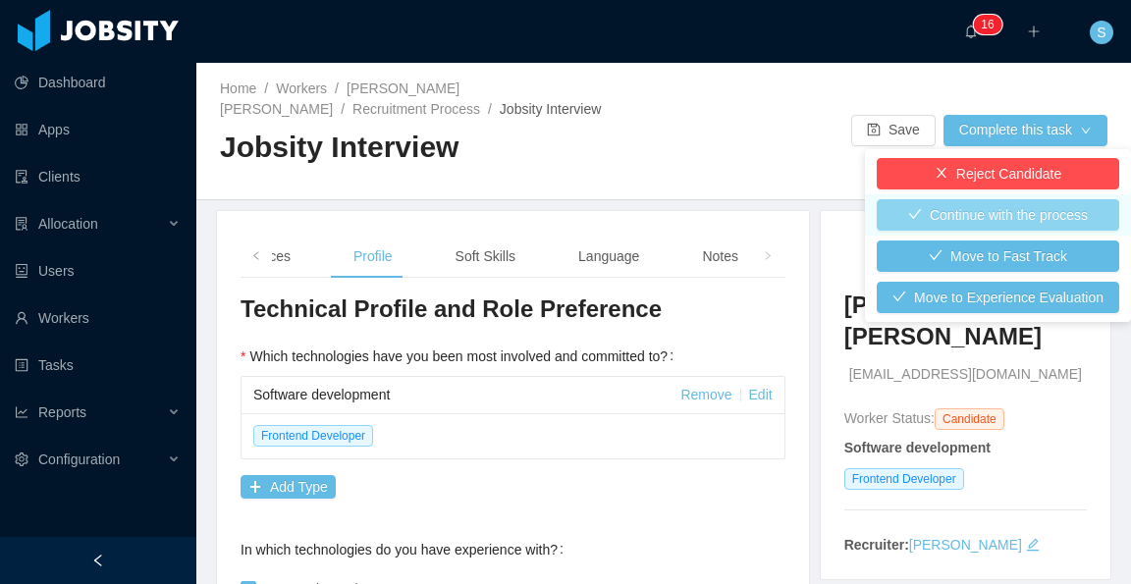
click at [995, 213] on button "Continue with the process" at bounding box center [998, 214] width 243 height 31
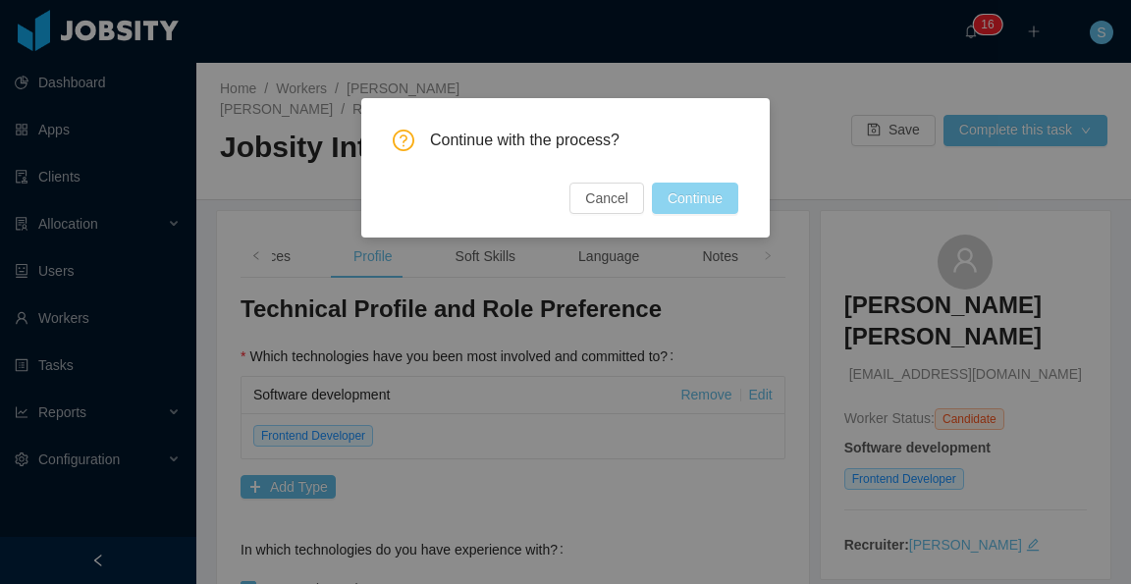
click at [695, 200] on button "Continue" at bounding box center [695, 198] width 86 height 31
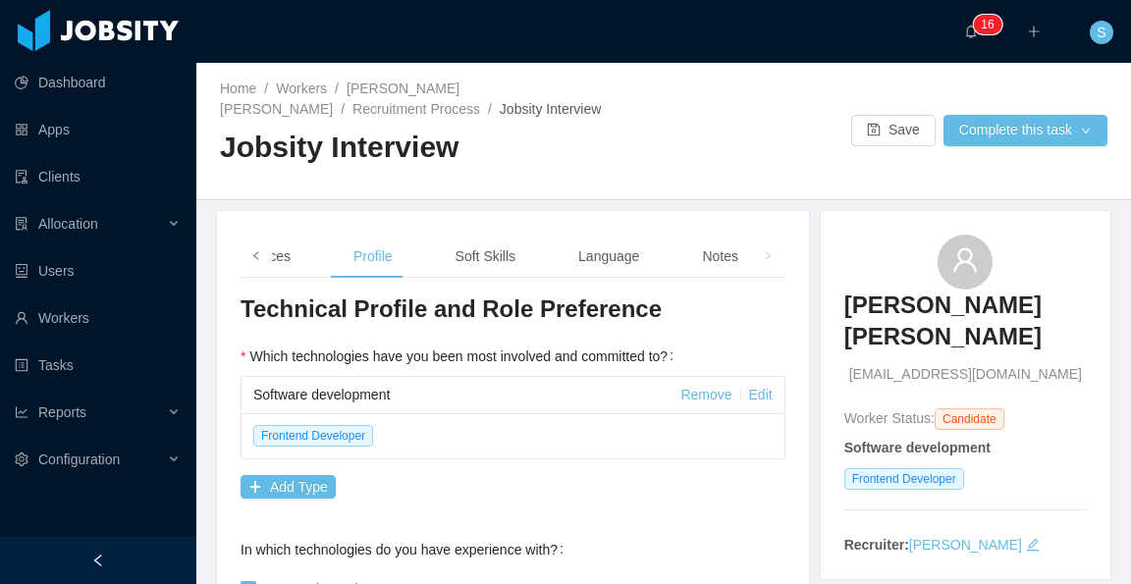
click at [259, 265] on span at bounding box center [256, 255] width 12 height 21
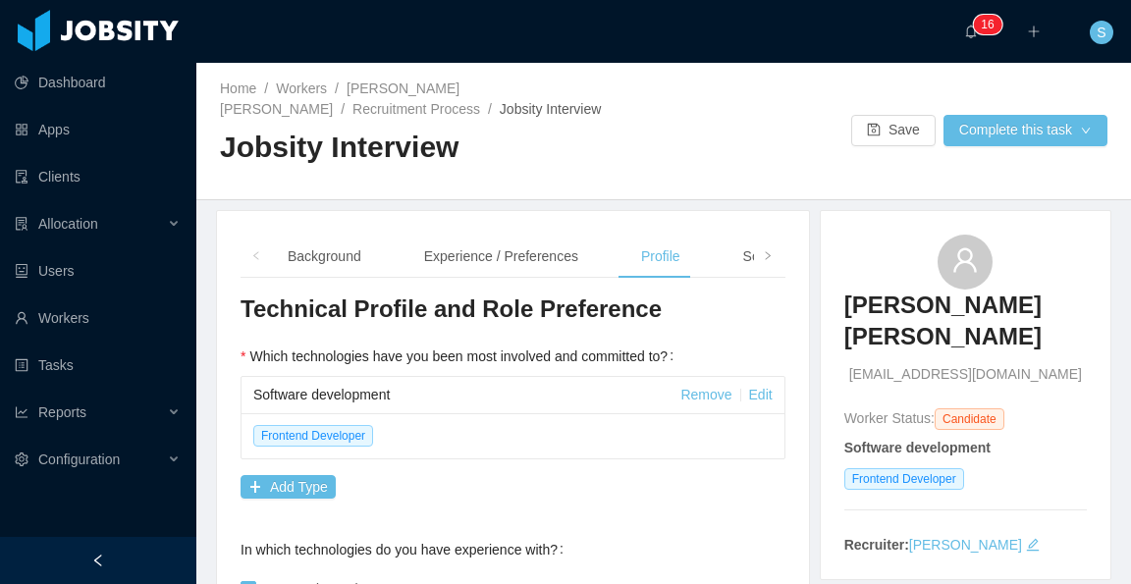
click at [259, 265] on span at bounding box center [256, 255] width 12 height 21
click at [337, 251] on div "Background" at bounding box center [324, 257] width 105 height 44
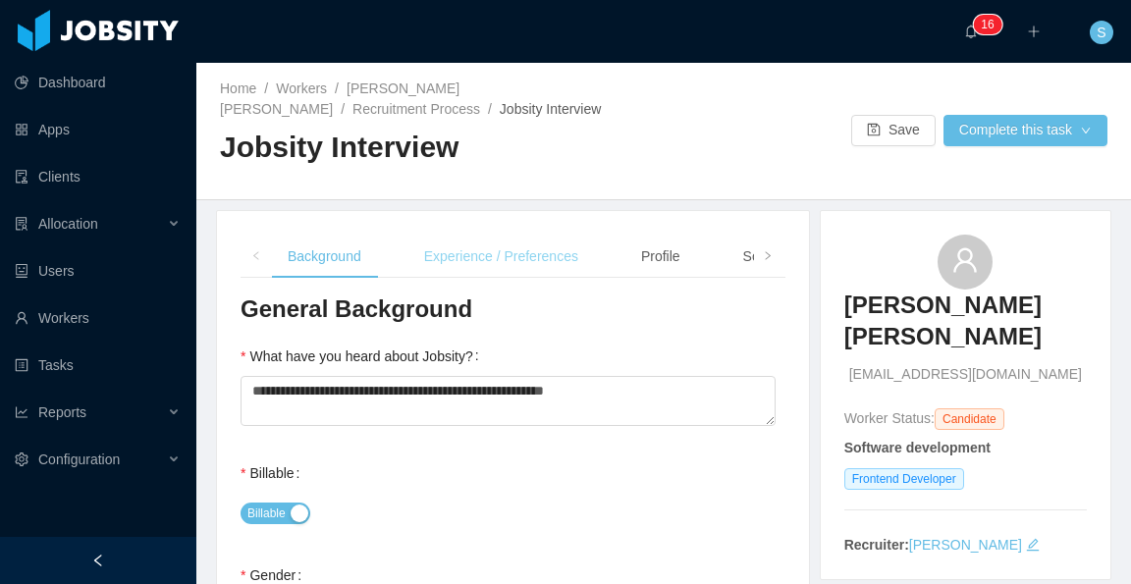
click at [469, 270] on div "Experience / Preferences" at bounding box center [501, 257] width 186 height 44
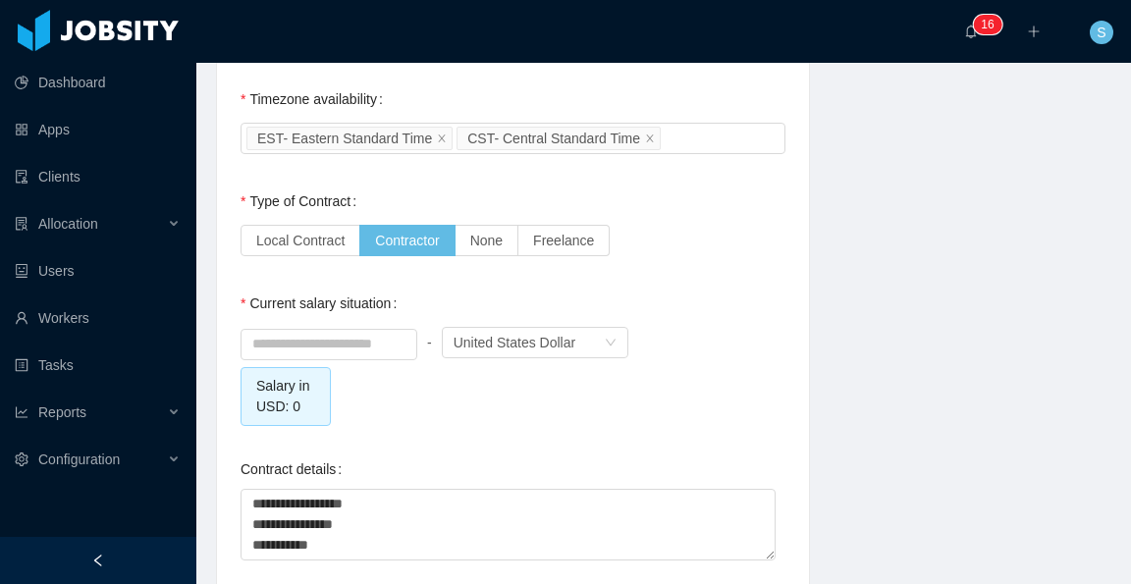
scroll to position [1767, 0]
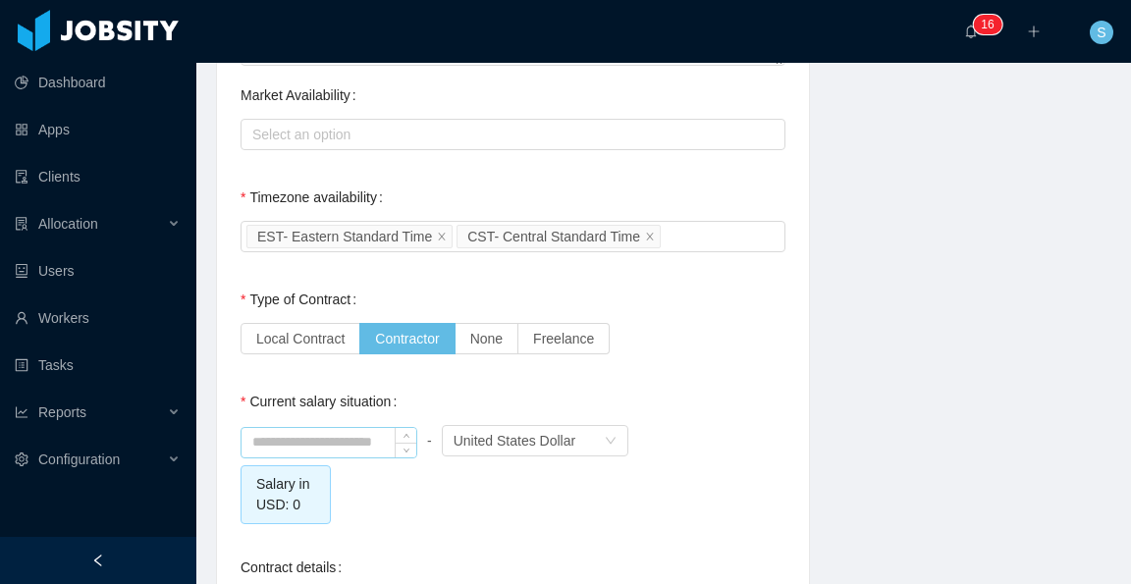
click at [348, 428] on input at bounding box center [329, 442] width 175 height 29
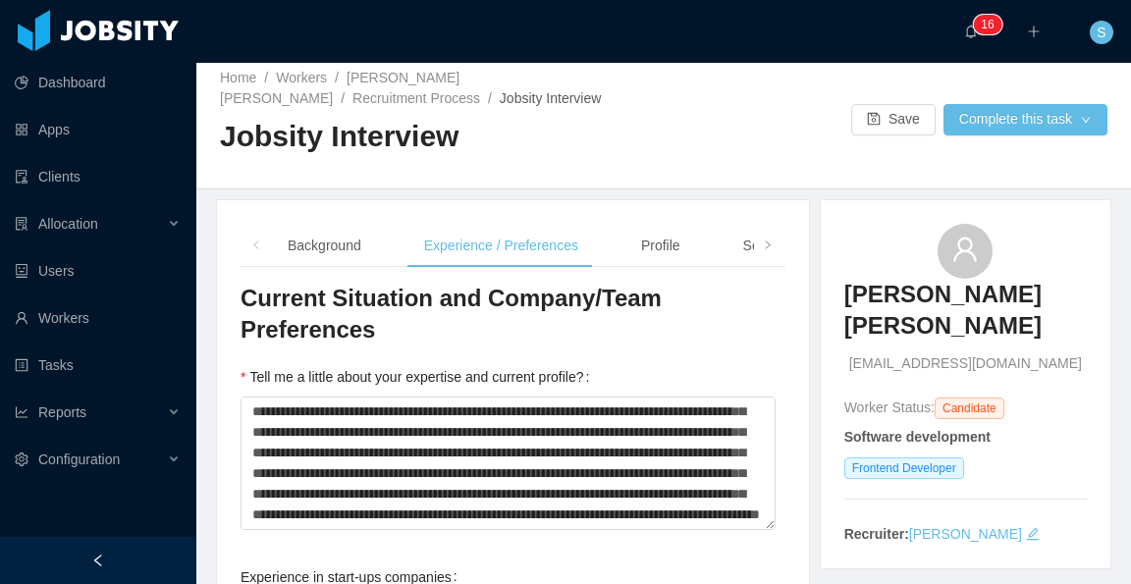
scroll to position [0, 0]
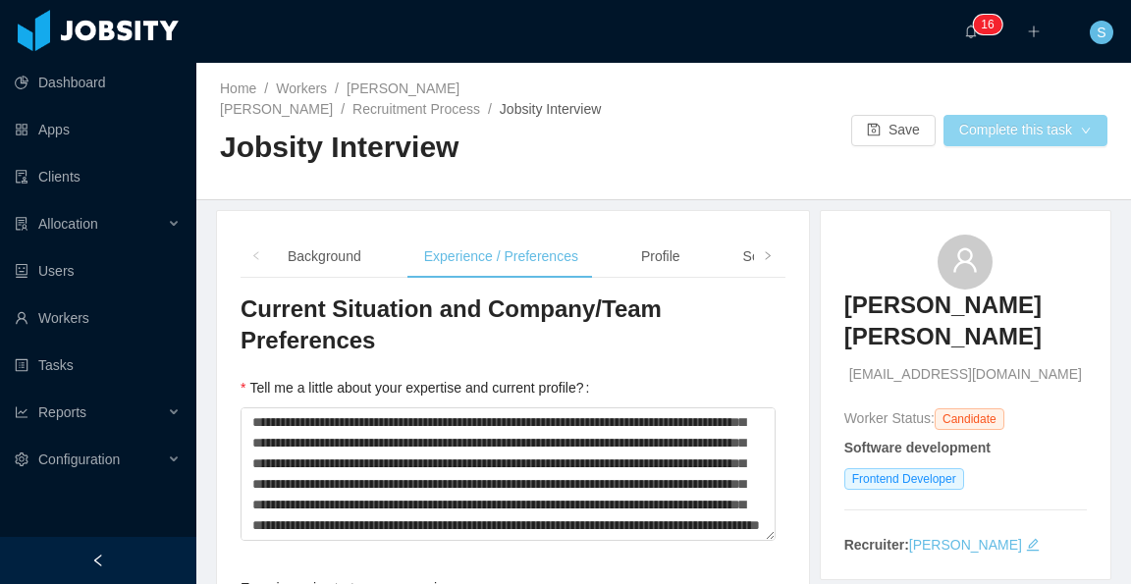
type input "*******"
click at [976, 115] on button "Complete this task" at bounding box center [1026, 130] width 164 height 31
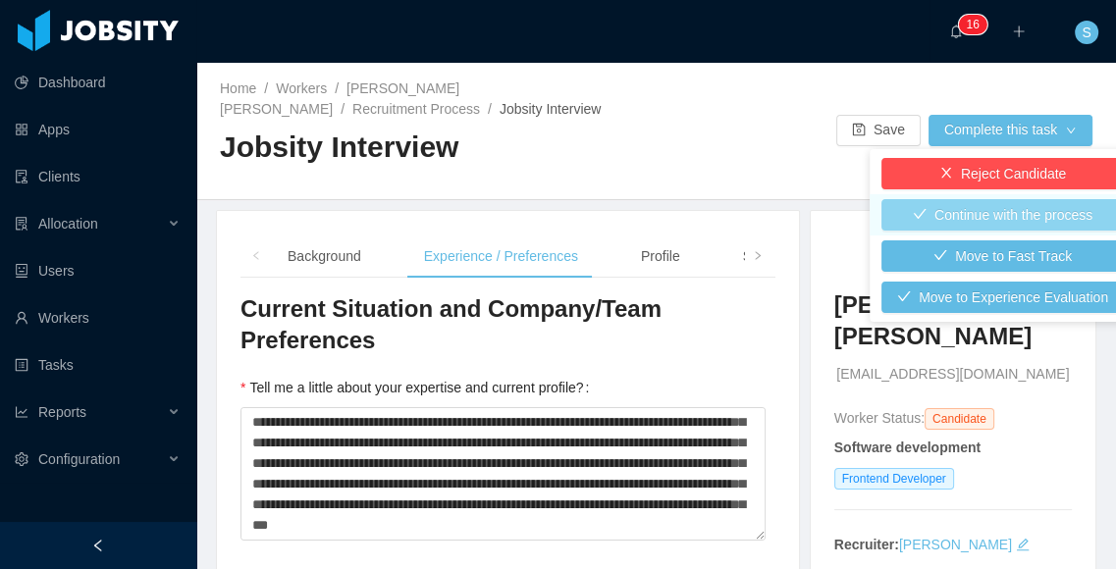
click at [989, 220] on button "Continue with the process" at bounding box center [1003, 214] width 243 height 31
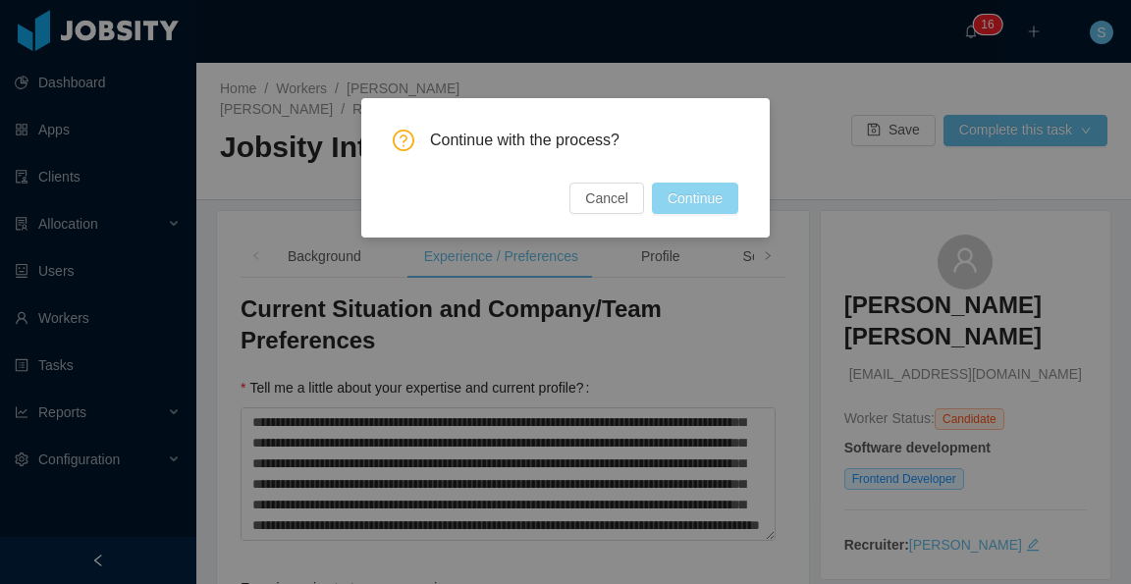
click at [681, 197] on button "Continue" at bounding box center [695, 198] width 86 height 31
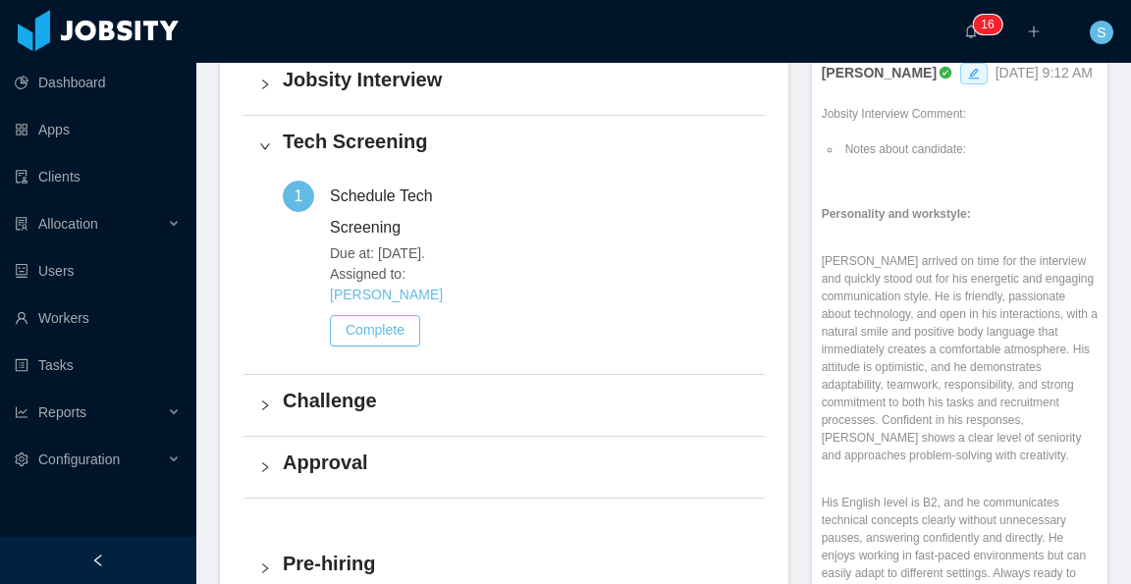
scroll to position [687, 0]
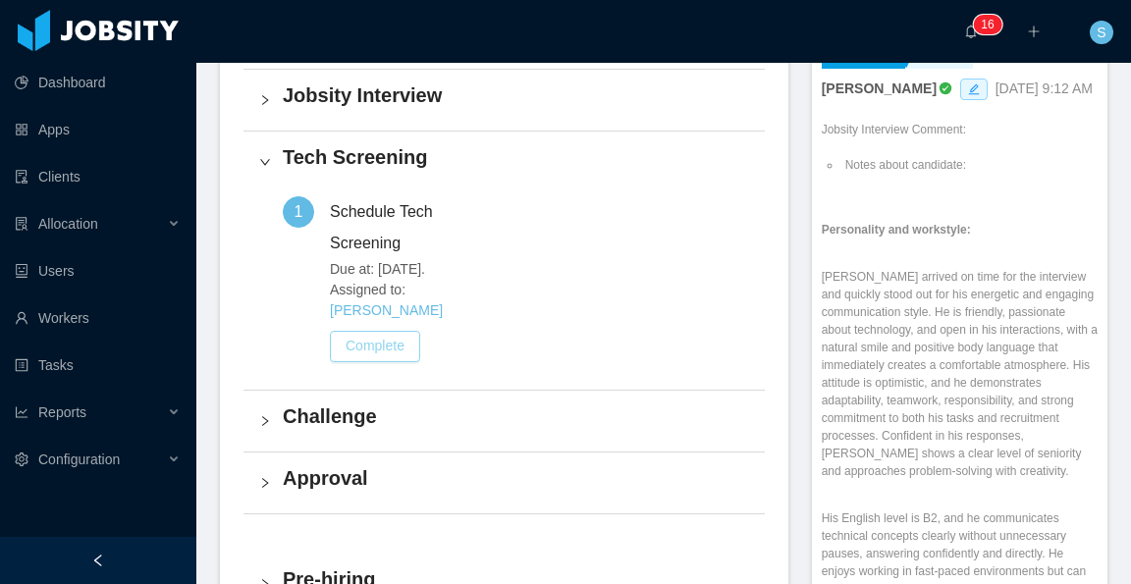
click at [387, 331] on button "Complete" at bounding box center [375, 346] width 90 height 31
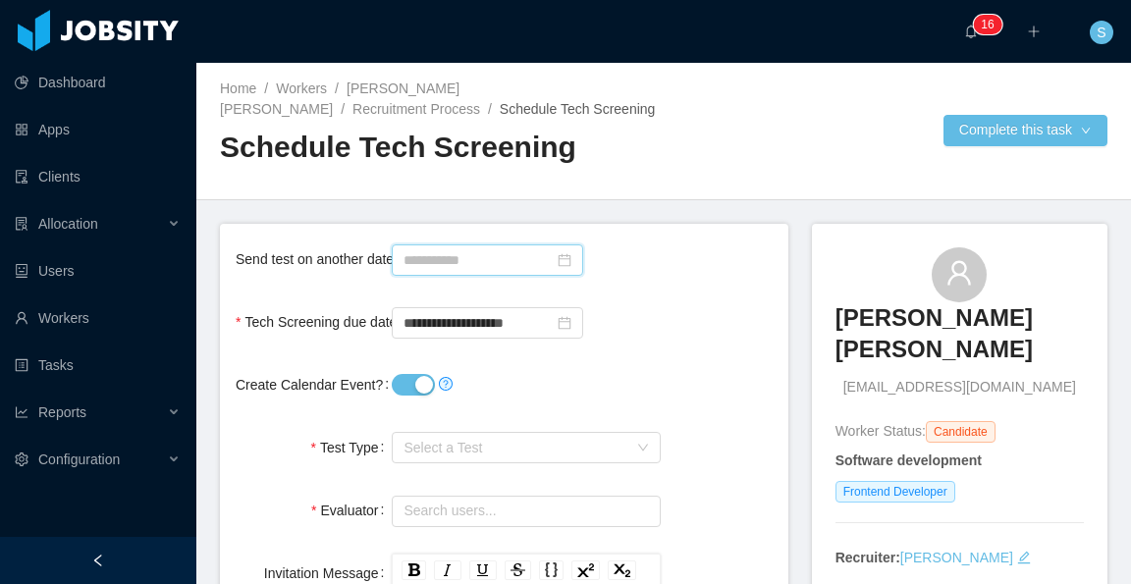
click at [524, 262] on input at bounding box center [487, 259] width 191 height 31
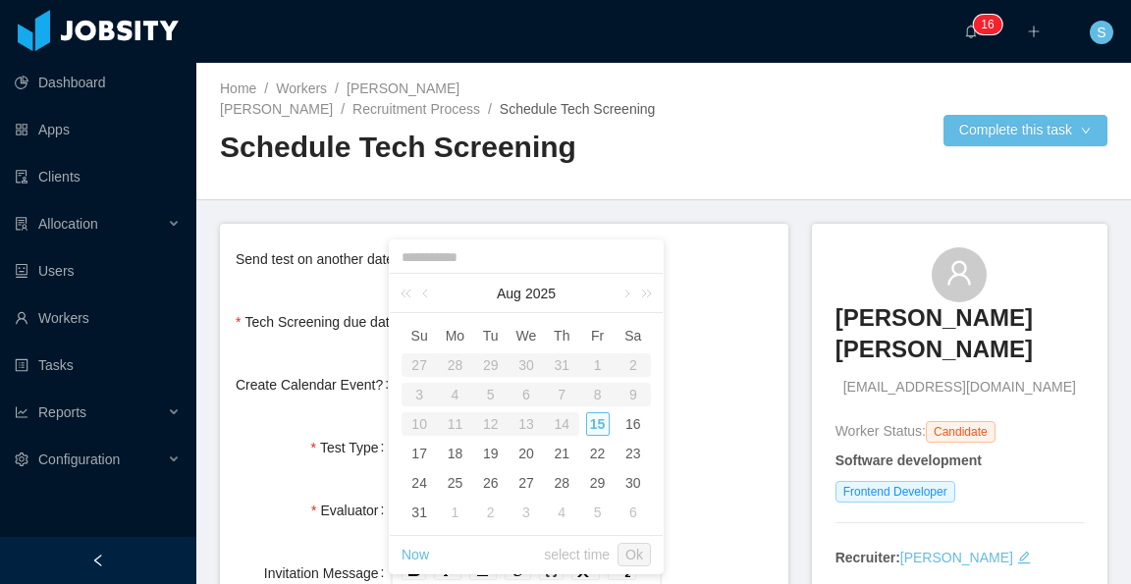
click at [708, 255] on div "Send test on another date" at bounding box center [504, 259] width 537 height 39
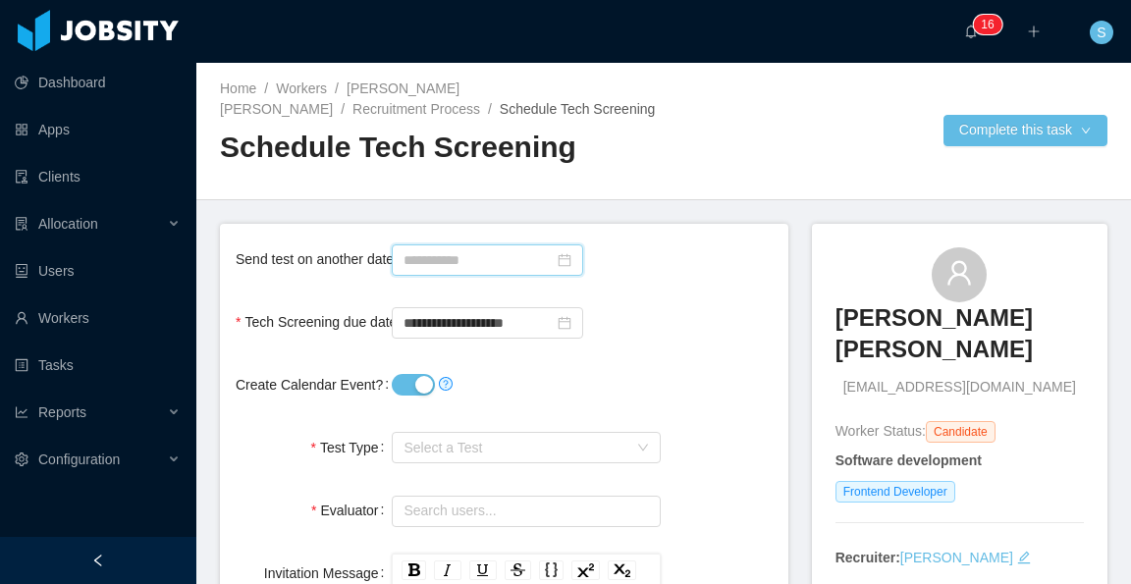
click at [474, 257] on input at bounding box center [487, 259] width 191 height 31
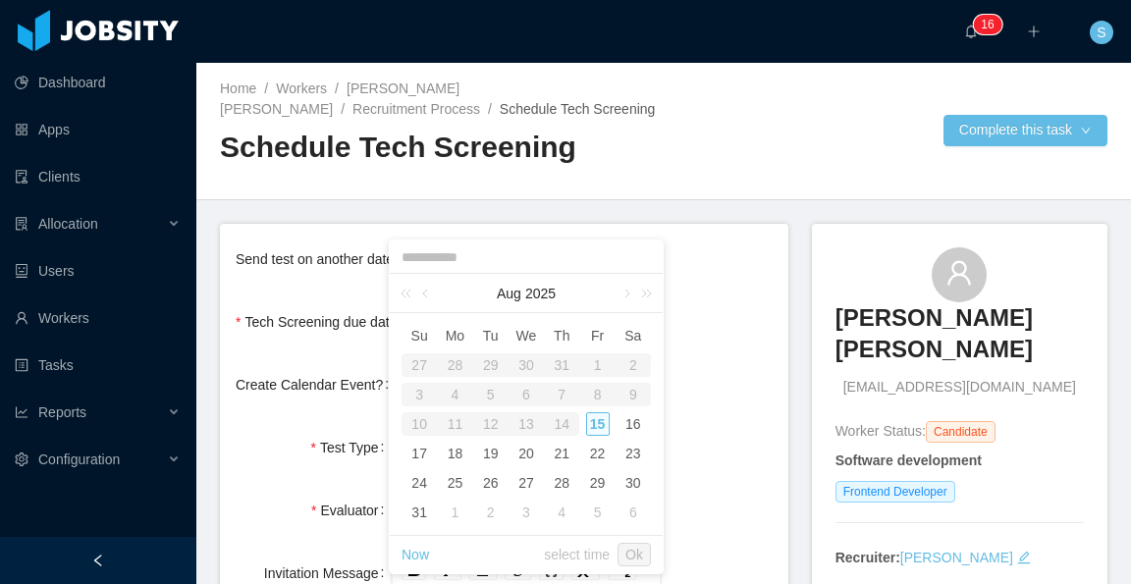
click at [597, 426] on div "15" at bounding box center [598, 424] width 24 height 24
type input "**********"
click at [696, 323] on div "**********" at bounding box center [504, 321] width 537 height 39
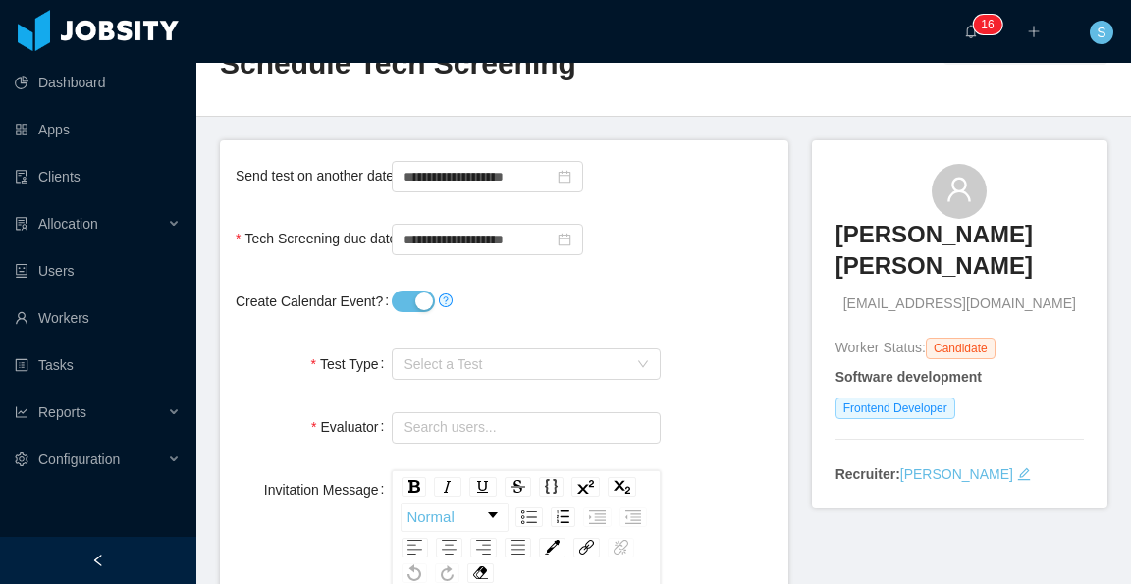
scroll to position [98, 0]
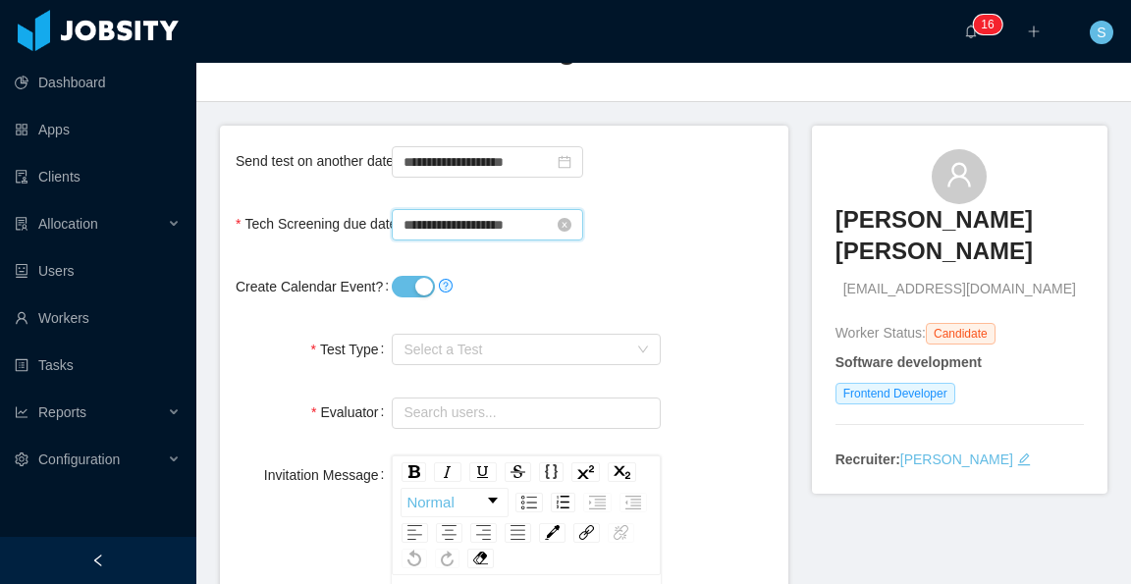
click at [497, 225] on input "**********" at bounding box center [487, 224] width 191 height 31
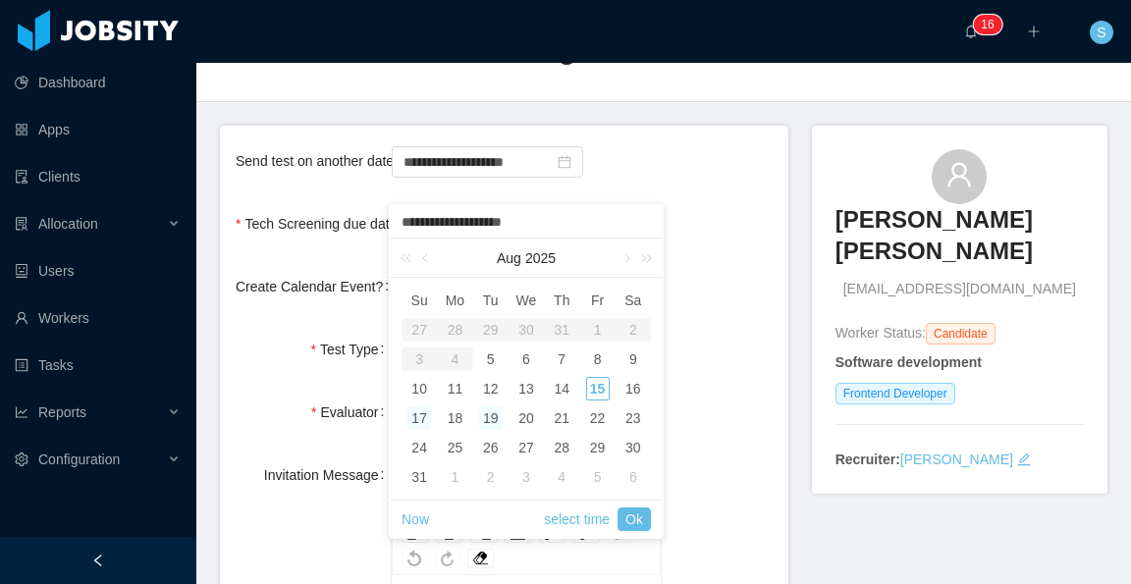
click at [493, 415] on div "19" at bounding box center [491, 418] width 24 height 24
type input "**********"
click at [493, 415] on div "19" at bounding box center [491, 418] width 24 height 24
click at [493, 416] on div "19" at bounding box center [491, 418] width 24 height 24
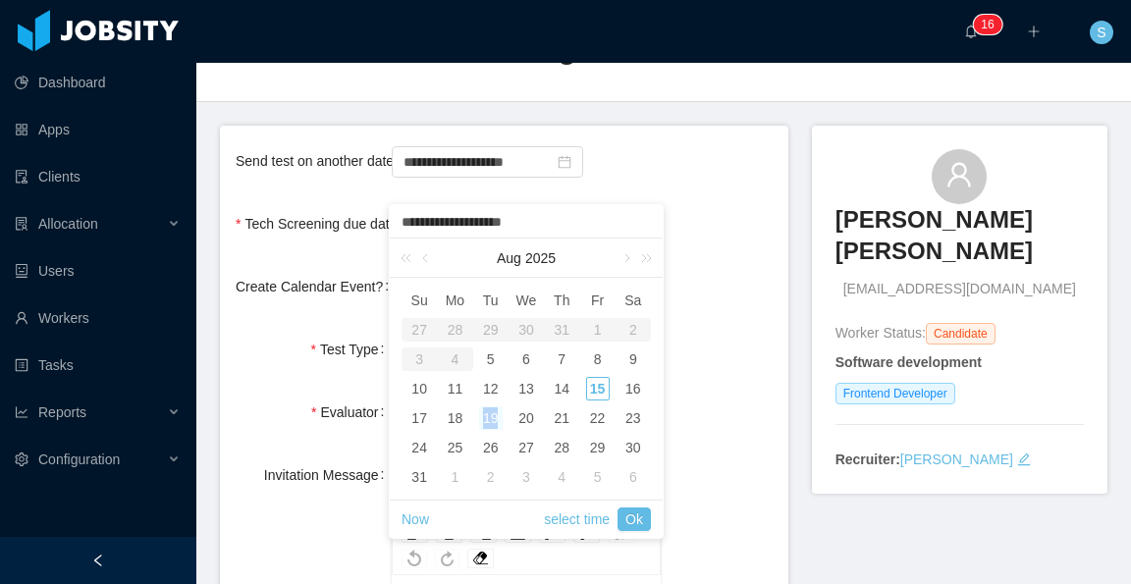
click at [493, 416] on div "19" at bounding box center [491, 418] width 24 height 24
click at [637, 515] on link "Ok" at bounding box center [634, 520] width 33 height 24
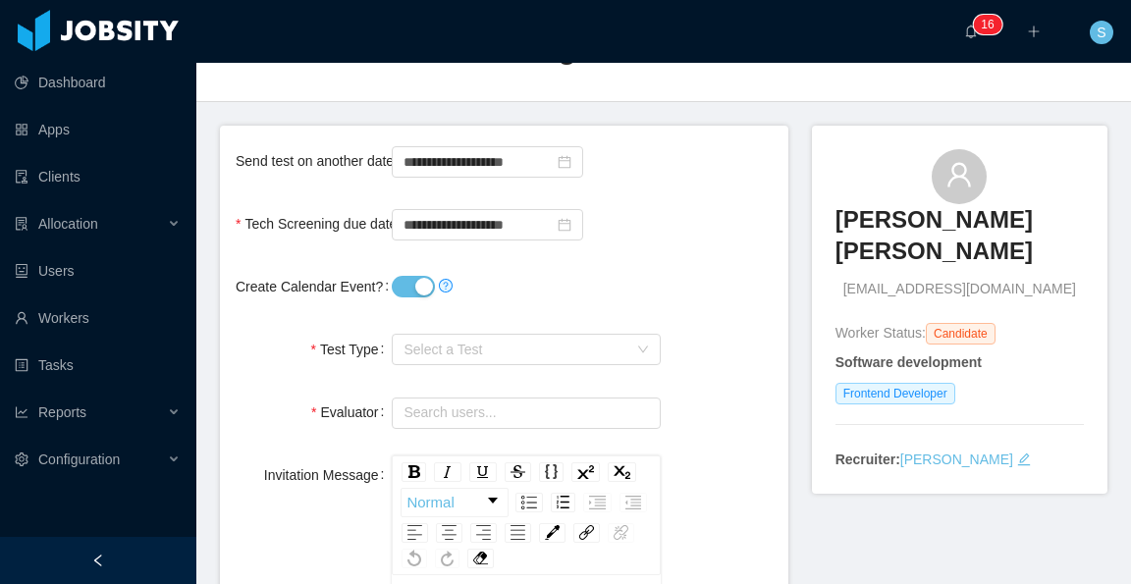
click at [648, 207] on div "**********" at bounding box center [526, 223] width 268 height 39
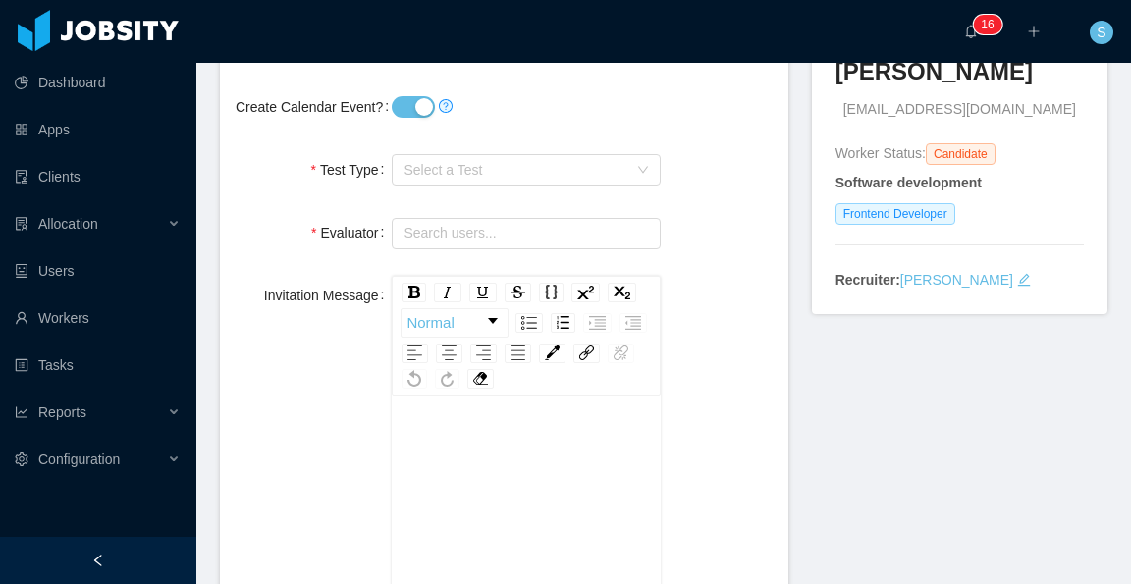
scroll to position [295, 0]
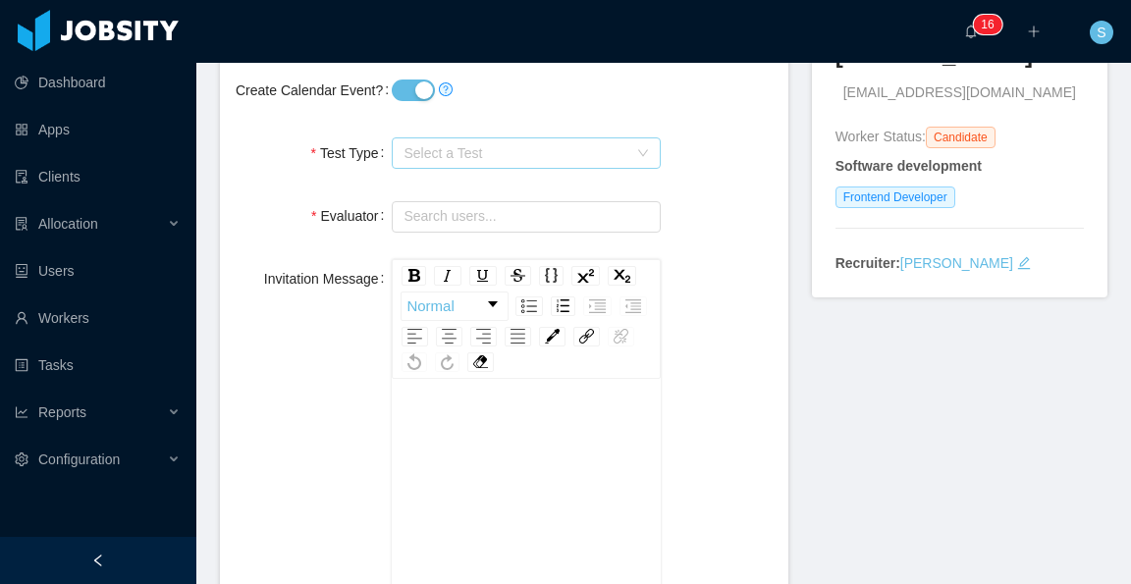
click at [535, 155] on span "Select a Test" at bounding box center [515, 153] width 223 height 20
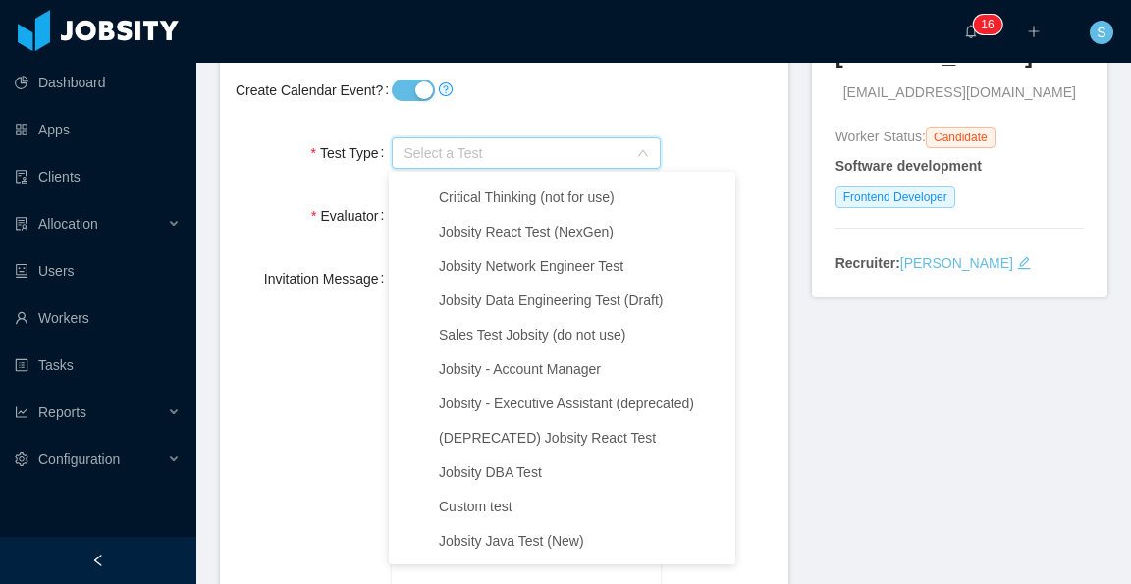
scroll to position [491, 0]
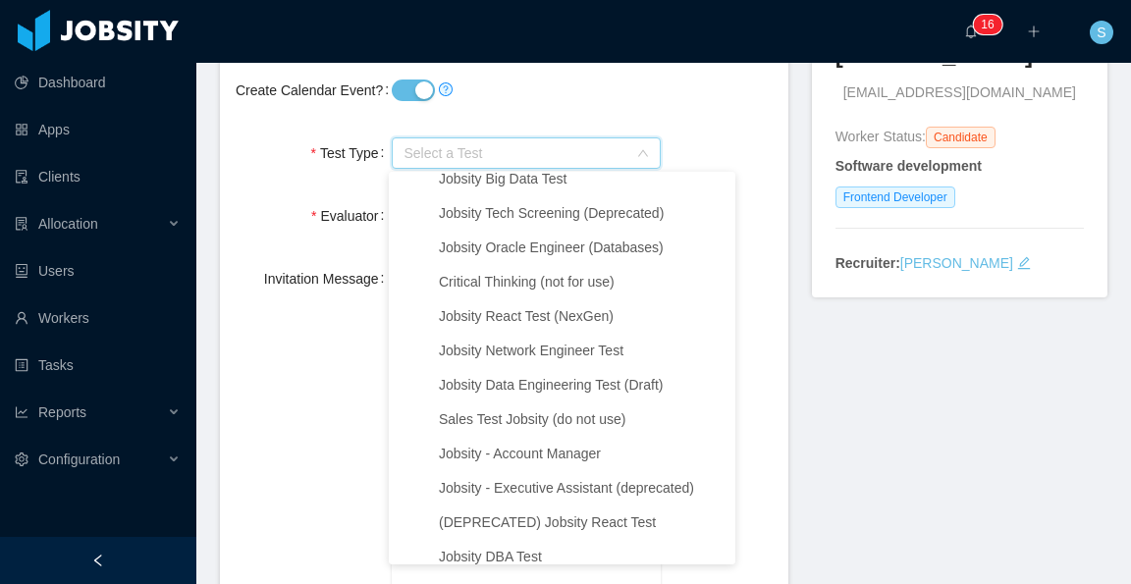
click at [540, 156] on span "Select a Test" at bounding box center [515, 153] width 223 height 20
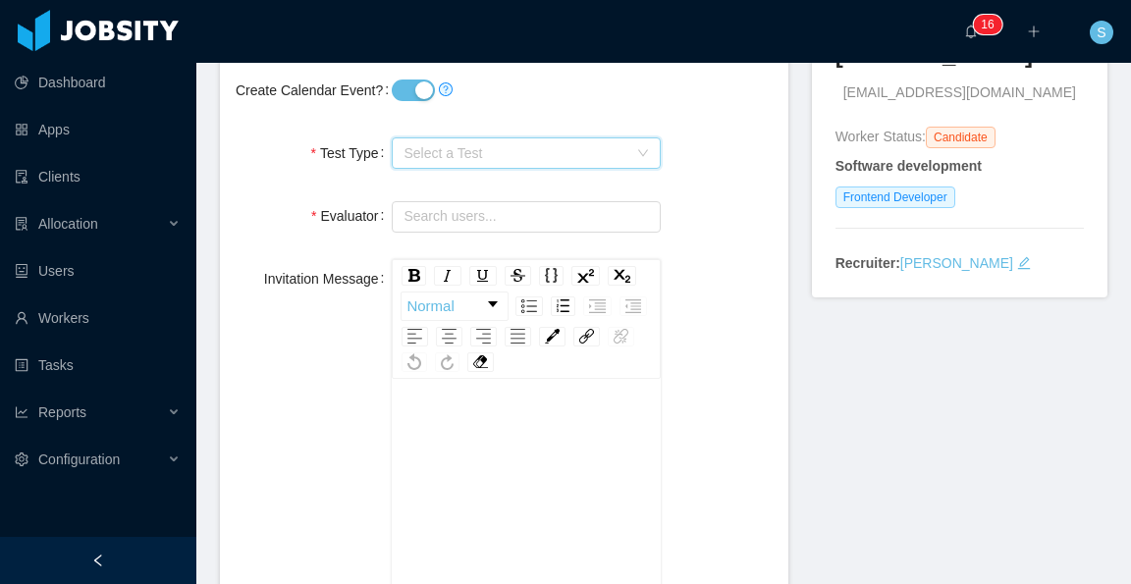
click at [540, 156] on span "Select a Test" at bounding box center [515, 153] width 223 height 20
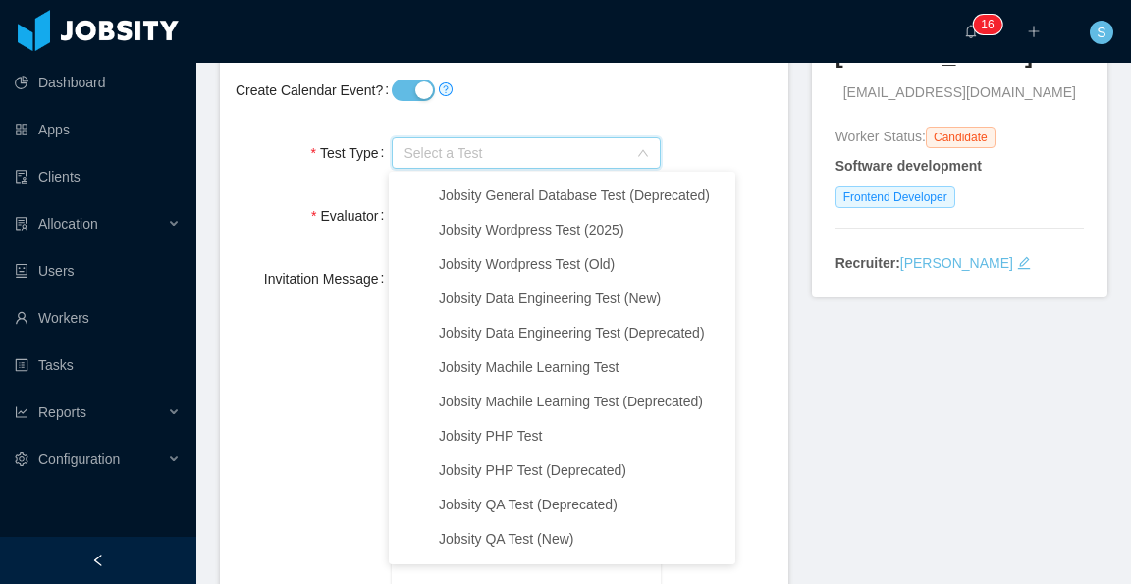
scroll to position [2651, 0]
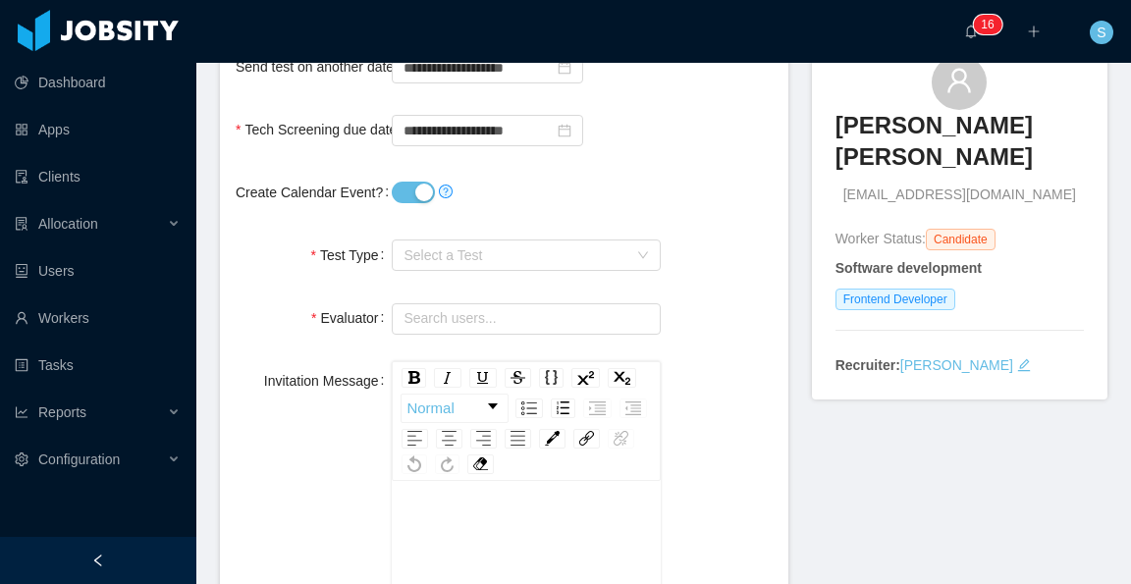
scroll to position [196, 0]
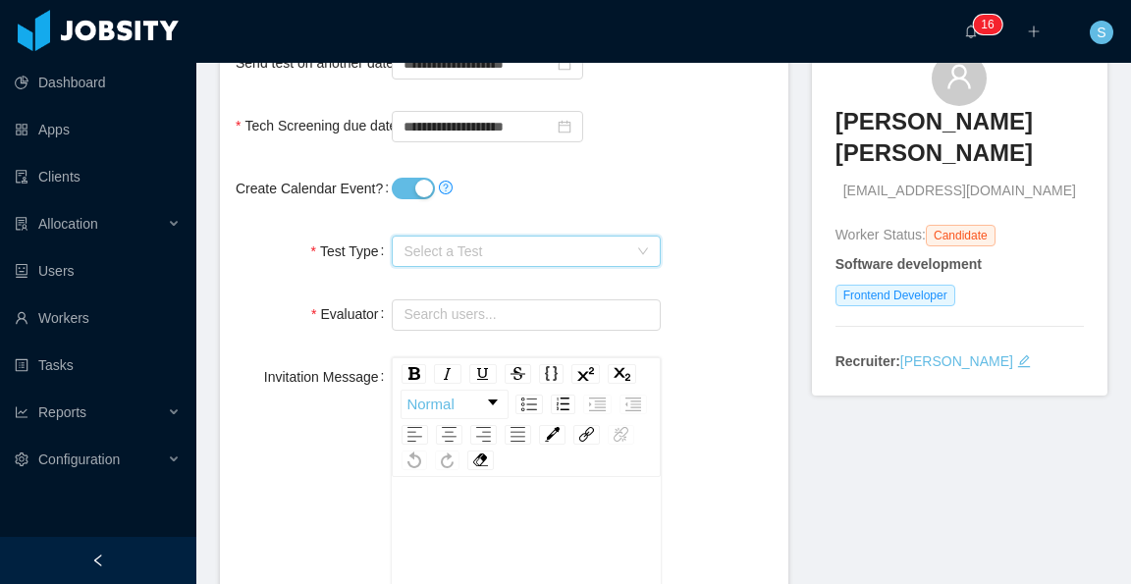
click at [613, 242] on span "Select a Test" at bounding box center [515, 252] width 223 height 20
click at [750, 196] on div "Create Calendar Event?" at bounding box center [504, 188] width 537 height 39
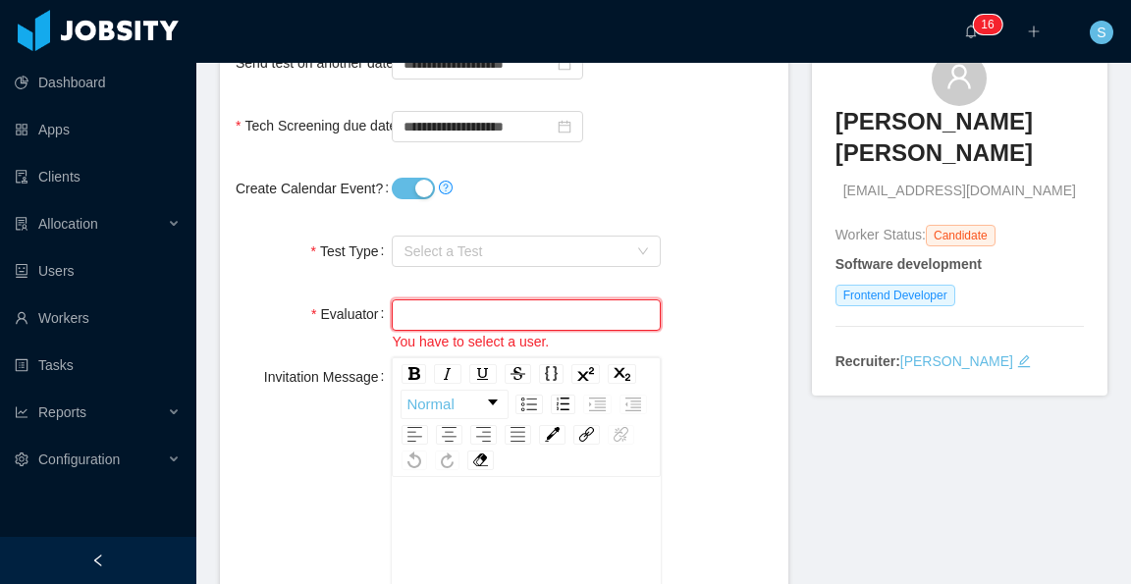
click at [608, 317] on input "text" at bounding box center [526, 314] width 268 height 31
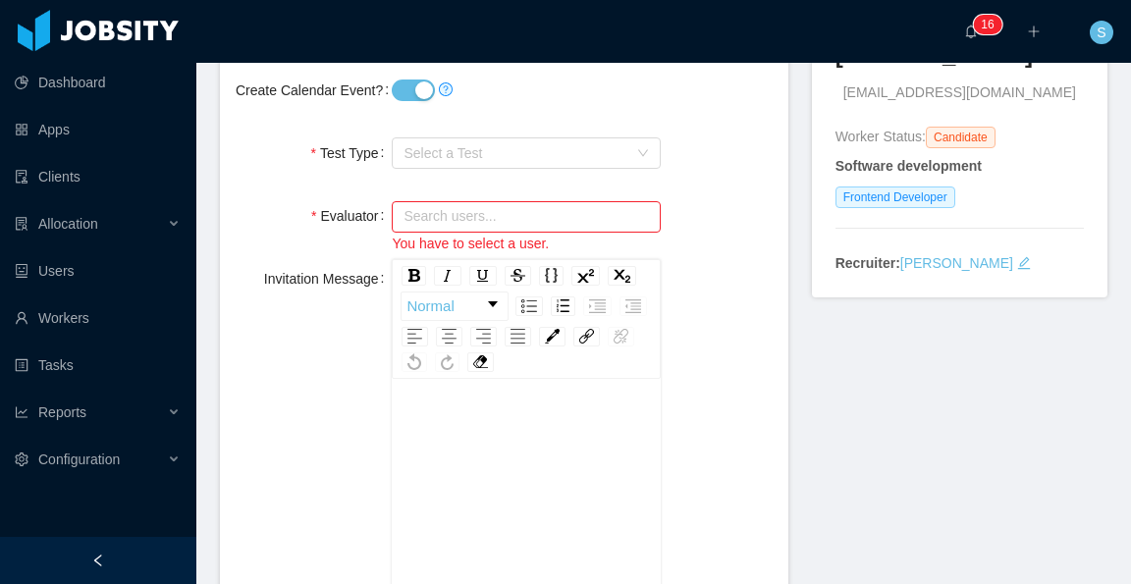
click at [697, 280] on div "Invitation Message Normal This message will be prepended to the default’s Hacke…" at bounding box center [504, 515] width 537 height 512
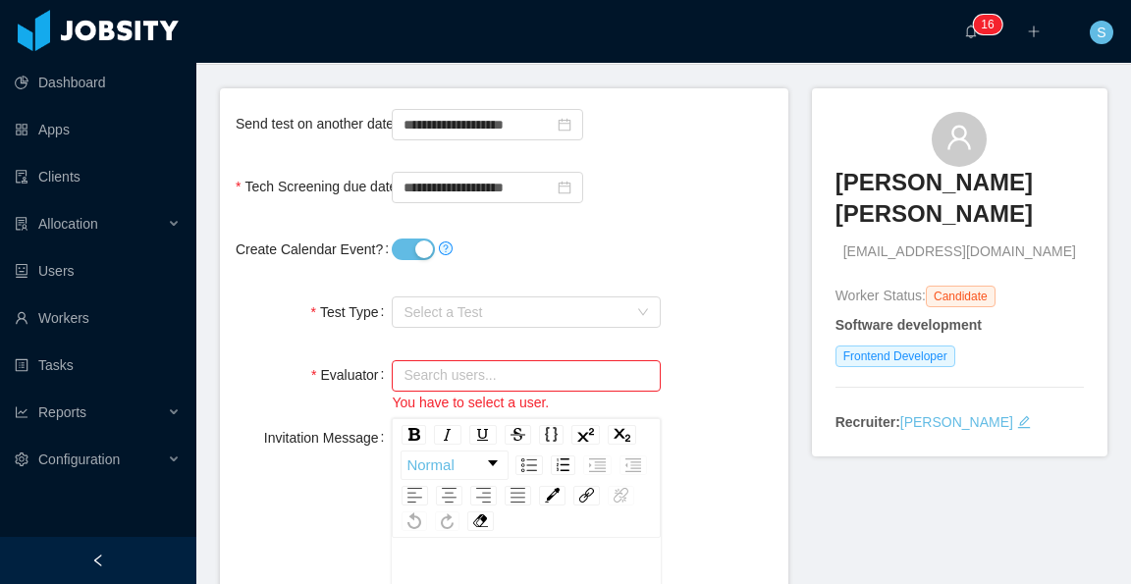
scroll to position [0, 0]
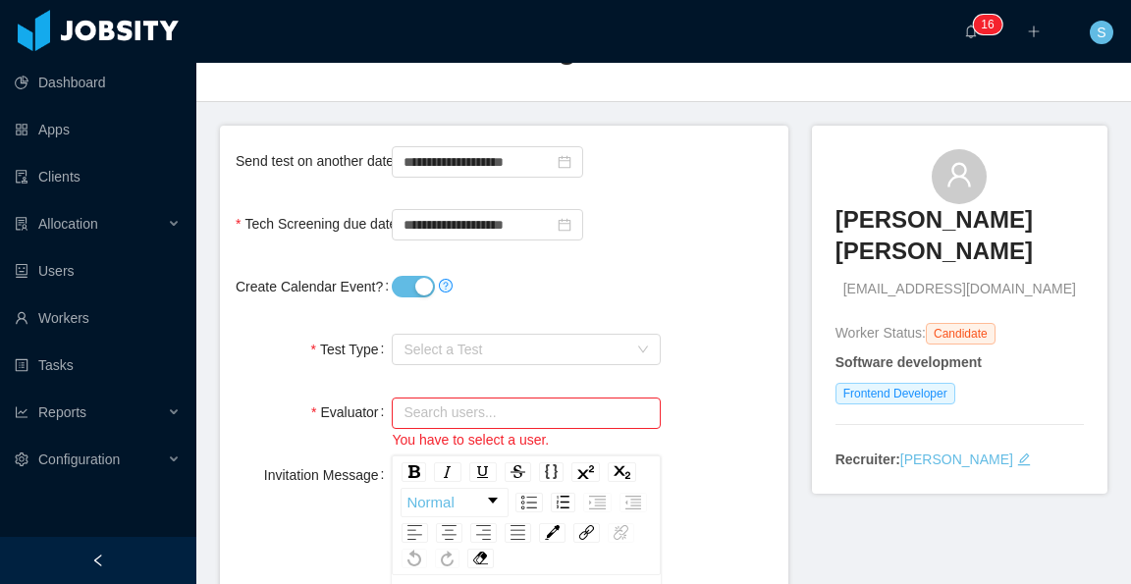
click at [582, 346] on span "Select a Test" at bounding box center [515, 350] width 223 height 20
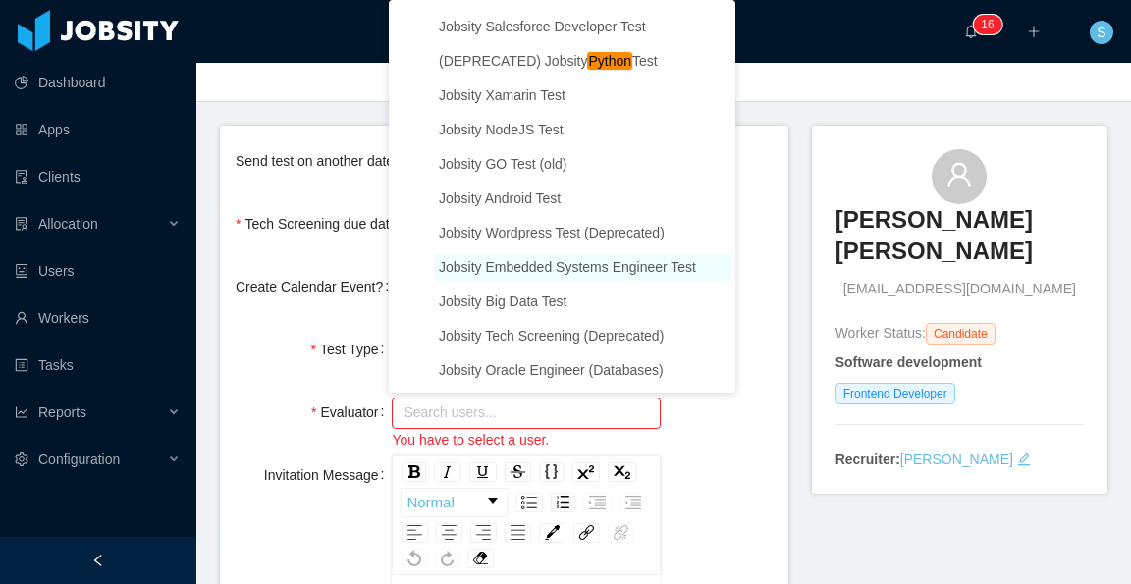
scroll to position [0, 0]
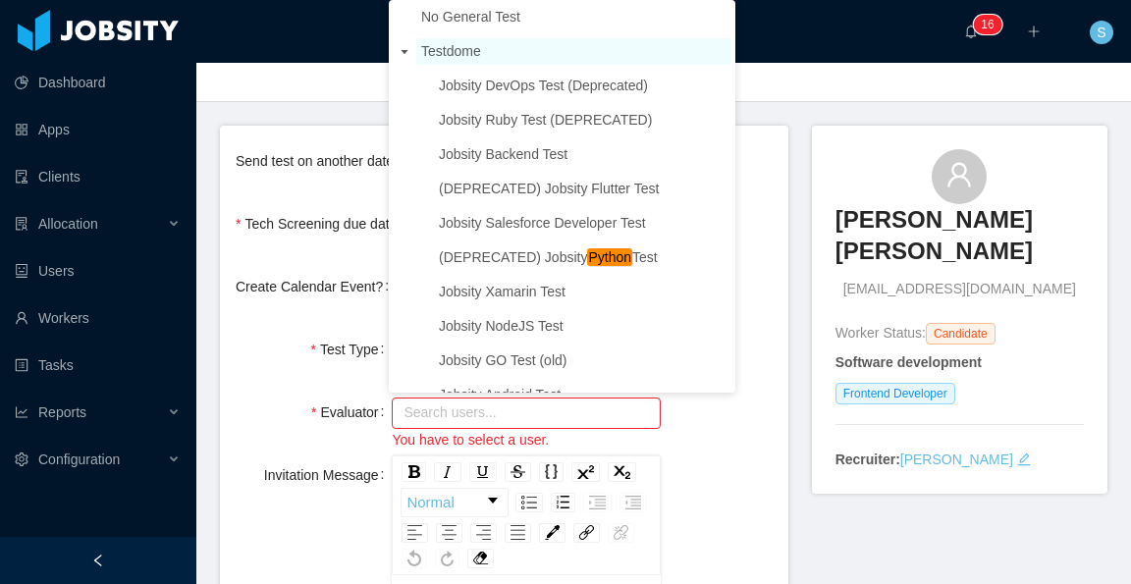
click at [467, 55] on span "Testdome" at bounding box center [451, 51] width 60 height 16
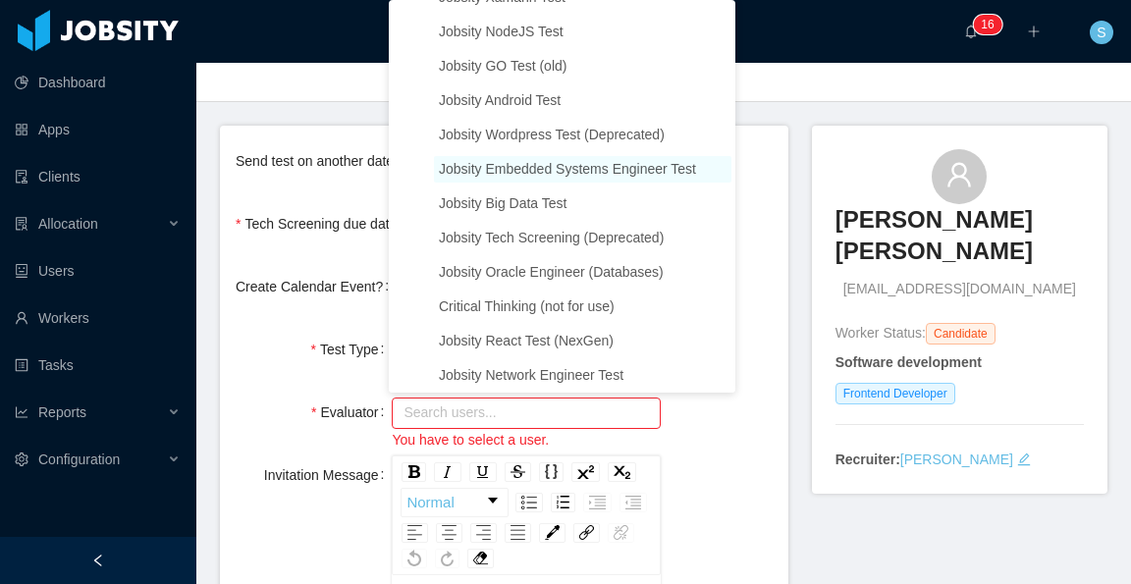
scroll to position [393, 0]
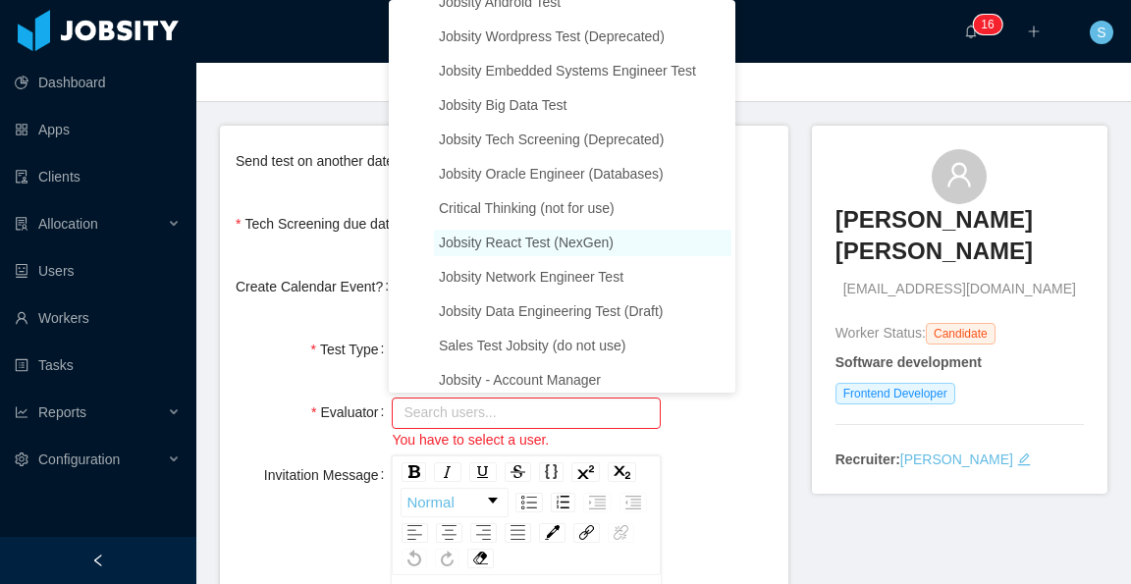
click at [585, 246] on span "Jobsity React Test (NexGen)" at bounding box center [526, 243] width 175 height 16
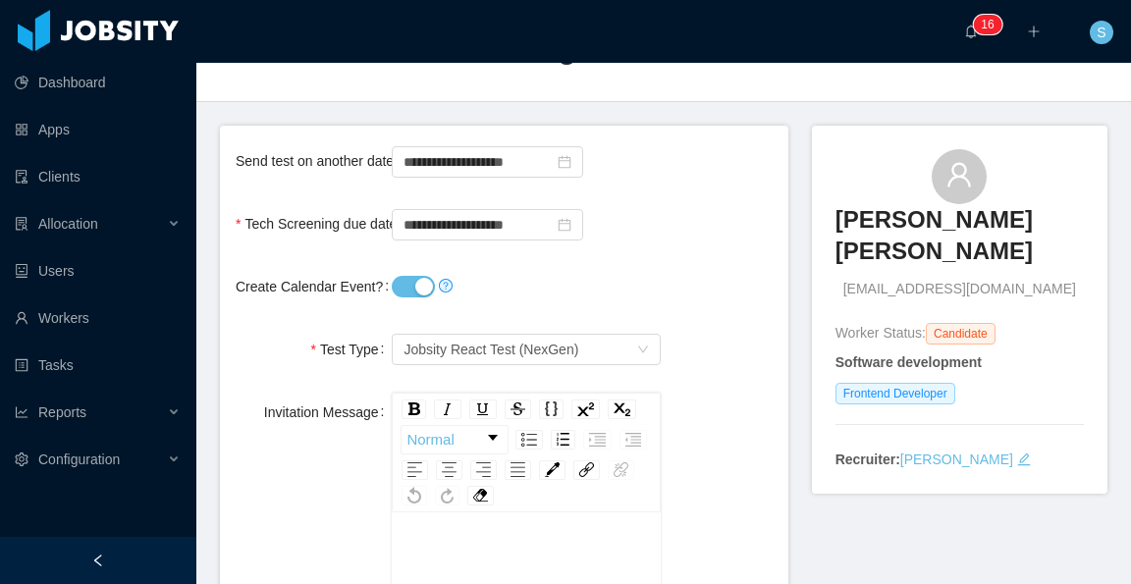
click at [690, 274] on div "Create Calendar Event?" at bounding box center [504, 286] width 537 height 39
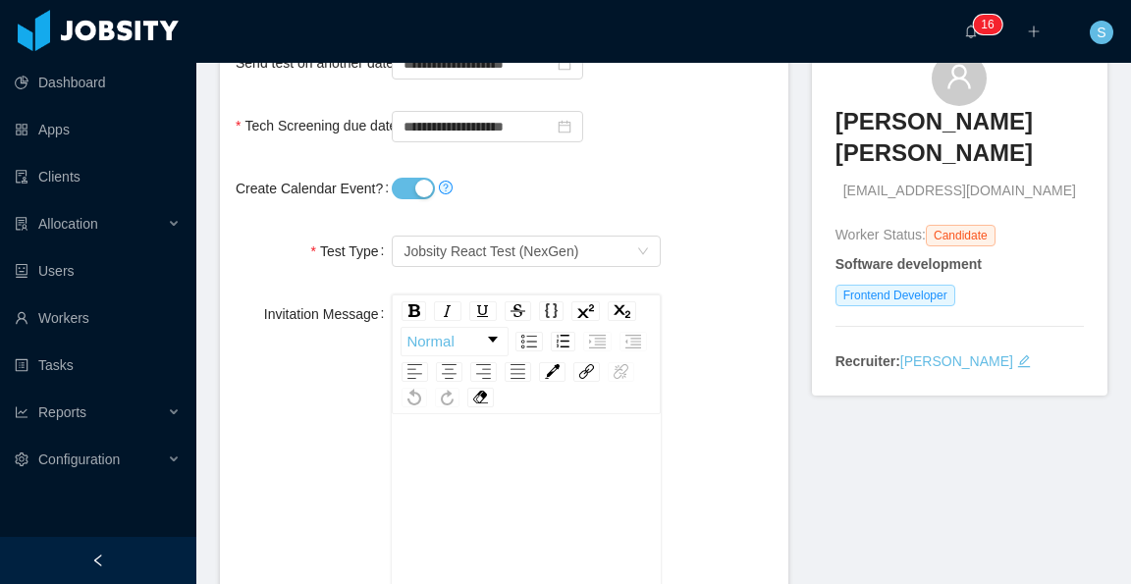
click at [725, 308] on div "Invitation Message Normal This message will be prepended to the default’s Hacke…" at bounding box center [504, 551] width 537 height 512
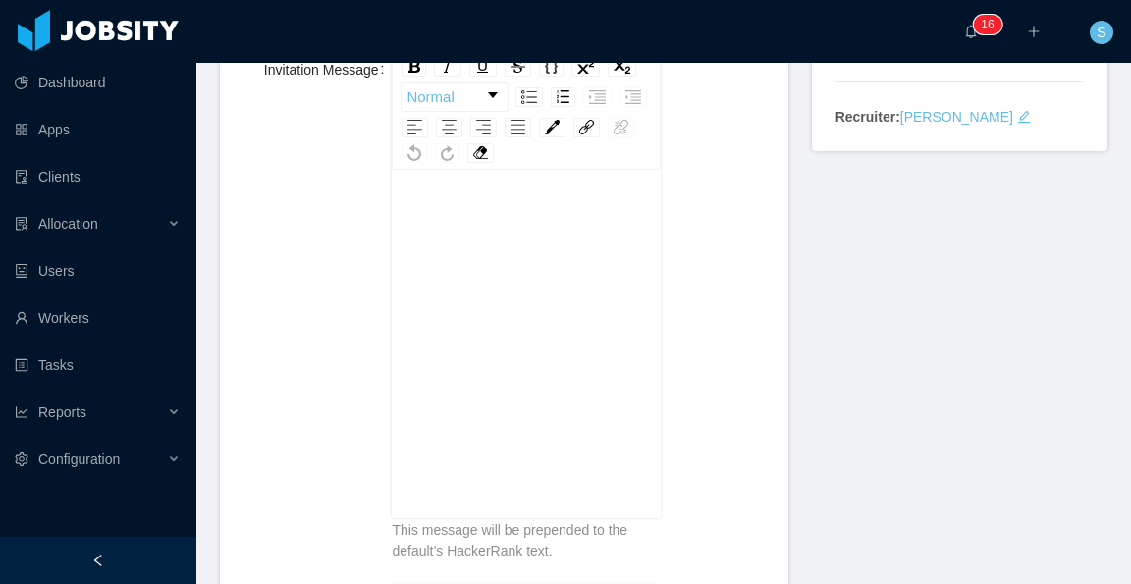
scroll to position [295, 0]
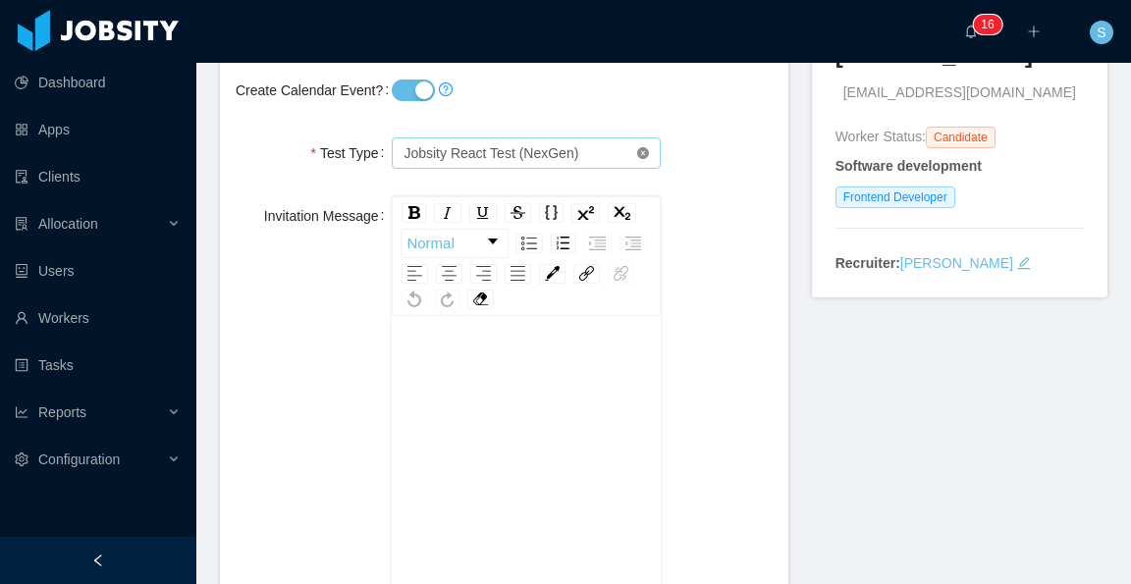
click at [637, 156] on icon "icon: close-circle" at bounding box center [643, 153] width 12 height 12
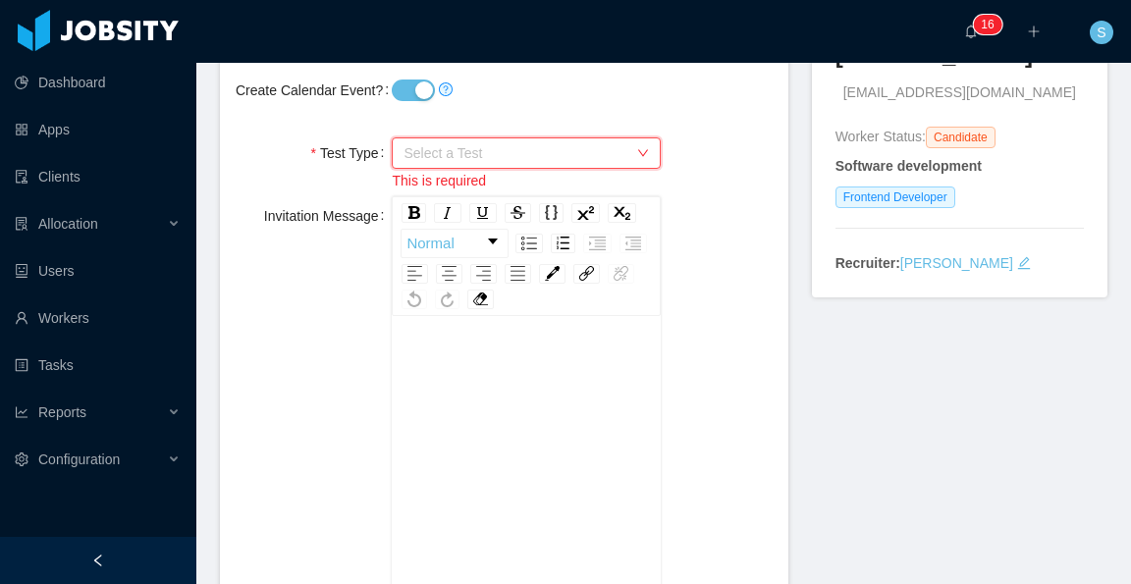
click at [595, 150] on span "Select a Test" at bounding box center [515, 153] width 223 height 20
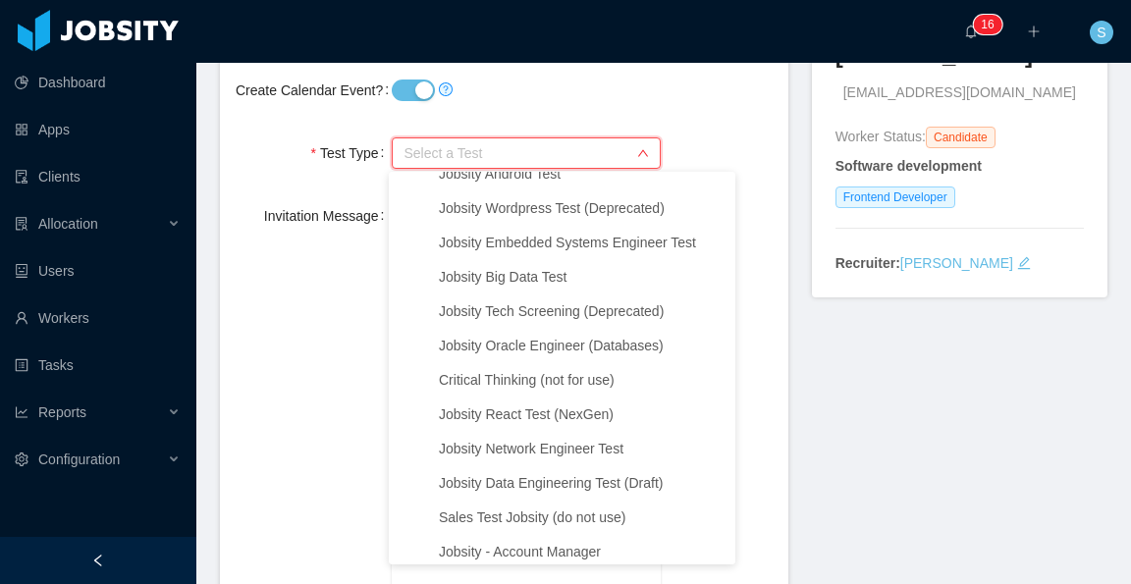
scroll to position [491, 0]
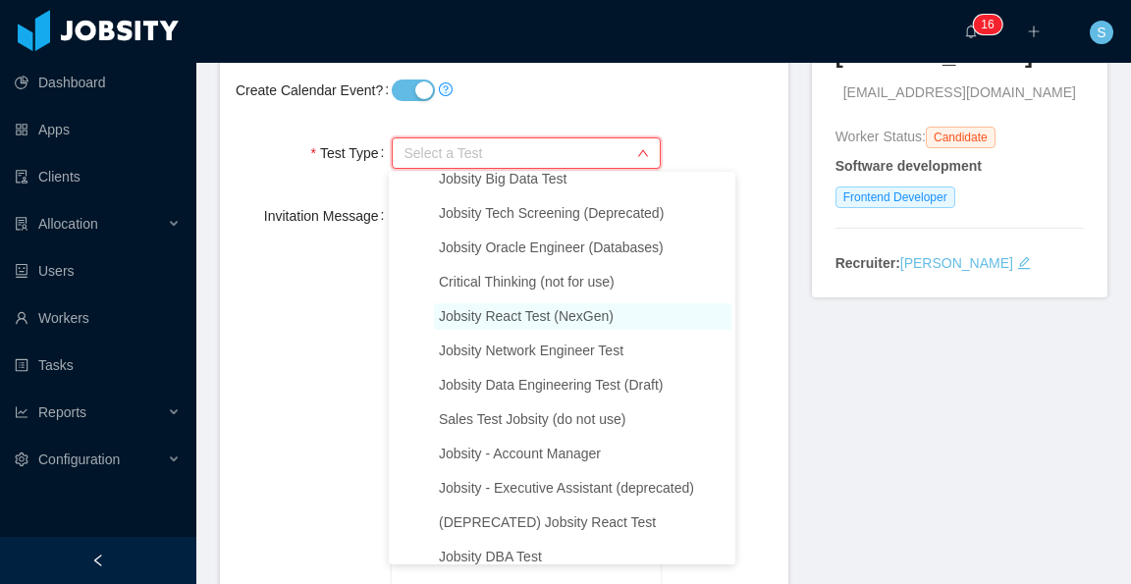
click at [560, 324] on span "Jobsity React Test (NexGen)" at bounding box center [526, 316] width 175 height 16
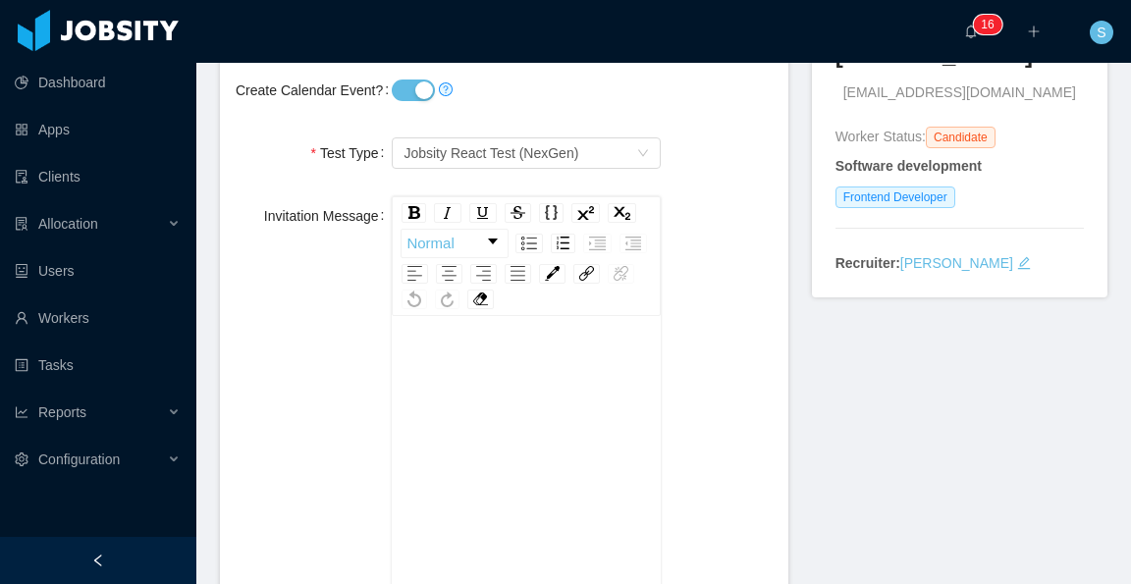
click at [687, 275] on div "Invitation Message Normal This message will be prepended to the default’s Hacke…" at bounding box center [504, 452] width 537 height 512
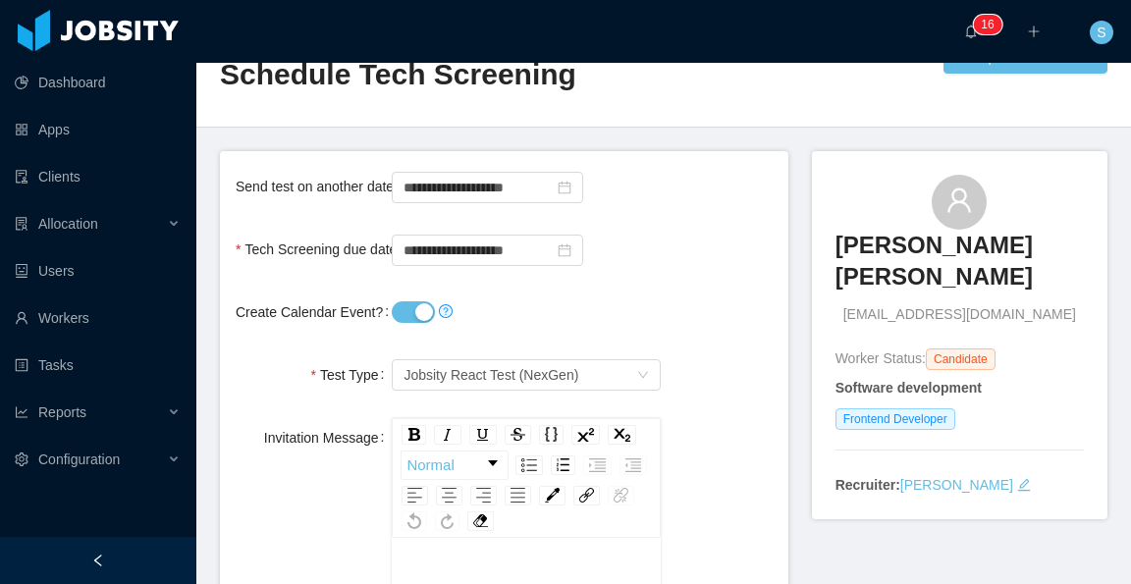
scroll to position [0, 0]
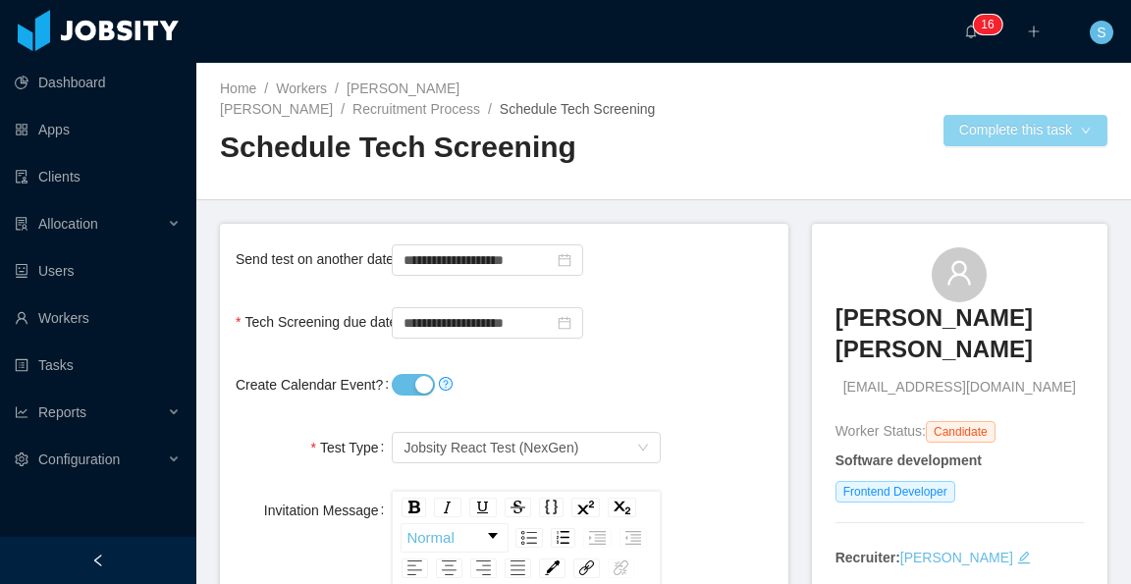
click at [992, 125] on button "Complete this task" at bounding box center [1026, 130] width 164 height 31
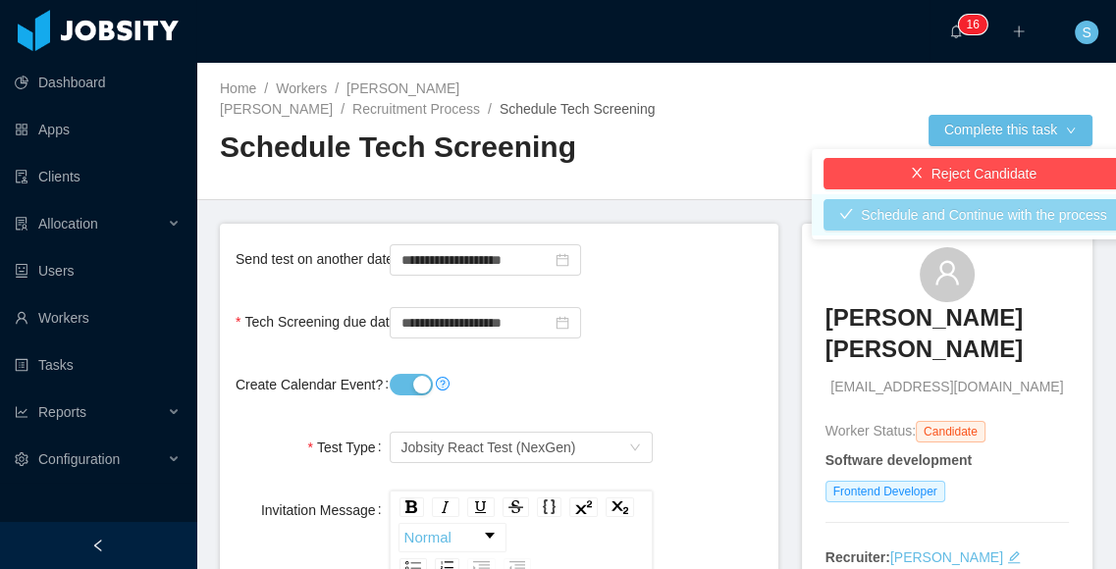
click at [1008, 213] on button "Schedule and Continue with the process" at bounding box center [973, 214] width 299 height 31
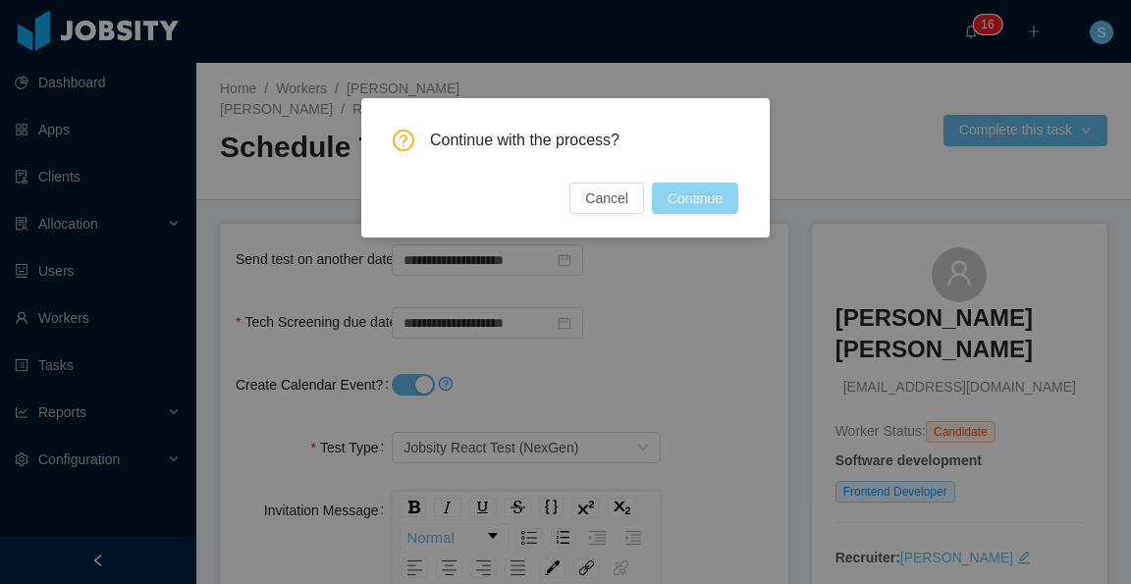
click at [714, 195] on button "Continue" at bounding box center [695, 198] width 86 height 31
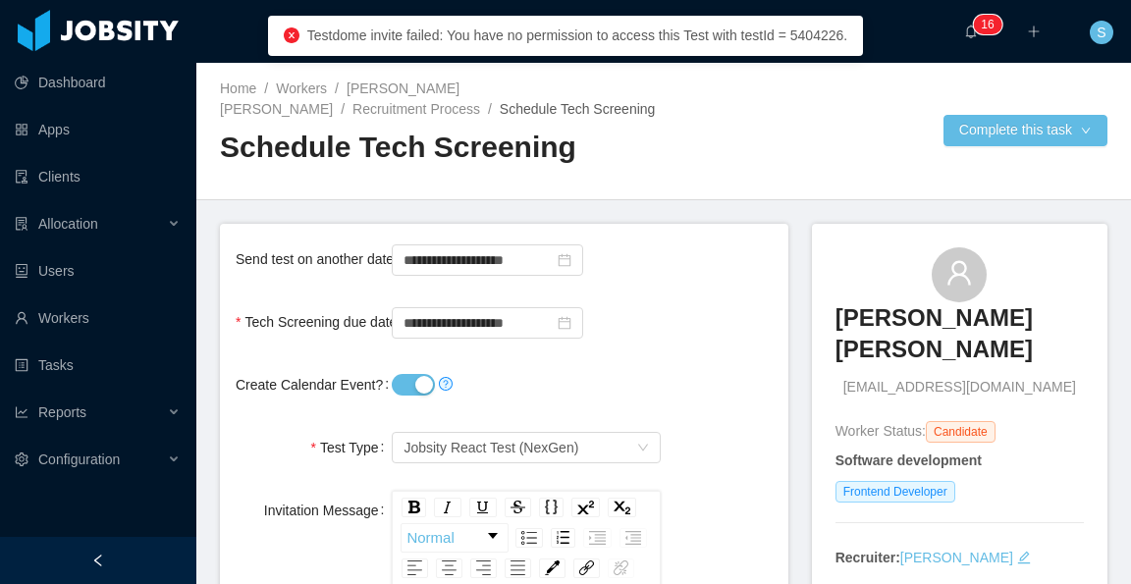
click at [697, 158] on div "Home / Workers / Francisco Duran Gonzalez / Recruitment Process / Schedule Tech…" at bounding box center [663, 131] width 935 height 137
click at [677, 156] on div "Home / Workers / Francisco Duran Gonzalez / Recruitment Process / Schedule Tech…" at bounding box center [663, 131] width 935 height 137
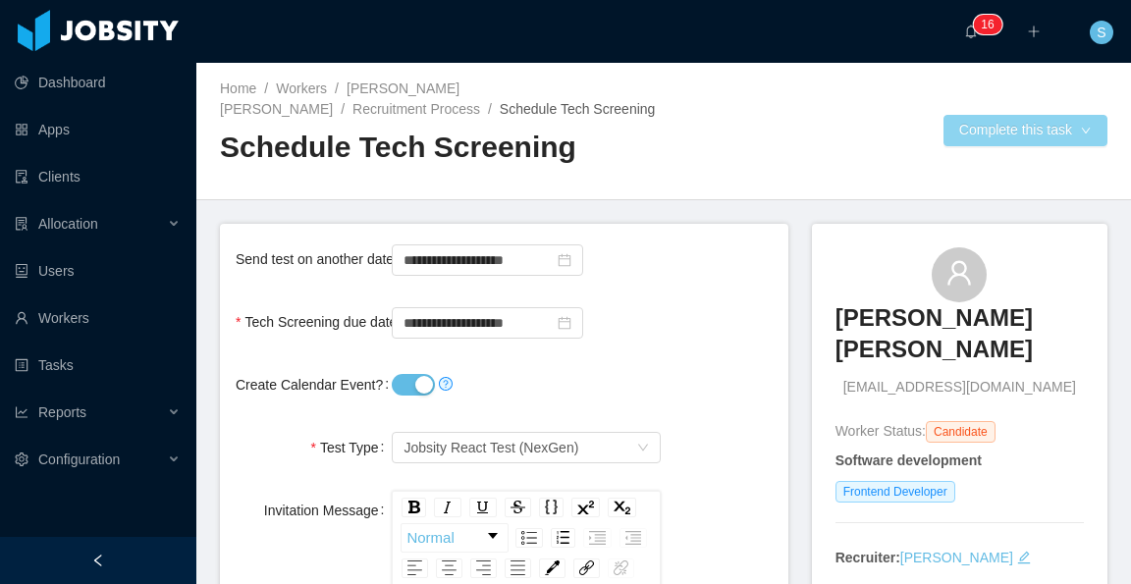
click at [962, 130] on button "Complete this task" at bounding box center [1026, 130] width 164 height 31
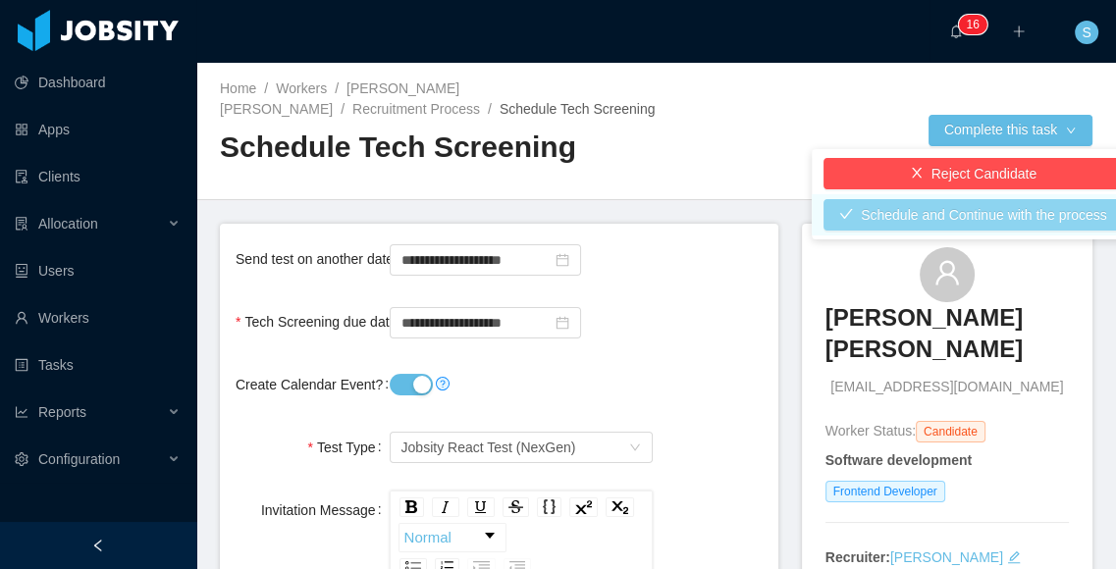
click at [989, 213] on button "Schedule and Continue with the process" at bounding box center [973, 214] width 299 height 31
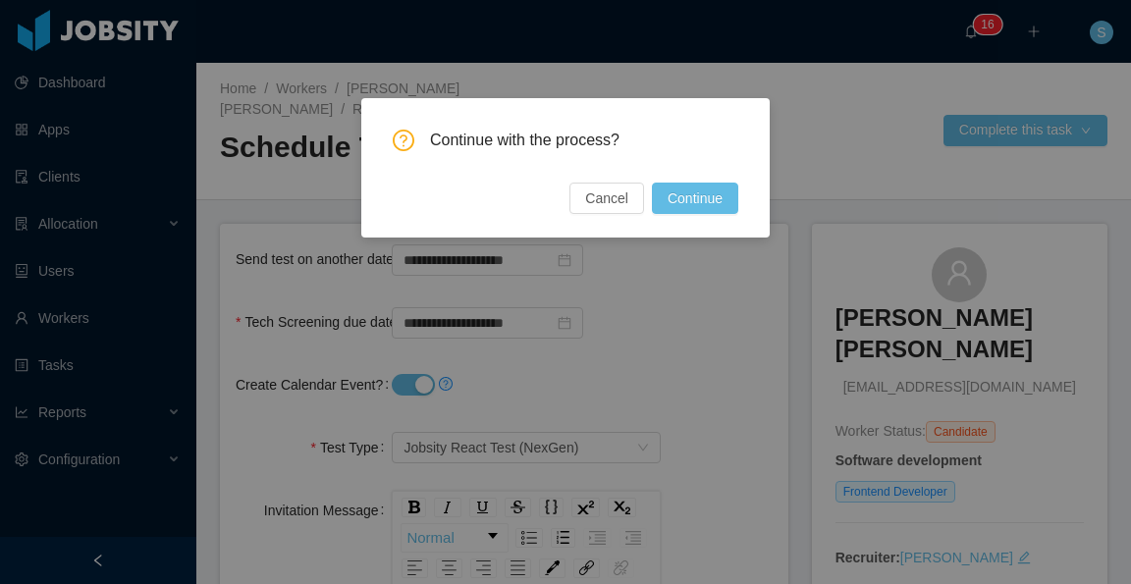
click at [593, 307] on div "Continue with the process? Cancel Continue" at bounding box center [565, 292] width 1131 height 584
click at [695, 188] on button "Continue" at bounding box center [695, 198] width 86 height 31
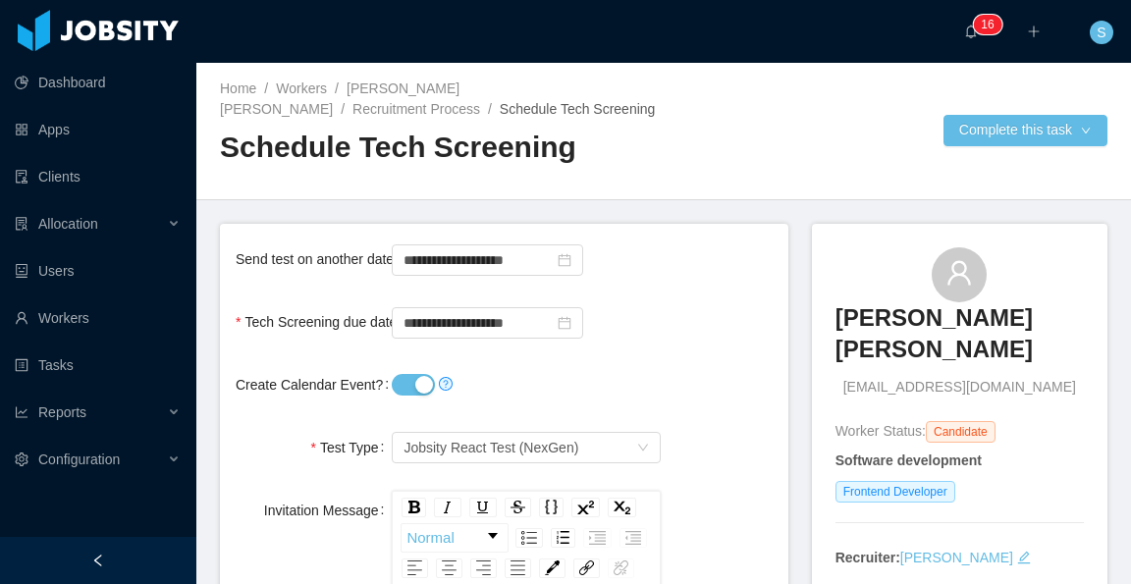
click at [734, 269] on div "**********" at bounding box center [504, 259] width 537 height 39
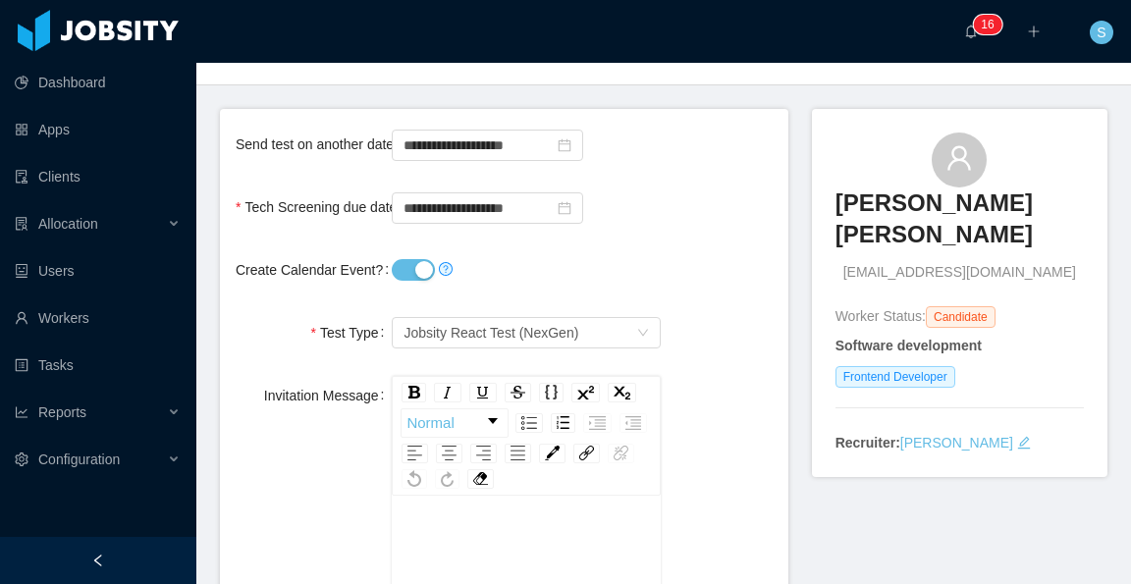
scroll to position [196, 0]
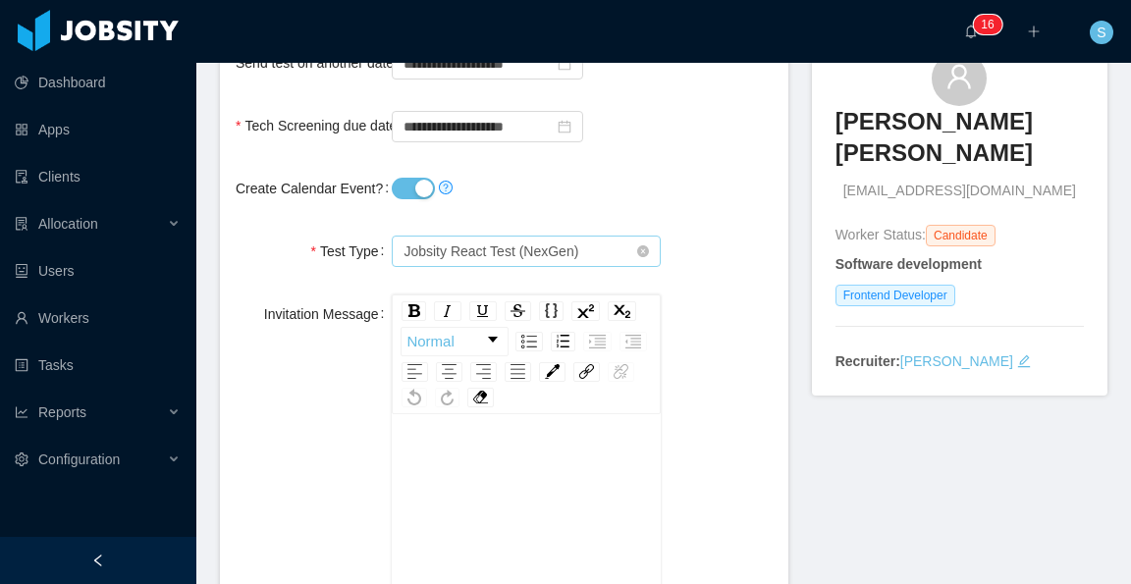
click at [617, 253] on span "Jobsity React Test (NexGen)" at bounding box center [520, 251] width 232 height 29
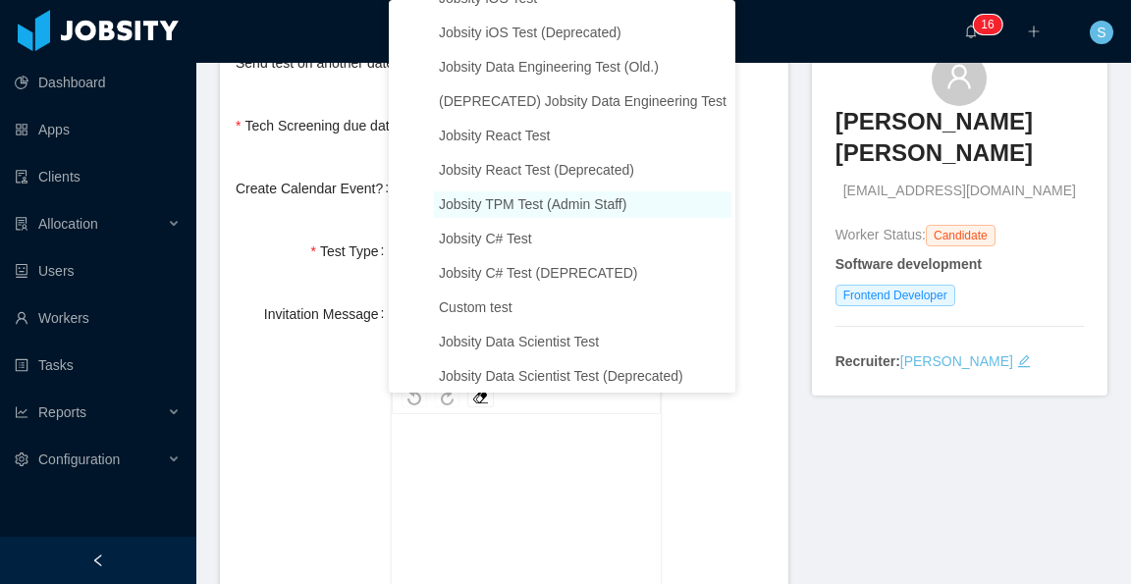
scroll to position [1934, 0]
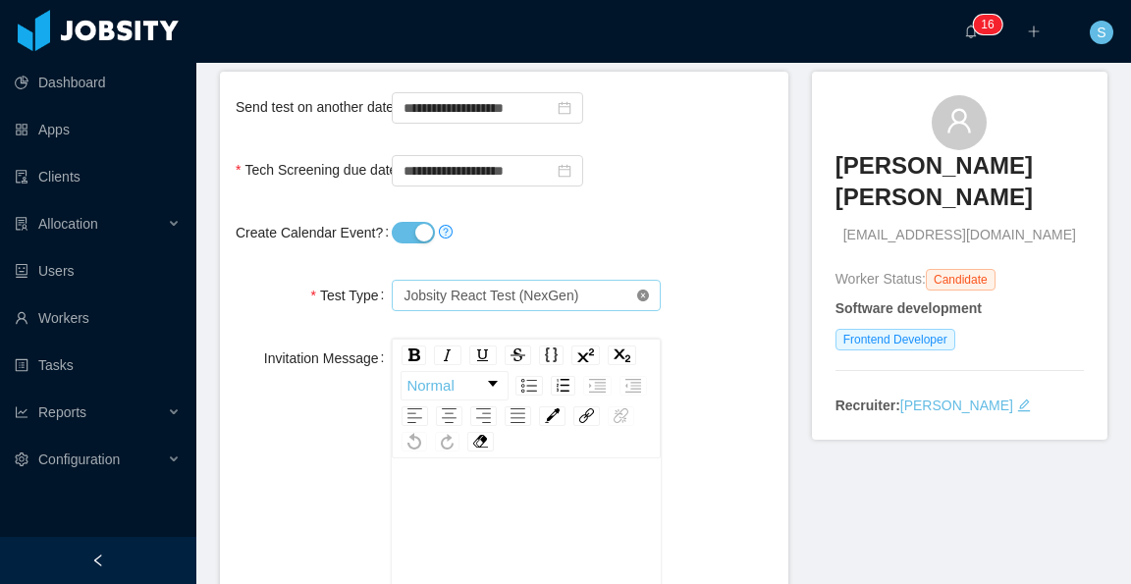
scroll to position [196, 0]
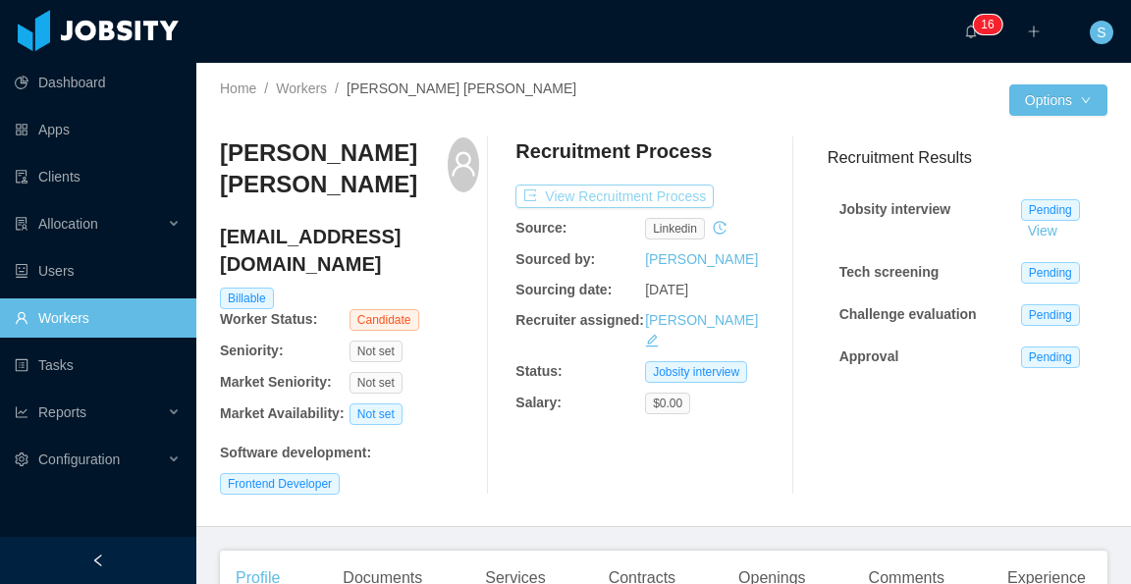
click at [671, 195] on button "View Recruitment Process" at bounding box center [614, 197] width 198 height 24
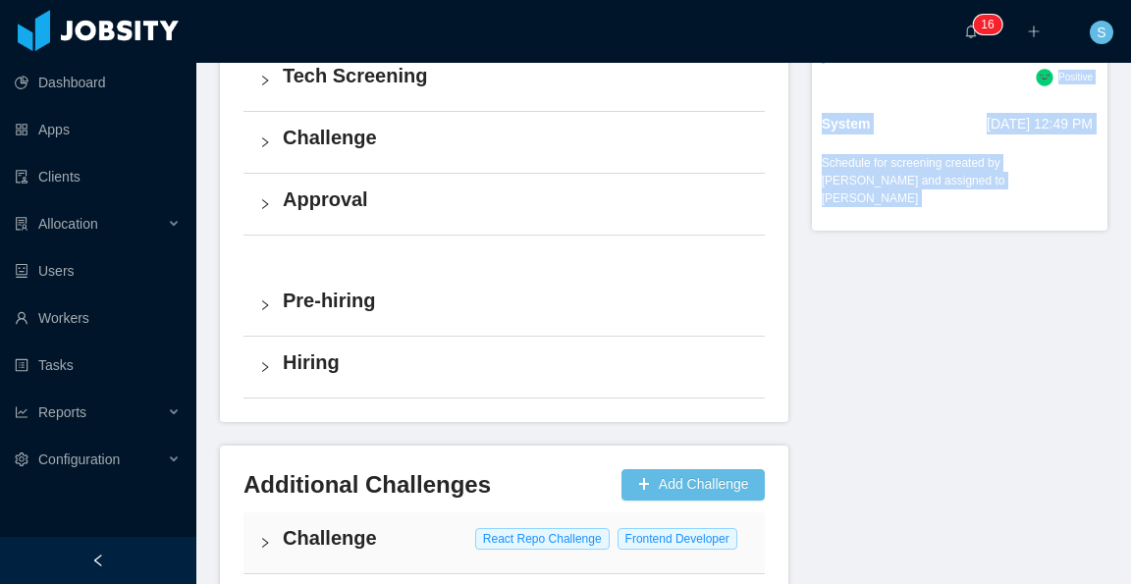
scroll to position [1153, 0]
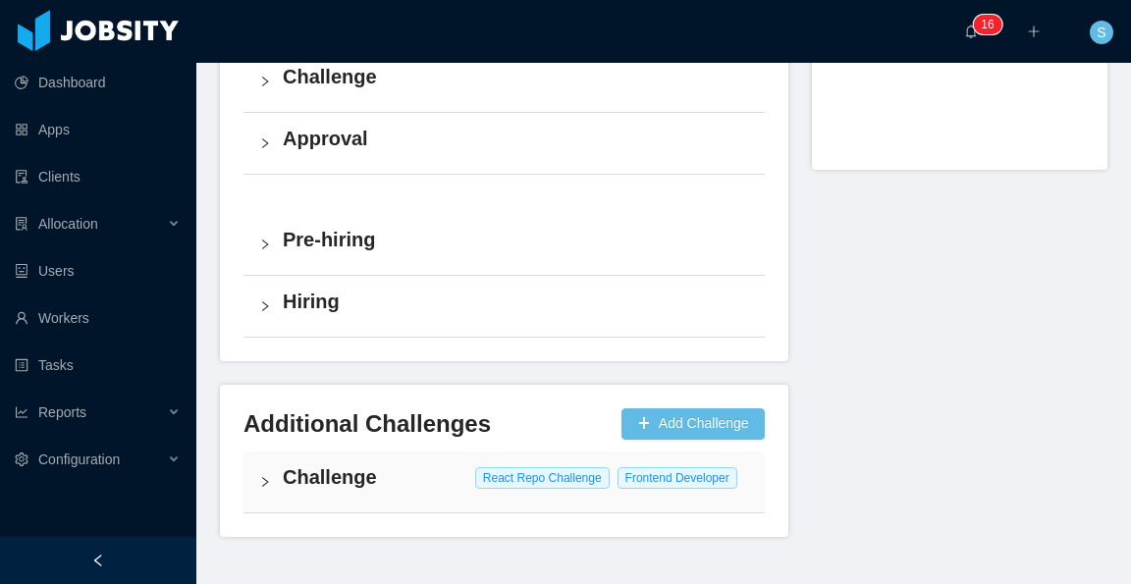
drag, startPoint x: 813, startPoint y: 273, endPoint x: 1003, endPoint y: 97, distance: 259.2
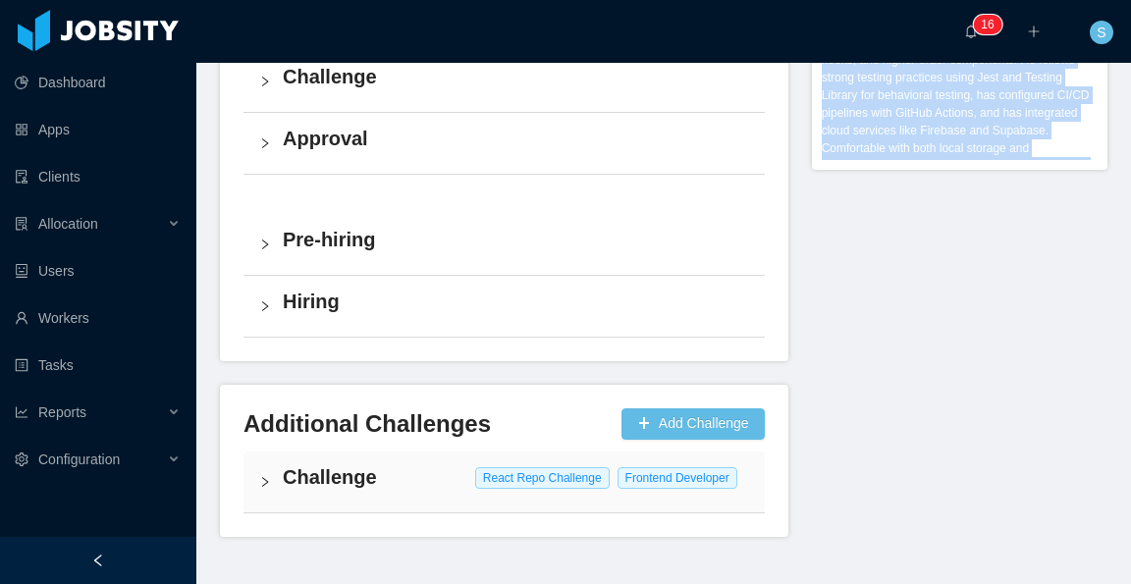
copy div "Personality and workstyle: Francisco arrived on time for the interview and quic…"
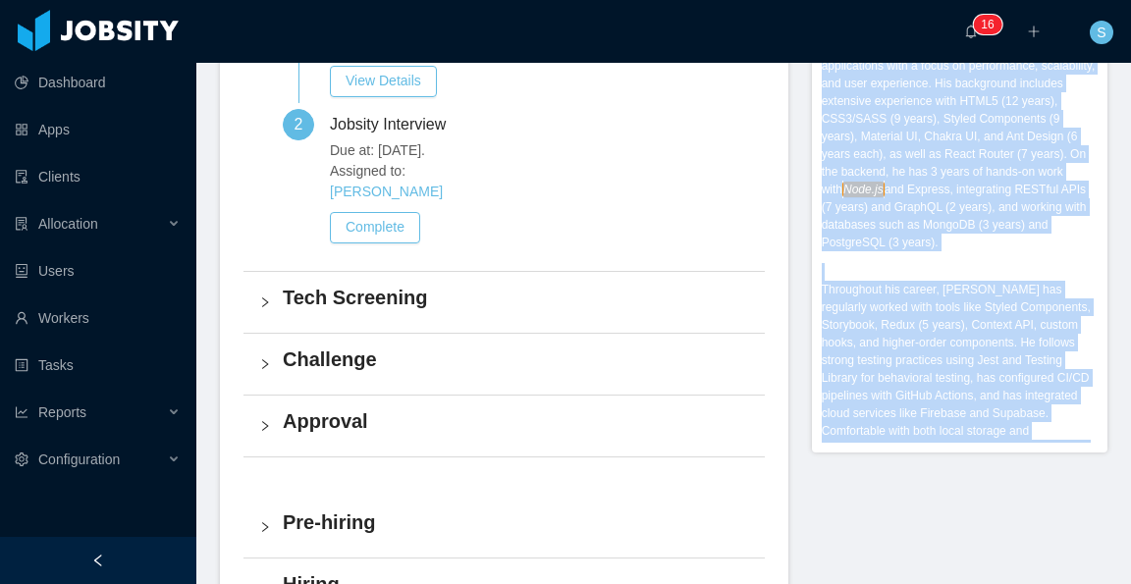
scroll to position [884, 0]
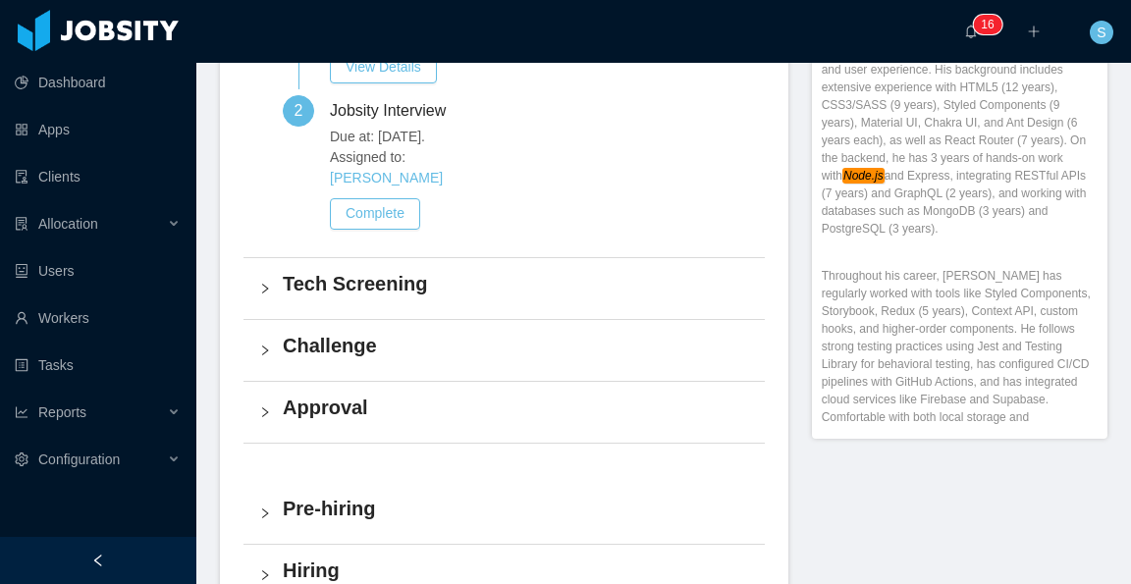
click at [383, 332] on h4 "Challenge" at bounding box center [516, 345] width 466 height 27
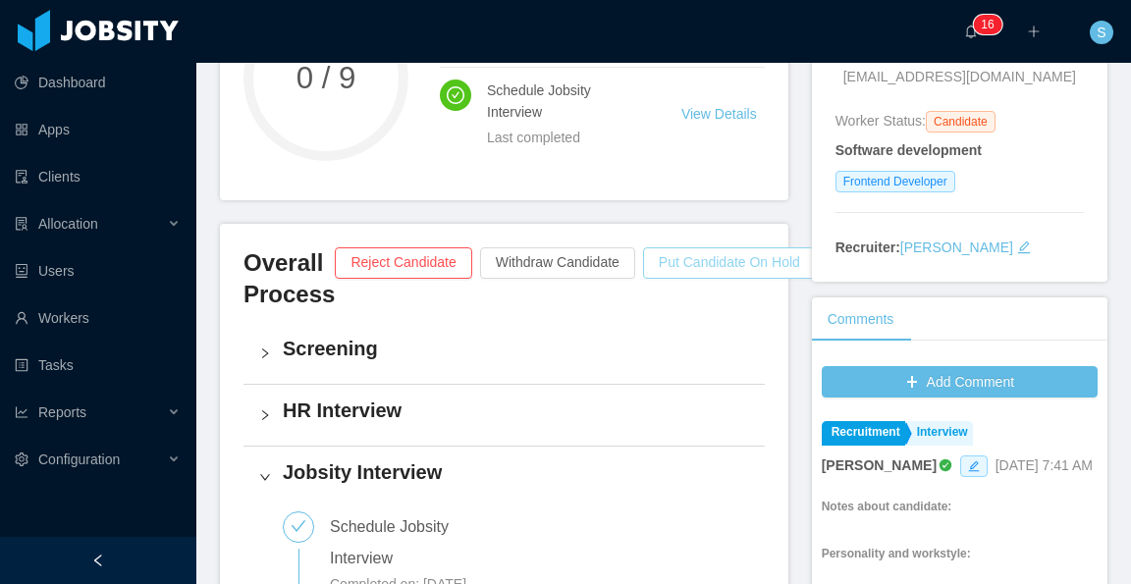
scroll to position [0, 0]
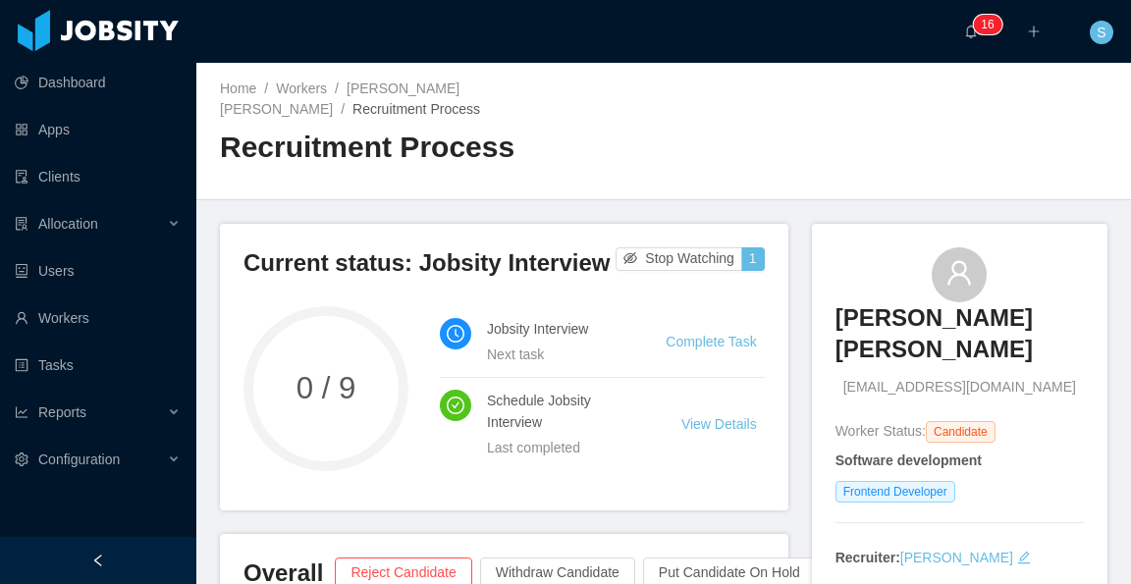
click at [823, 132] on div "Home / Workers / [PERSON_NAME] [PERSON_NAME] / Recruitment Process / Recruitmen…" at bounding box center [663, 131] width 935 height 137
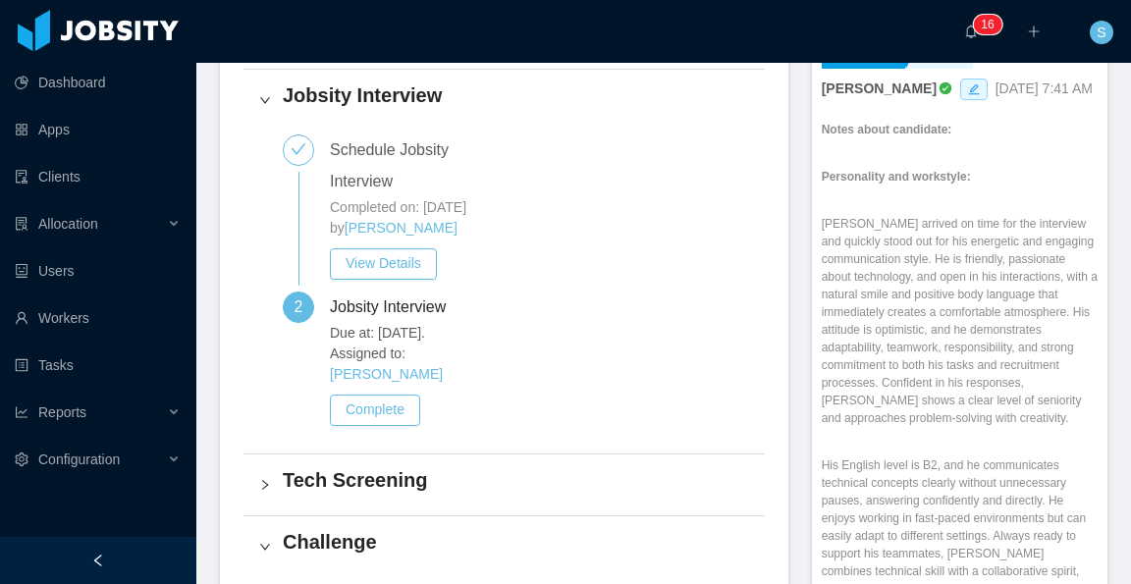
click at [1102, 193] on section "··· 0 1 2 3 4 5 6 7 8 9 0 1 2 3 4 5 6 7 8 9 0 1 2 3 4 5 6 7 8 9 0 1 2 3 4 5 6 7…" at bounding box center [663, 292] width 935 height 584
click at [1110, 187] on section "··· 0 1 2 3 4 5 6 7 8 9 0 1 2 3 4 5 6 7 8 9 0 1 2 3 4 5 6 7 8 9 0 1 2 3 4 5 6 7…" at bounding box center [663, 292] width 935 height 584
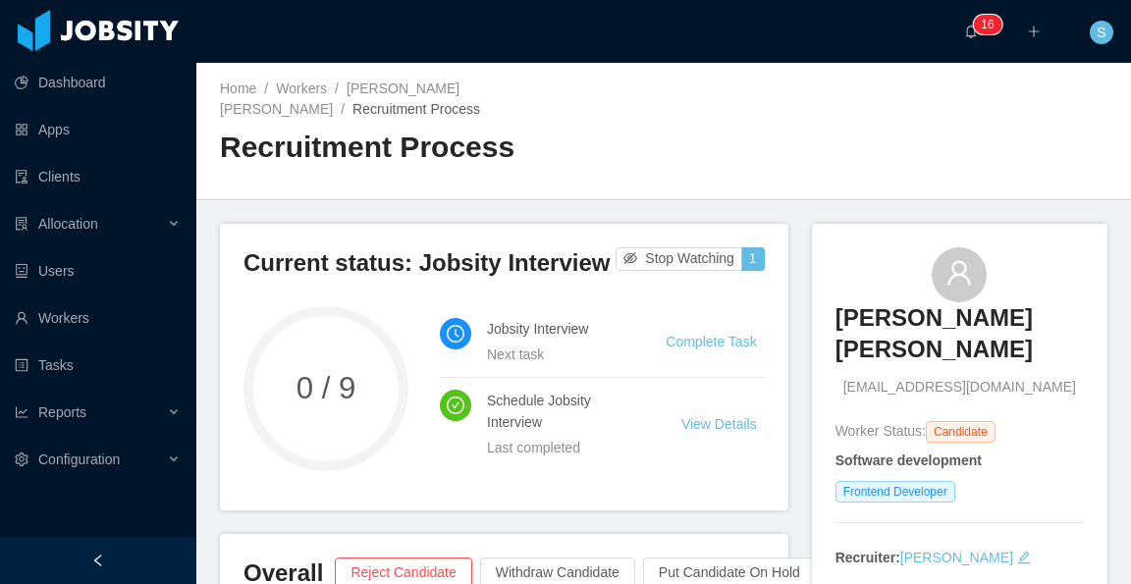
scroll to position [98, 0]
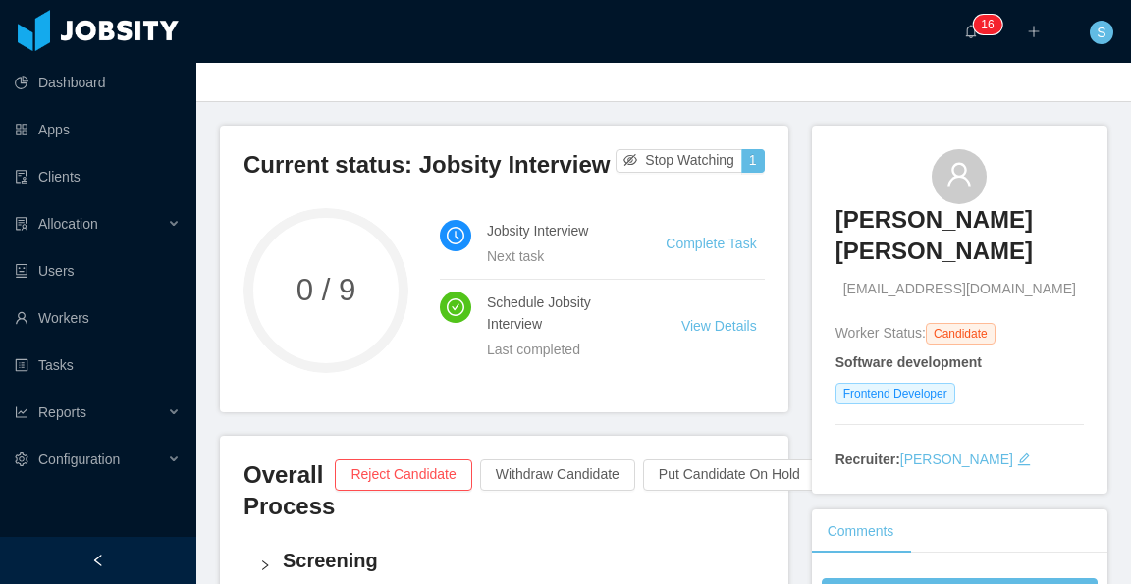
click at [1099, 168] on main "Home / Workers / Francisco Duran Gonzalez / Recruitment Process / Recruitment P…" at bounding box center [663, 225] width 935 height 521
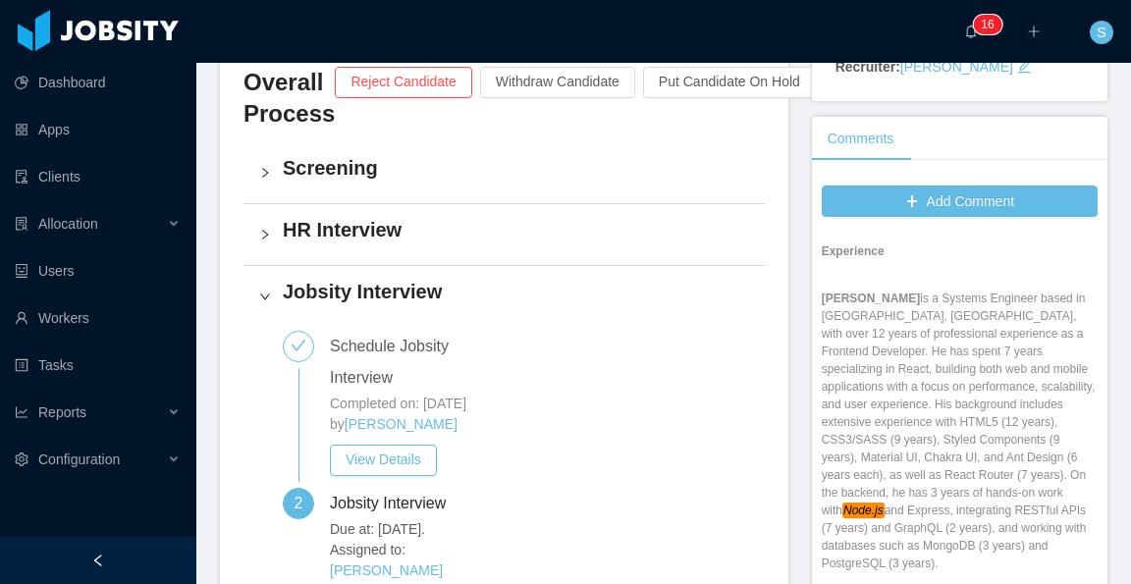
scroll to position [687, 0]
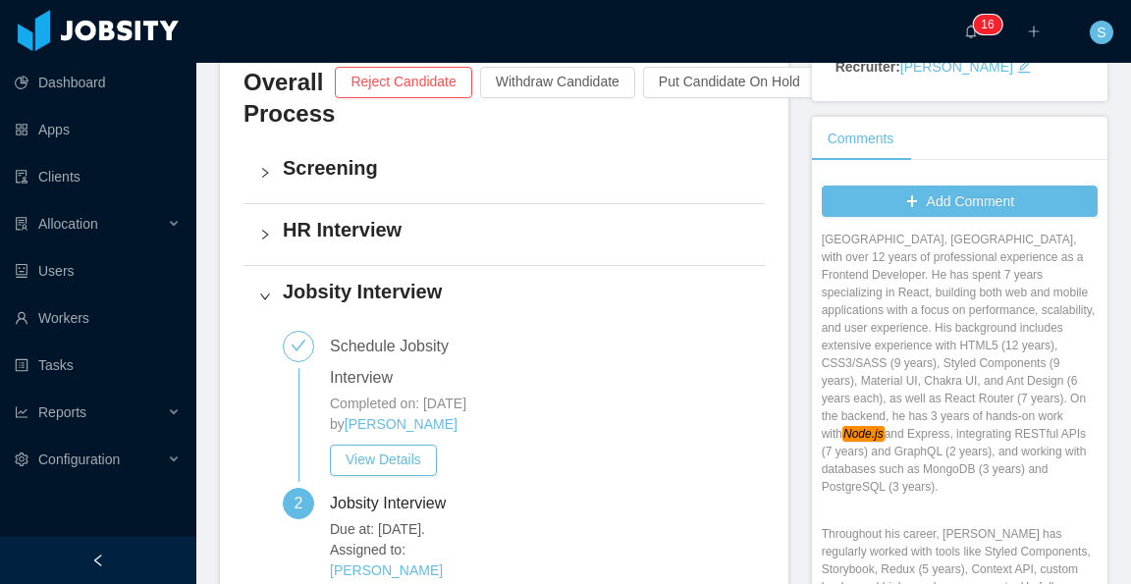
drag, startPoint x: 811, startPoint y: 239, endPoint x: 991, endPoint y: 524, distance: 337.5
click at [991, 524] on div "Notes about candidate: Personality and workstyle: Francisco arrived on time for…" at bounding box center [960, 316] width 276 height 1373
copy strong
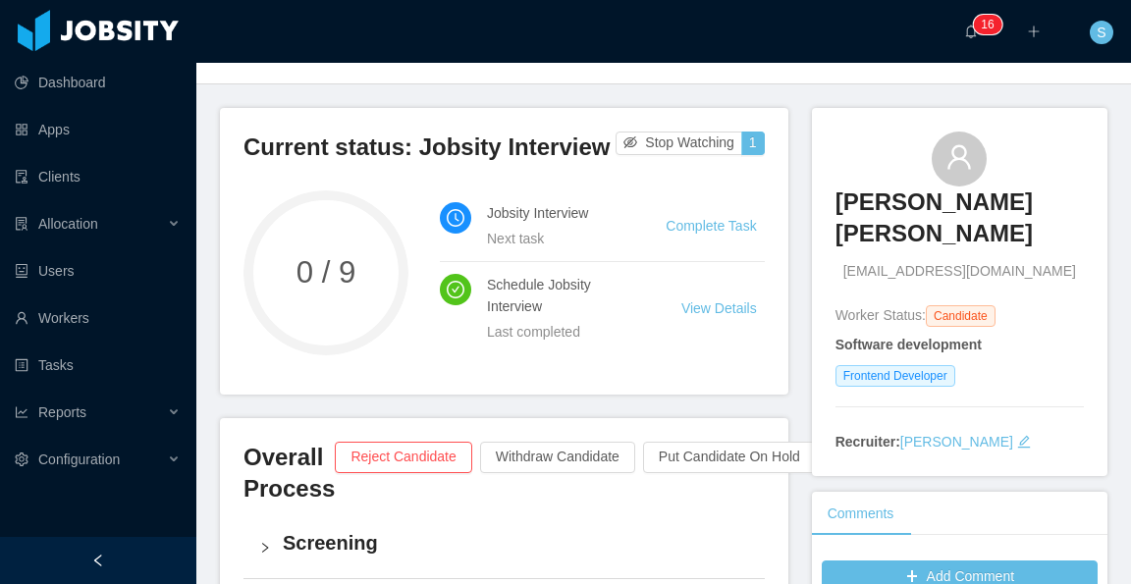
scroll to position [589, 0]
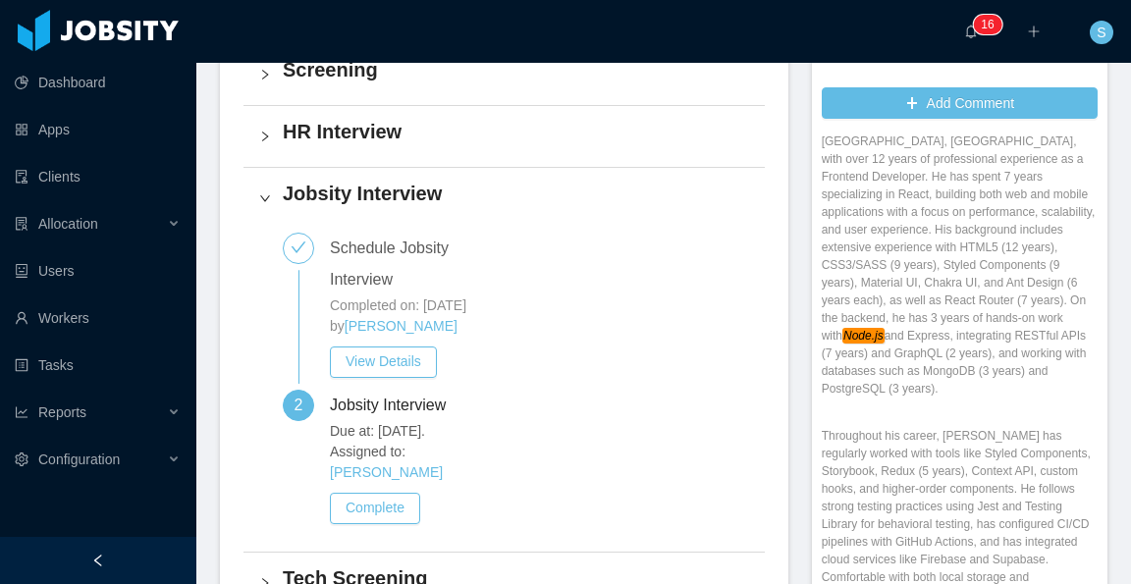
click at [958, 314] on p "Francisco is a Systems Engineer based in Barranquilla, Colombia, with over 12 y…" at bounding box center [960, 256] width 276 height 283
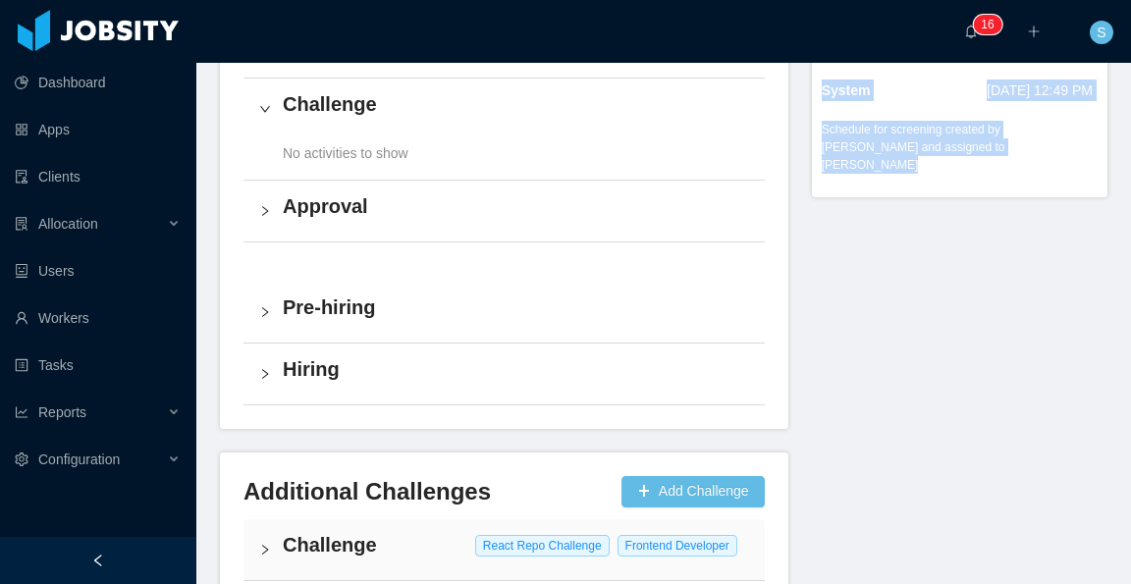
scroll to position [929, 0]
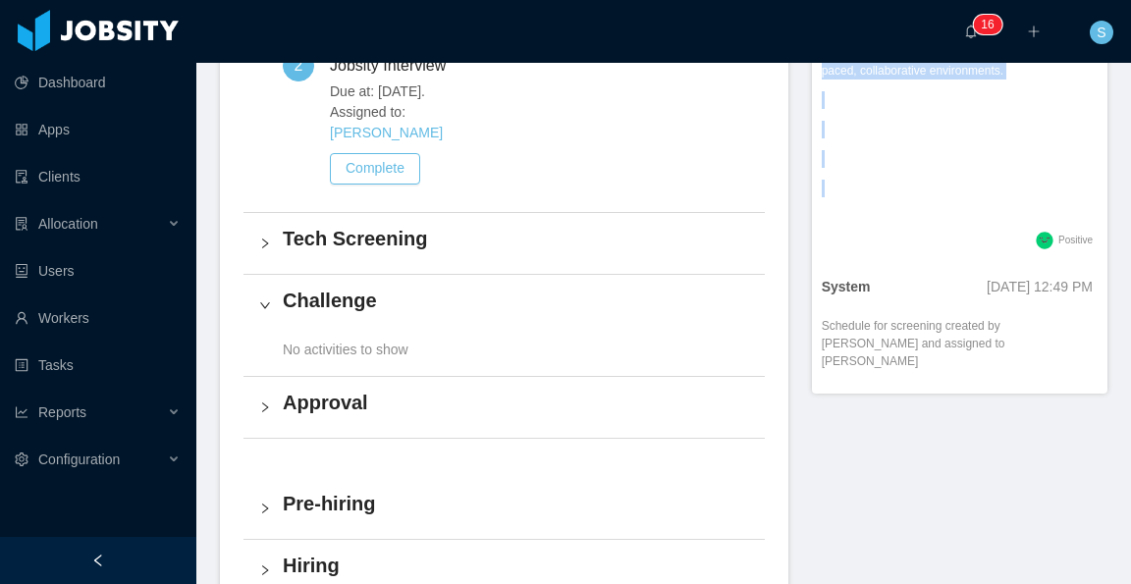
drag, startPoint x: 811, startPoint y: 221, endPoint x: 990, endPoint y: 214, distance: 178.8
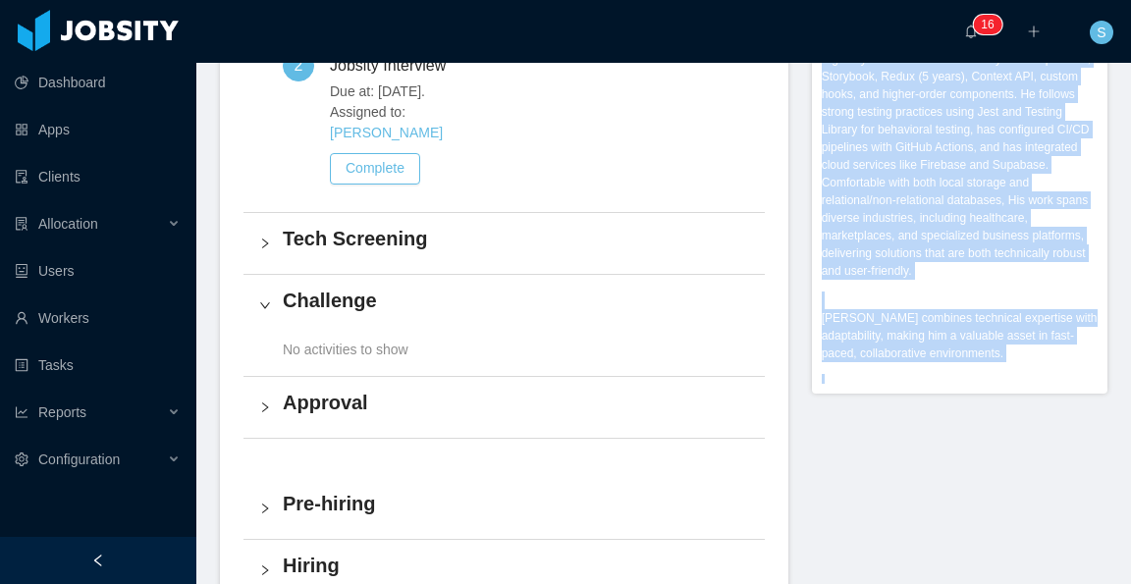
scroll to position [553, 0]
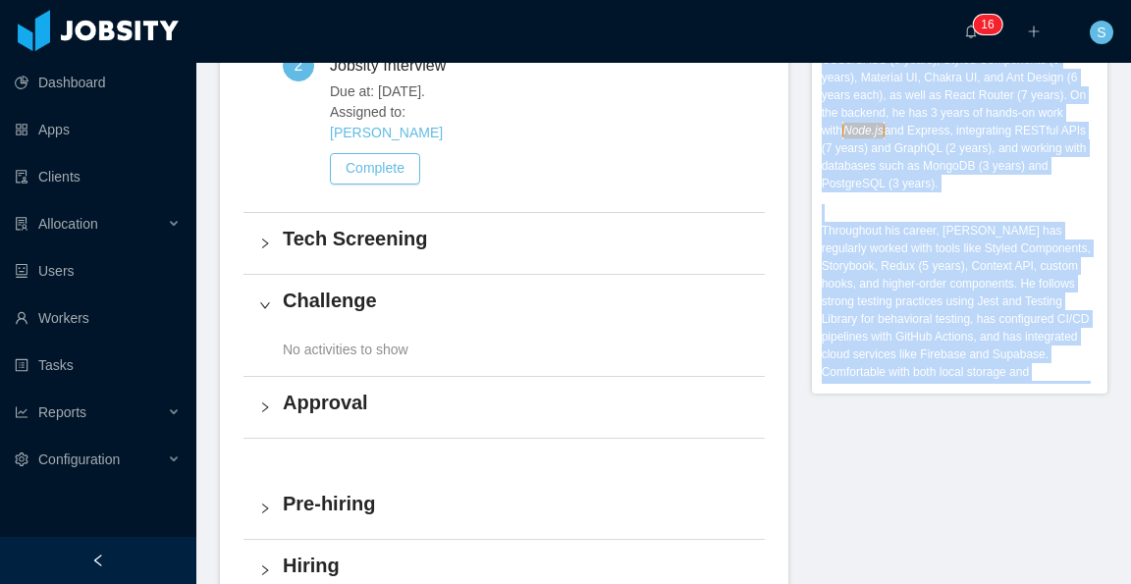
copy div "Francisco arrived on time for the interview and quickly stood out for his energ…"
click at [972, 282] on p "Throughout his career, Francisco has regularly worked with tools like Styled Co…" at bounding box center [960, 345] width 276 height 247
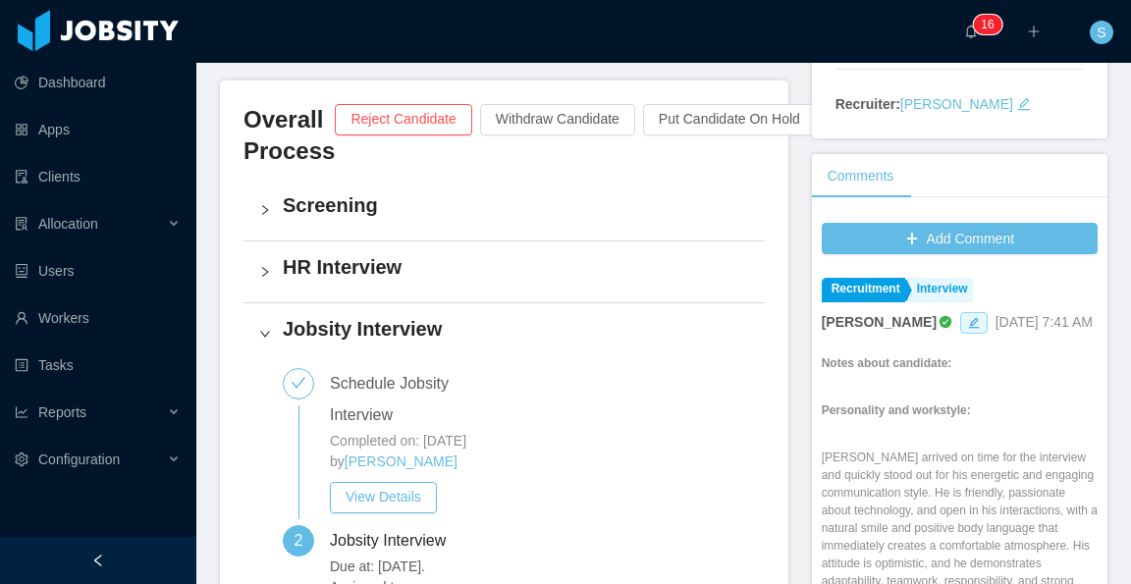
scroll to position [438, 0]
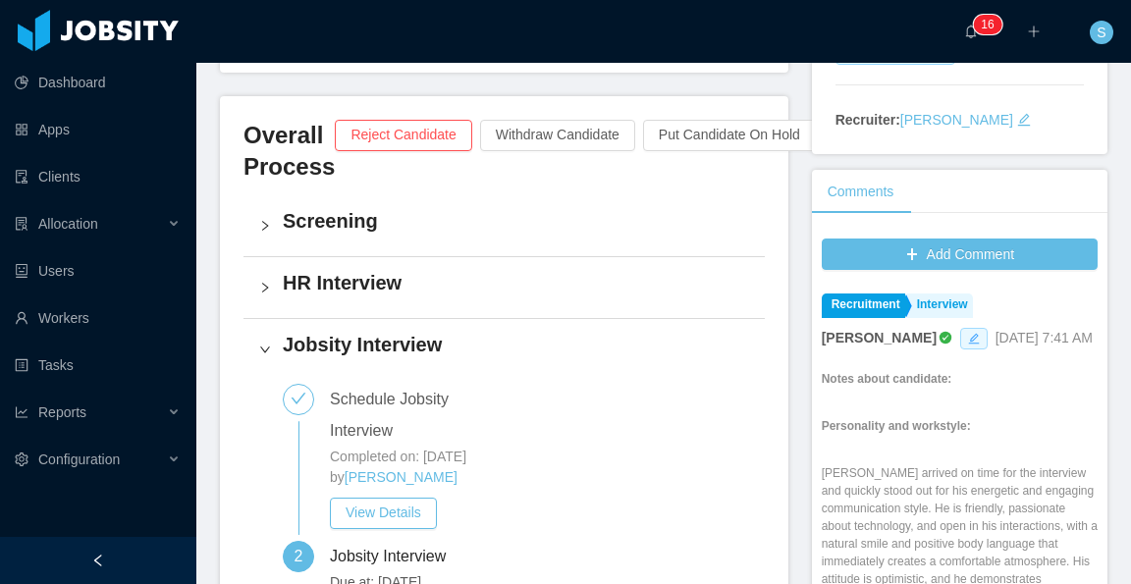
click at [968, 333] on icon "icon: edit" at bounding box center [974, 339] width 12 height 12
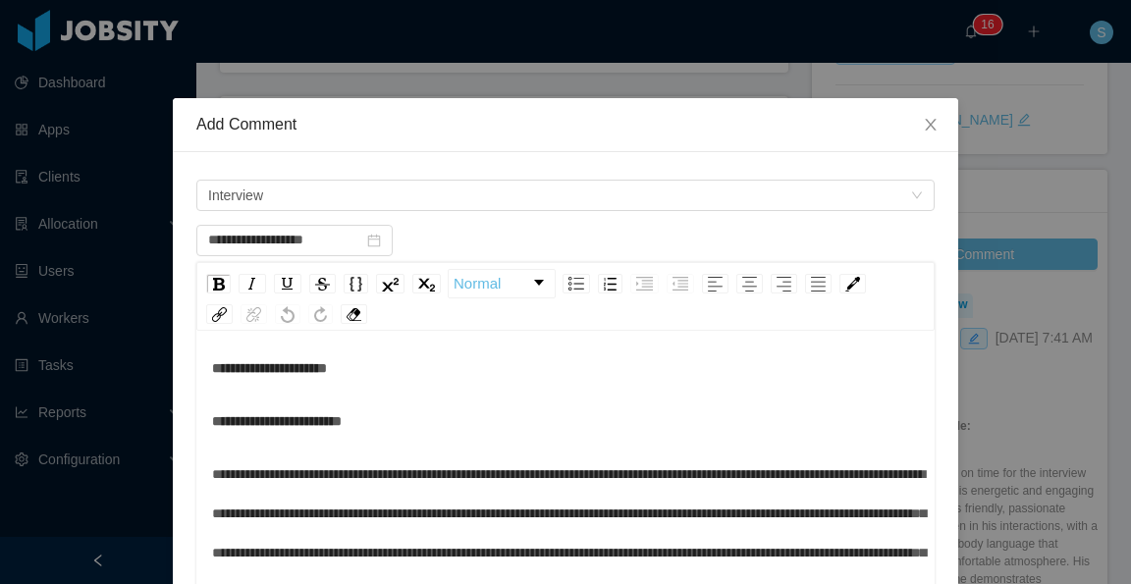
scroll to position [0, 0]
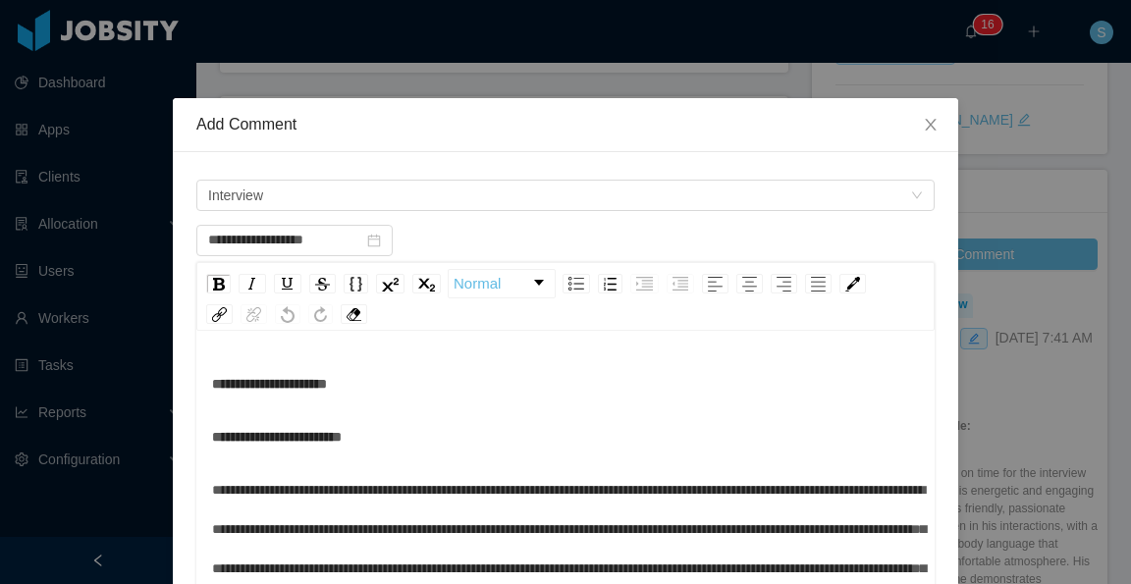
click at [371, 384] on div "**********" at bounding box center [566, 383] width 708 height 39
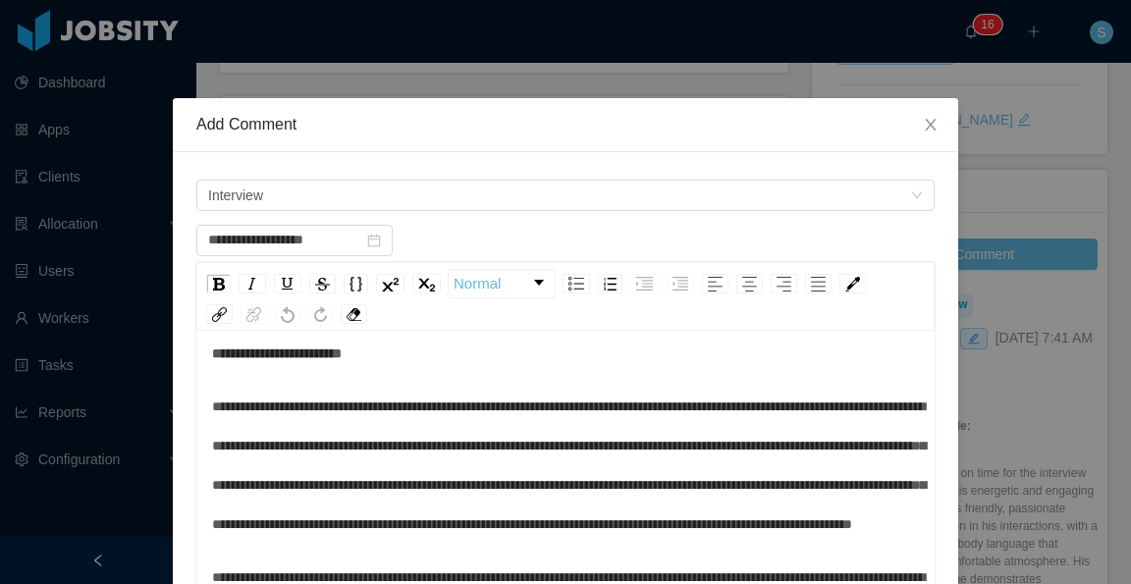
scroll to position [98, 0]
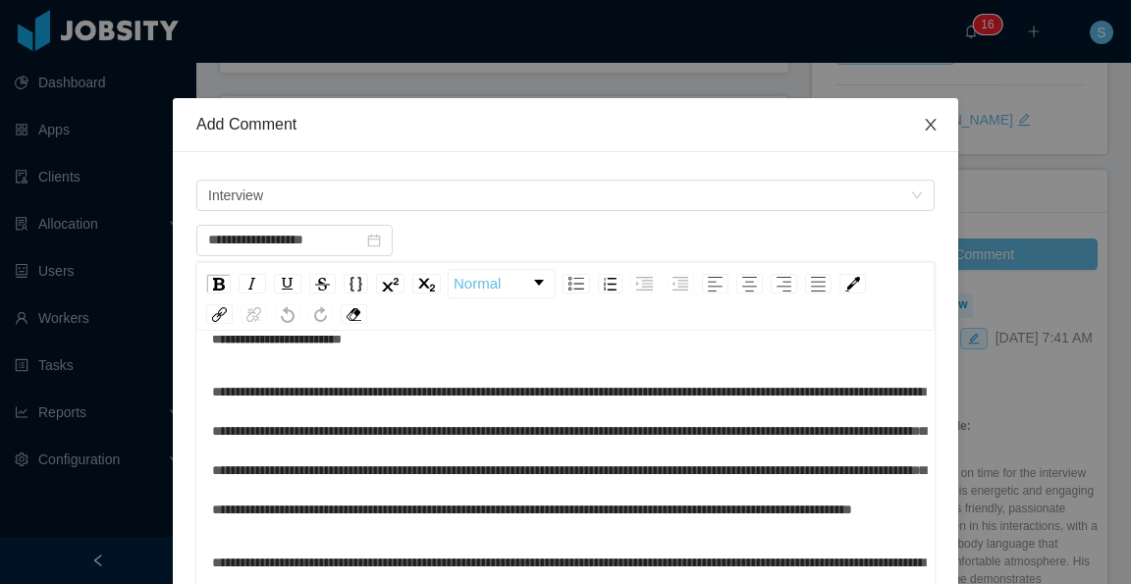
click at [933, 130] on span "Close" at bounding box center [930, 125] width 55 height 55
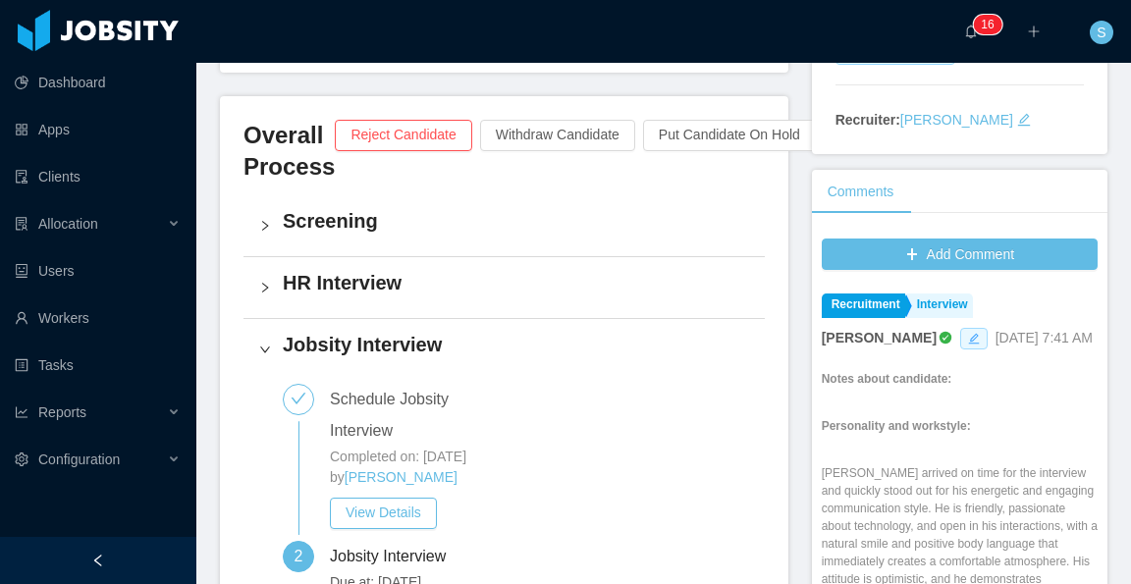
click at [968, 333] on icon "icon: edit" at bounding box center [973, 338] width 11 height 11
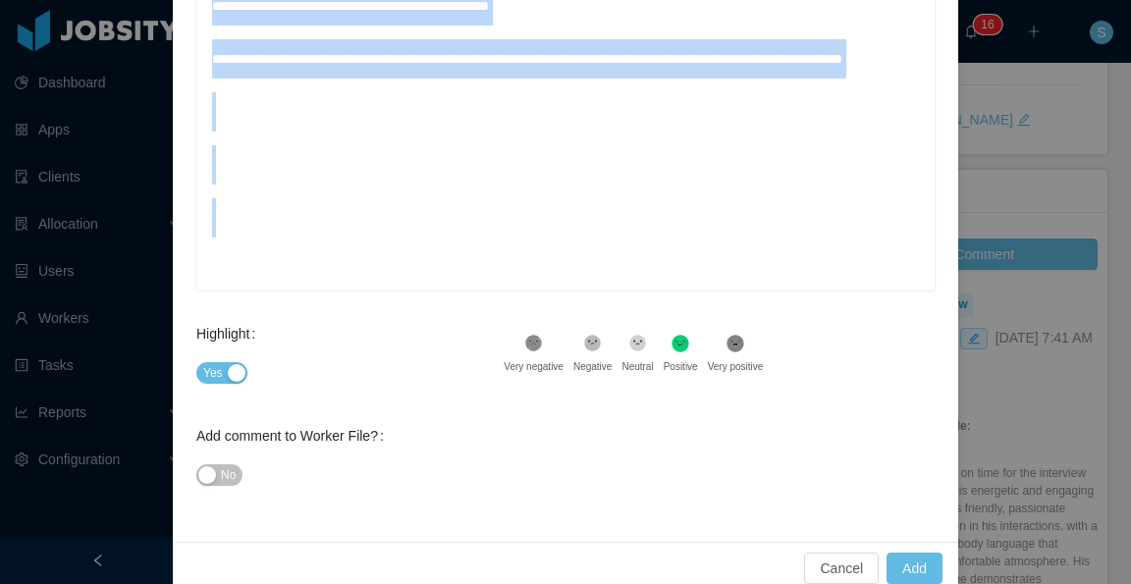
scroll to position [421, 0]
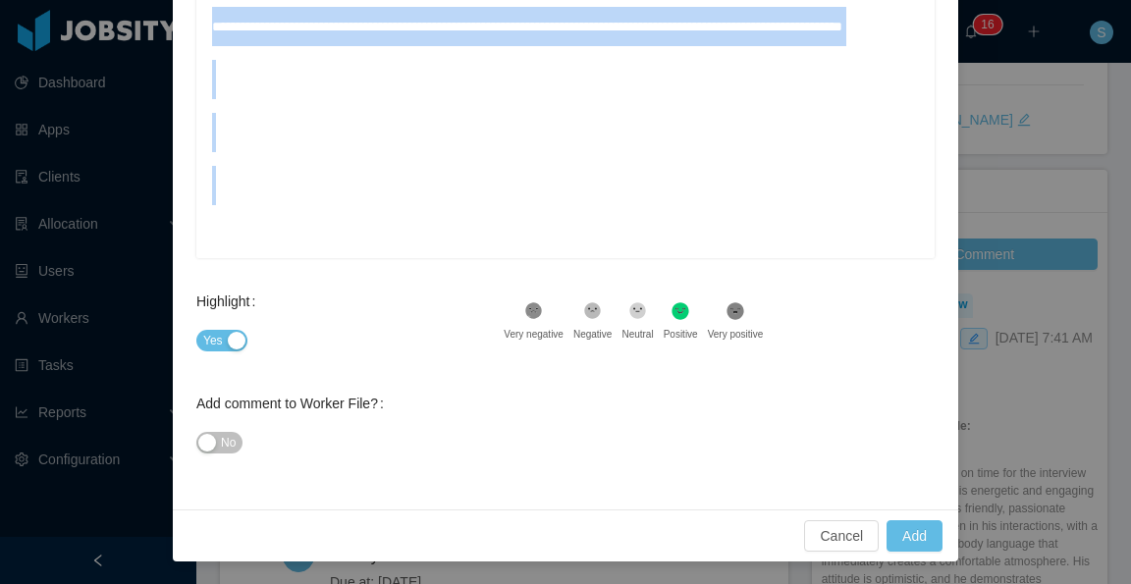
drag, startPoint x: 204, startPoint y: 430, endPoint x: 778, endPoint y: 619, distance: 603.6
click at [778, 583] on html "Dashboard Apps Clients Allocation Users Workers Tasks Reports Configuration ···…" at bounding box center [565, 292] width 1131 height 584
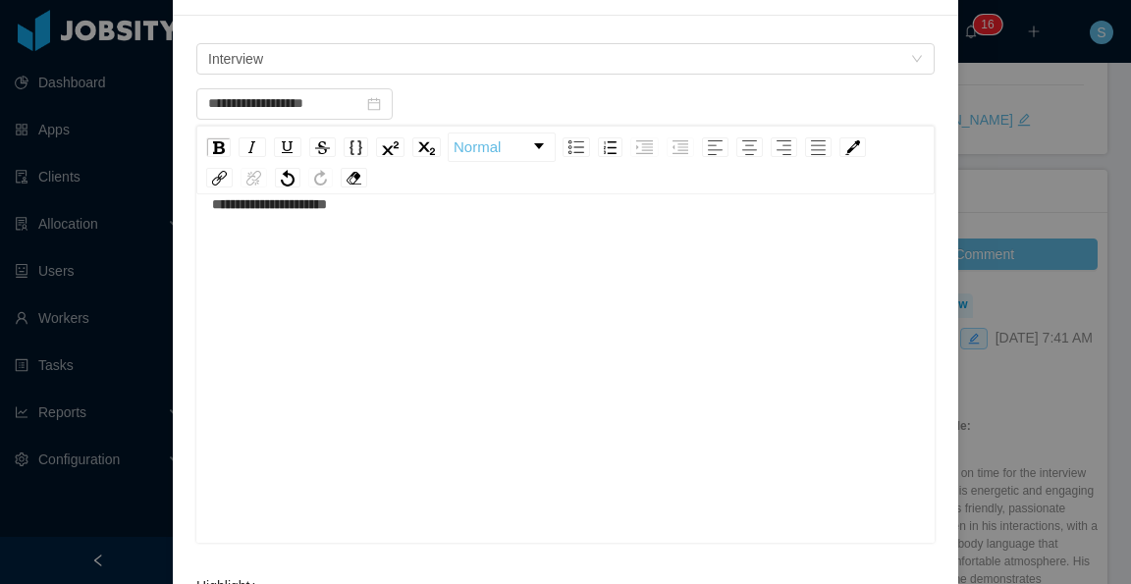
scroll to position [0, 0]
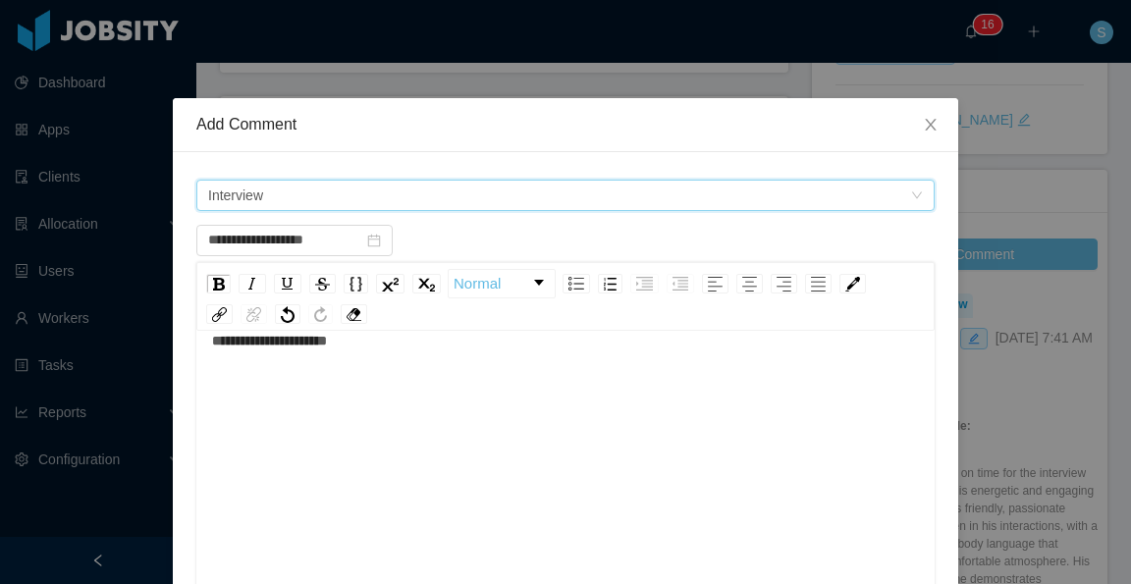
click at [397, 202] on span "Interview" at bounding box center [559, 195] width 702 height 29
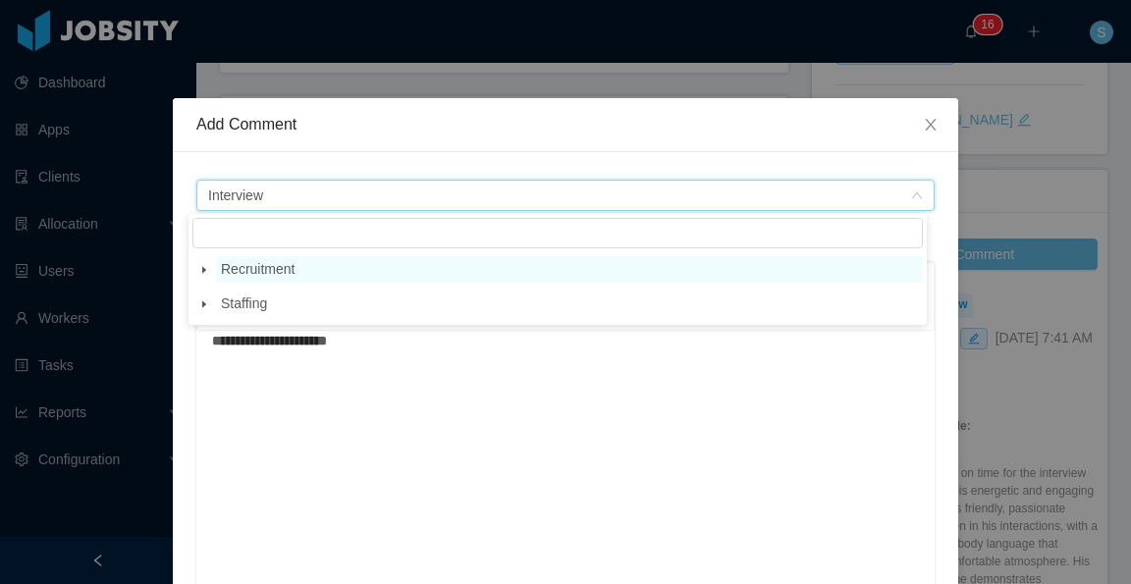
click at [287, 267] on span "Recruitment" at bounding box center [258, 269] width 74 height 16
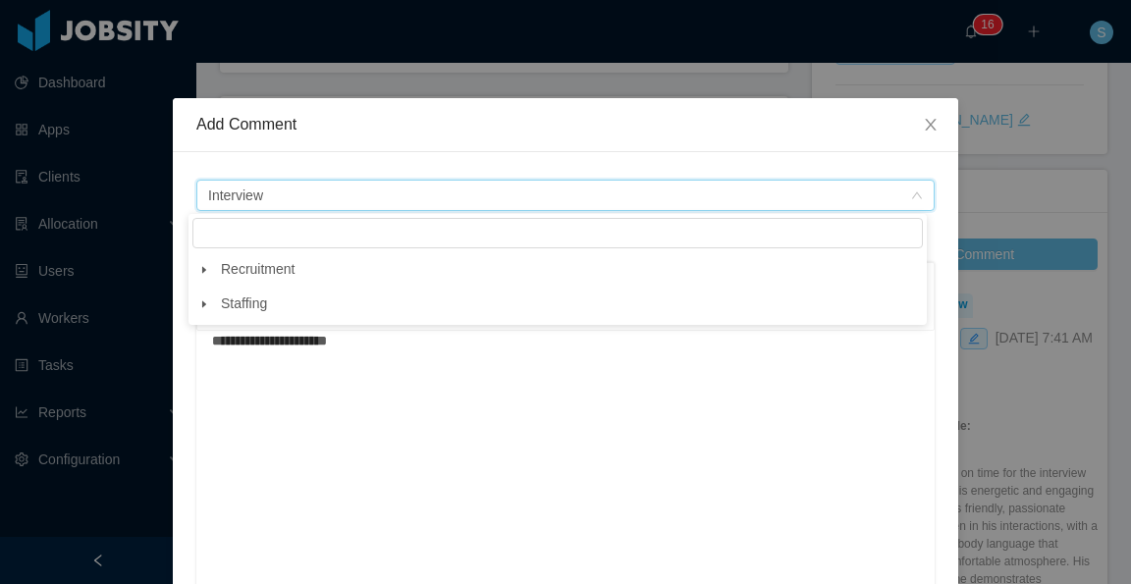
click at [204, 264] on span at bounding box center [204, 270] width 24 height 24
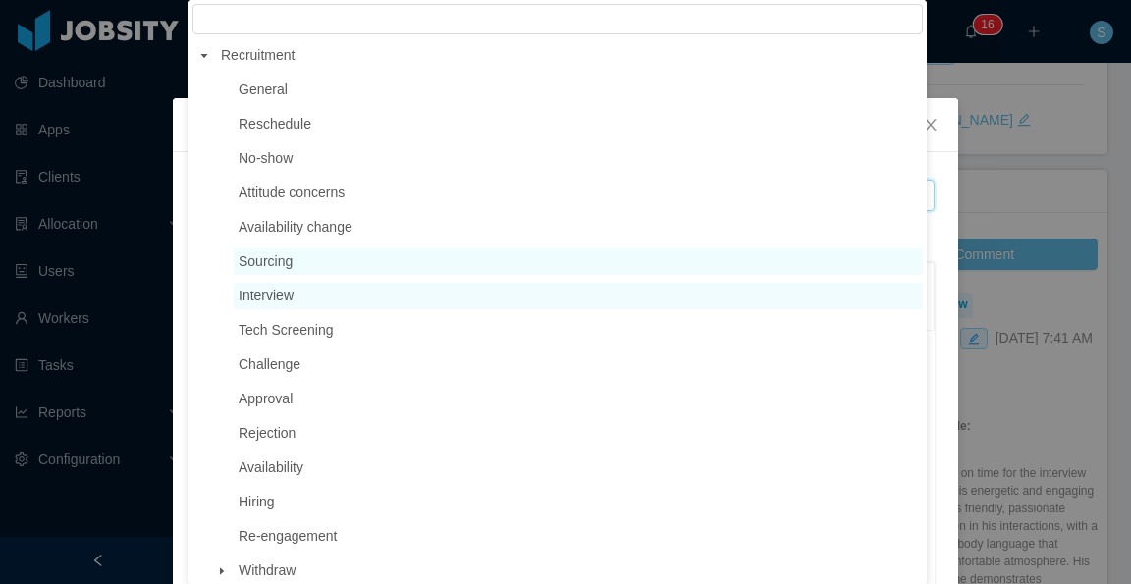
click at [288, 264] on span "Sourcing" at bounding box center [266, 261] width 54 height 16
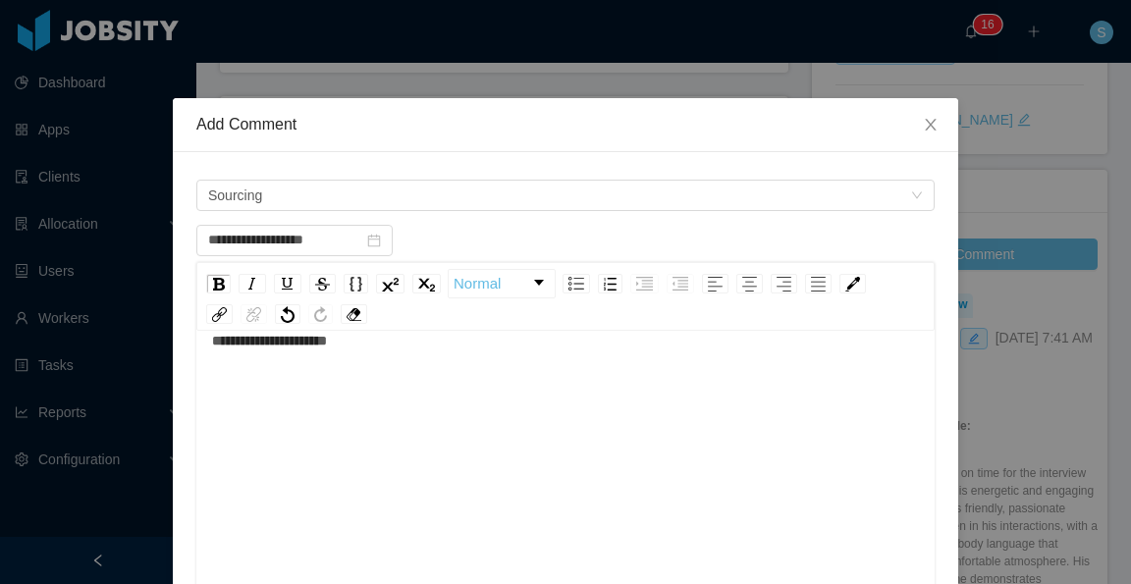
click at [308, 393] on div "rdw-editor" at bounding box center [566, 393] width 708 height 39
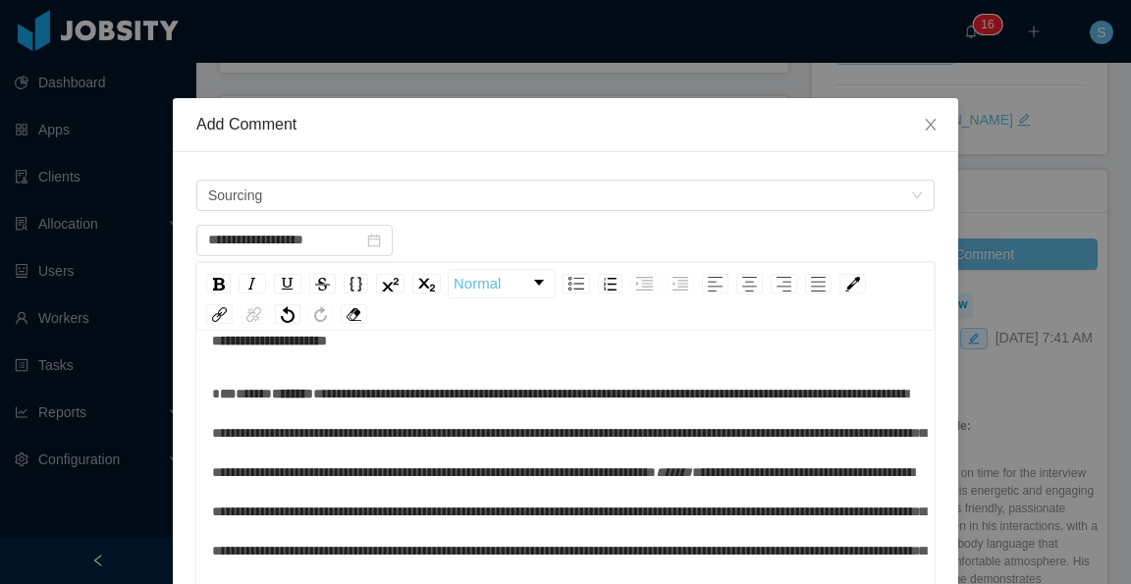
click at [273, 372] on div "**********" at bounding box center [566, 504] width 708 height 367
click at [267, 362] on div "**********" at bounding box center [566, 504] width 708 height 367
click at [392, 343] on div "**********" at bounding box center [566, 340] width 708 height 39
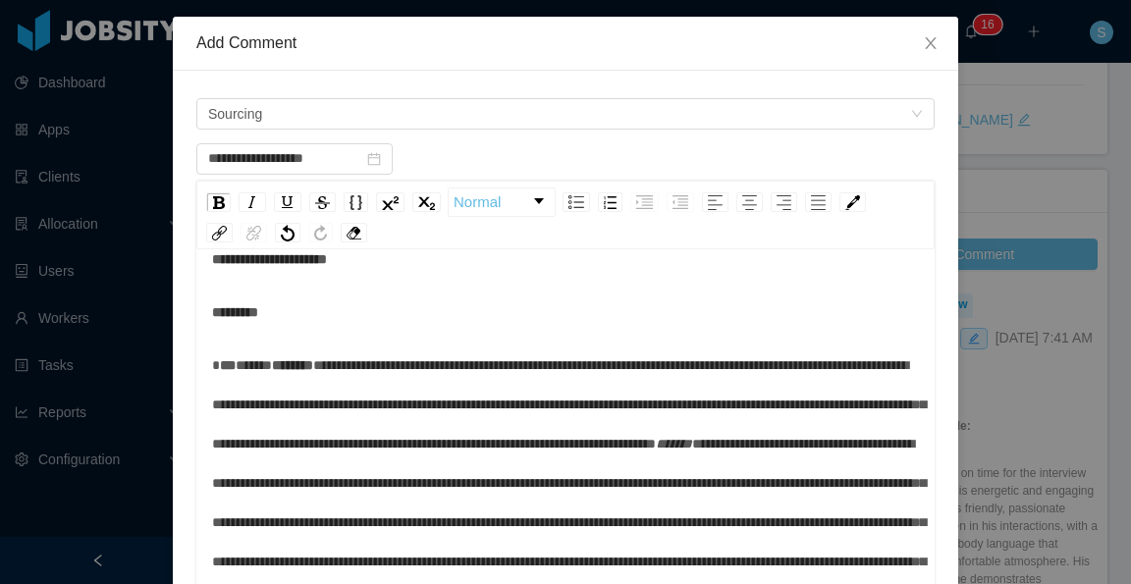
scroll to position [98, 0]
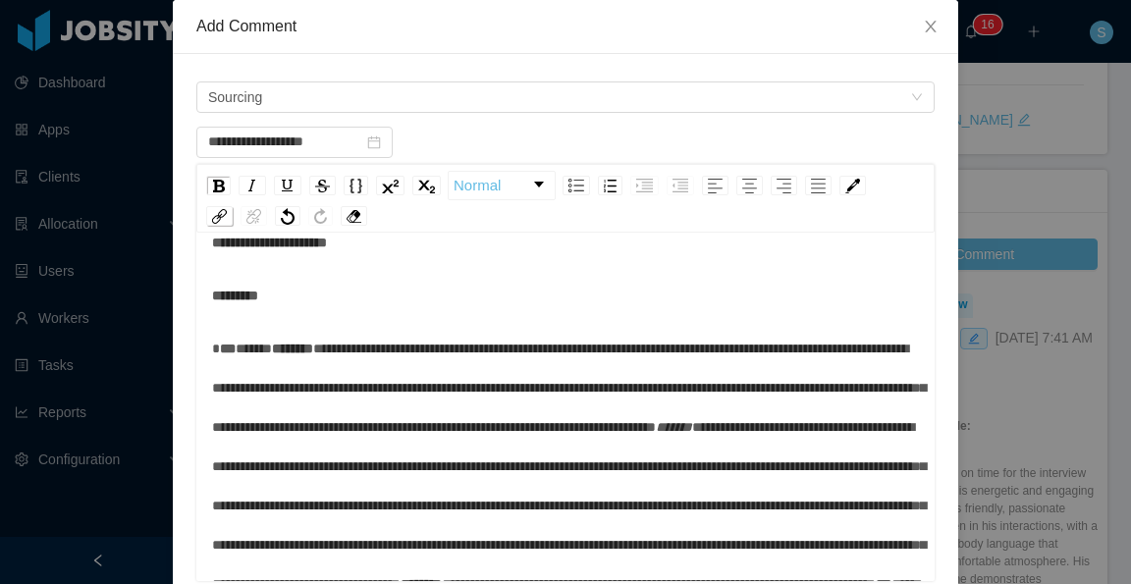
click at [212, 209] on img "rdw-link-control" at bounding box center [219, 216] width 15 height 15
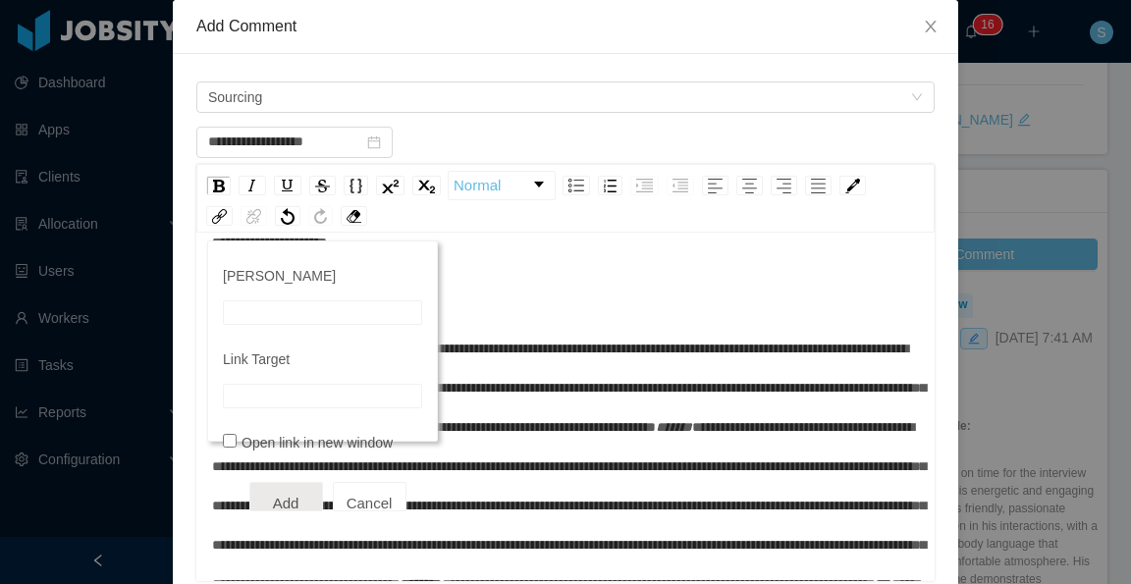
click at [291, 307] on input "Link Title" at bounding box center [322, 312] width 199 height 25
click at [324, 408] on div "**********" at bounding box center [322, 341] width 231 height 201
type input "**********"
click at [326, 401] on input "Link Target" at bounding box center [322, 396] width 199 height 25
paste input "**********"
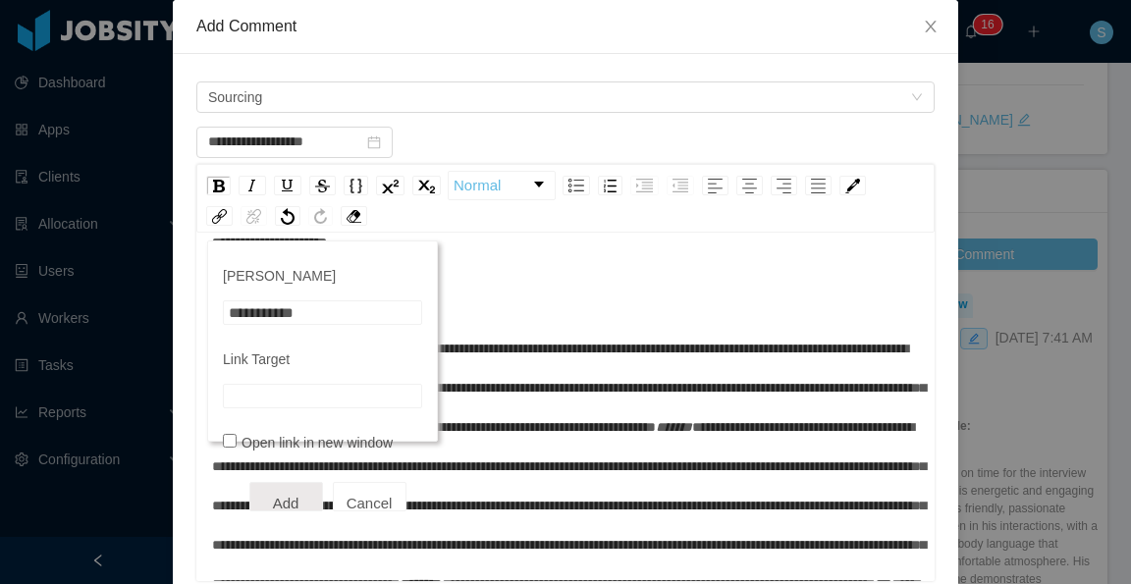
type input "**********"
click button "Add" at bounding box center [286, 496] width 74 height 29
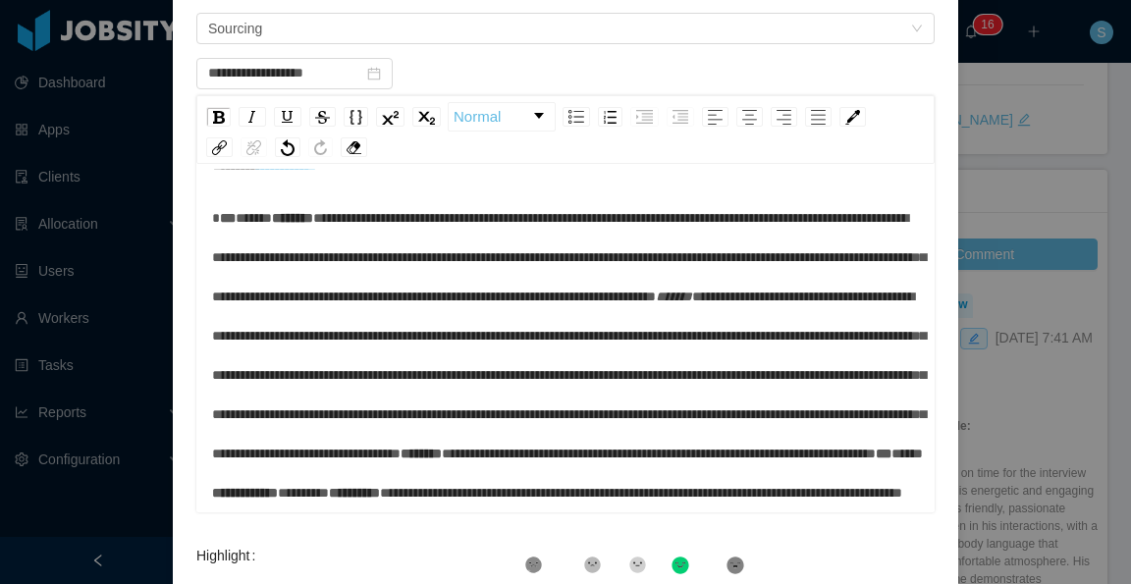
scroll to position [196, 0]
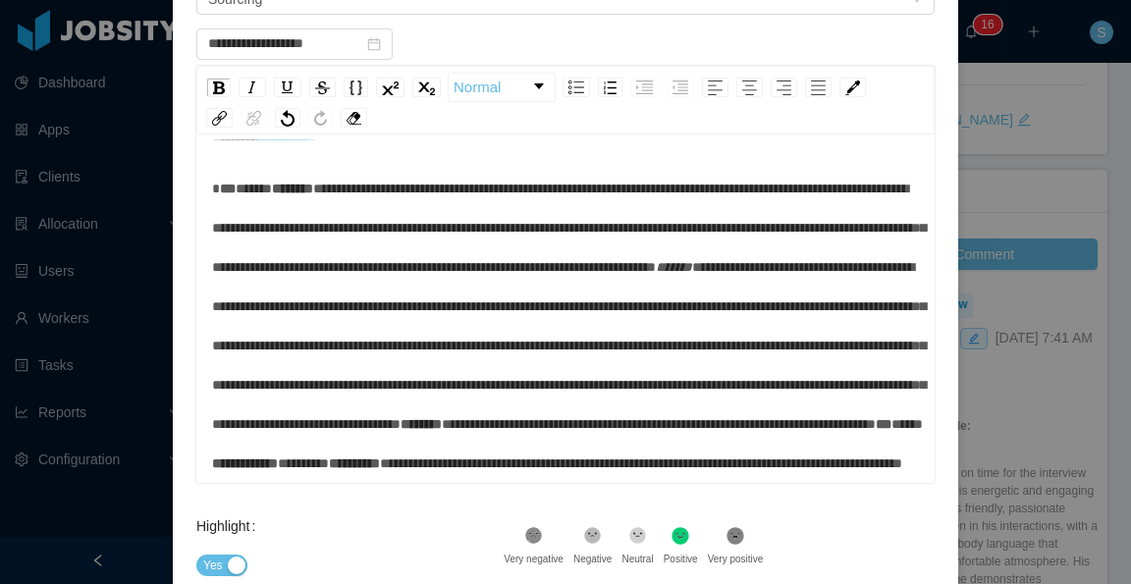
click at [473, 452] on div "**********" at bounding box center [566, 326] width 708 height 314
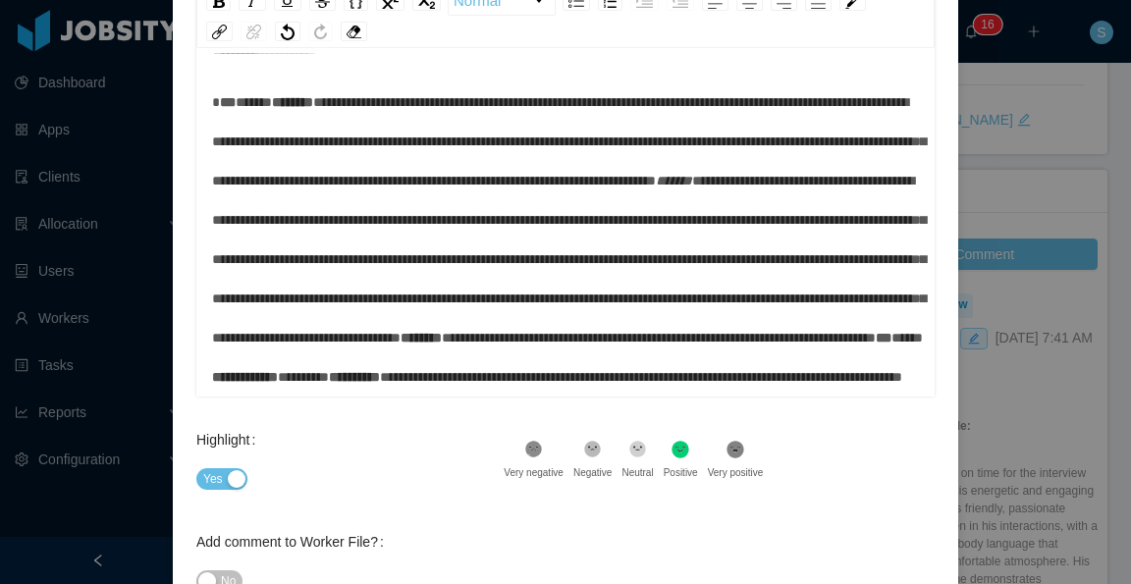
scroll to position [393, 0]
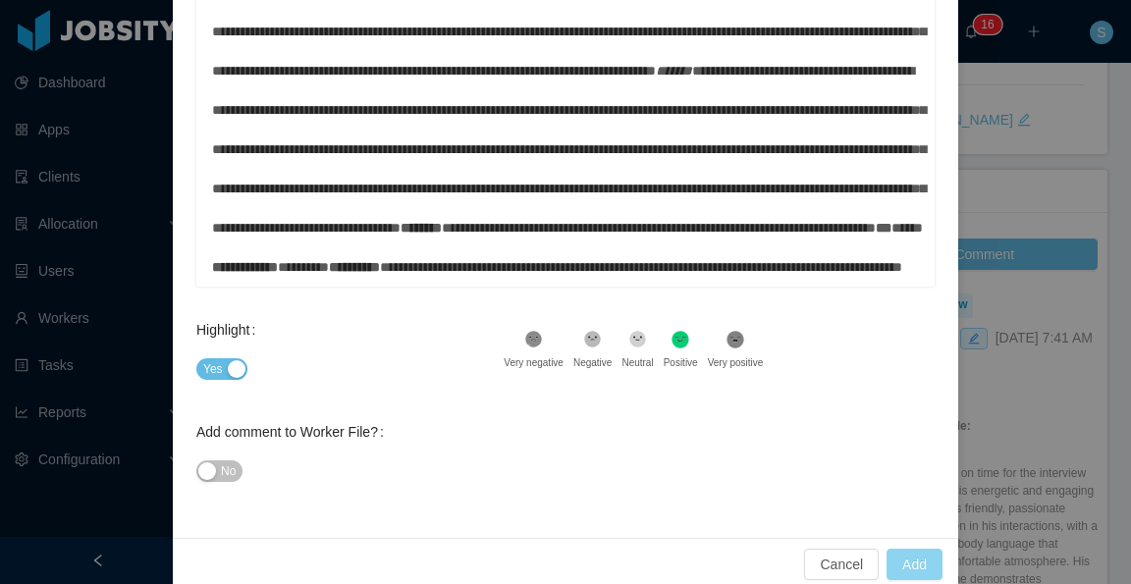
click at [905, 567] on button "Add" at bounding box center [915, 564] width 56 height 31
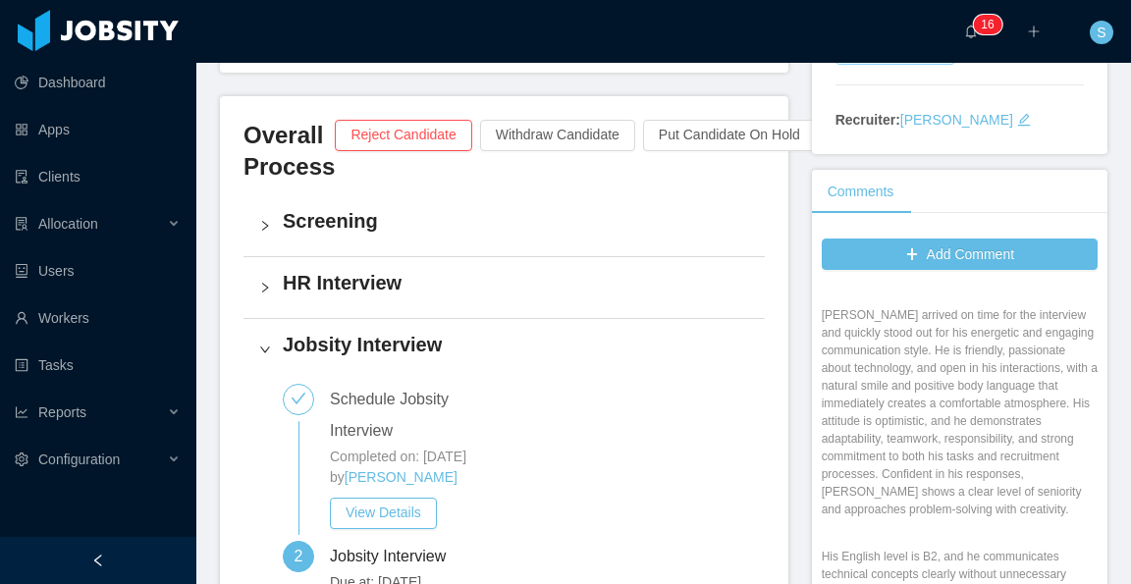
scroll to position [196, 0]
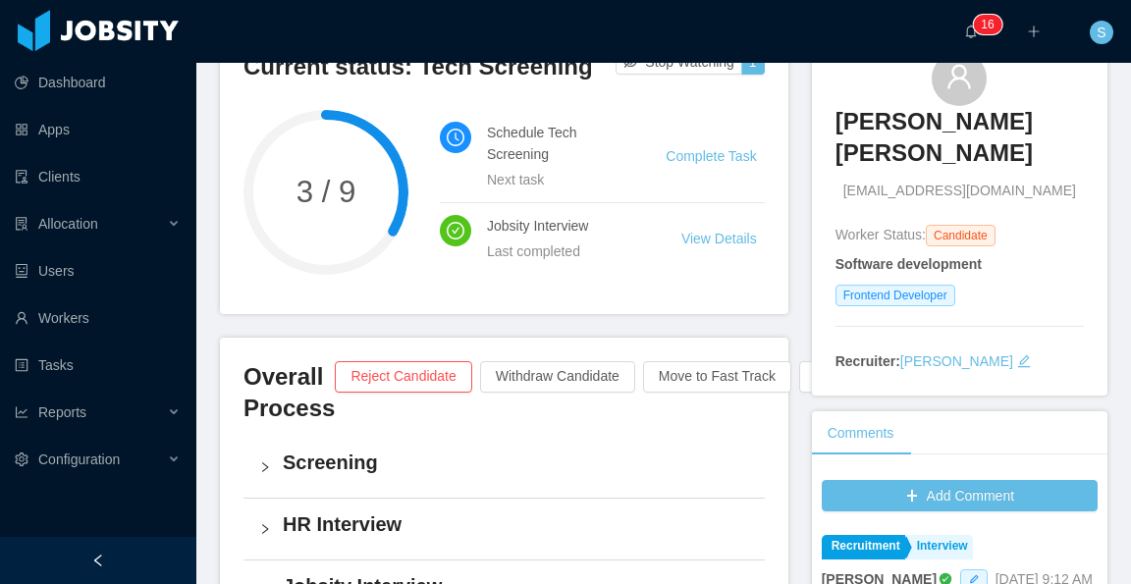
scroll to position [98, 0]
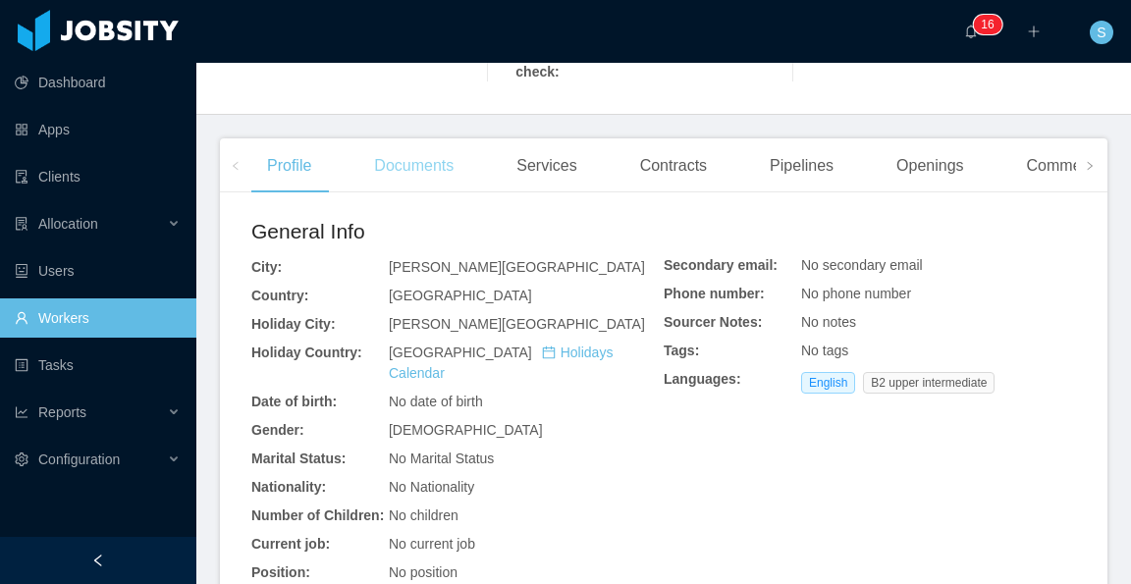
click at [448, 146] on div "Documents" at bounding box center [413, 165] width 111 height 55
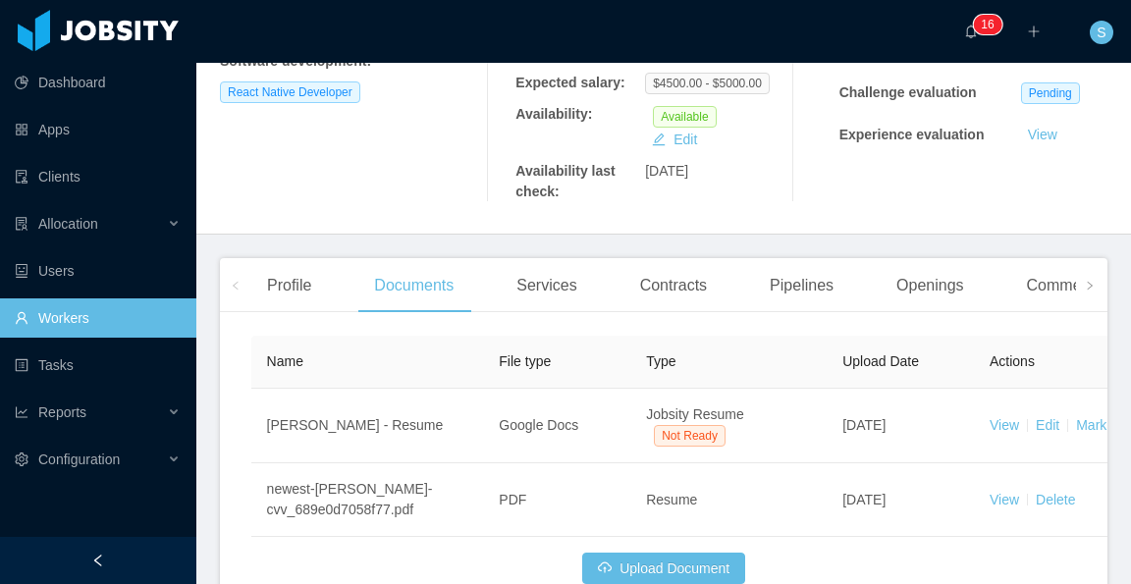
scroll to position [471, 0]
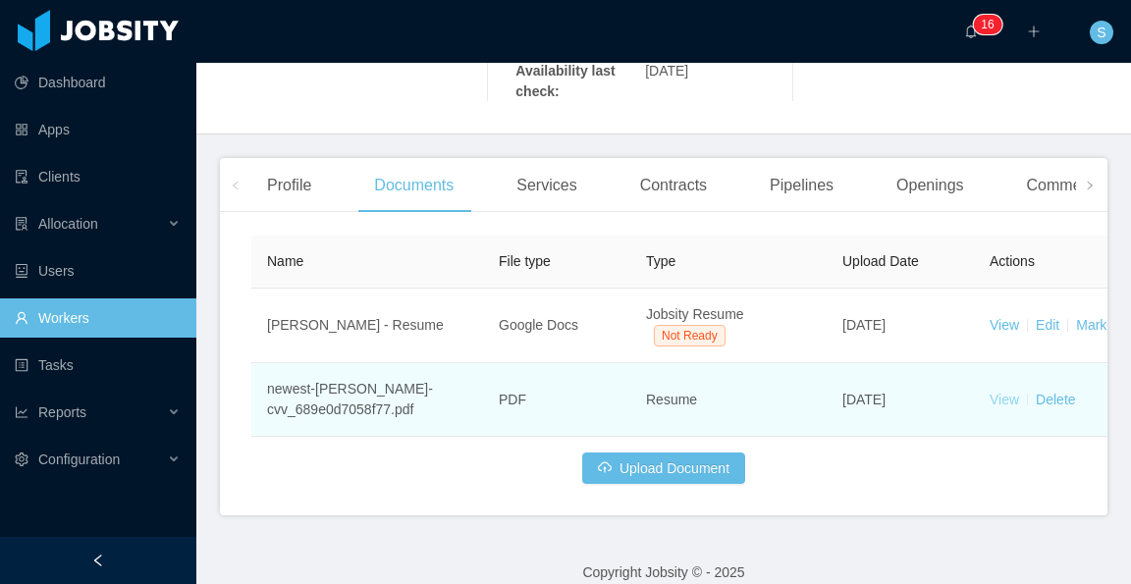
click at [1002, 392] on link "View" at bounding box center [1004, 400] width 29 height 16
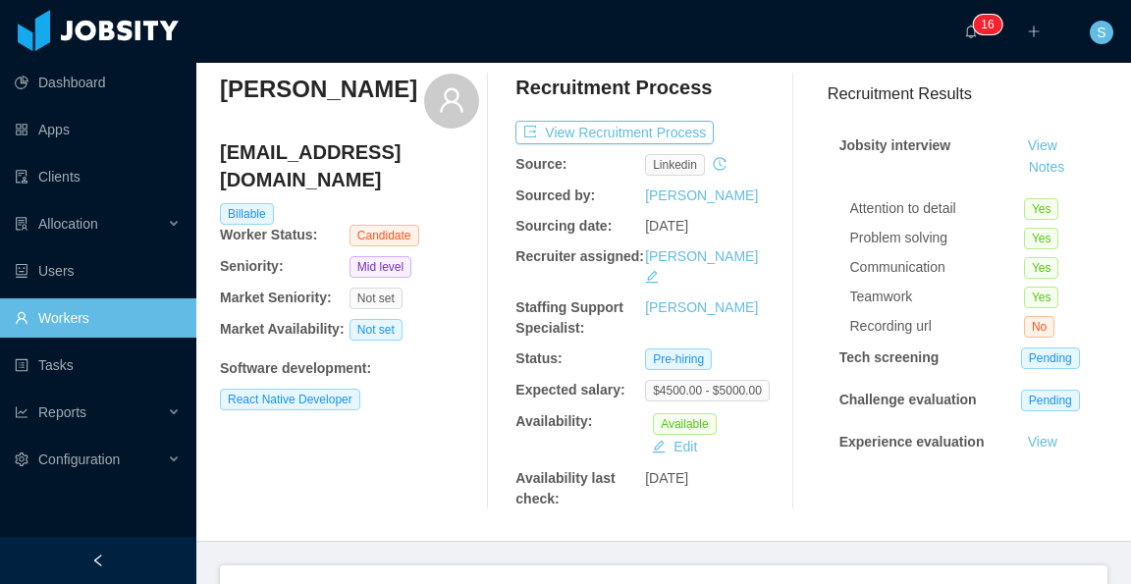
scroll to position [0, 0]
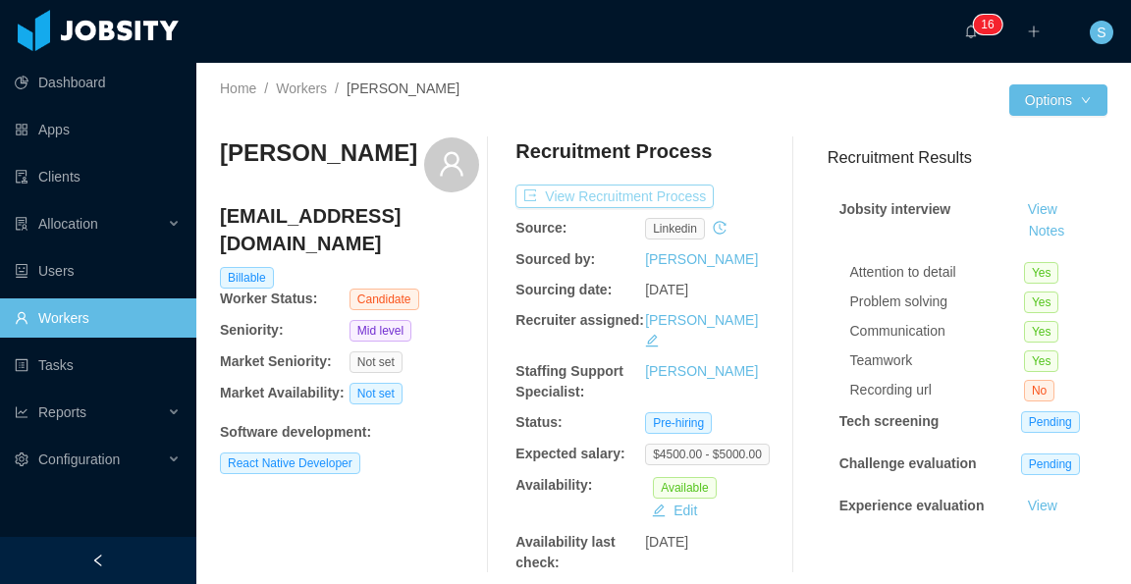
click at [687, 194] on button "View Recruitment Process" at bounding box center [614, 197] width 198 height 24
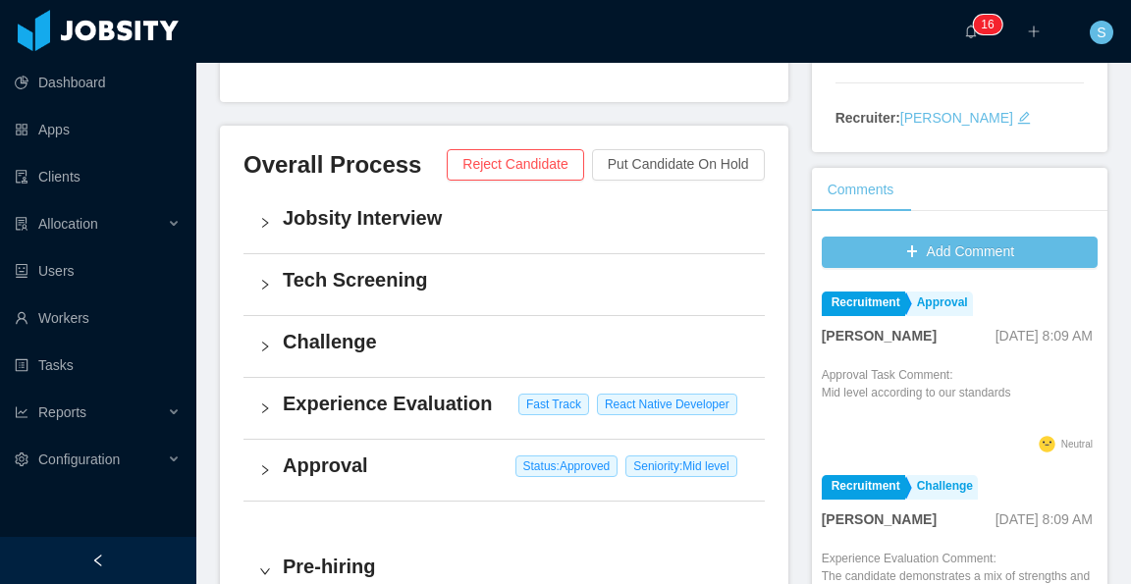
scroll to position [393, 0]
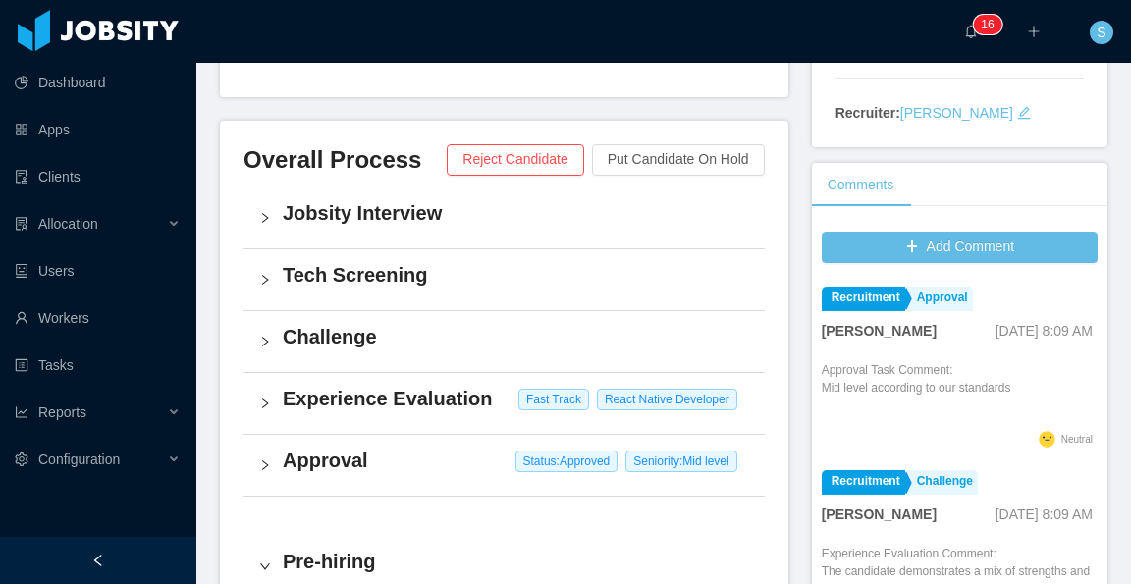
click at [419, 218] on h4 "Jobsity Interview" at bounding box center [516, 212] width 466 height 27
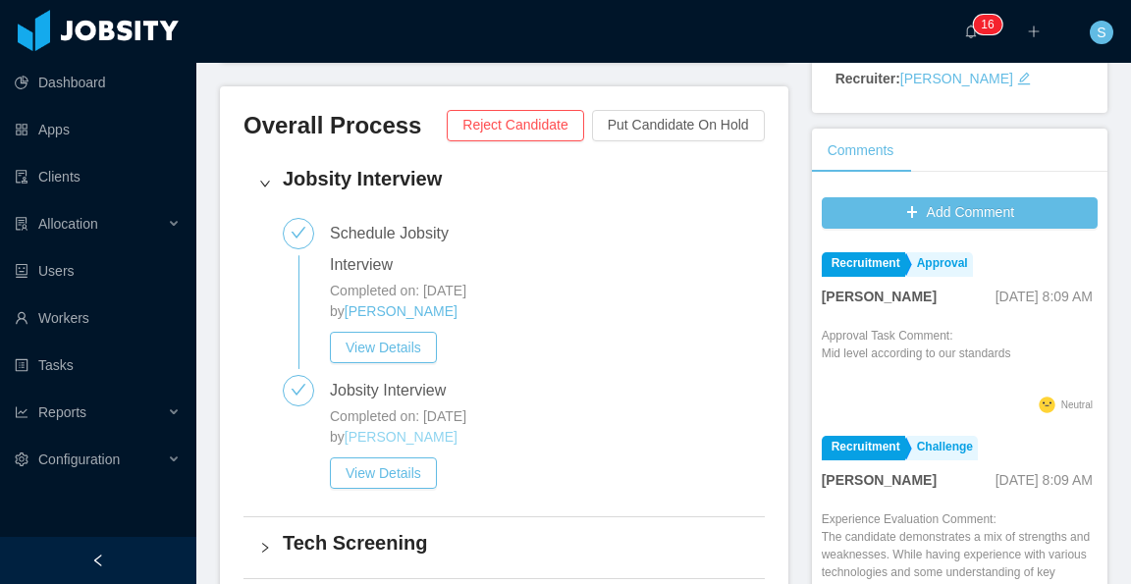
scroll to position [491, 0]
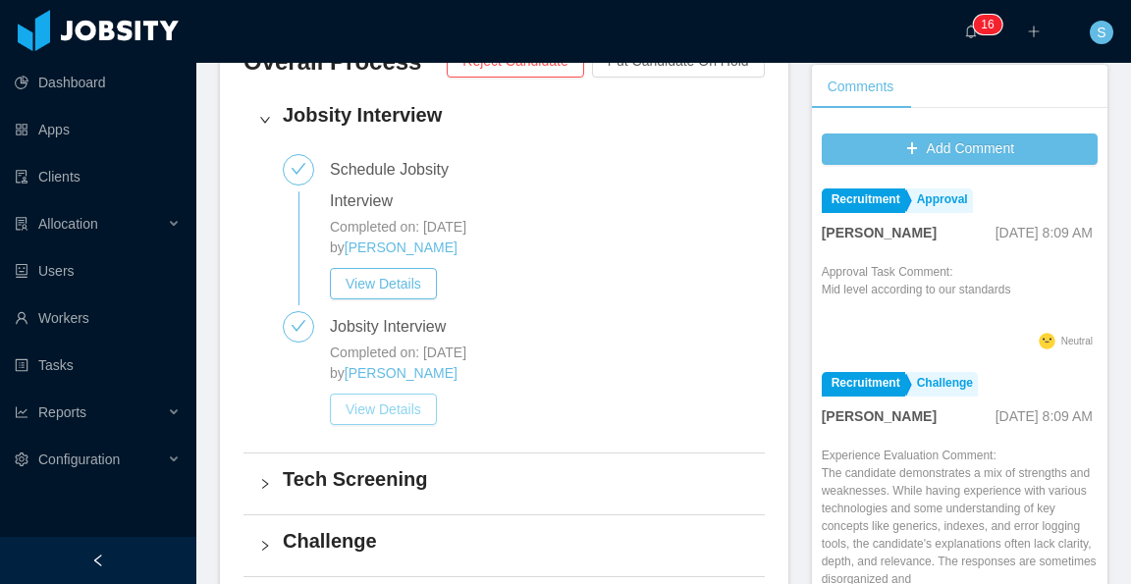
click at [399, 407] on button "View Details" at bounding box center [383, 409] width 107 height 31
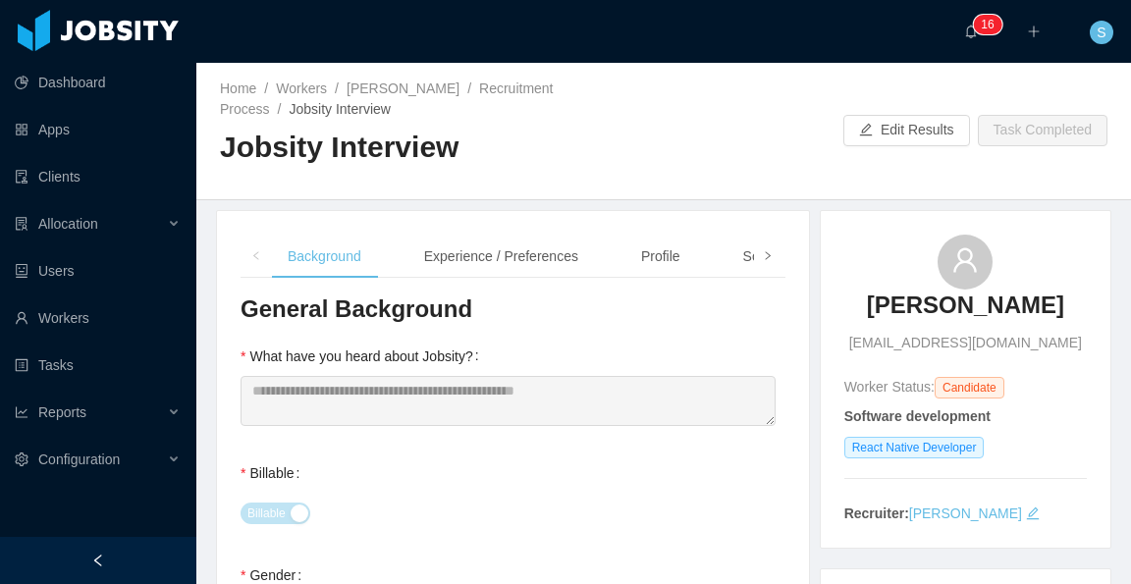
click at [763, 256] on icon "icon: right" at bounding box center [768, 256] width 10 height 10
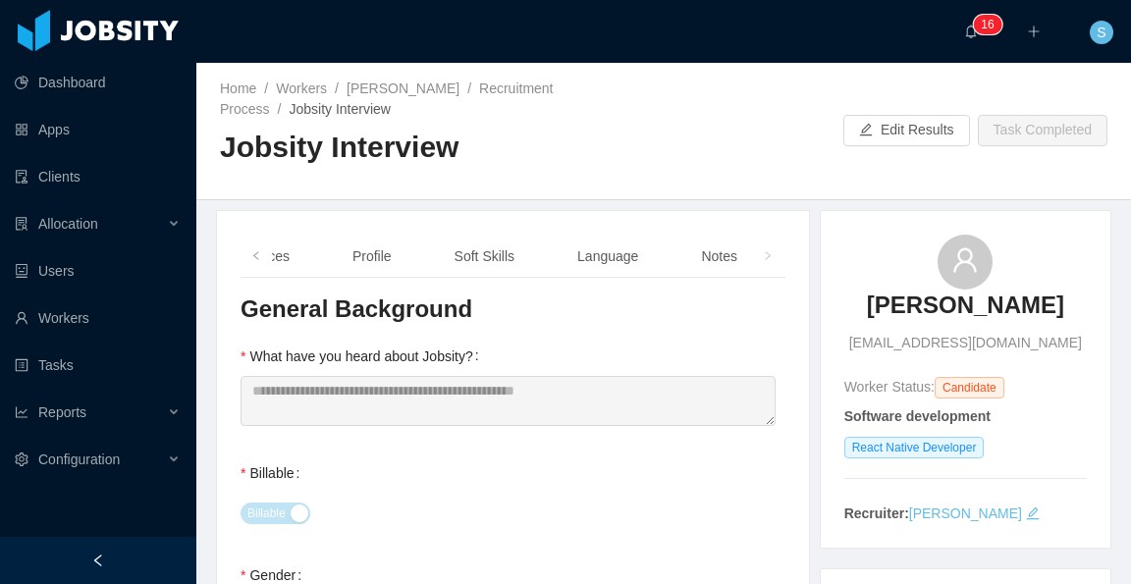
click at [763, 256] on icon "icon: right" at bounding box center [768, 256] width 10 height 10
click at [701, 258] on div "Notes" at bounding box center [719, 257] width 68 height 44
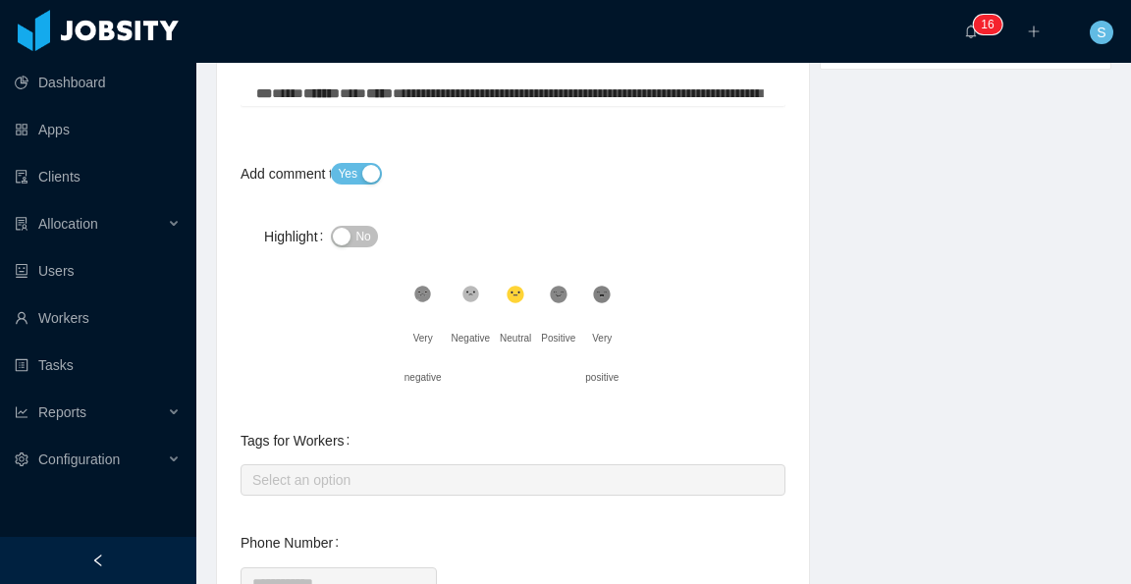
scroll to position [922, 0]
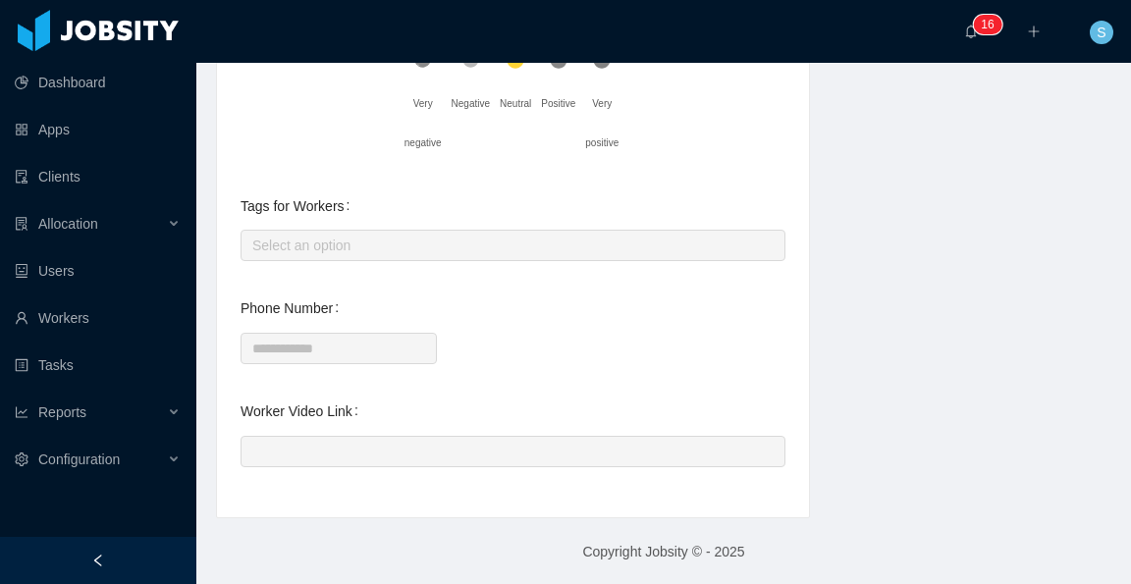
click at [493, 466] on div at bounding box center [513, 450] width 545 height 39
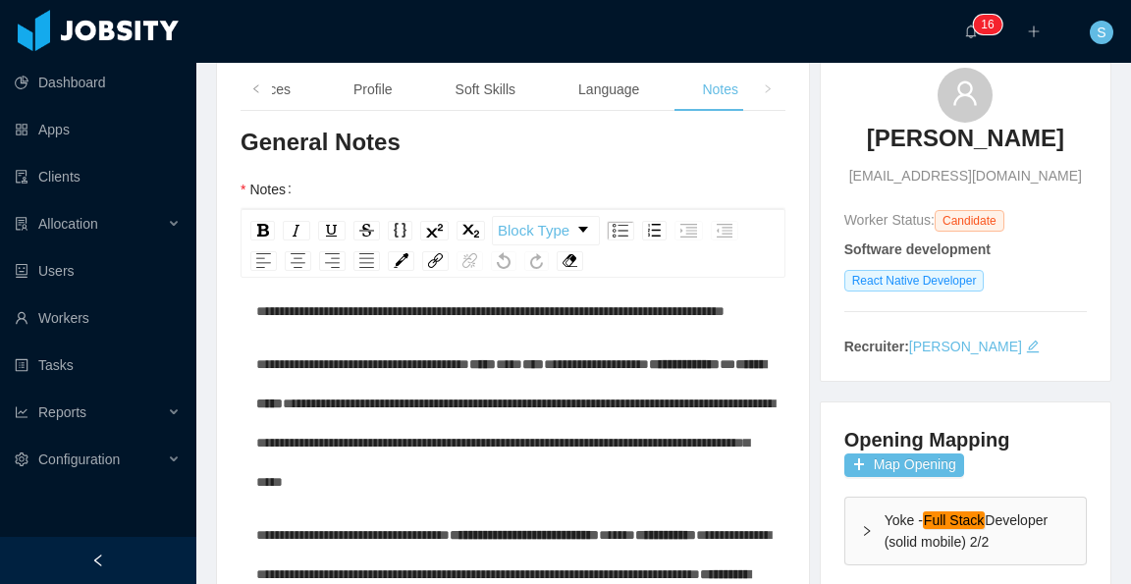
scroll to position [0, 0]
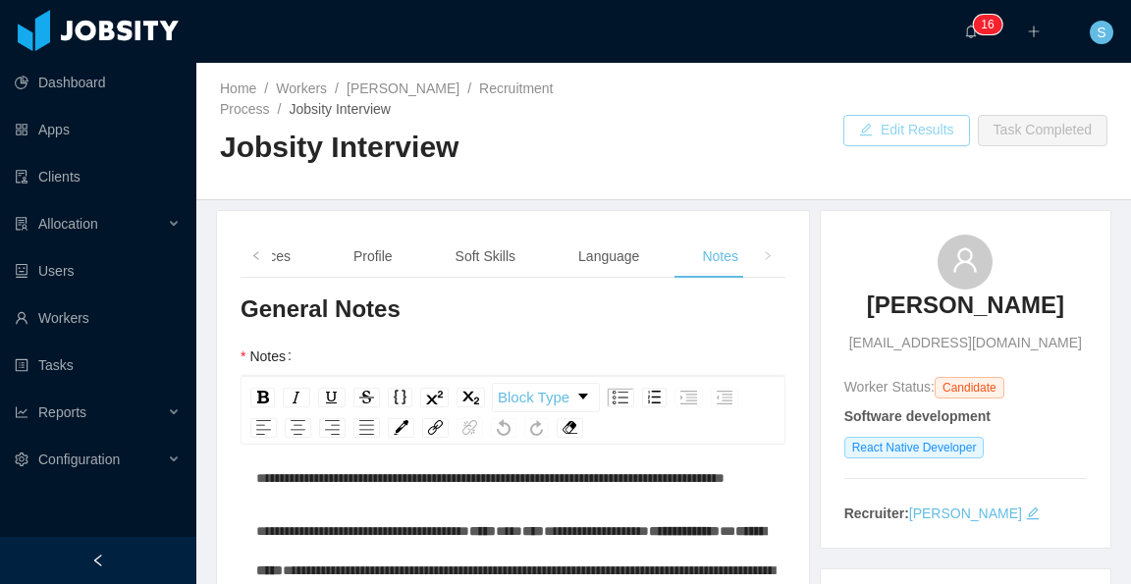
click at [897, 138] on button "Edit Results" at bounding box center [906, 130] width 127 height 31
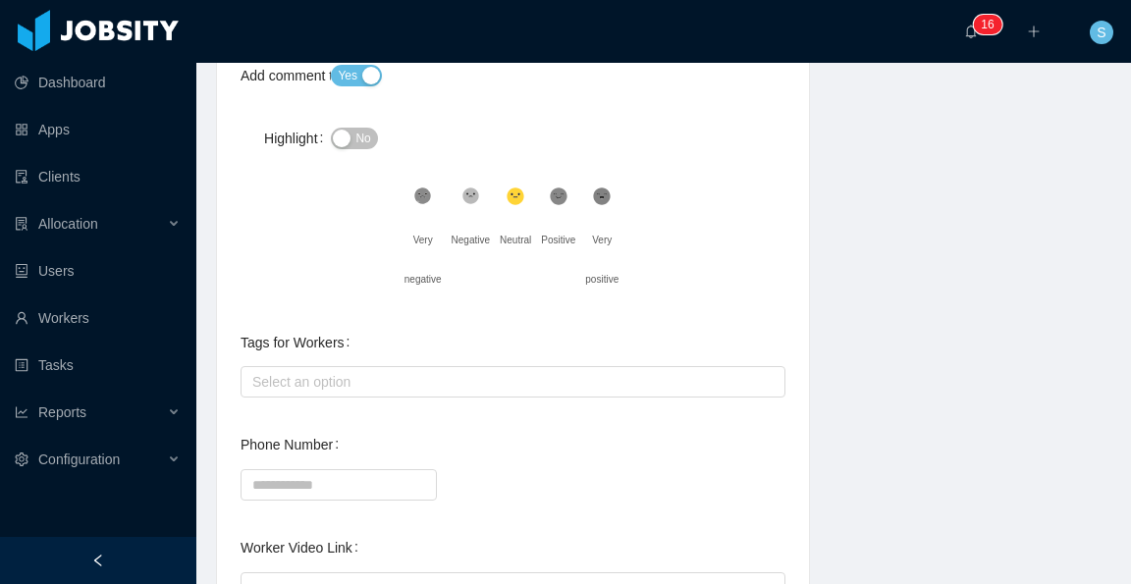
scroll to position [922, 0]
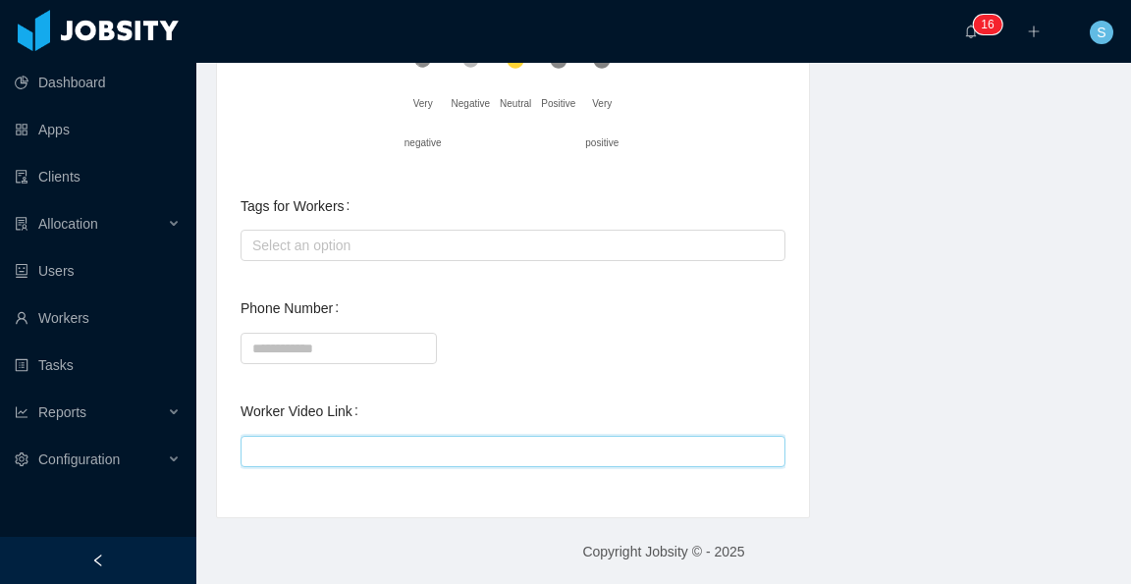
click at [446, 437] on input "Worker Video Link" at bounding box center [513, 451] width 545 height 31
paste input "**********"
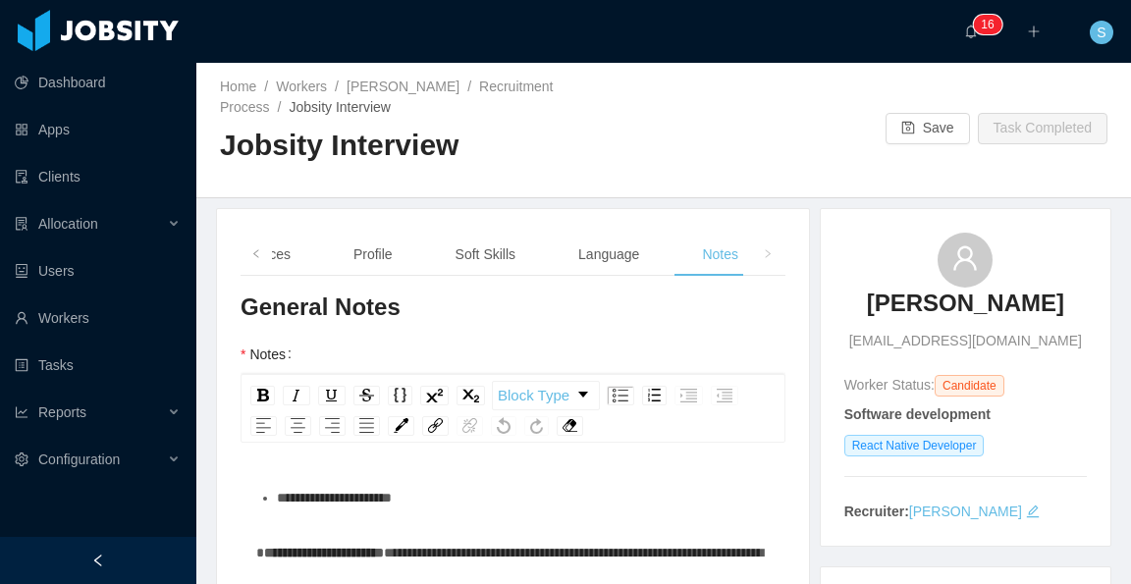
scroll to position [0, 0]
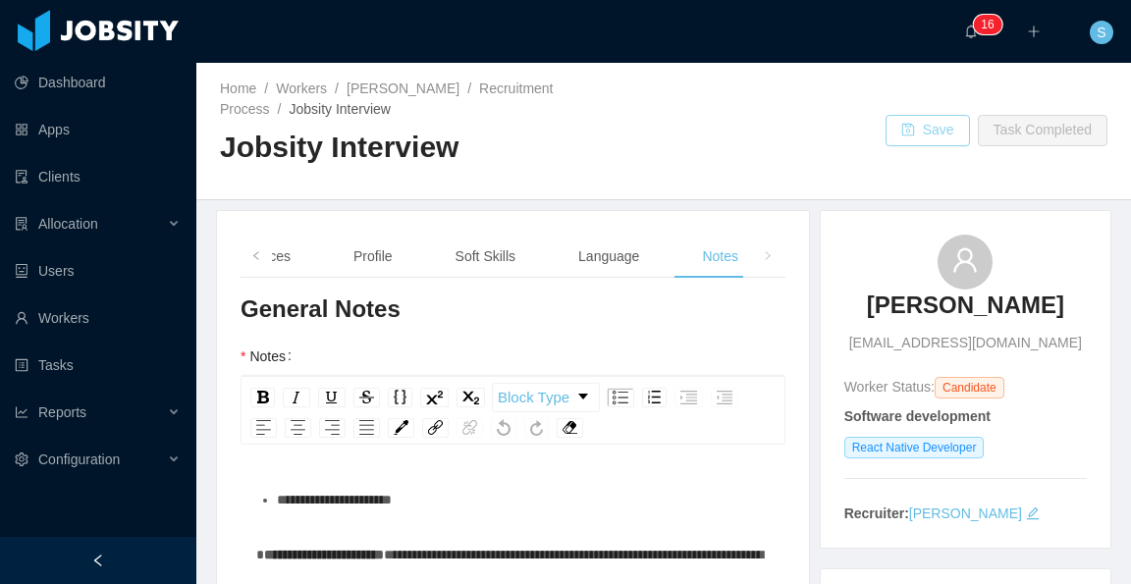
type input "**********"
click at [899, 139] on button "Save" at bounding box center [928, 130] width 84 height 31
click at [914, 127] on button "Save" at bounding box center [928, 130] width 84 height 31
click at [442, 94] on link "David Alexander Perafan" at bounding box center [403, 89] width 113 height 16
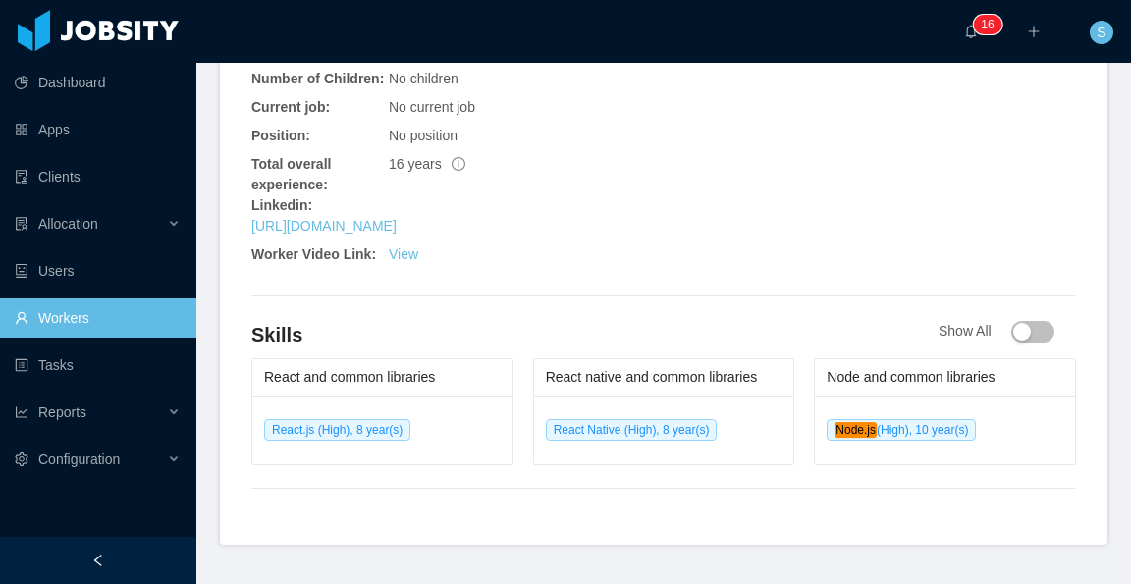
scroll to position [937, 0]
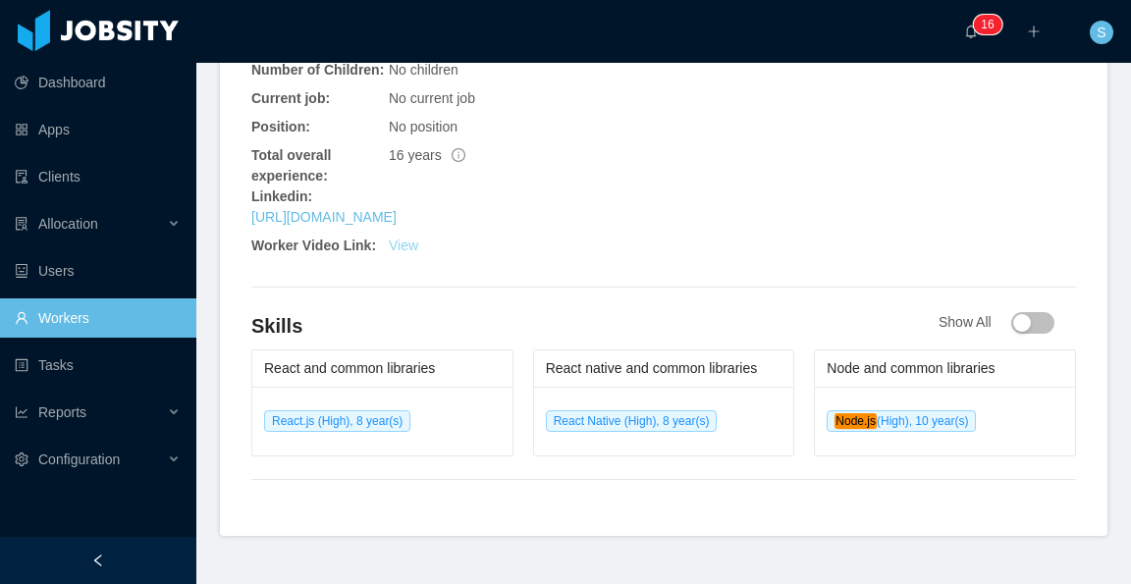
click at [408, 238] on link "View" at bounding box center [403, 246] width 29 height 16
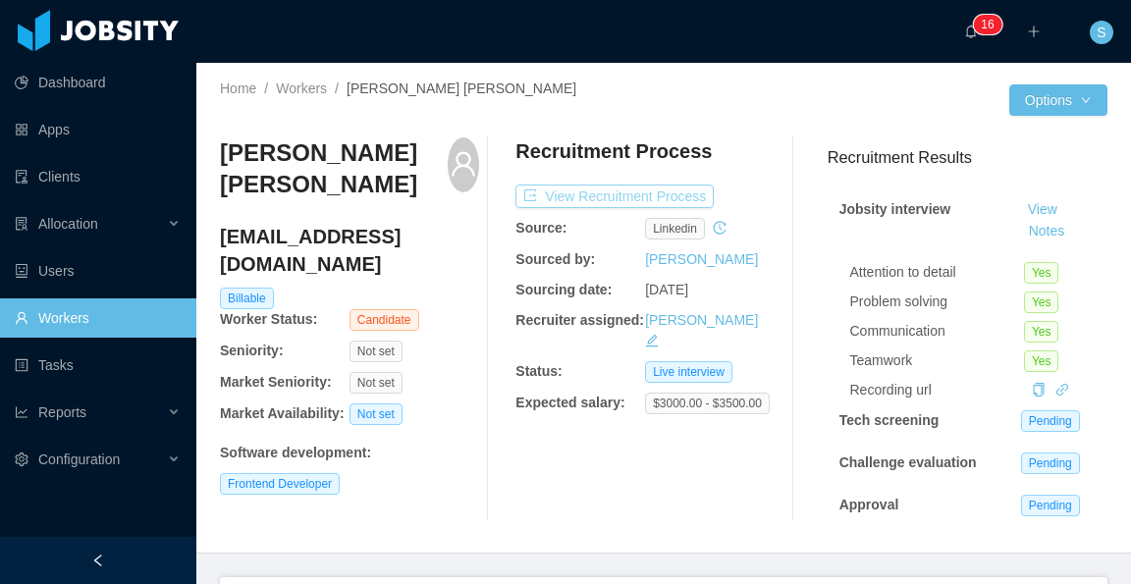
click at [682, 194] on button "View Recruitment Process" at bounding box center [614, 197] width 198 height 24
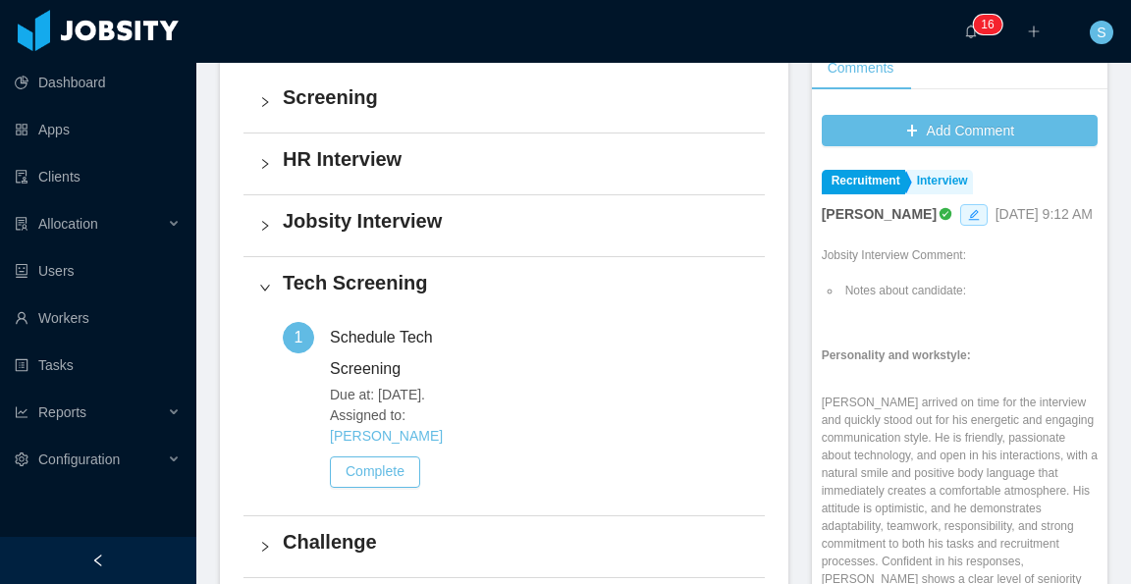
scroll to position [491, 0]
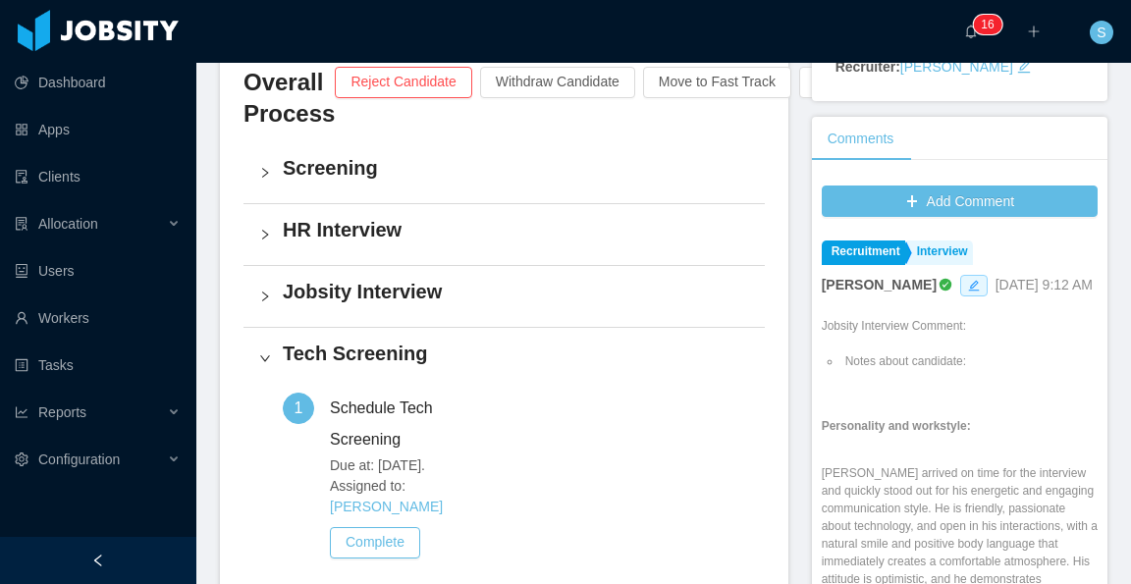
click at [410, 282] on h4 "Jobsity Interview" at bounding box center [516, 291] width 466 height 27
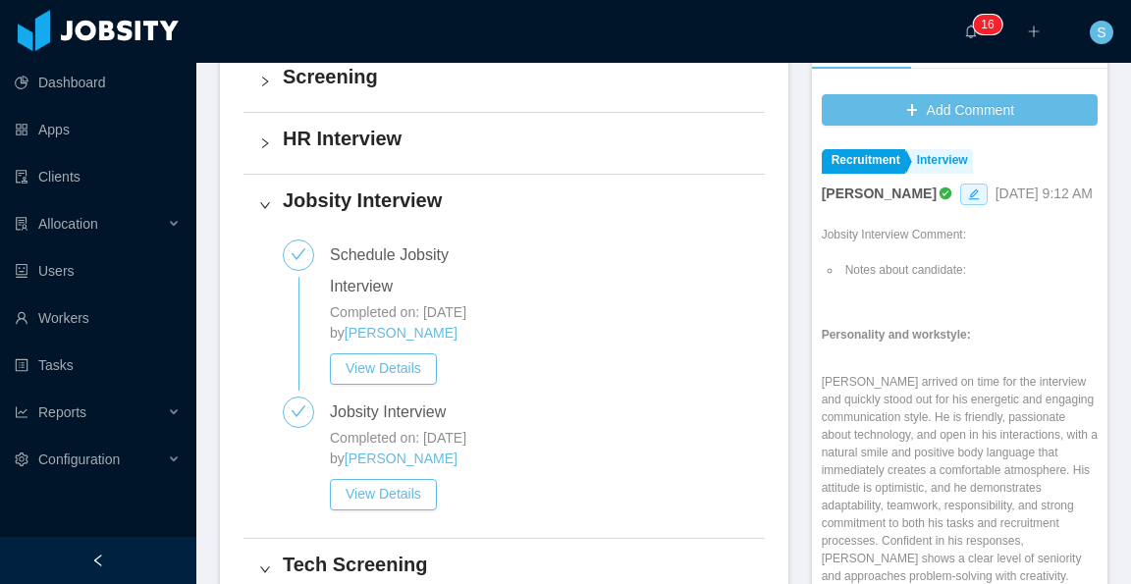
scroll to position [589, 0]
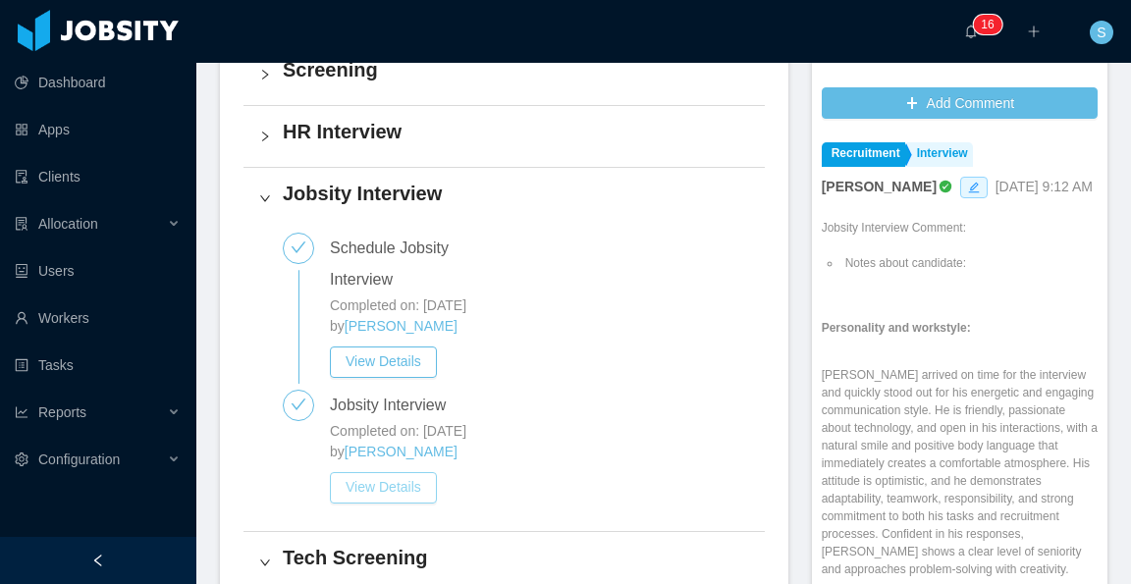
click at [387, 472] on button "View Details" at bounding box center [383, 487] width 107 height 31
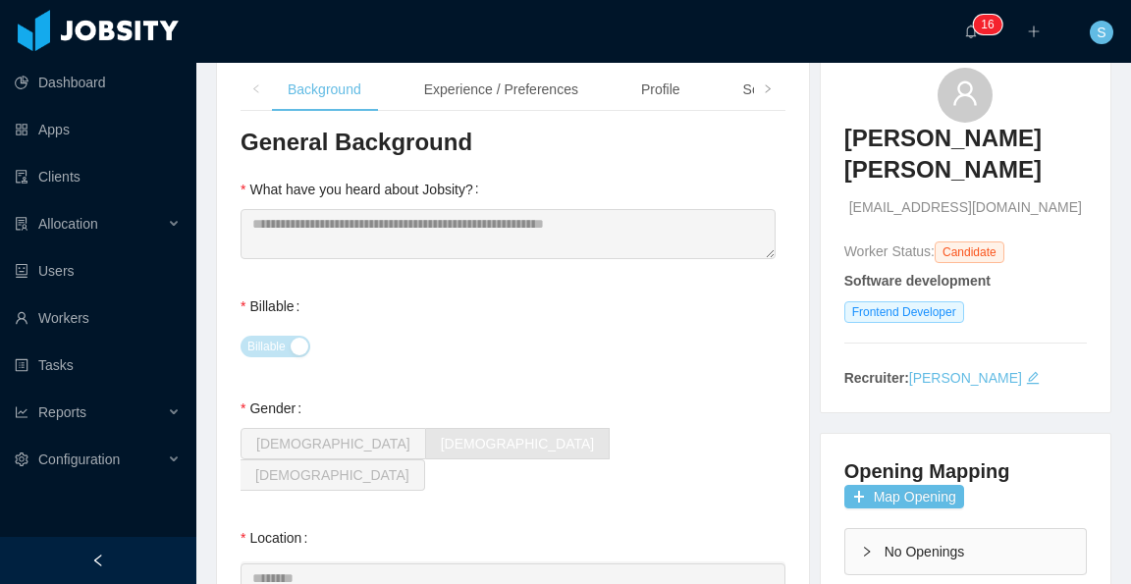
scroll to position [138, 0]
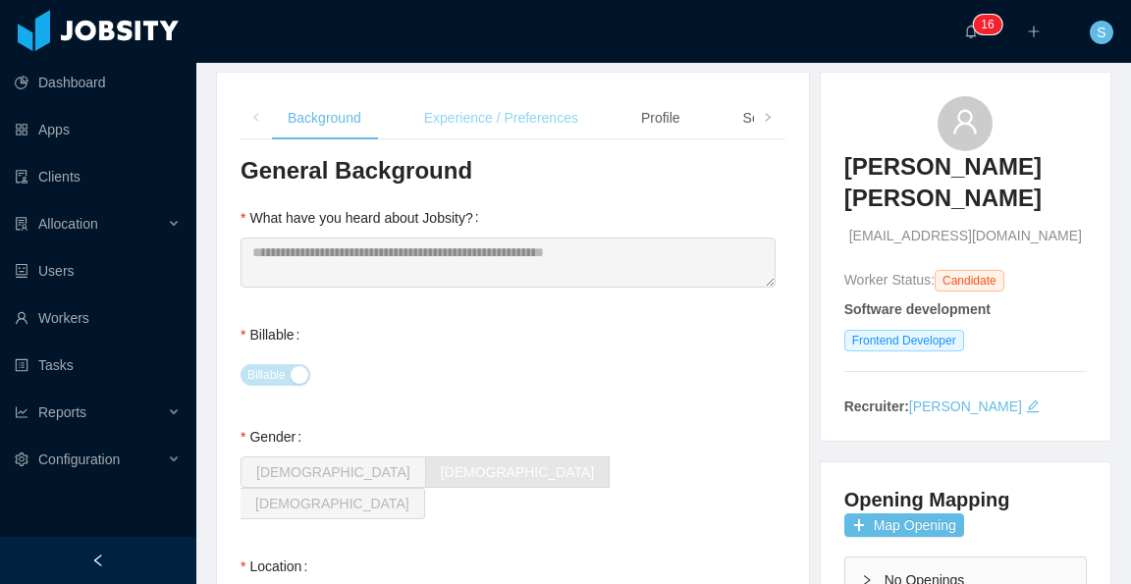
click at [450, 109] on div "Experience / Preferences" at bounding box center [501, 118] width 186 height 44
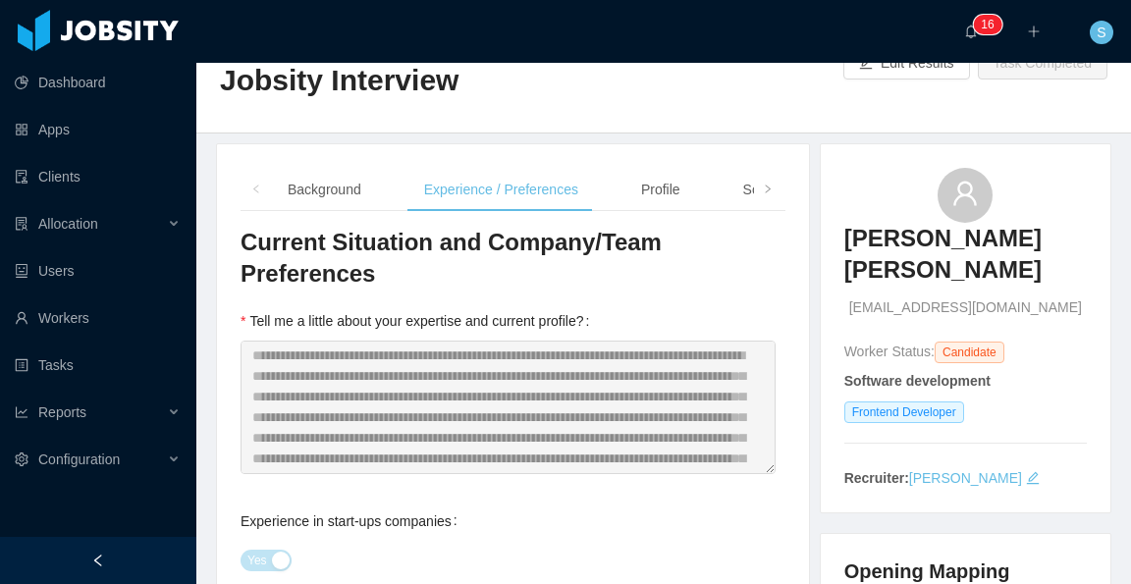
scroll to position [0, 0]
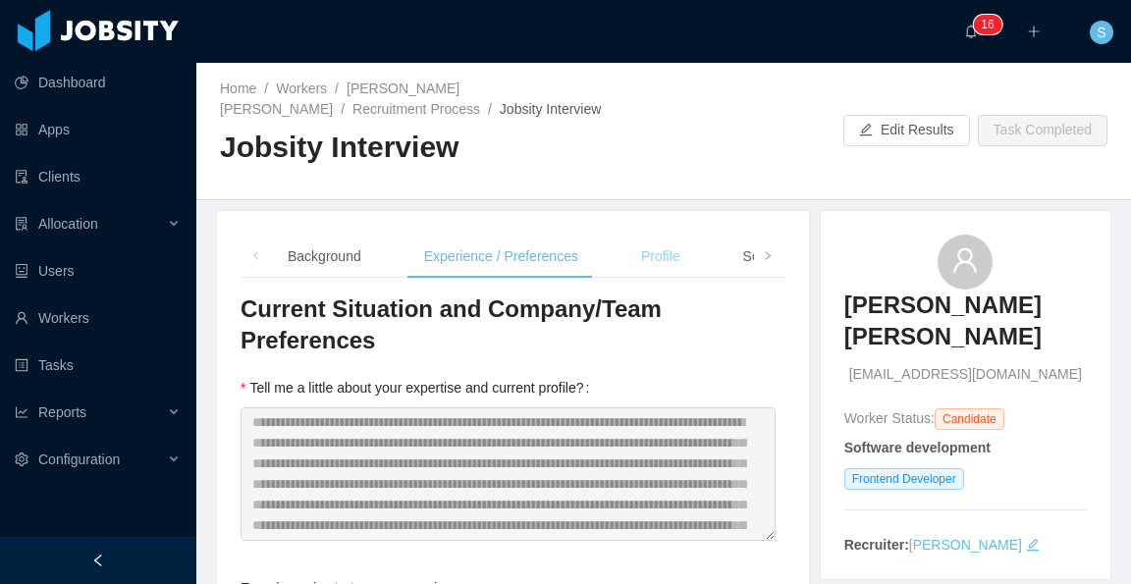
click at [656, 244] on div "Profile" at bounding box center [660, 257] width 71 height 44
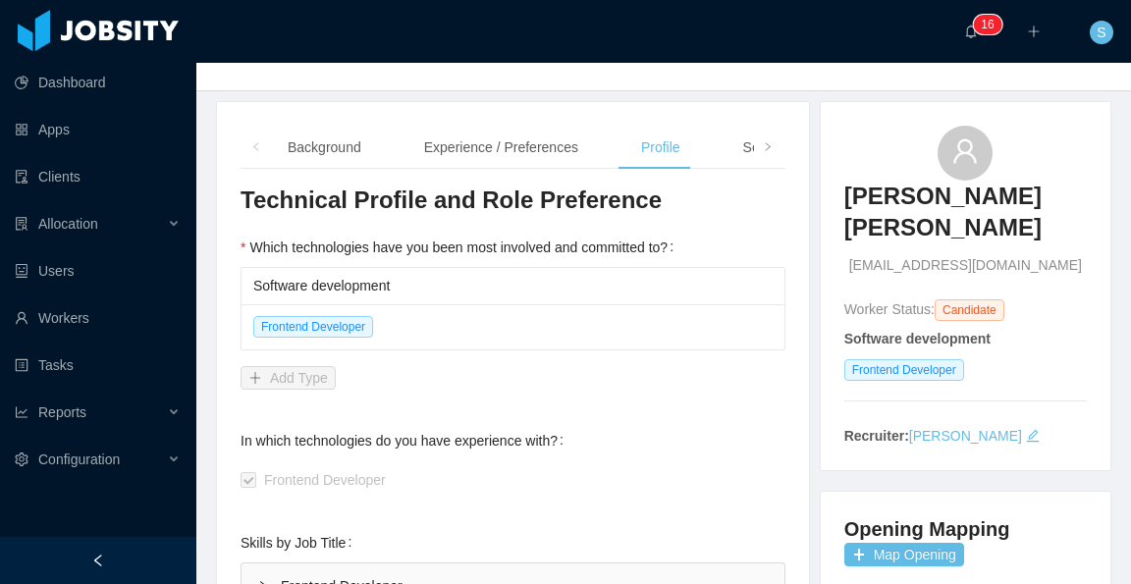
scroll to position [98, 0]
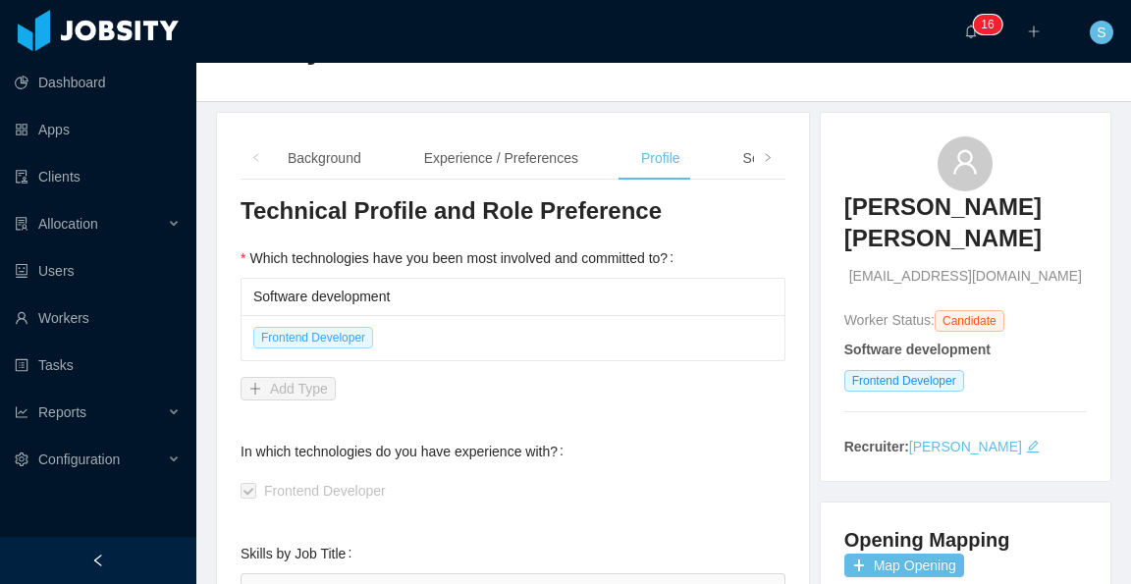
click at [342, 337] on span "Frontend Developer" at bounding box center [313, 338] width 120 height 22
click at [332, 343] on span "Frontend Developer" at bounding box center [313, 338] width 120 height 22
click at [322, 340] on span "Frontend Developer" at bounding box center [313, 338] width 120 height 22
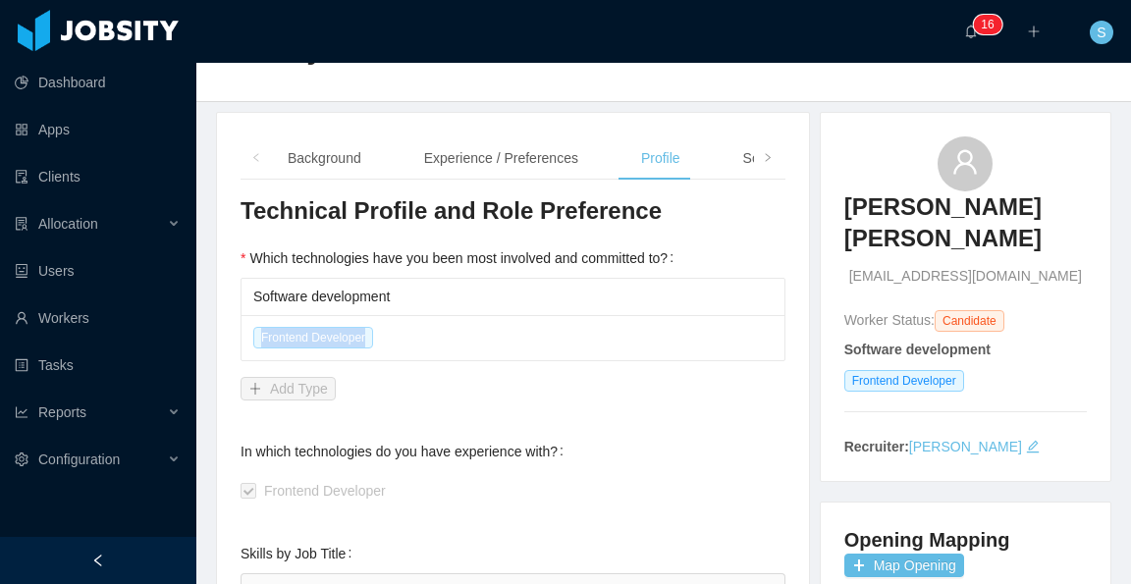
click at [322, 340] on span "Frontend Developer" at bounding box center [313, 338] width 120 height 22
click at [420, 335] on div "Frontend Developer" at bounding box center [513, 337] width 543 height 45
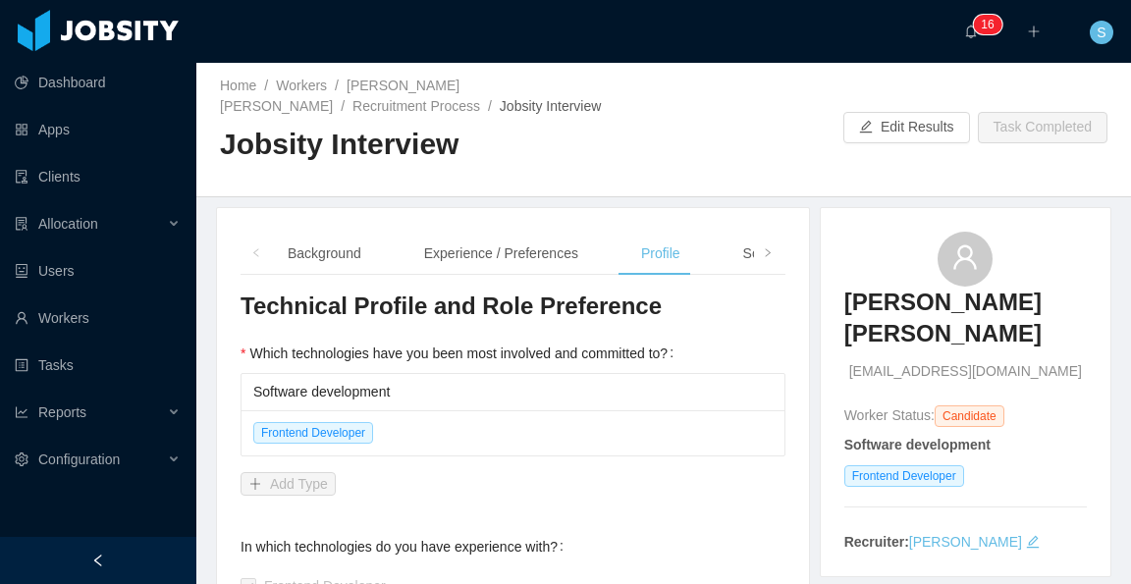
scroll to position [0, 0]
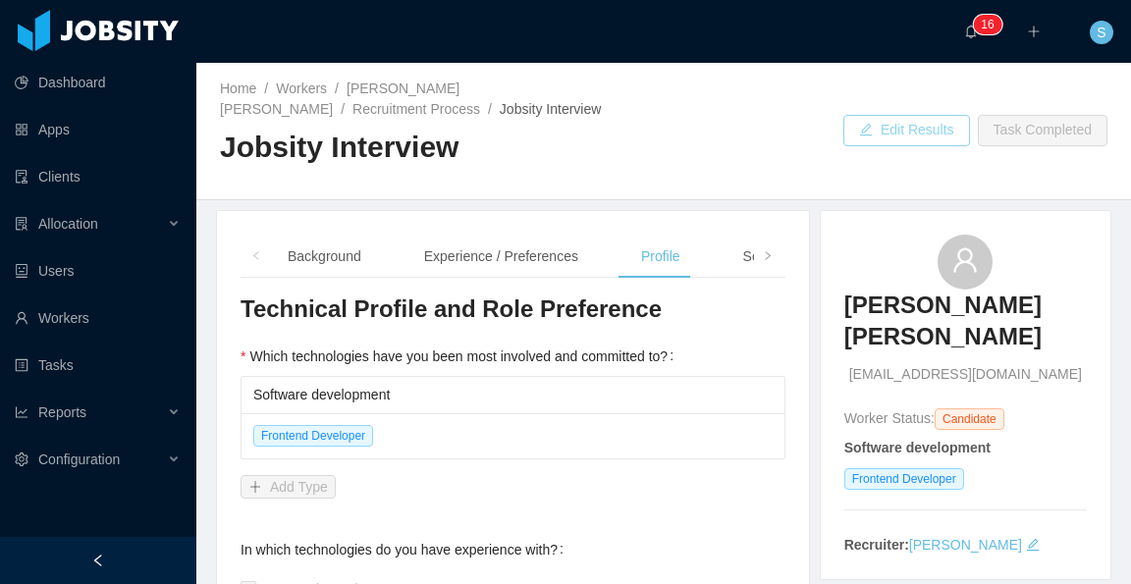
click at [897, 127] on button "Edit Results" at bounding box center [906, 130] width 127 height 31
click at [360, 433] on span "Frontend Developer" at bounding box center [313, 436] width 120 height 22
click at [320, 441] on span "Frontend Developer" at bounding box center [313, 436] width 120 height 22
click at [749, 394] on link "Edit" at bounding box center [761, 395] width 24 height 16
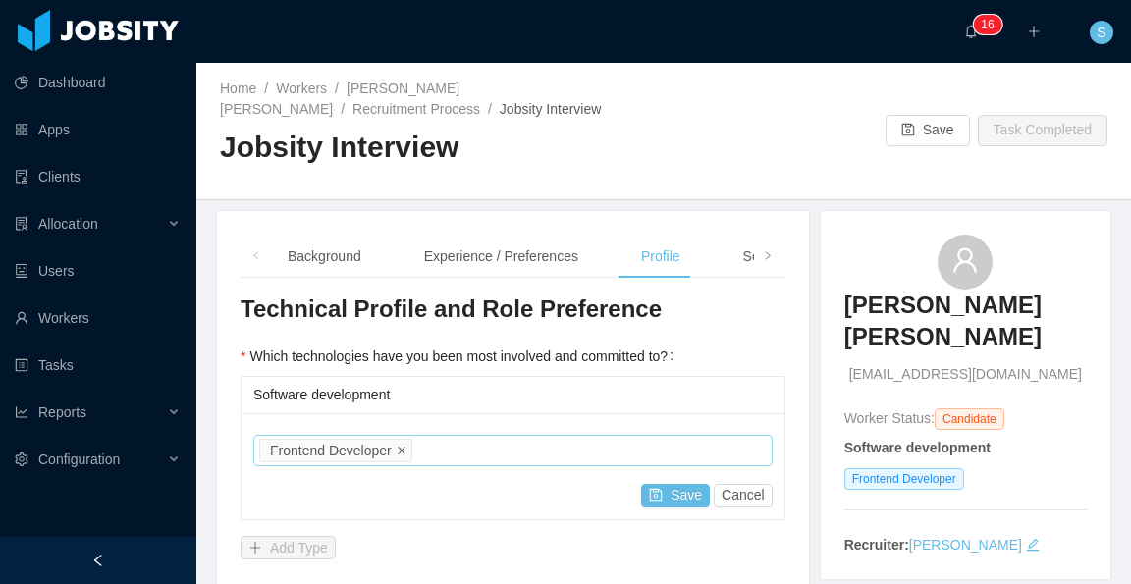
click at [401, 456] on span at bounding box center [402, 451] width 10 height 18
click at [416, 450] on div "Job titles" at bounding box center [508, 451] width 487 height 20
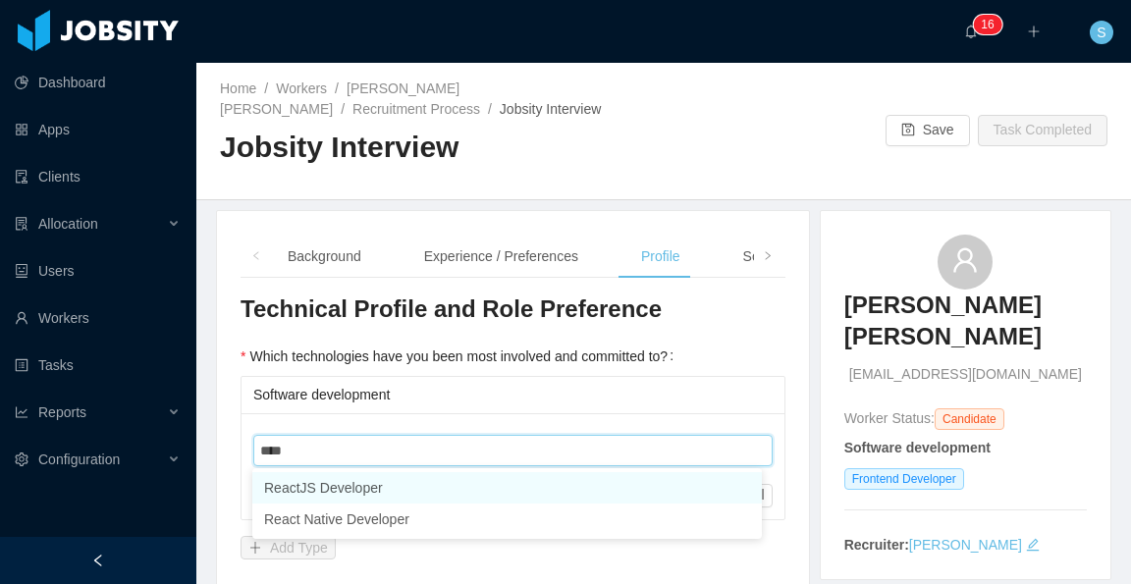
type input "*****"
click at [423, 483] on li "ReactJS Developer" at bounding box center [507, 487] width 510 height 31
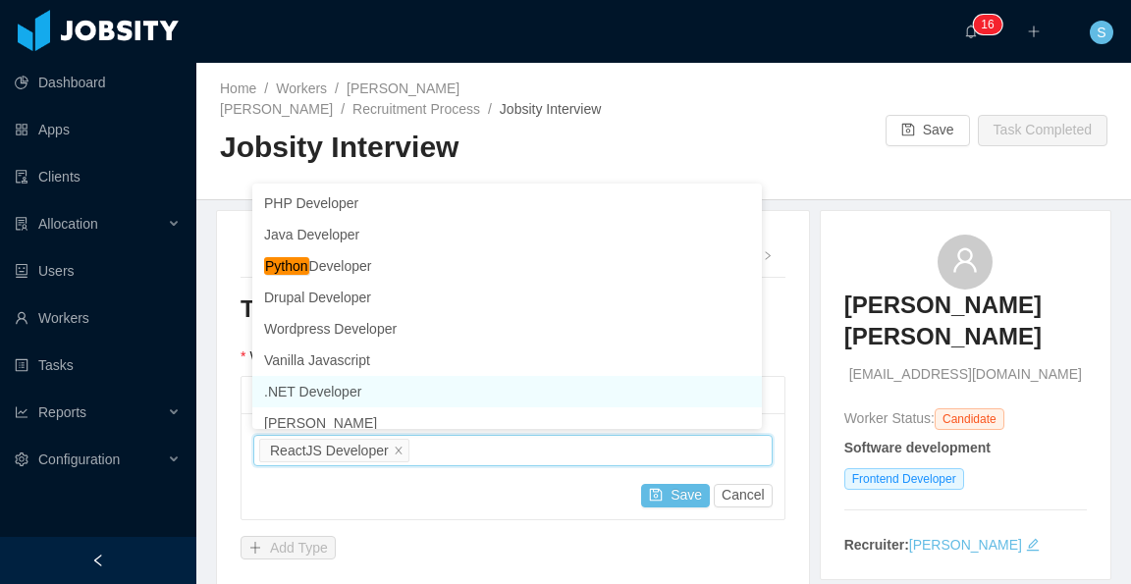
scroll to position [10, 0]
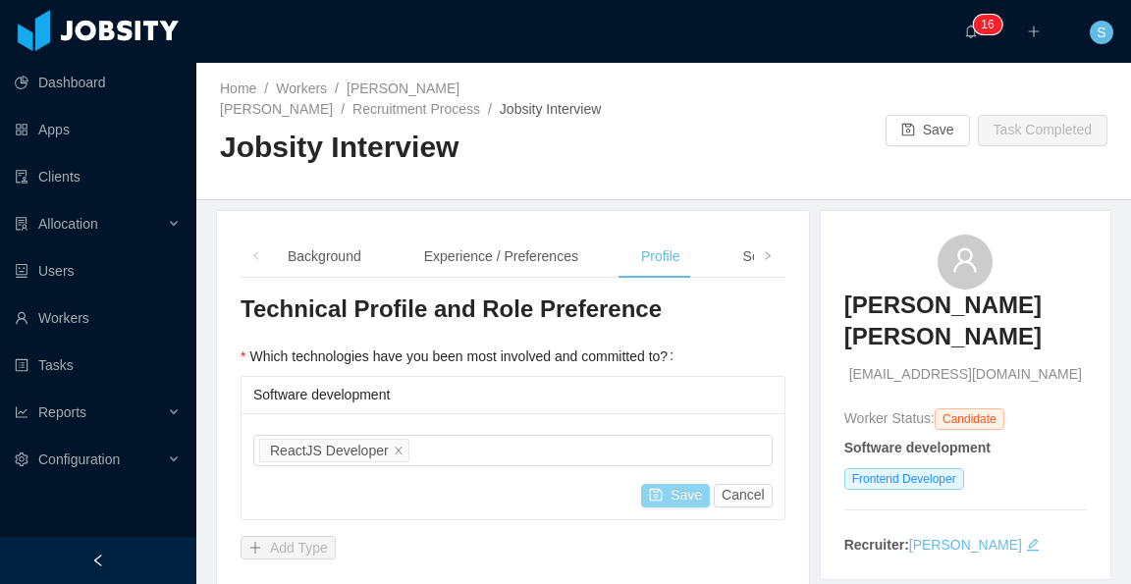
click at [673, 494] on button "Save" at bounding box center [675, 496] width 69 height 24
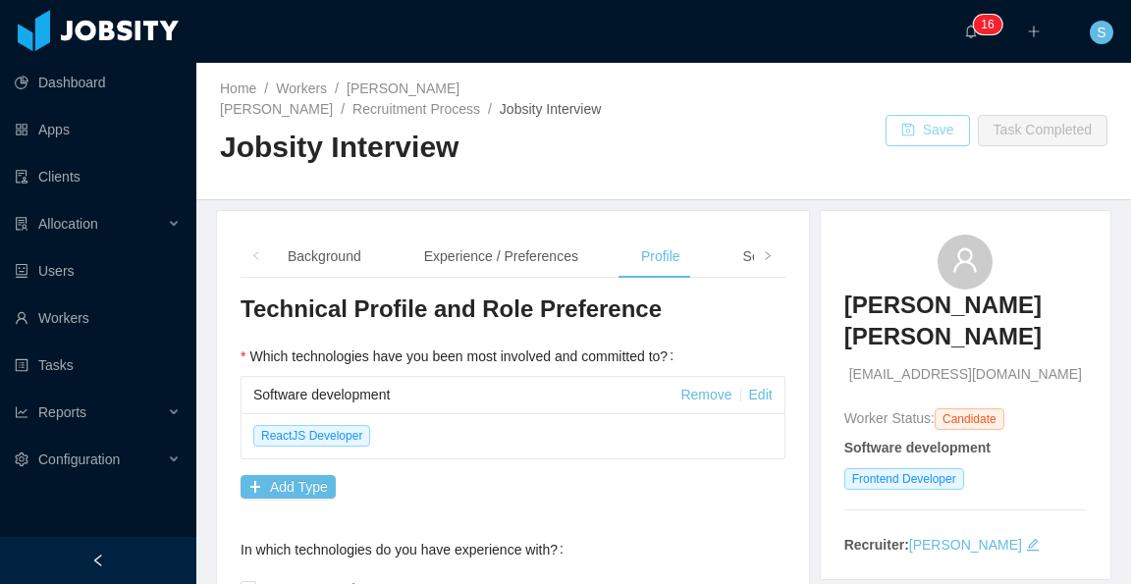
click at [921, 138] on button "Save" at bounding box center [928, 130] width 84 height 31
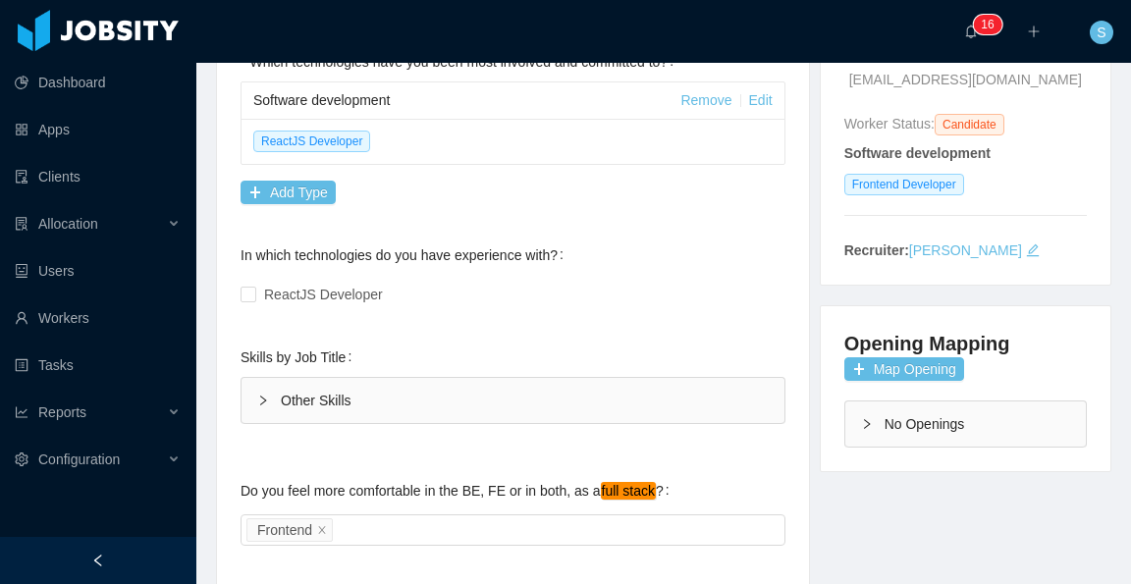
scroll to position [0, 0]
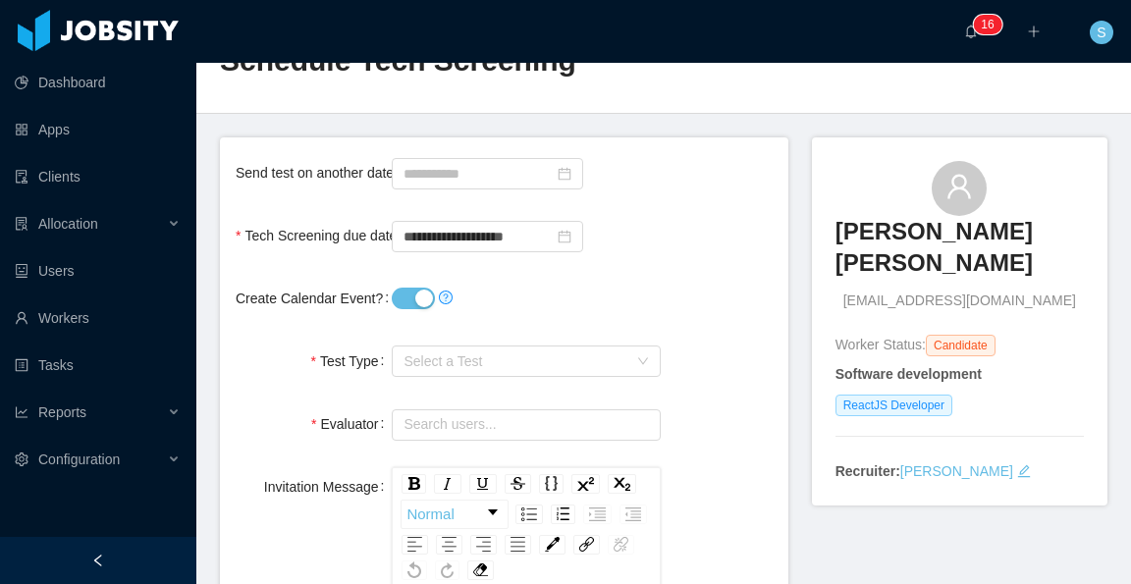
scroll to position [98, 0]
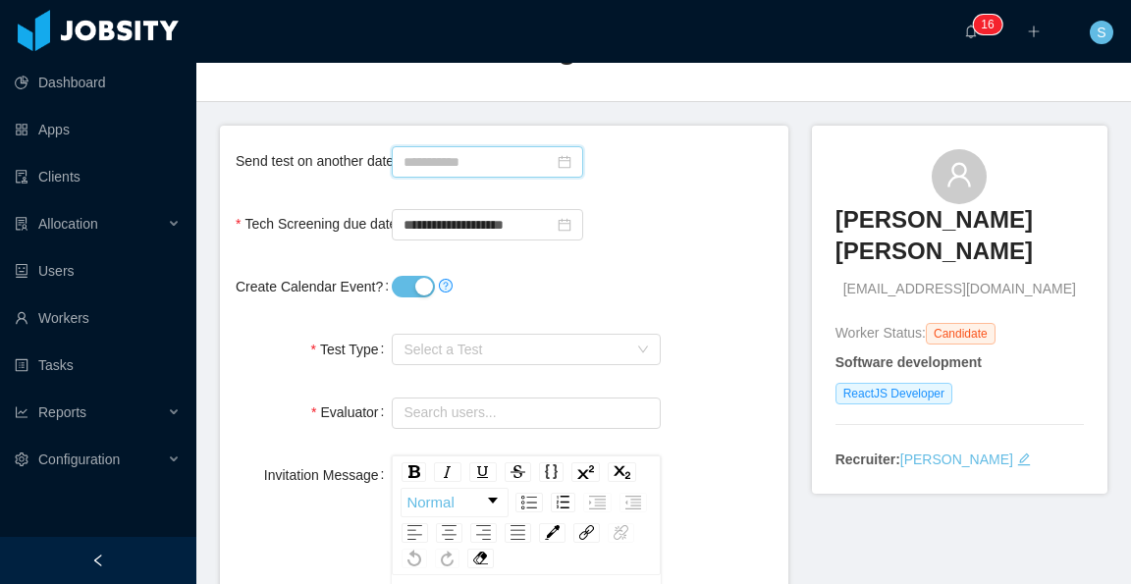
click at [484, 164] on input at bounding box center [487, 161] width 191 height 31
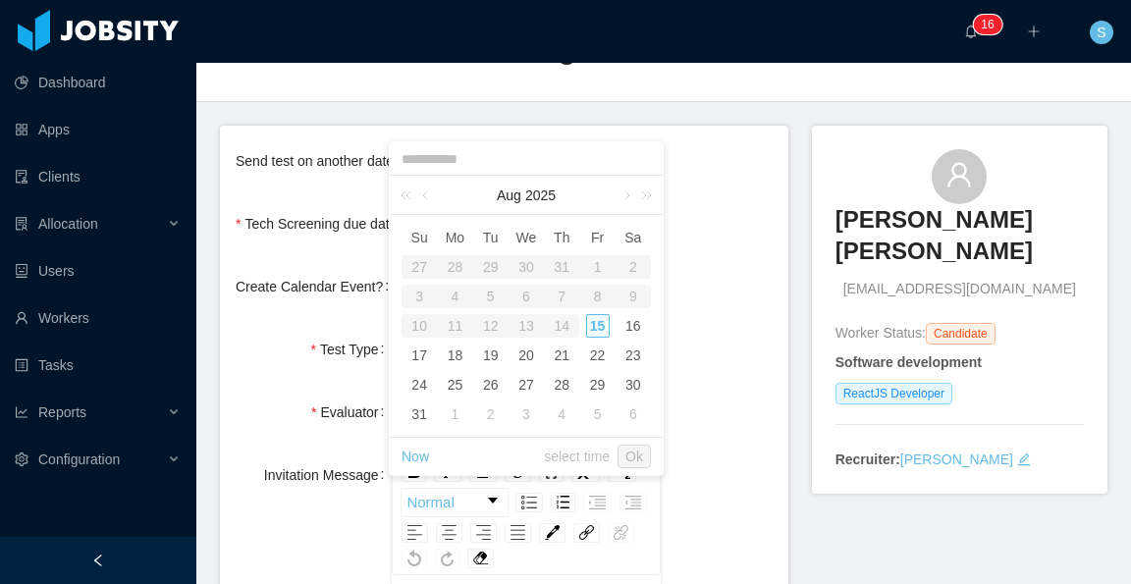
click at [597, 335] on div "15" at bounding box center [598, 326] width 24 height 24
type input "**********"
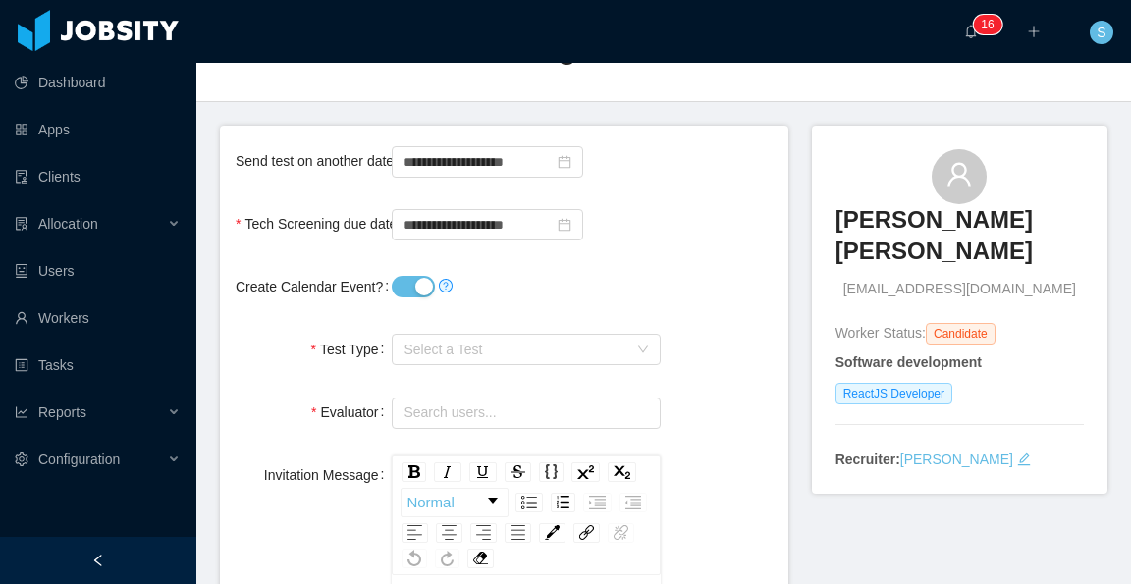
click at [719, 215] on div "**********" at bounding box center [504, 223] width 537 height 39
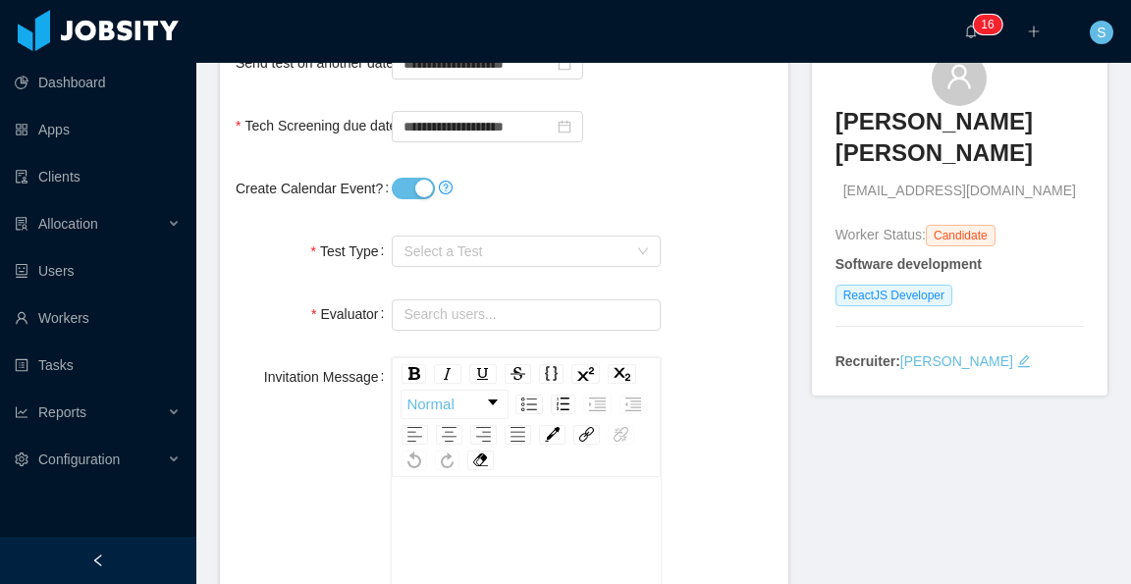
scroll to position [295, 0]
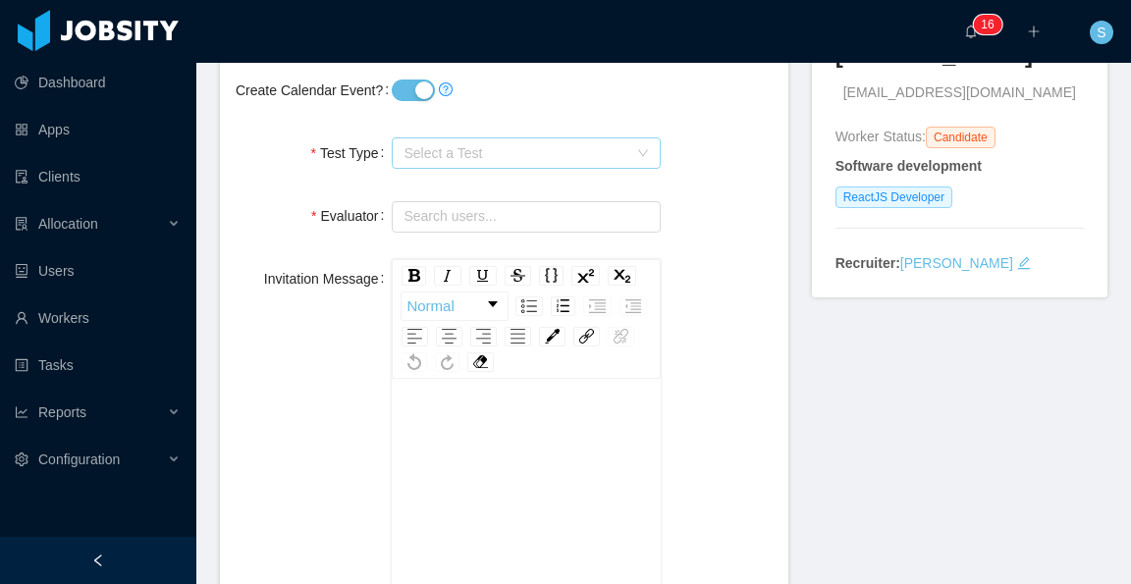
click at [530, 154] on span "Select a Test" at bounding box center [515, 153] width 223 height 20
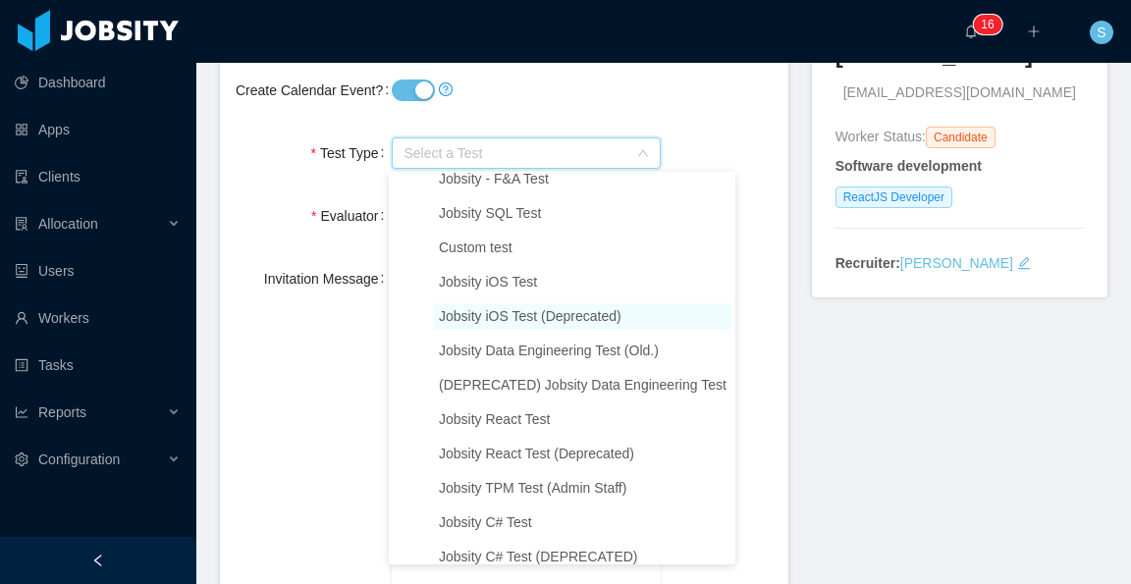
scroll to position [2062, 0]
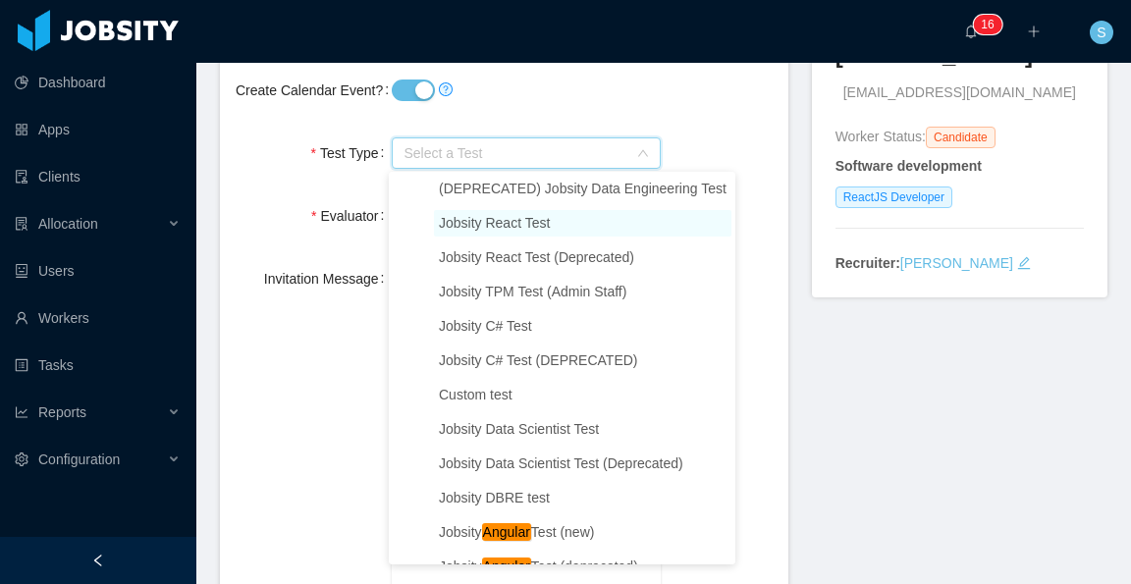
click at [560, 237] on span "Jobsity React Test" at bounding box center [583, 223] width 298 height 27
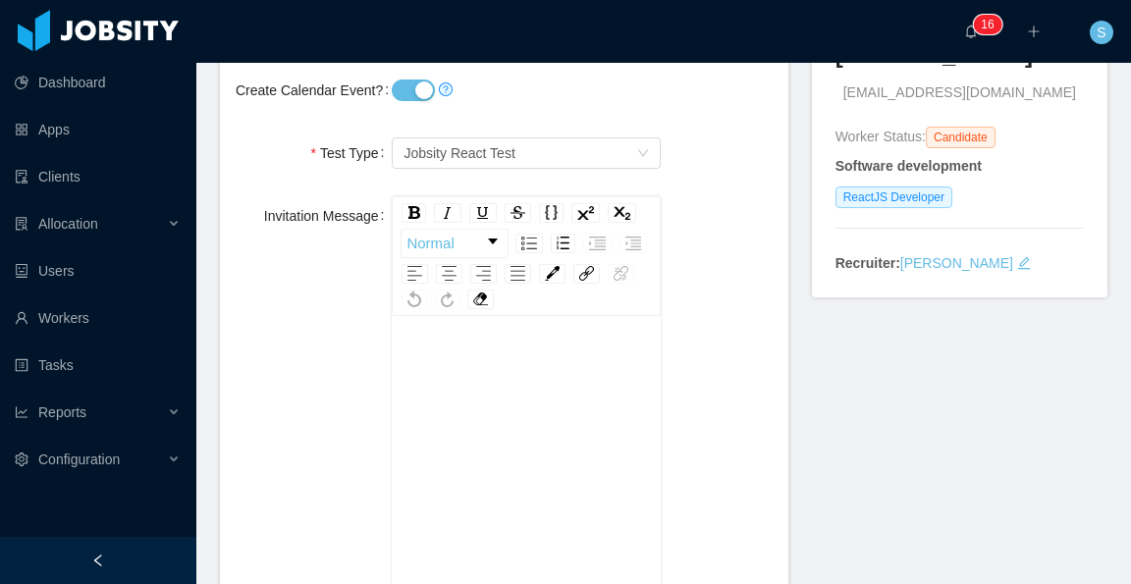
click at [670, 231] on div "Invitation Message Normal This message will be prepended to the default’s Hacke…" at bounding box center [504, 452] width 537 height 512
click at [694, 284] on div "Invitation Message Normal This message will be prepended to the default’s Hacke…" at bounding box center [504, 452] width 537 height 512
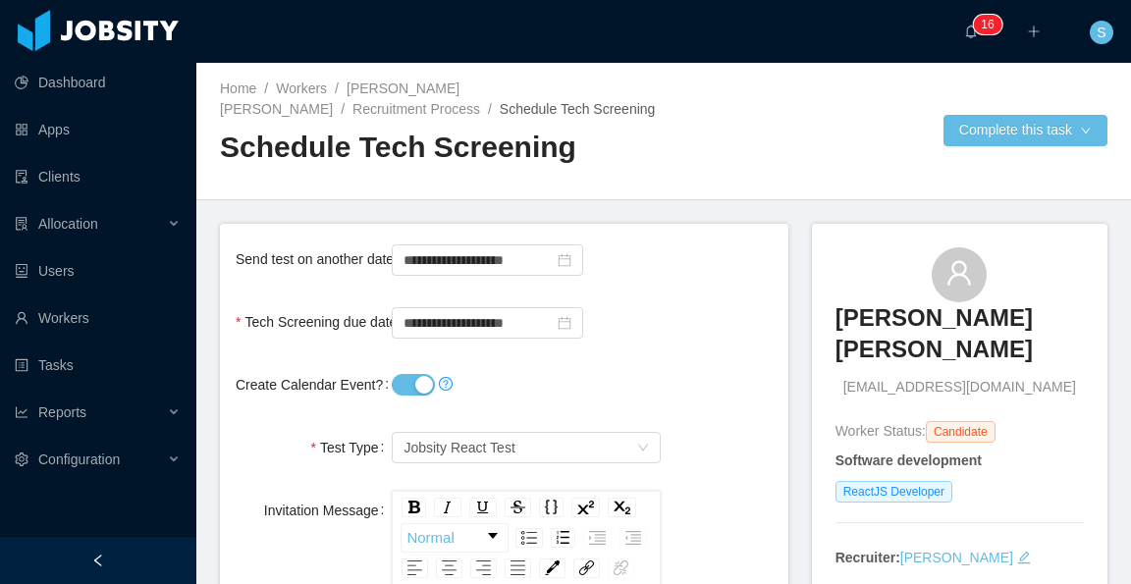
scroll to position [98, 0]
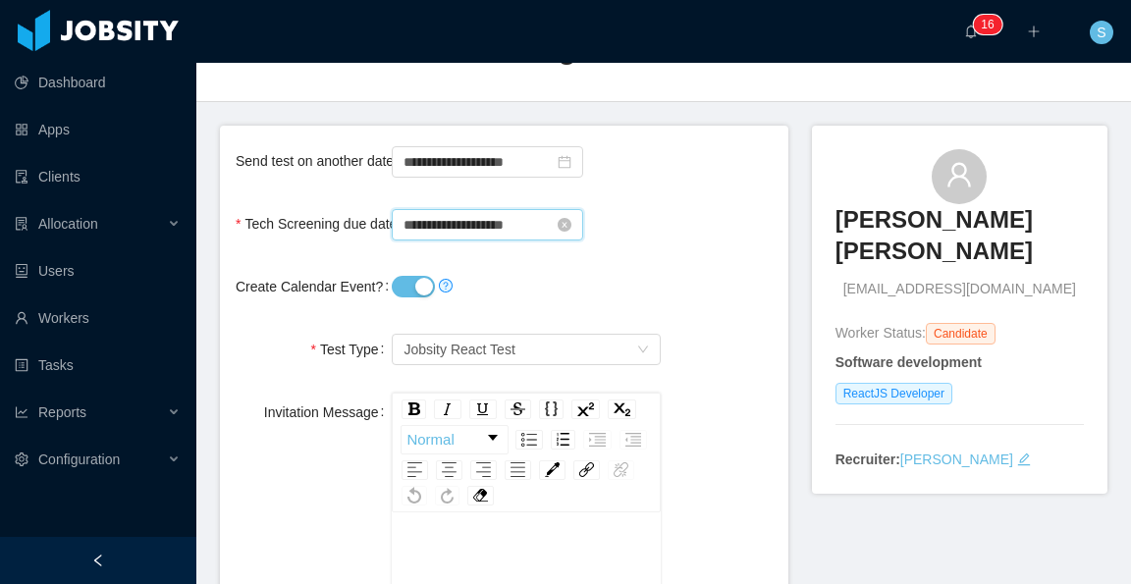
click at [473, 225] on input "**********" at bounding box center [487, 224] width 191 height 31
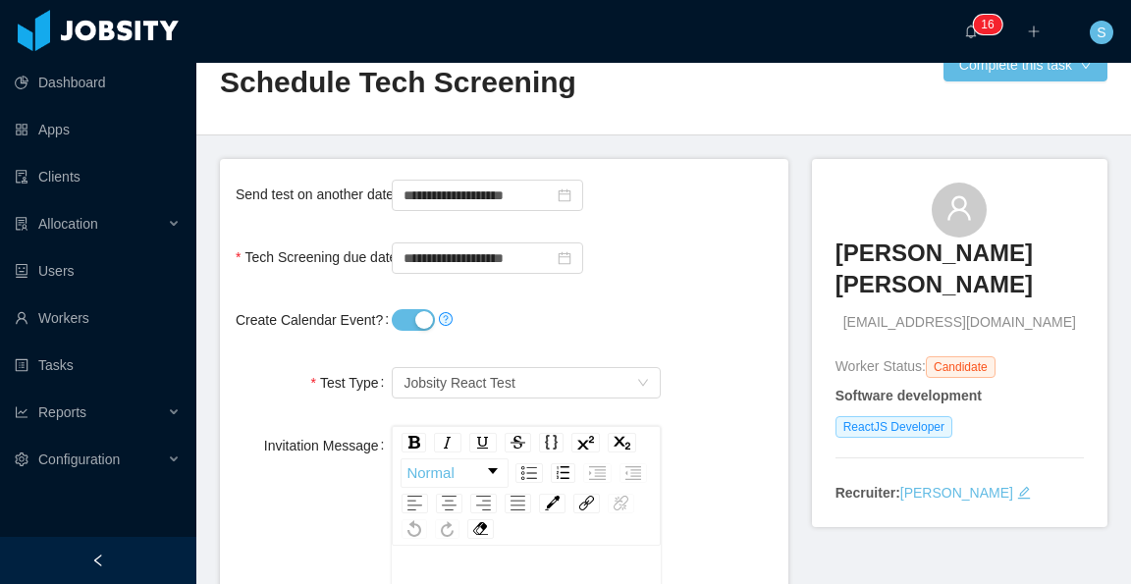
scroll to position [0, 0]
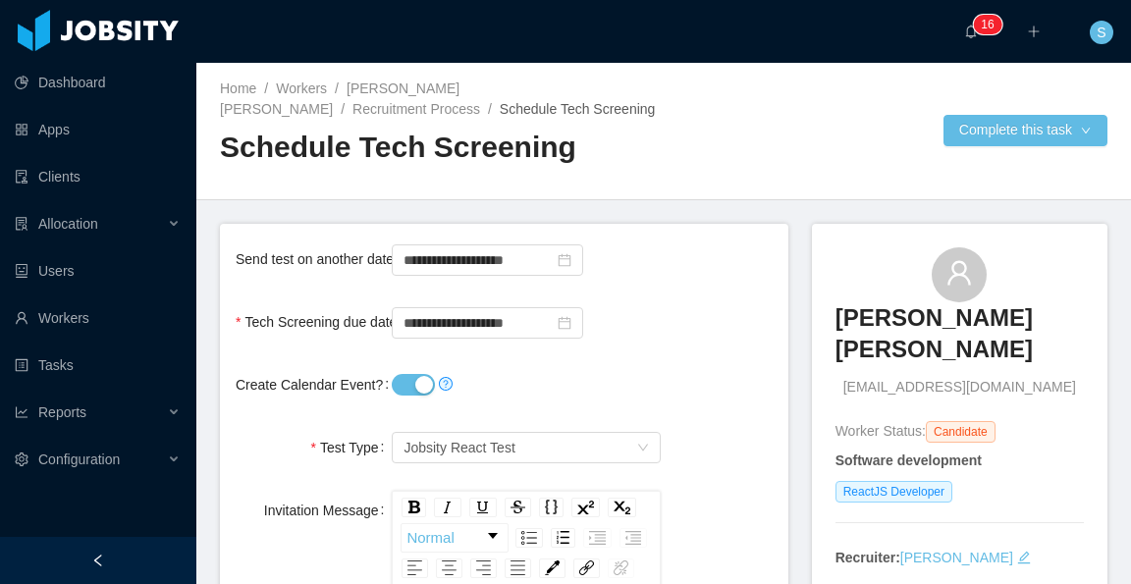
click at [496, 318] on input "**********" at bounding box center [487, 322] width 191 height 31
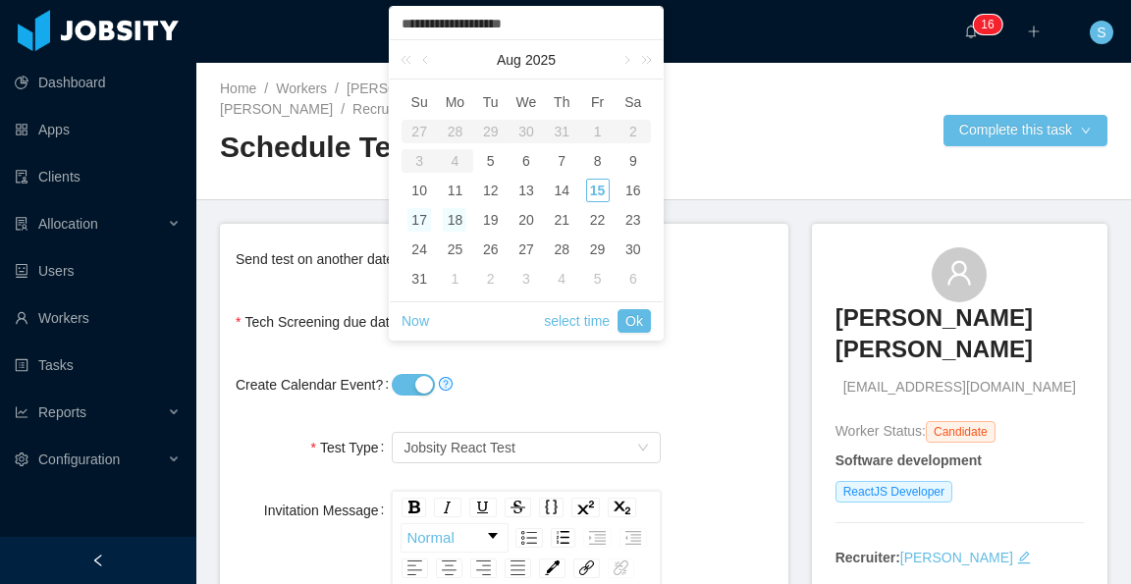
click at [458, 218] on div "18" at bounding box center [455, 220] width 24 height 24
type input "**********"
click at [633, 319] on link "Ok" at bounding box center [634, 321] width 33 height 24
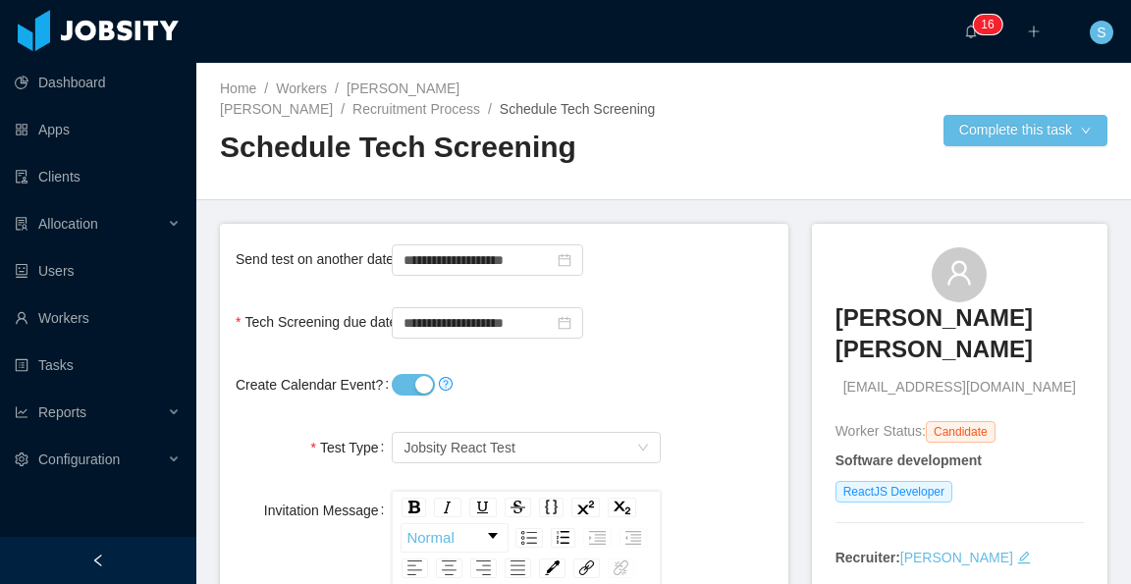
click at [996, 136] on button "Complete this task" at bounding box center [1026, 130] width 164 height 31
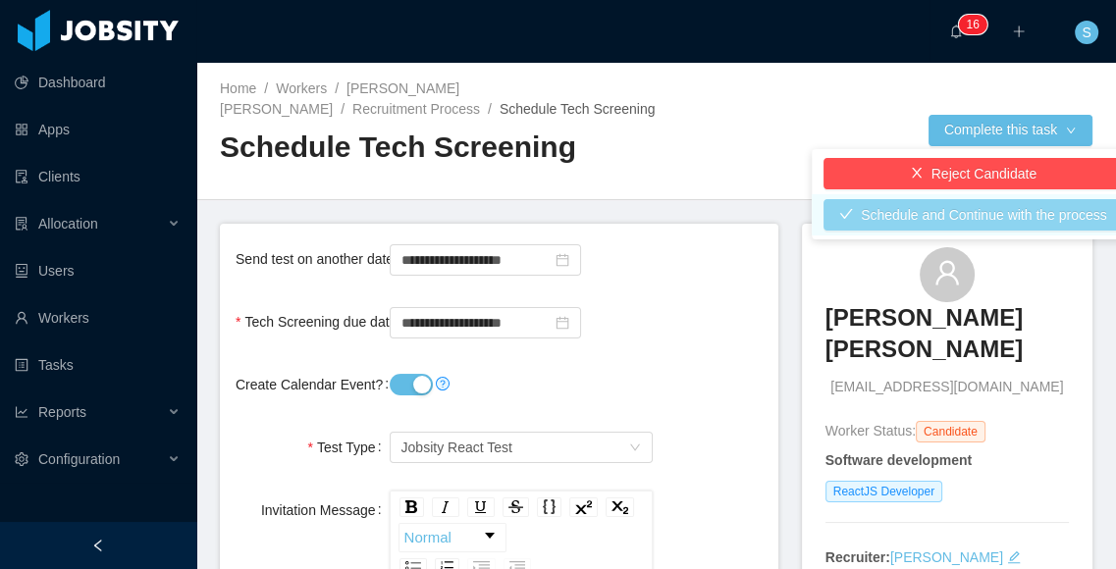
click at [972, 220] on button "Schedule and Continue with the process" at bounding box center [973, 214] width 299 height 31
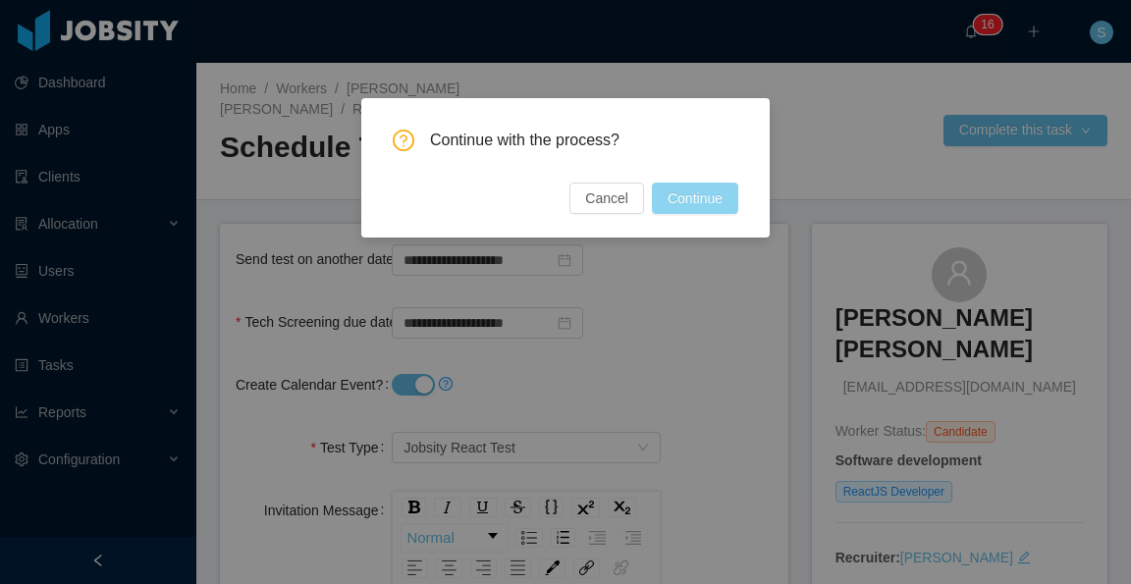
click at [696, 191] on button "Continue" at bounding box center [695, 198] width 86 height 31
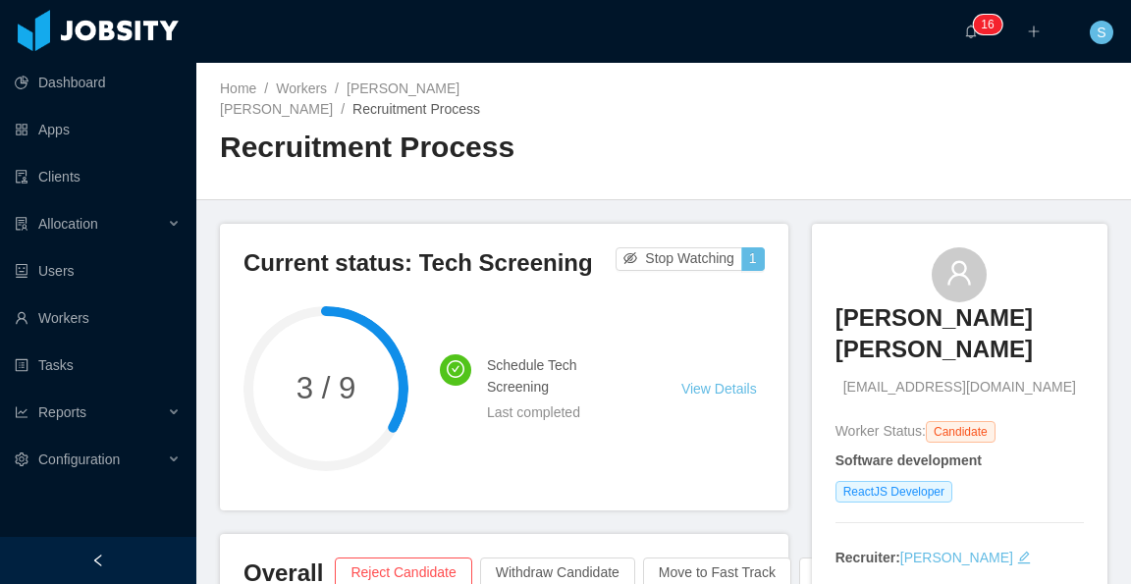
click at [762, 154] on div "Home / Workers / [PERSON_NAME] [PERSON_NAME] / Recruitment Process / Recruitmen…" at bounding box center [663, 131] width 935 height 137
